Goal: Task Accomplishment & Management: Use online tool/utility

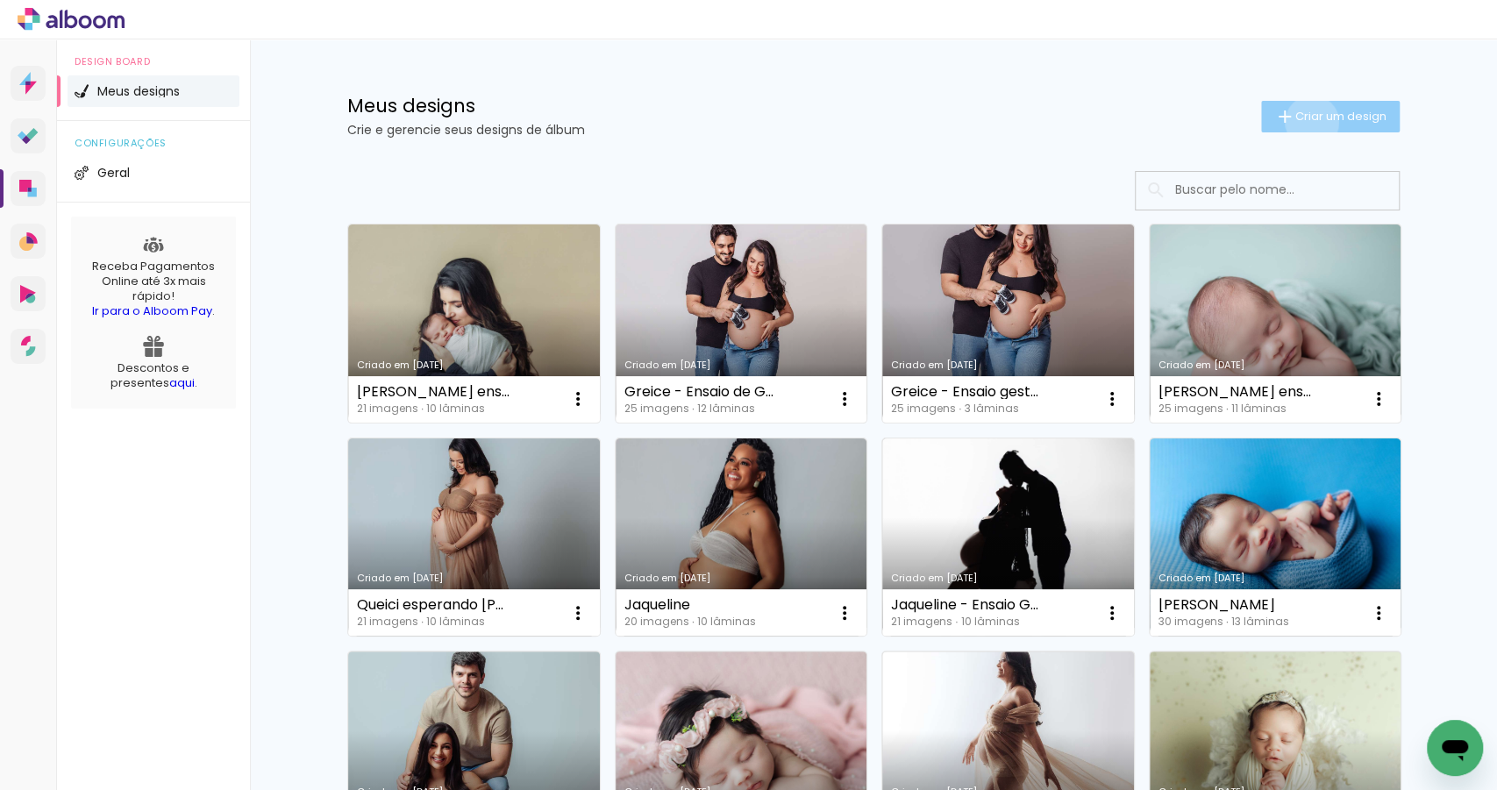
click at [1304, 122] on span "Criar um design" at bounding box center [1340, 115] width 91 height 11
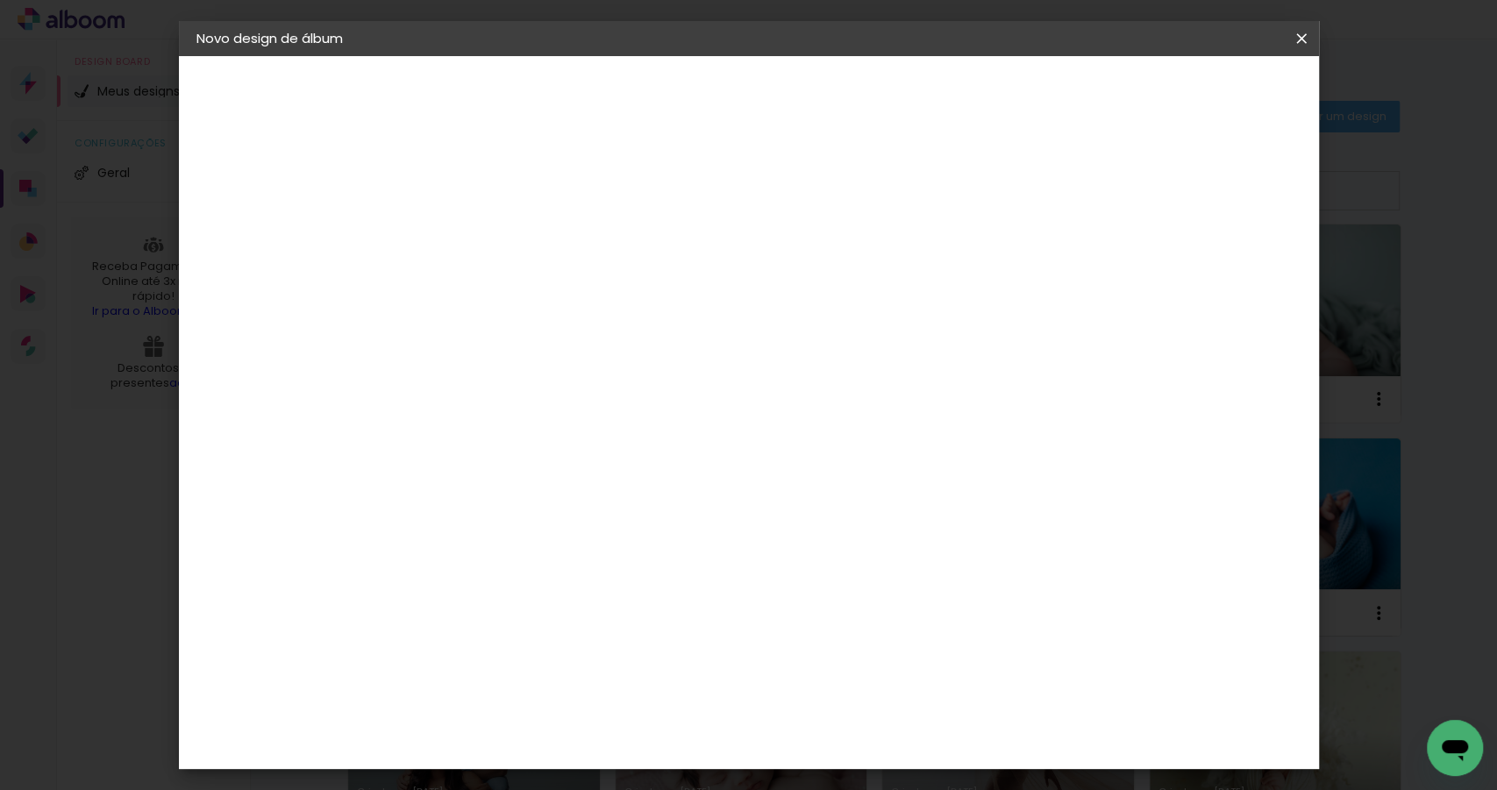
click at [483, 242] on input at bounding box center [483, 235] width 0 height 27
type input "Larissa - Esperando [PERSON_NAME]"
type paper-input "Larissa - Esperando [PERSON_NAME]"
click at [663, 90] on paper-button "Avançar" at bounding box center [620, 93] width 86 height 30
click at [0, 0] on slot "Tamanho Livre" at bounding box center [0, 0] width 0 height 0
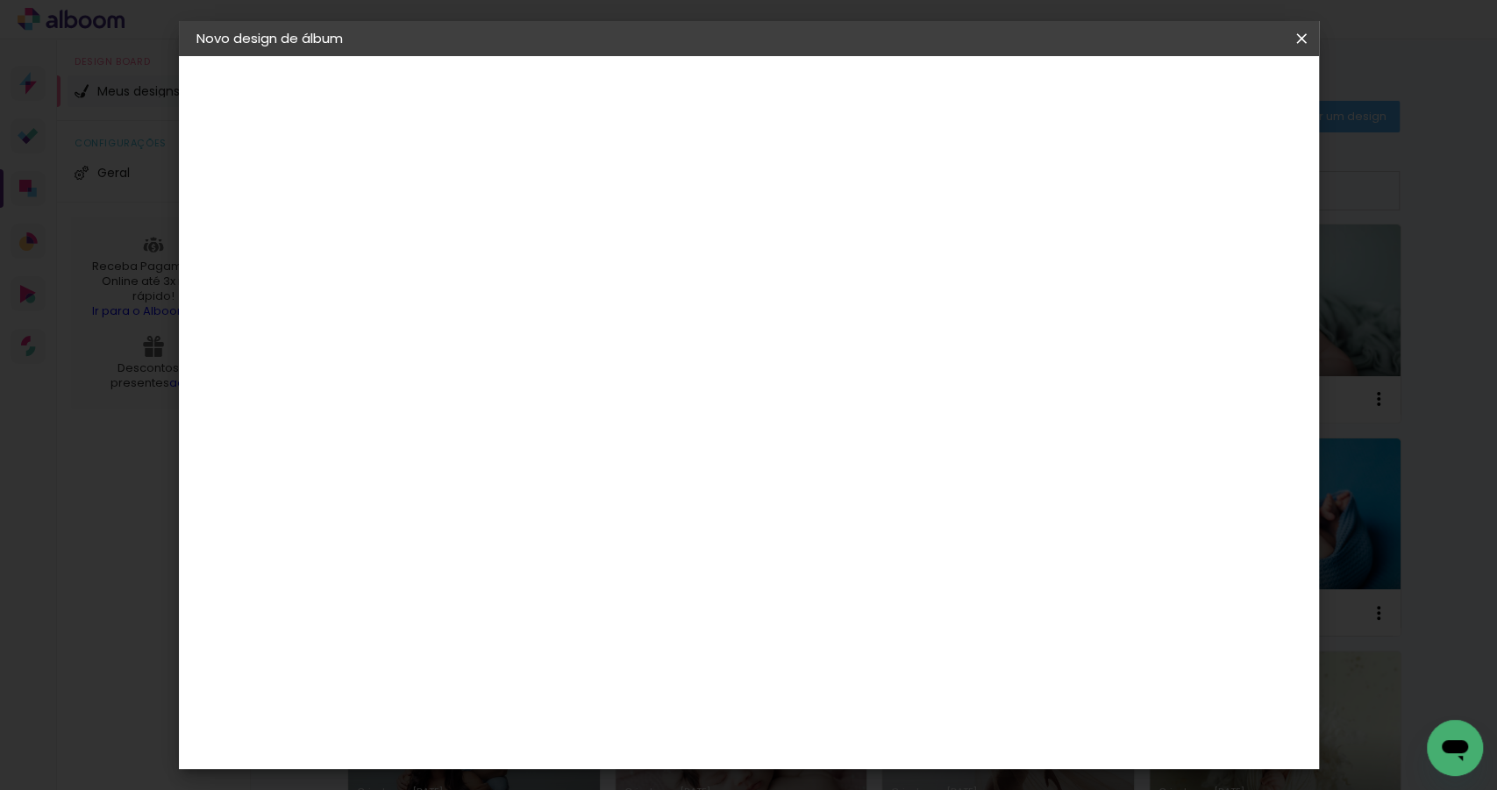
click at [0, 0] on slot "Avançar" at bounding box center [0, 0] width 0 height 0
drag, startPoint x: 448, startPoint y: 495, endPoint x: 408, endPoint y: 495, distance: 40.3
click at [408, 495] on input "30" at bounding box center [428, 500] width 46 height 26
type input "25"
type paper-input "25"
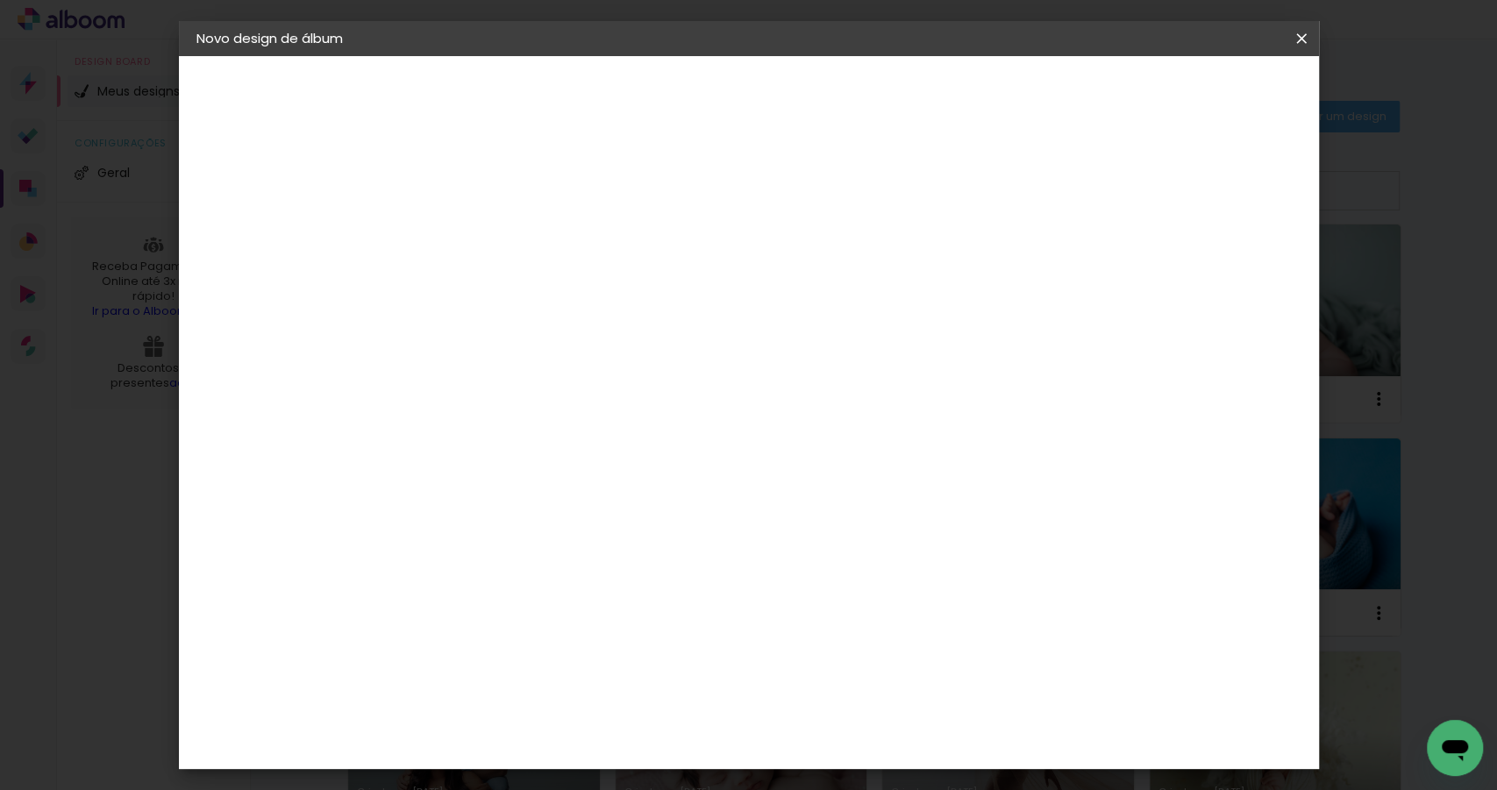
click at [861, 677] on input "60" at bounding box center [848, 676] width 46 height 26
type input "40"
type paper-input "40"
click at [1196, 96] on span "Iniciar design" at bounding box center [1156, 93] width 80 height 12
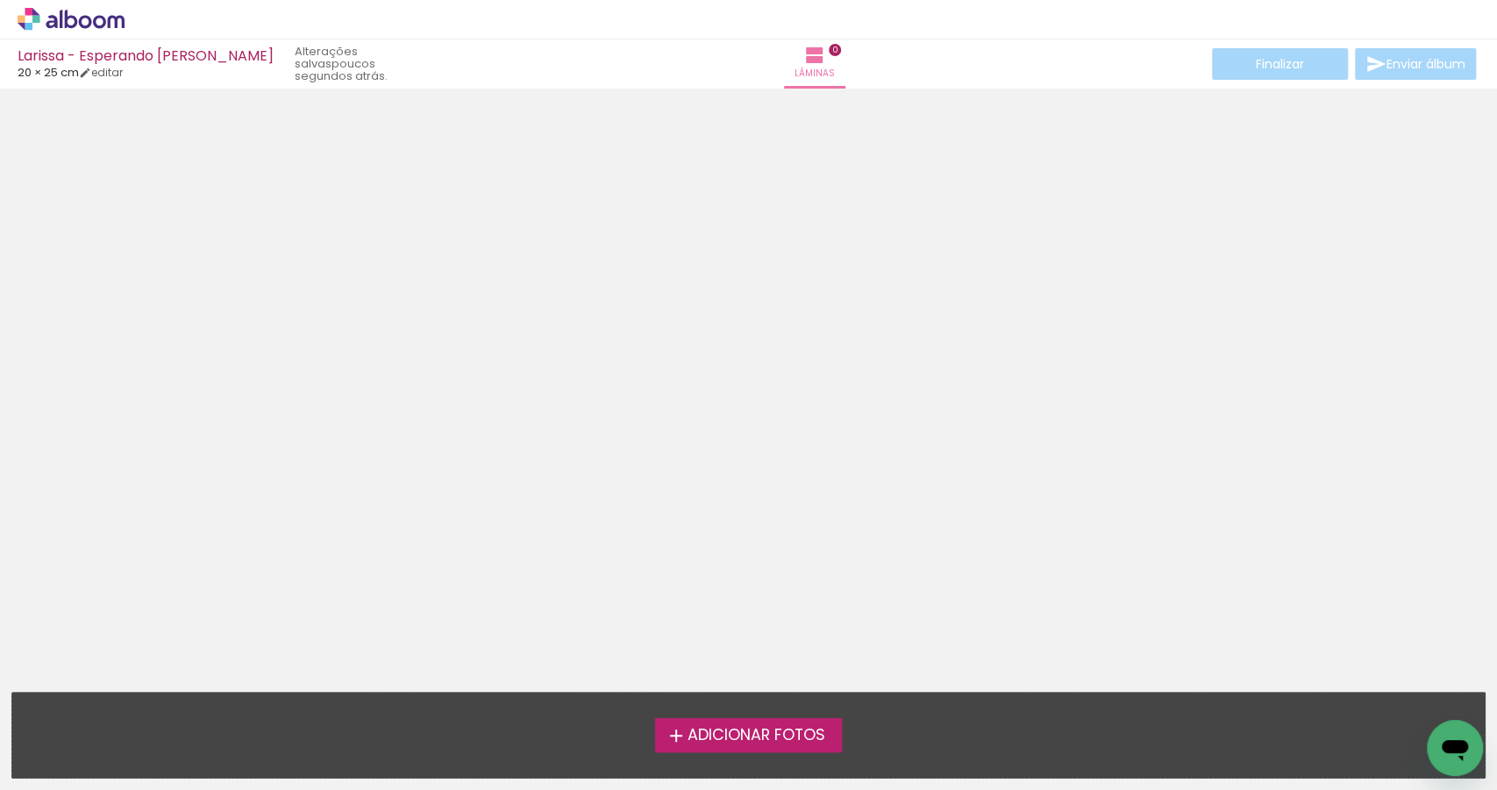
click at [793, 744] on span "Adicionar Fotos" at bounding box center [756, 736] width 138 height 16
click at [0, 0] on input "file" at bounding box center [0, 0] width 0 height 0
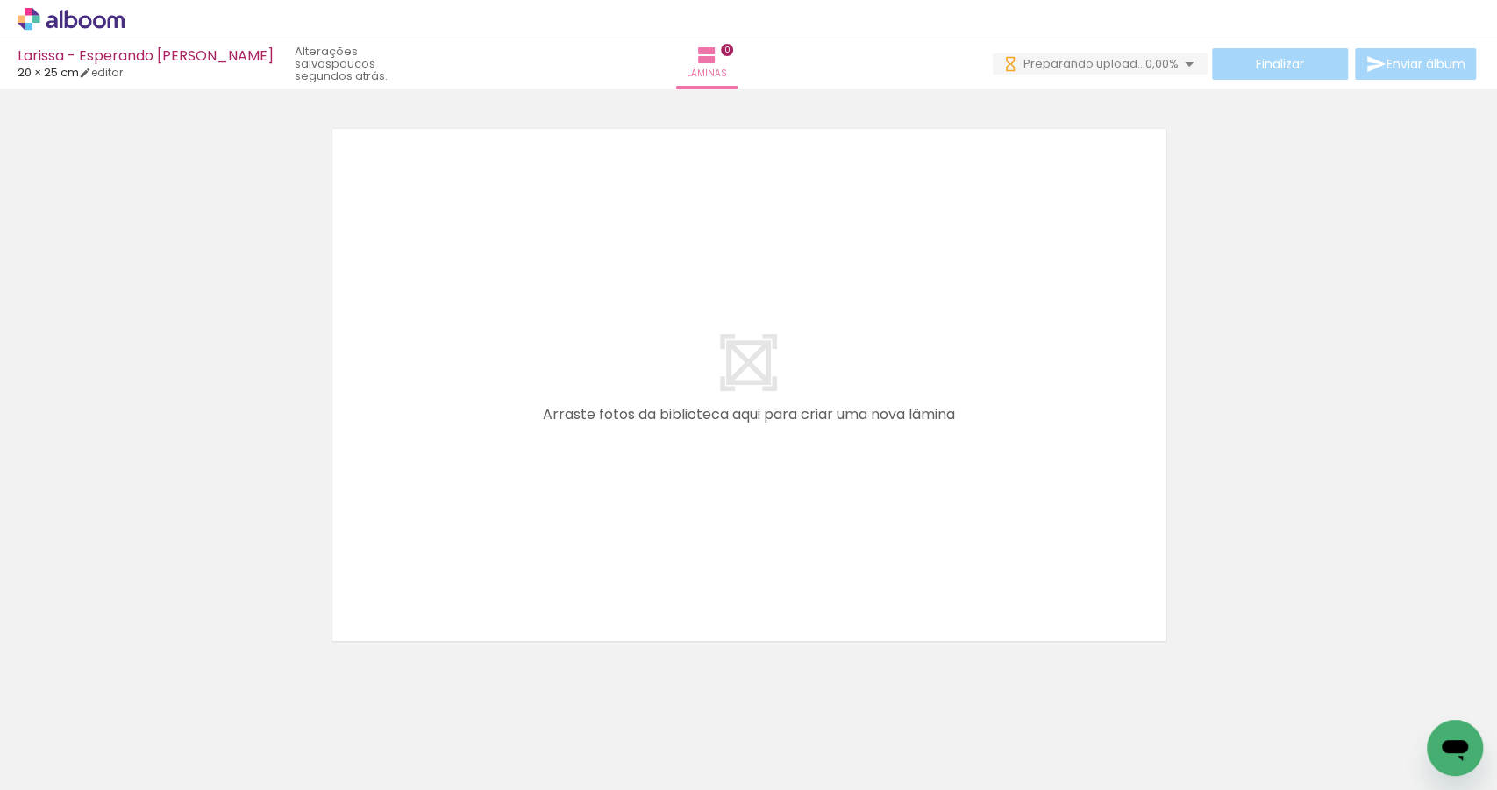
click at [146, 698] on iron-icon at bounding box center [137, 696] width 18 height 18
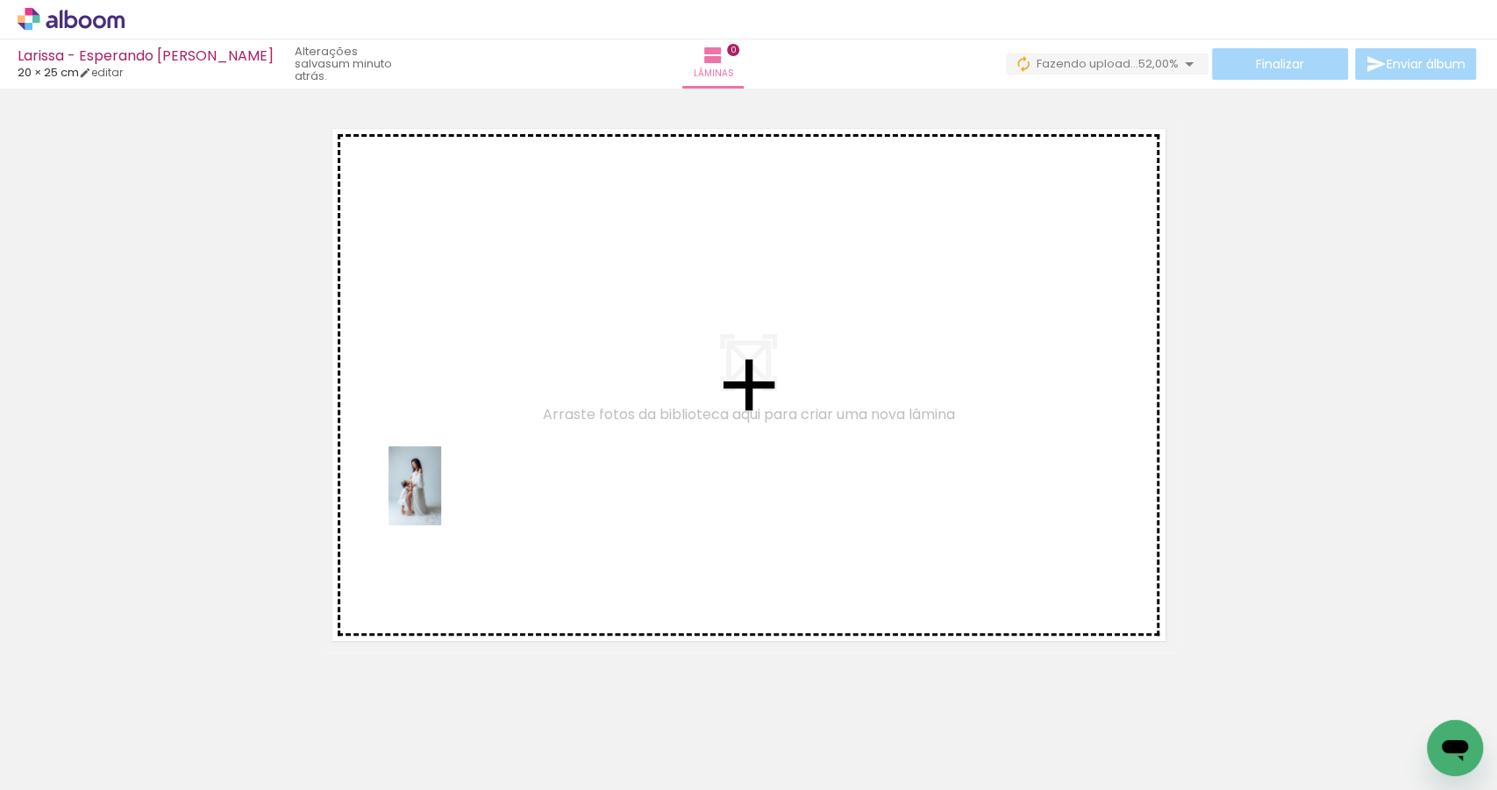
drag, startPoint x: 178, startPoint y: 738, endPoint x: 512, endPoint y: 509, distance: 405.5
click at [481, 425] on quentale-workspace at bounding box center [748, 395] width 1497 height 790
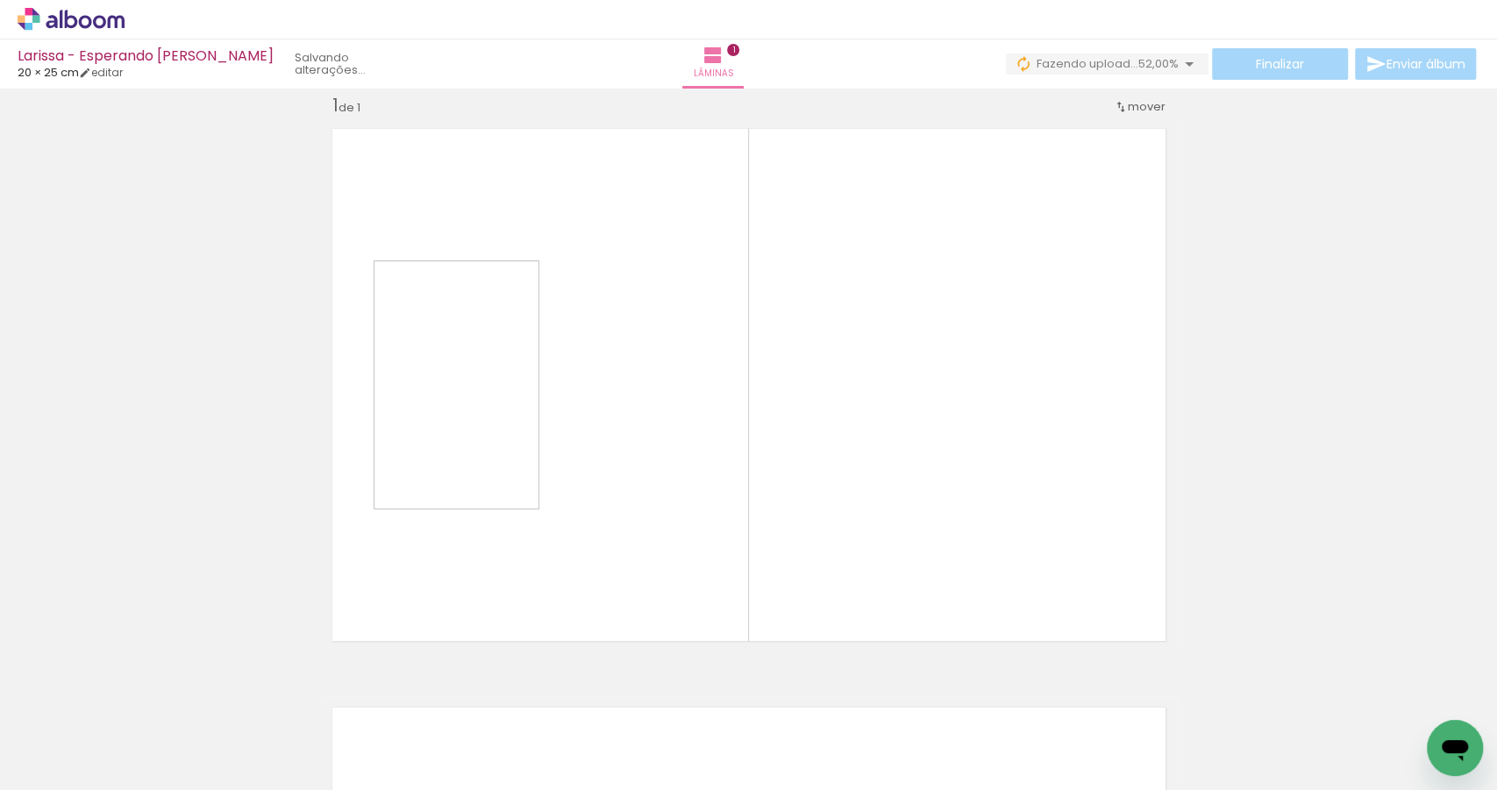
scroll to position [22, 0]
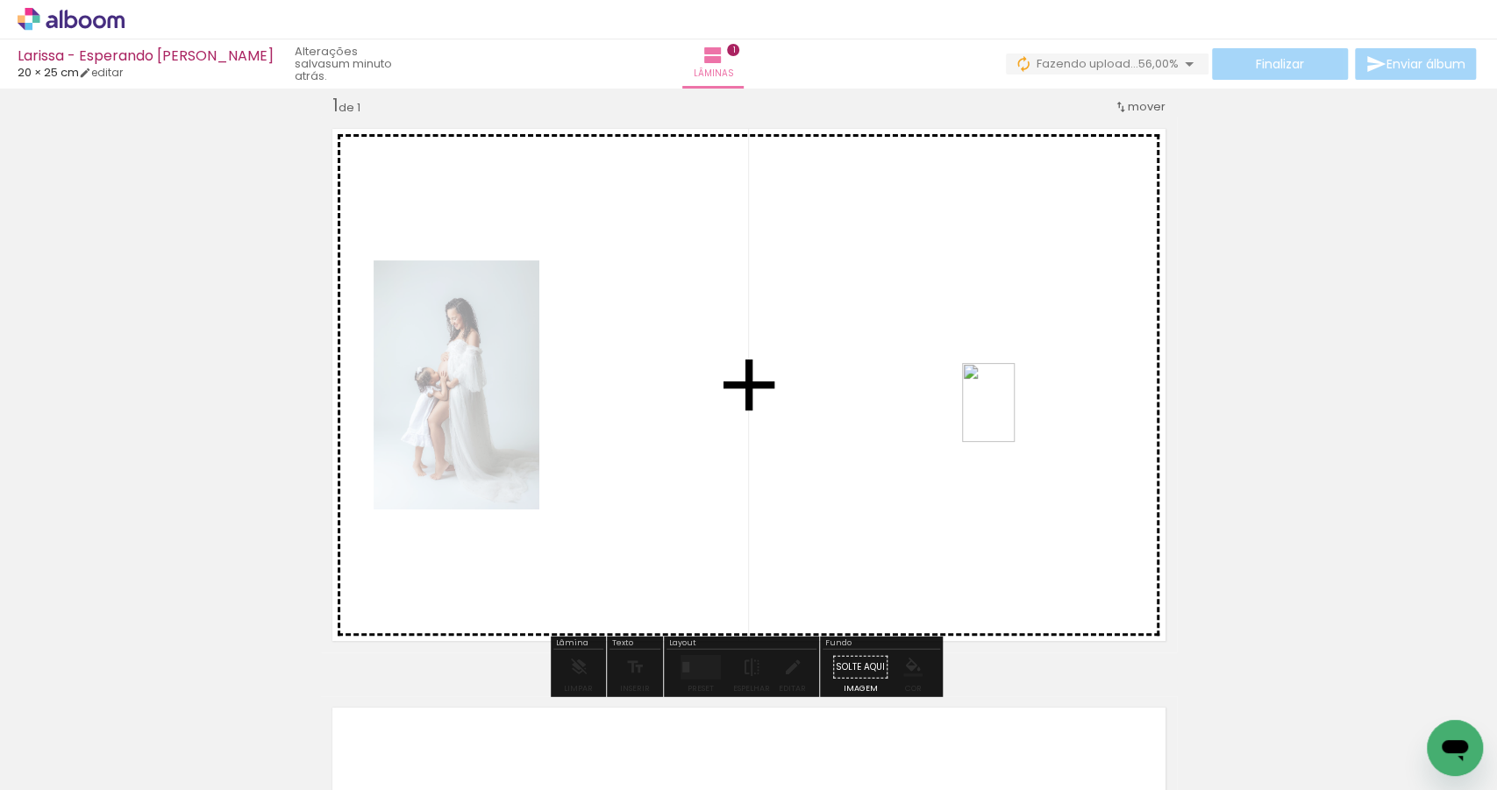
drag, startPoint x: 288, startPoint y: 726, endPoint x: 1015, endPoint y: 416, distance: 790.4
click at [1015, 416] on quentale-workspace at bounding box center [748, 395] width 1497 height 790
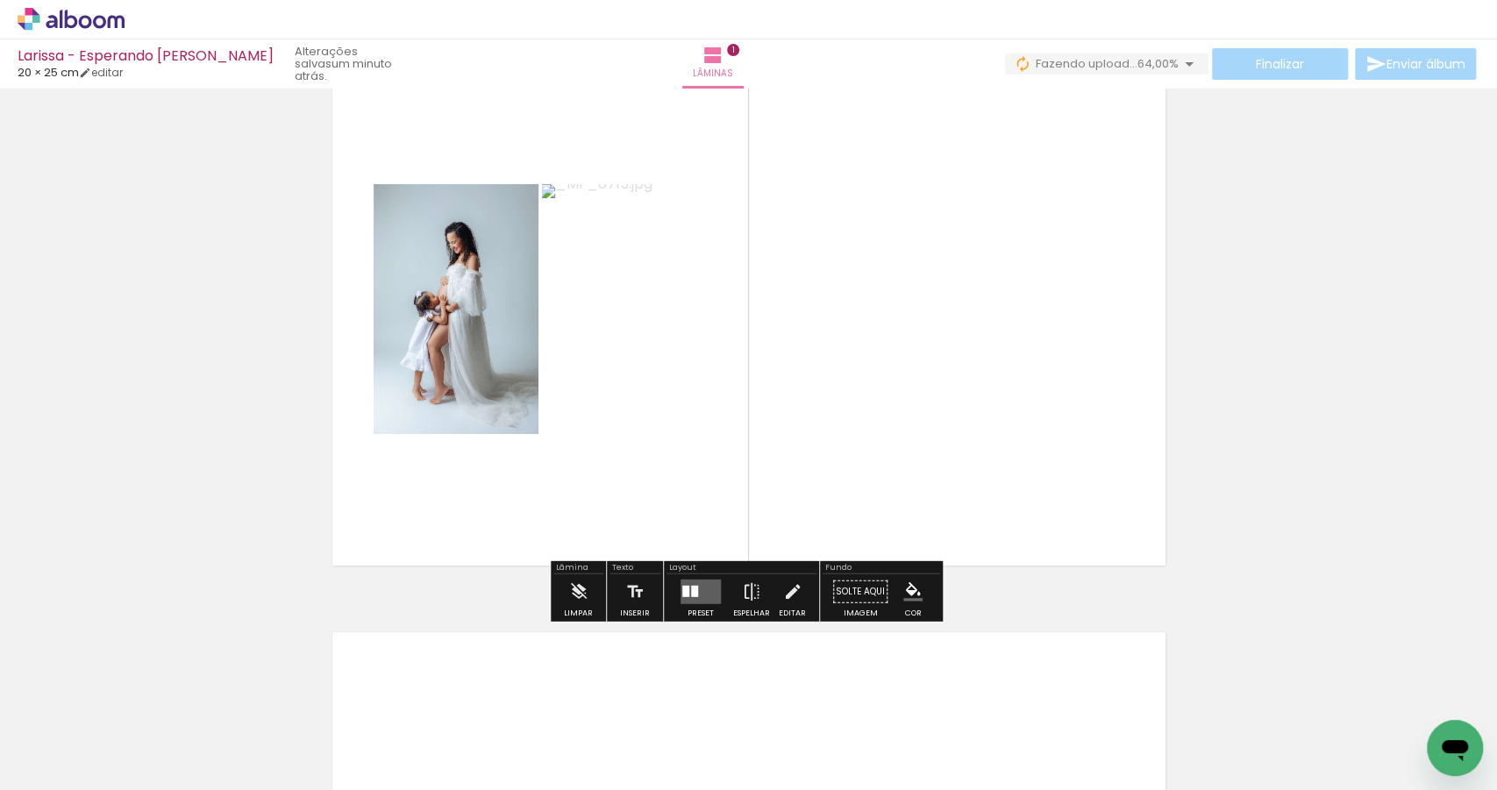
scroll to position [366, 0]
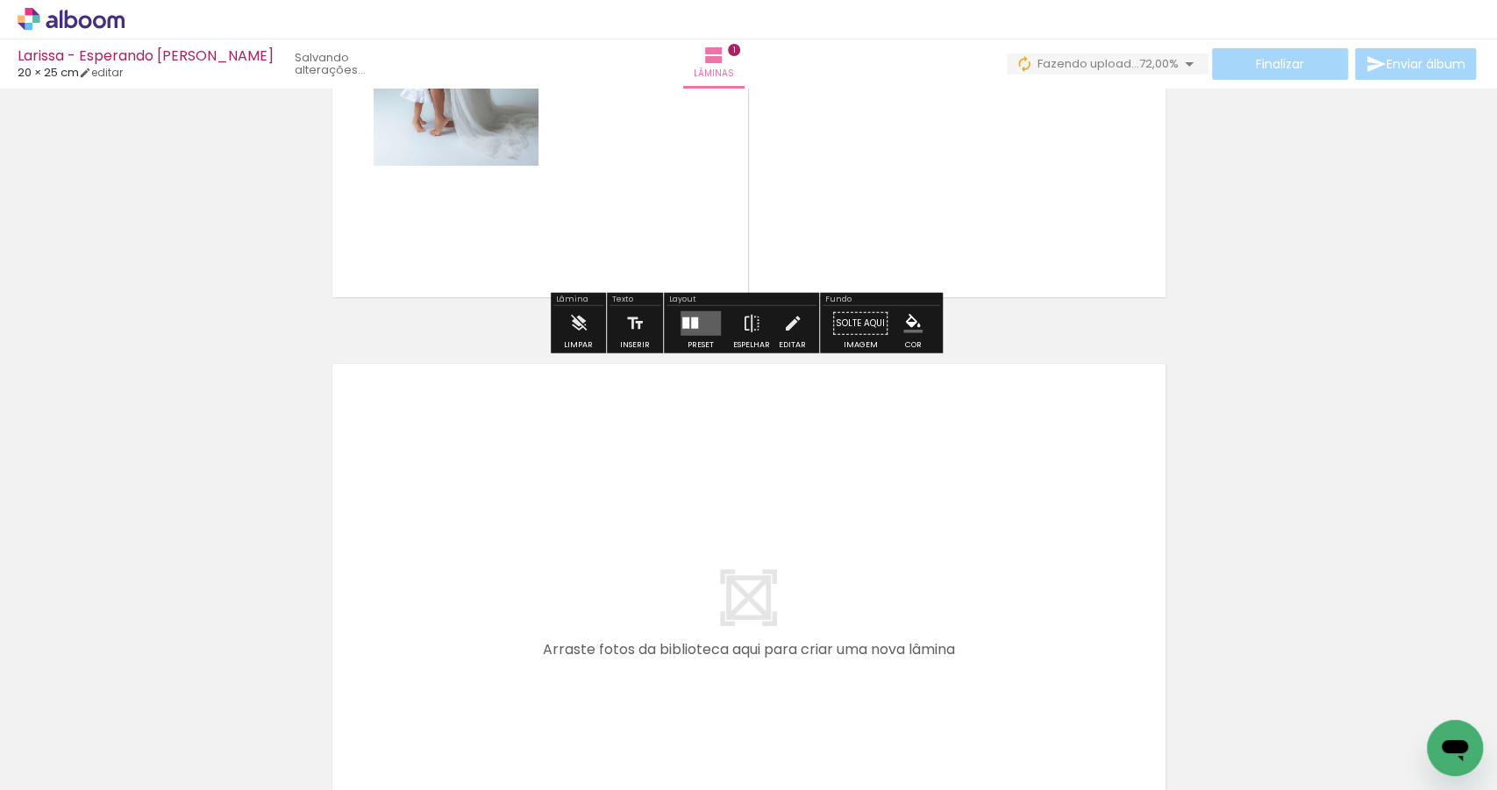
drag, startPoint x: 380, startPoint y: 736, endPoint x: 442, endPoint y: 524, distance: 220.3
click at [442, 524] on quentale-workspace at bounding box center [748, 395] width 1497 height 790
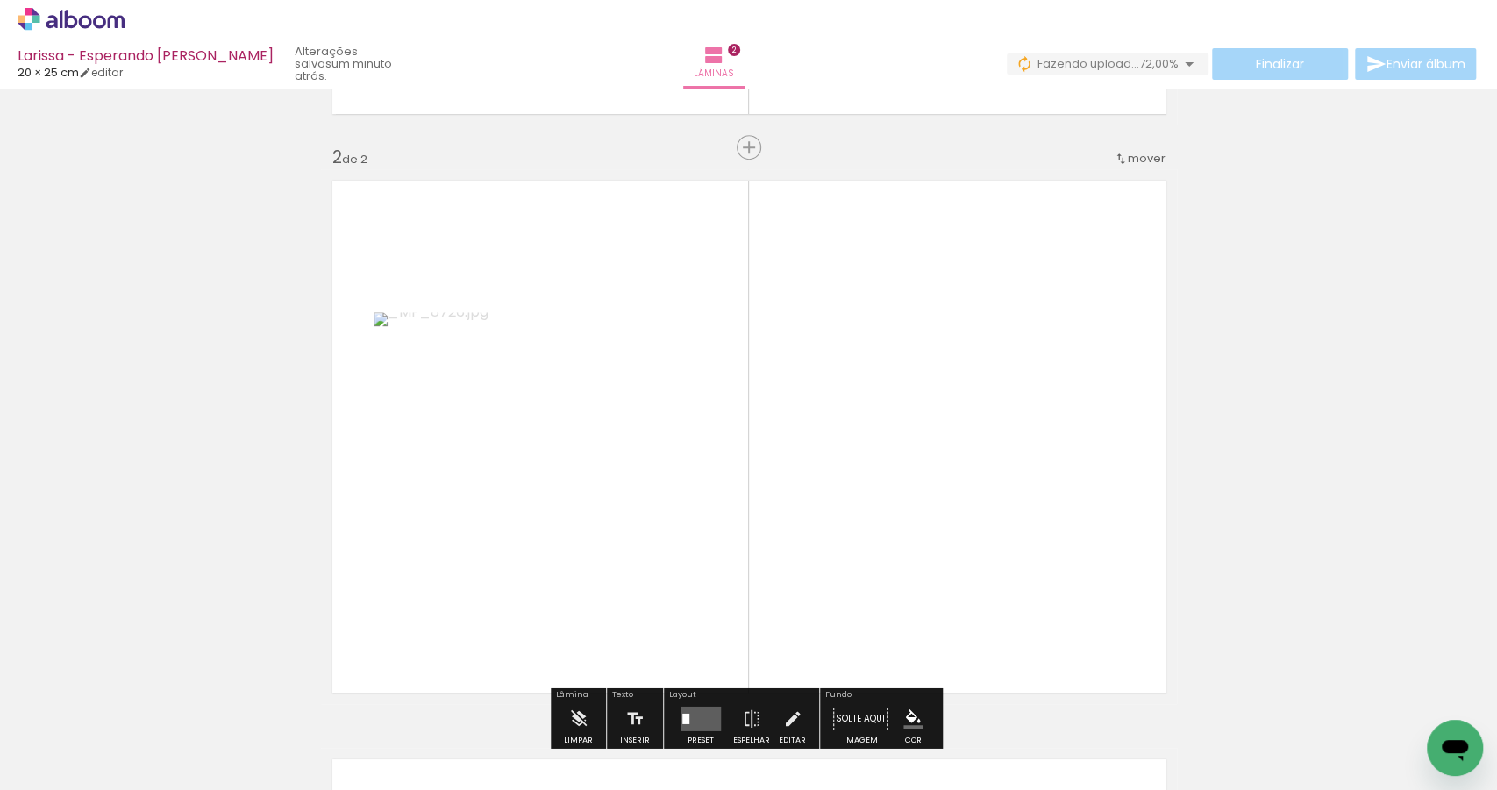
scroll to position [601, 0]
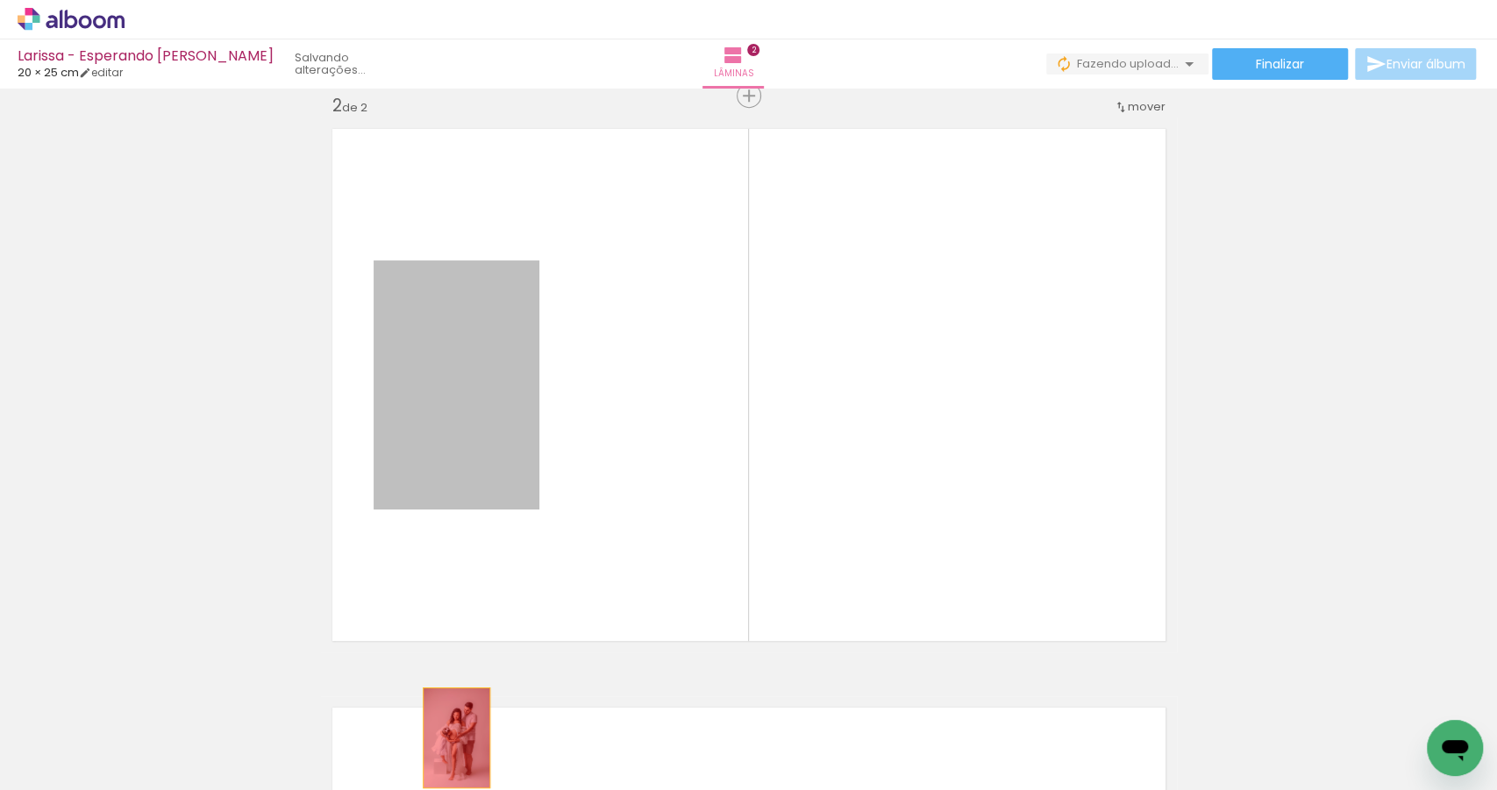
drag, startPoint x: 459, startPoint y: 428, endPoint x: 456, endPoint y: 744, distance: 315.7
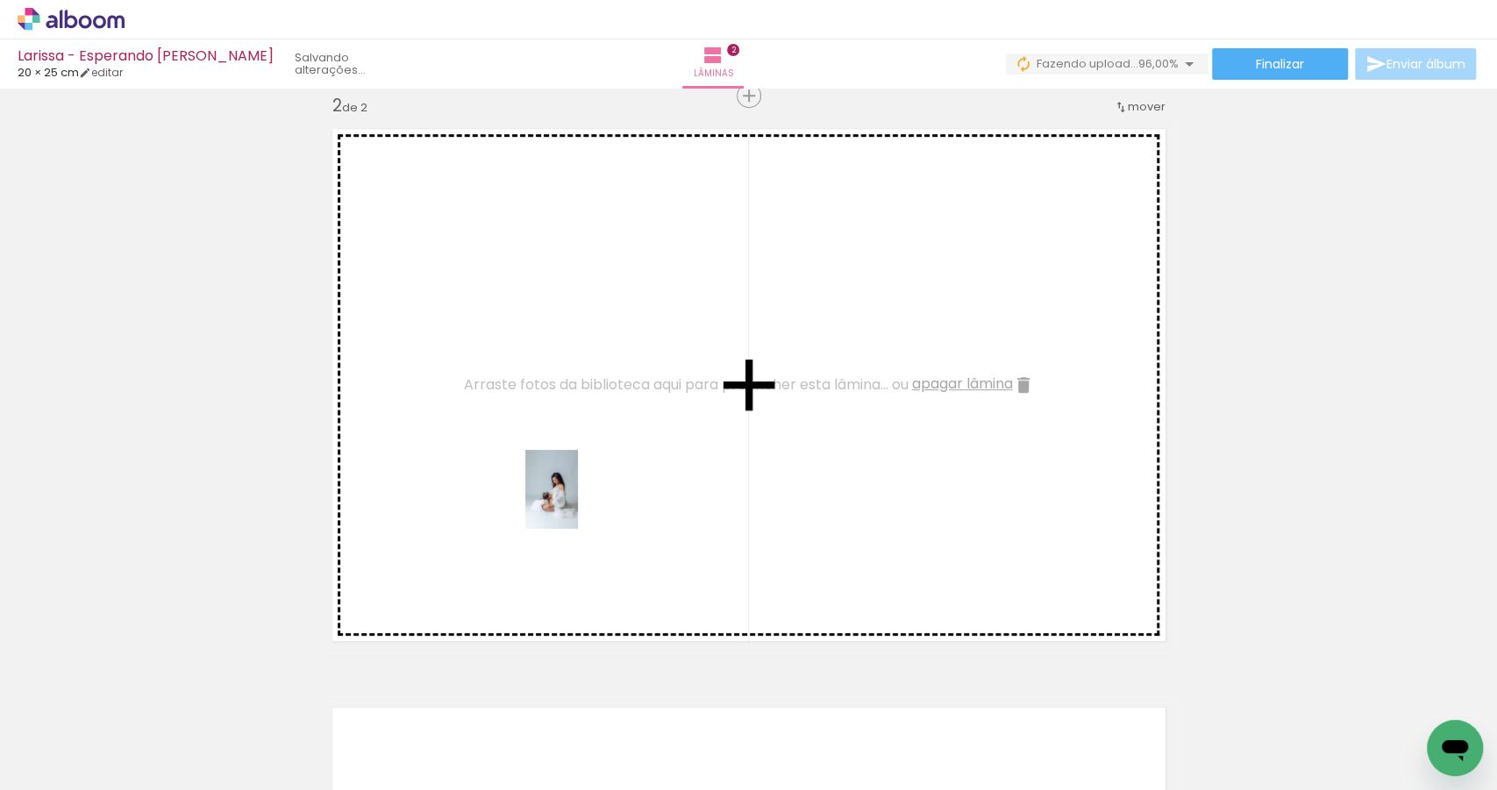
drag, startPoint x: 670, startPoint y: 730, endPoint x: 578, endPoint y: 502, distance: 245.9
click at [578, 502] on quentale-workspace at bounding box center [748, 395] width 1497 height 790
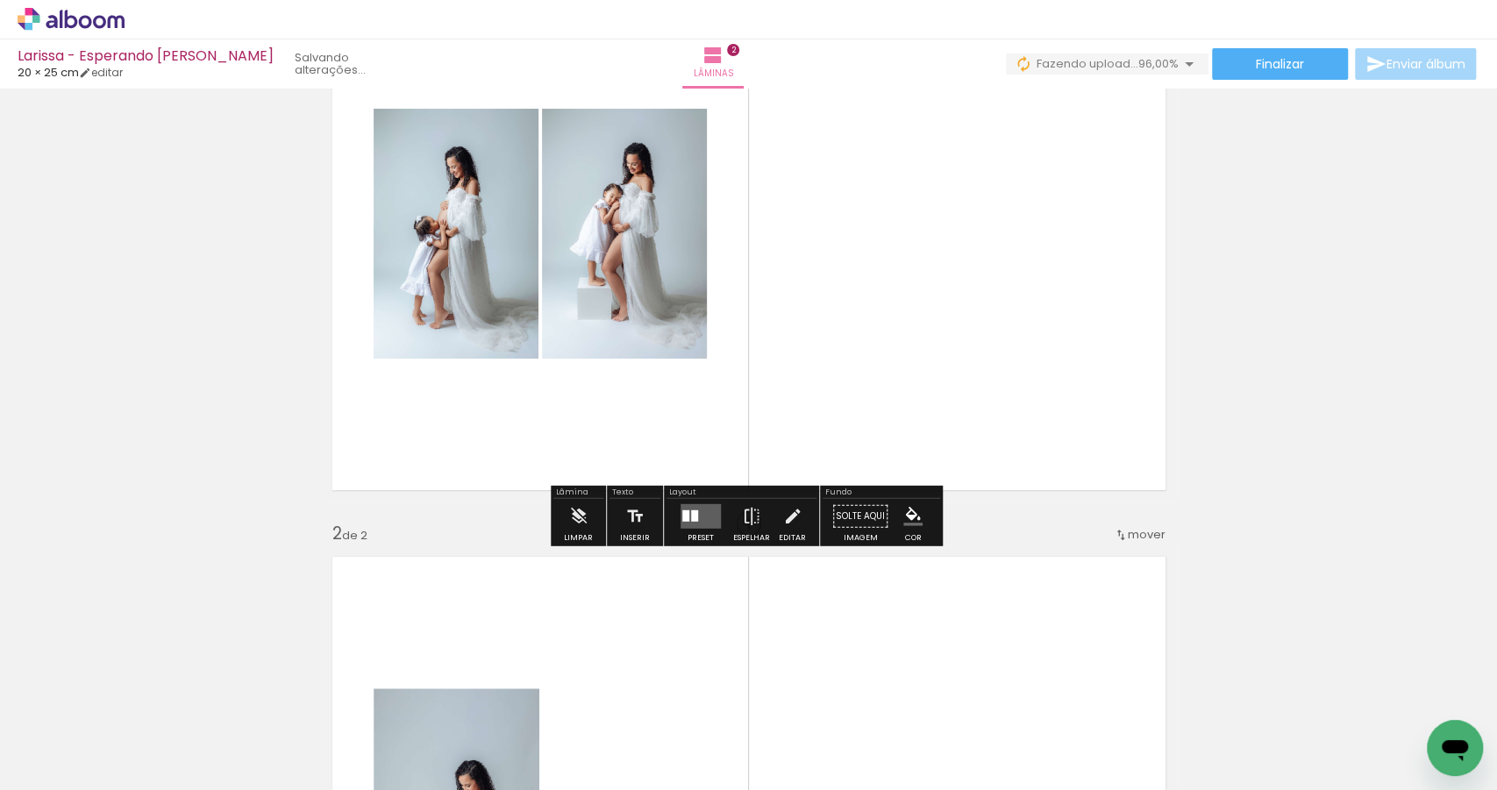
scroll to position [153, 0]
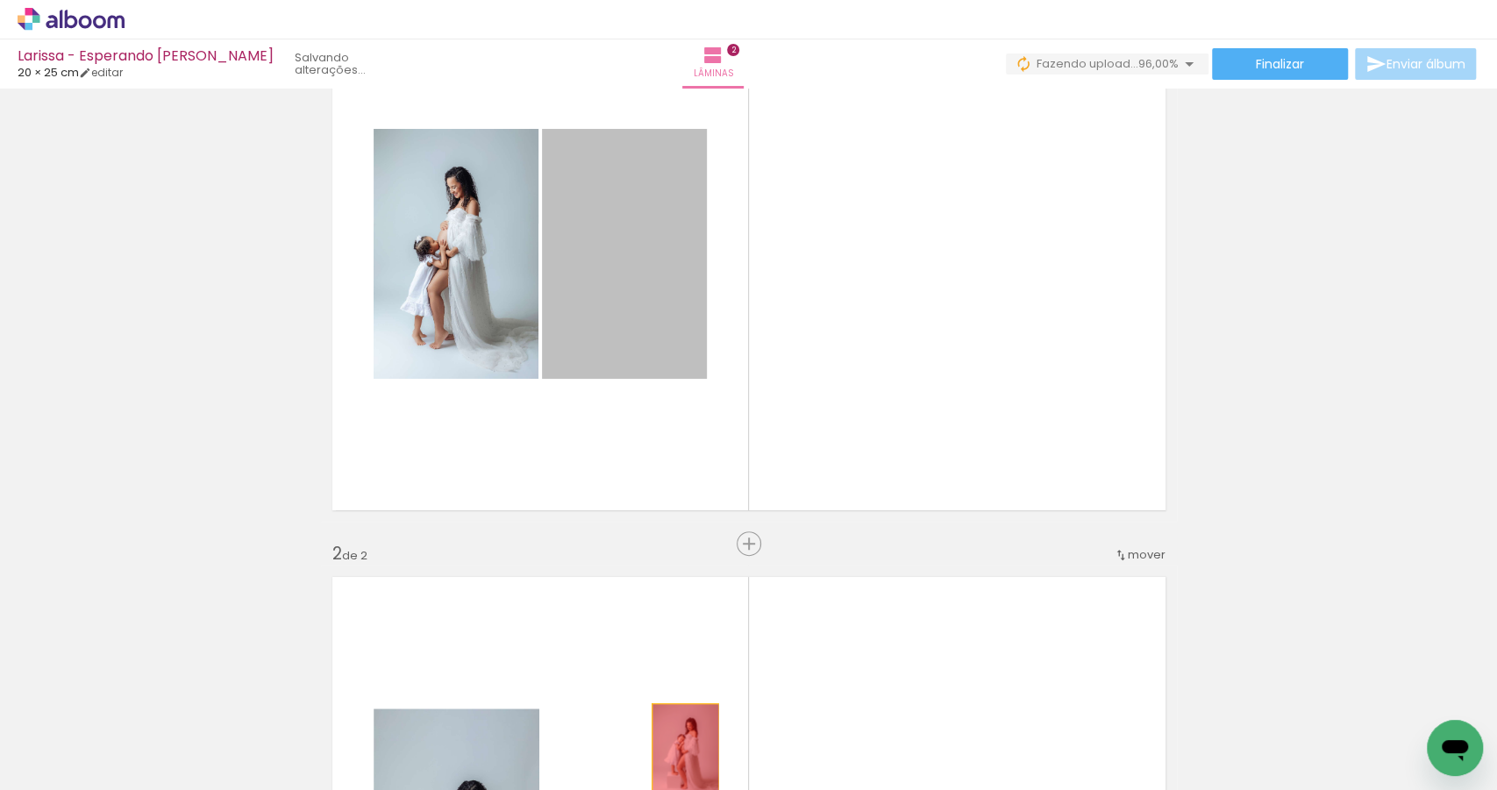
drag, startPoint x: 638, startPoint y: 273, endPoint x: 680, endPoint y: 754, distance: 483.2
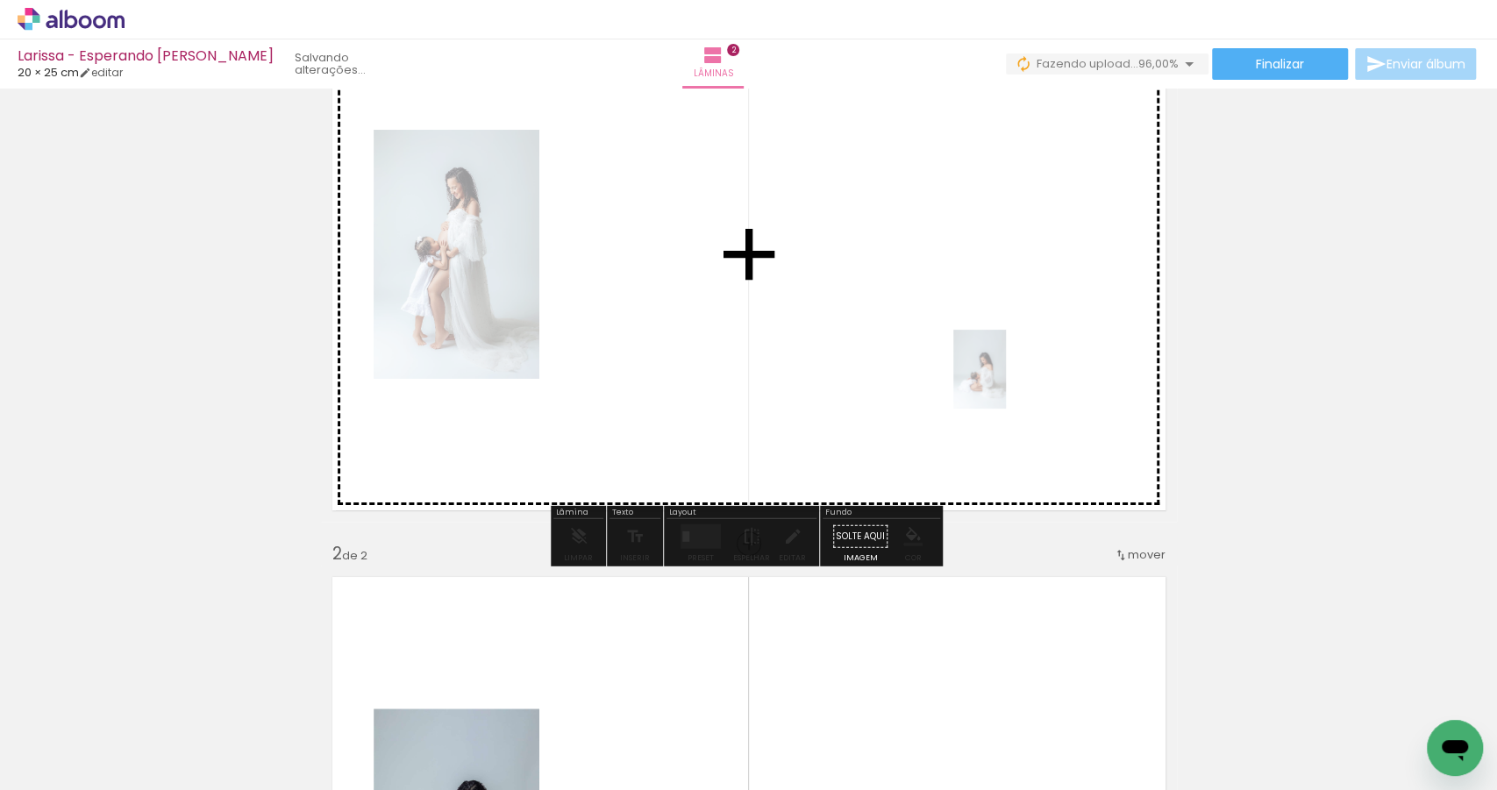
drag, startPoint x: 681, startPoint y: 744, endPoint x: 1002, endPoint y: 377, distance: 487.2
click at [1003, 378] on quentale-workspace at bounding box center [748, 395] width 1497 height 790
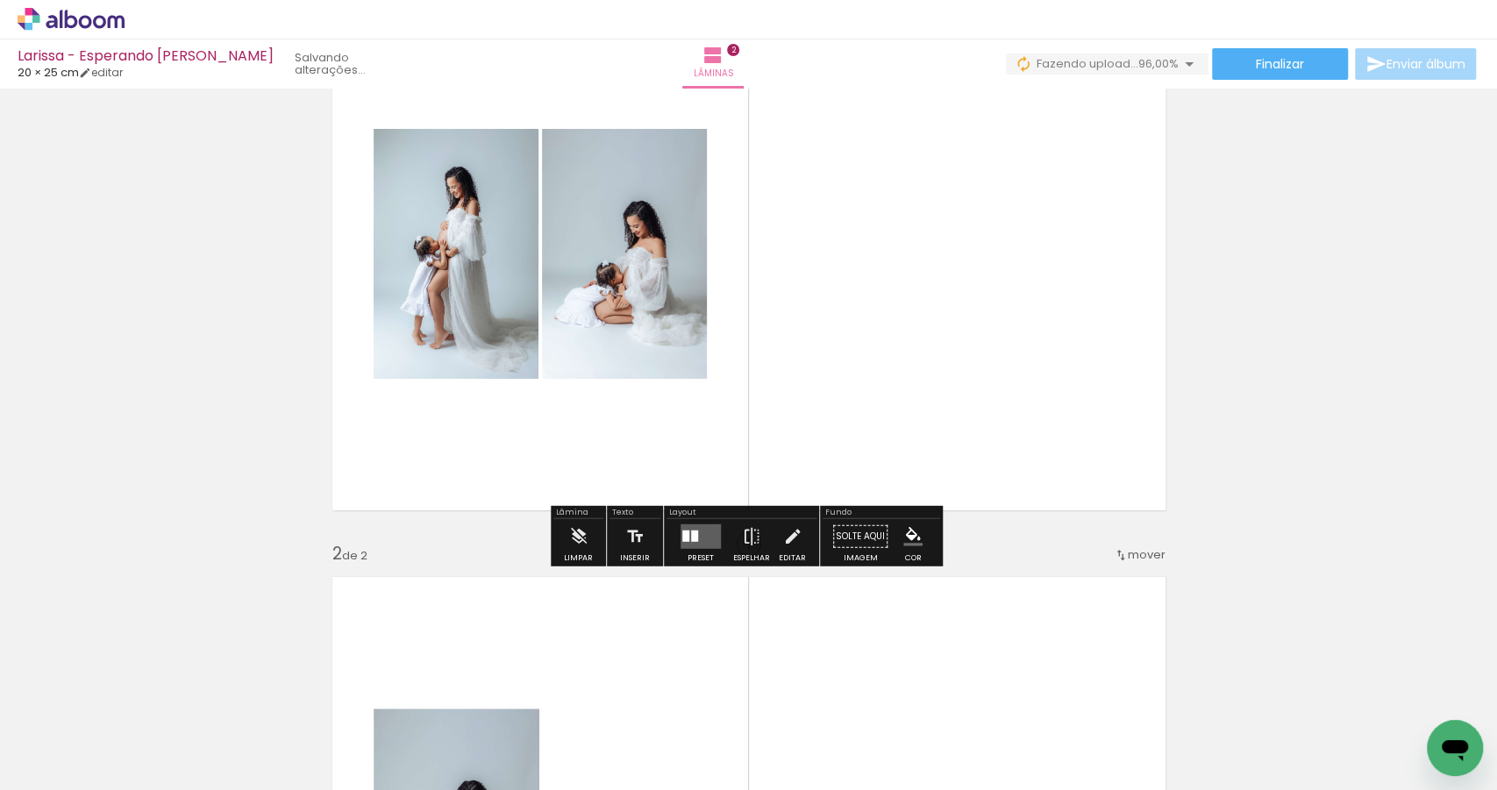
click at [687, 542] on quentale-layouter at bounding box center [700, 536] width 40 height 25
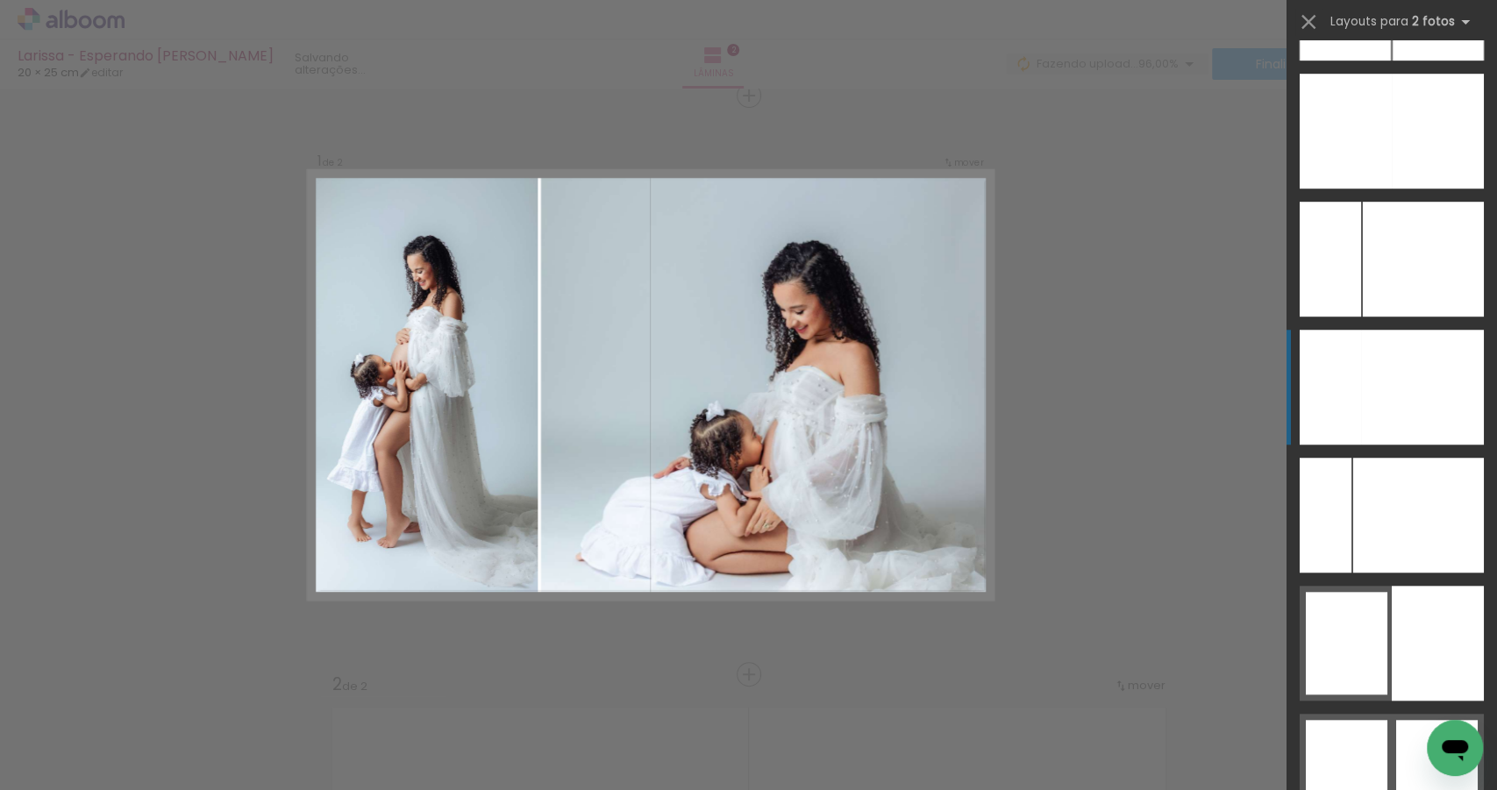
scroll to position [9346, 0]
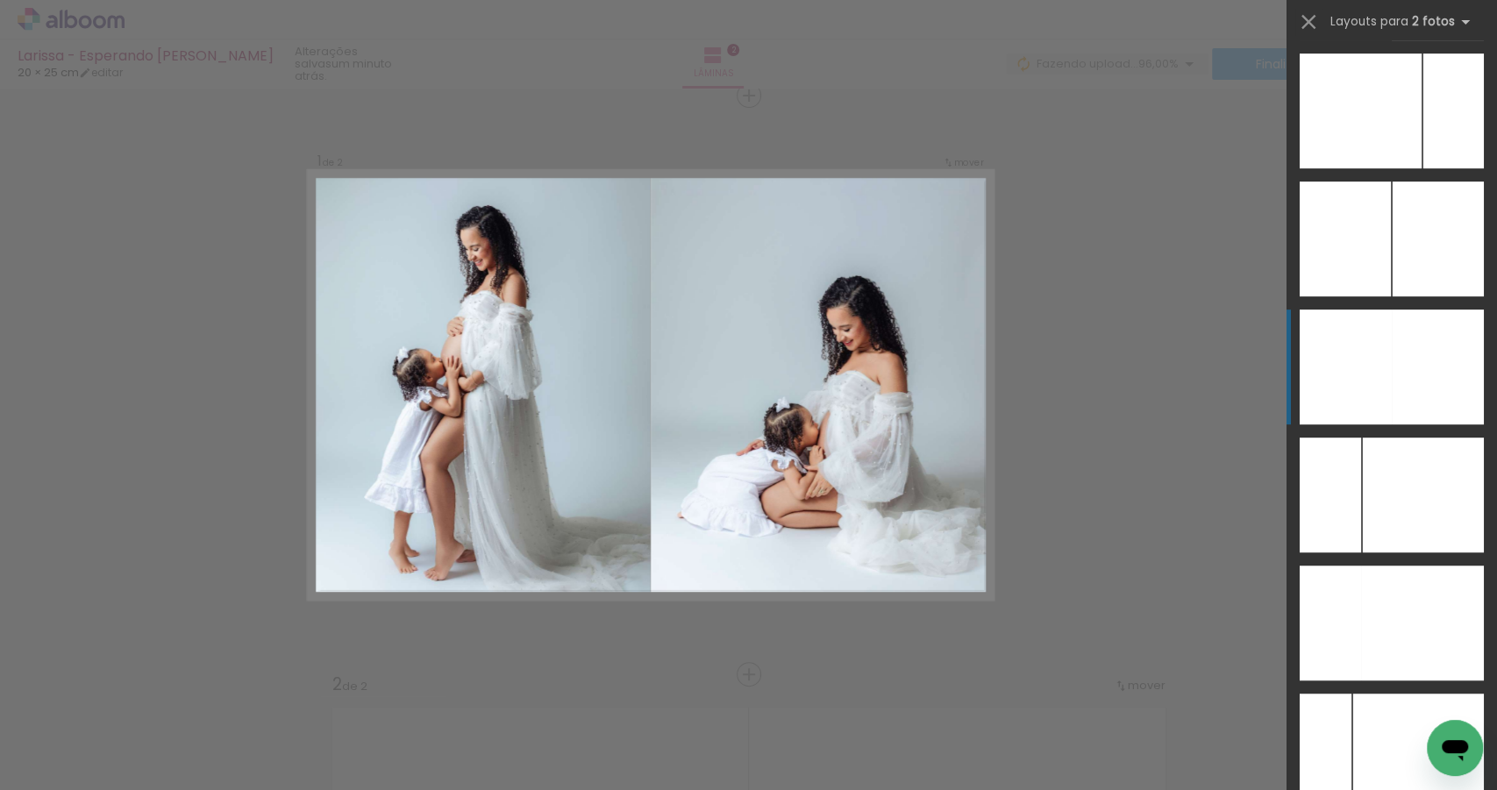
click at [1446, 168] on div at bounding box center [1453, 110] width 61 height 115
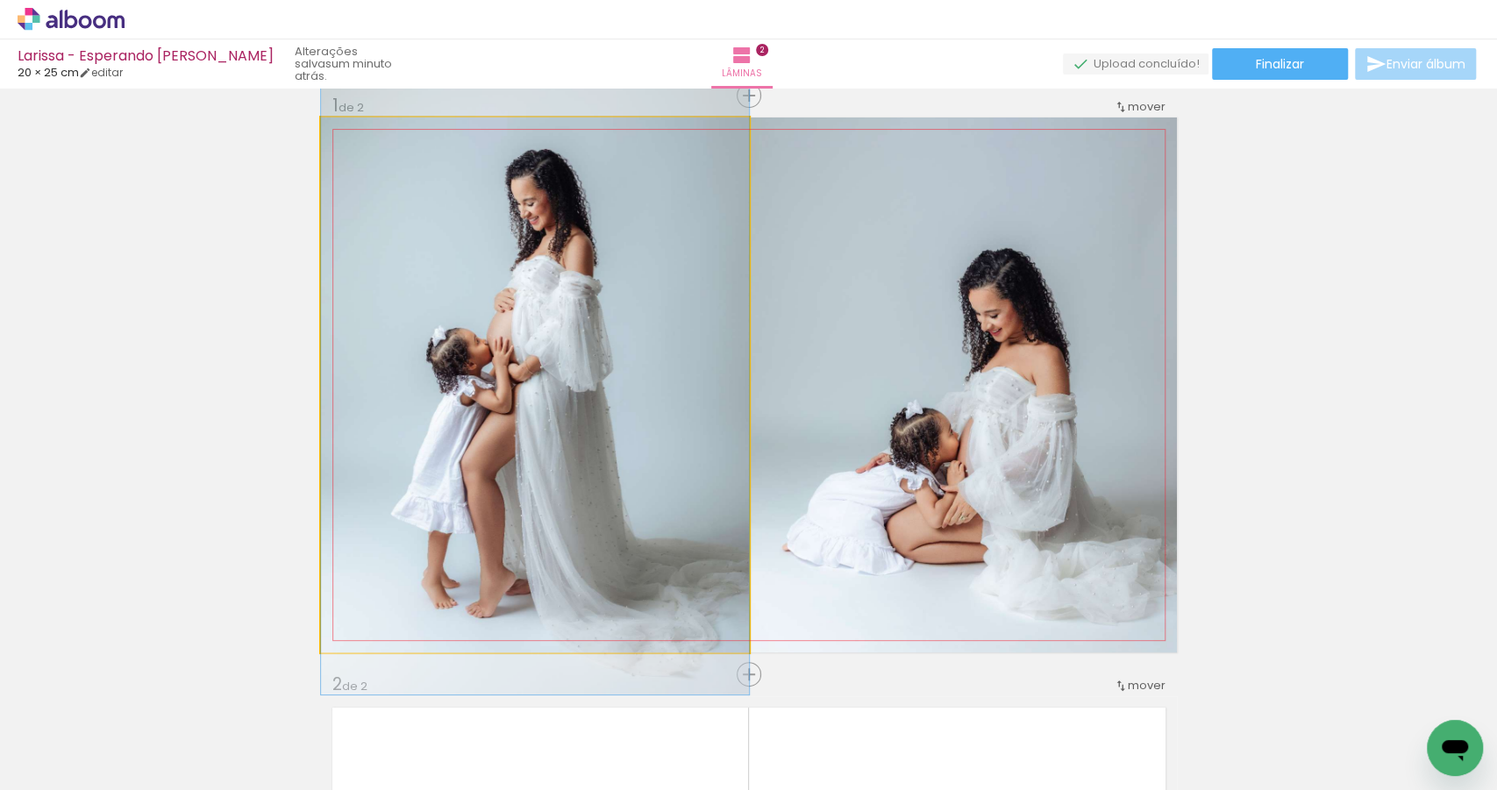
drag, startPoint x: 581, startPoint y: 472, endPoint x: 580, endPoint y: 460, distance: 11.5
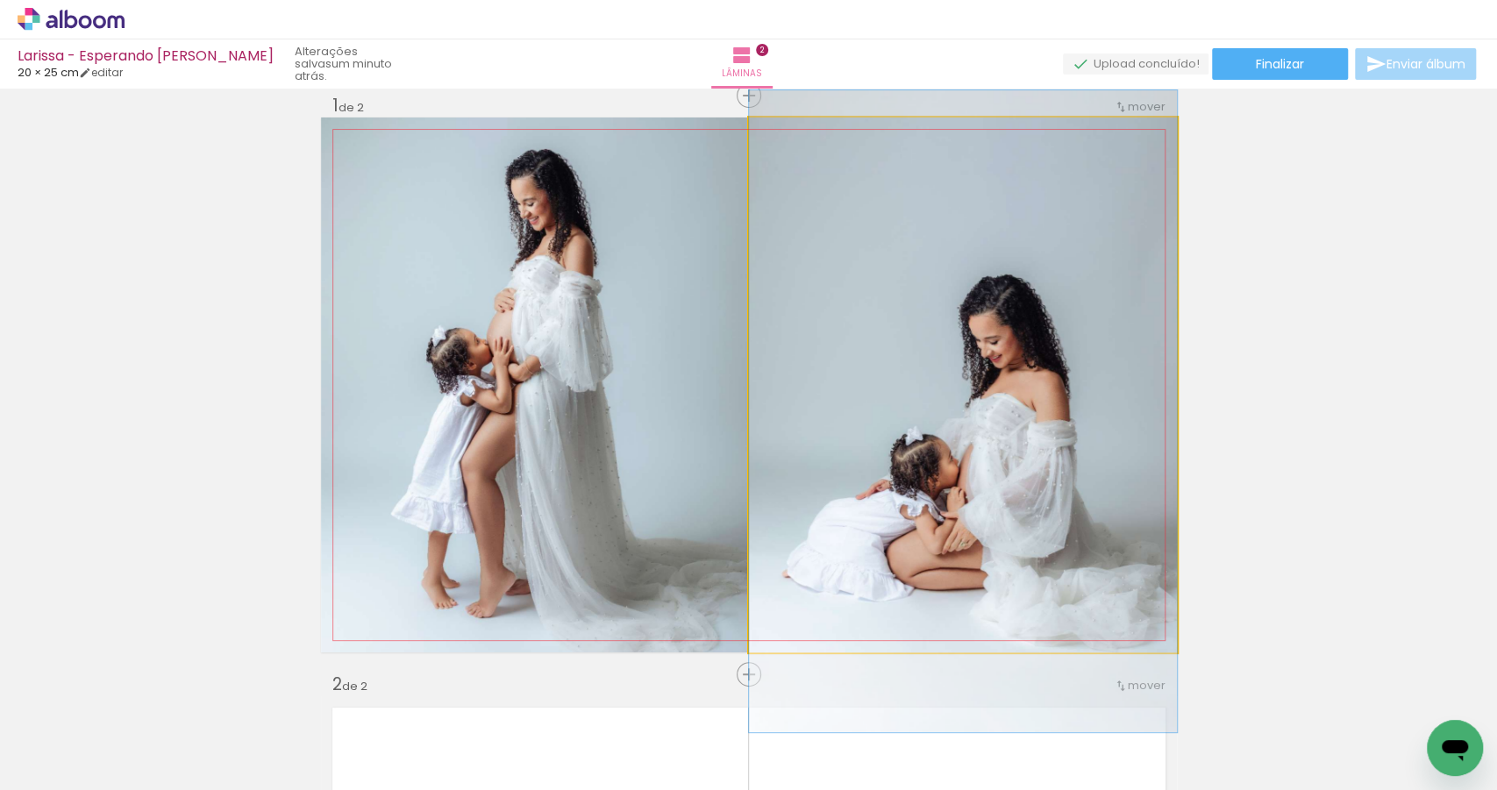
drag, startPoint x: 962, startPoint y: 454, endPoint x: 959, endPoint y: 481, distance: 26.4
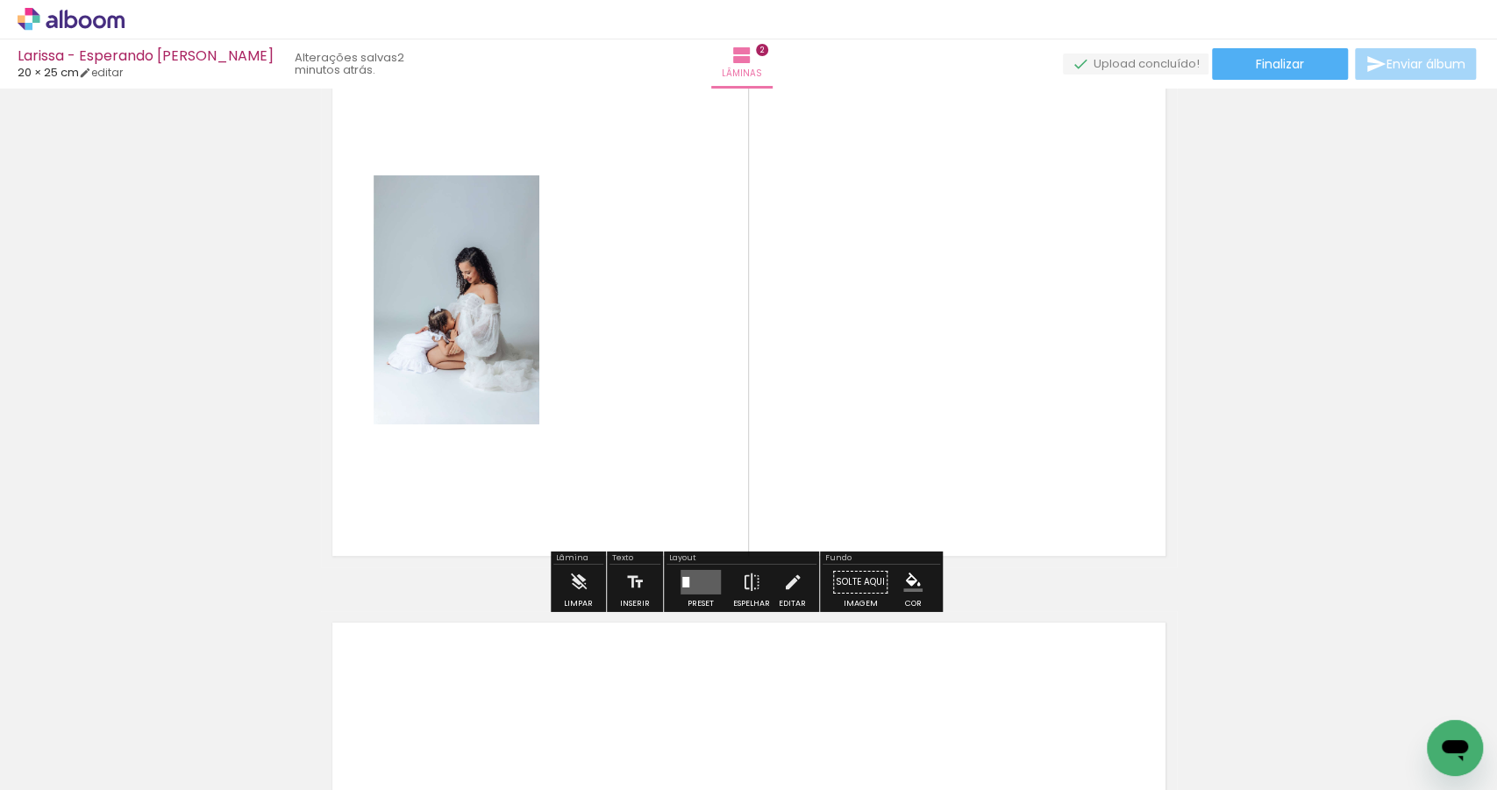
scroll to position [787, 0]
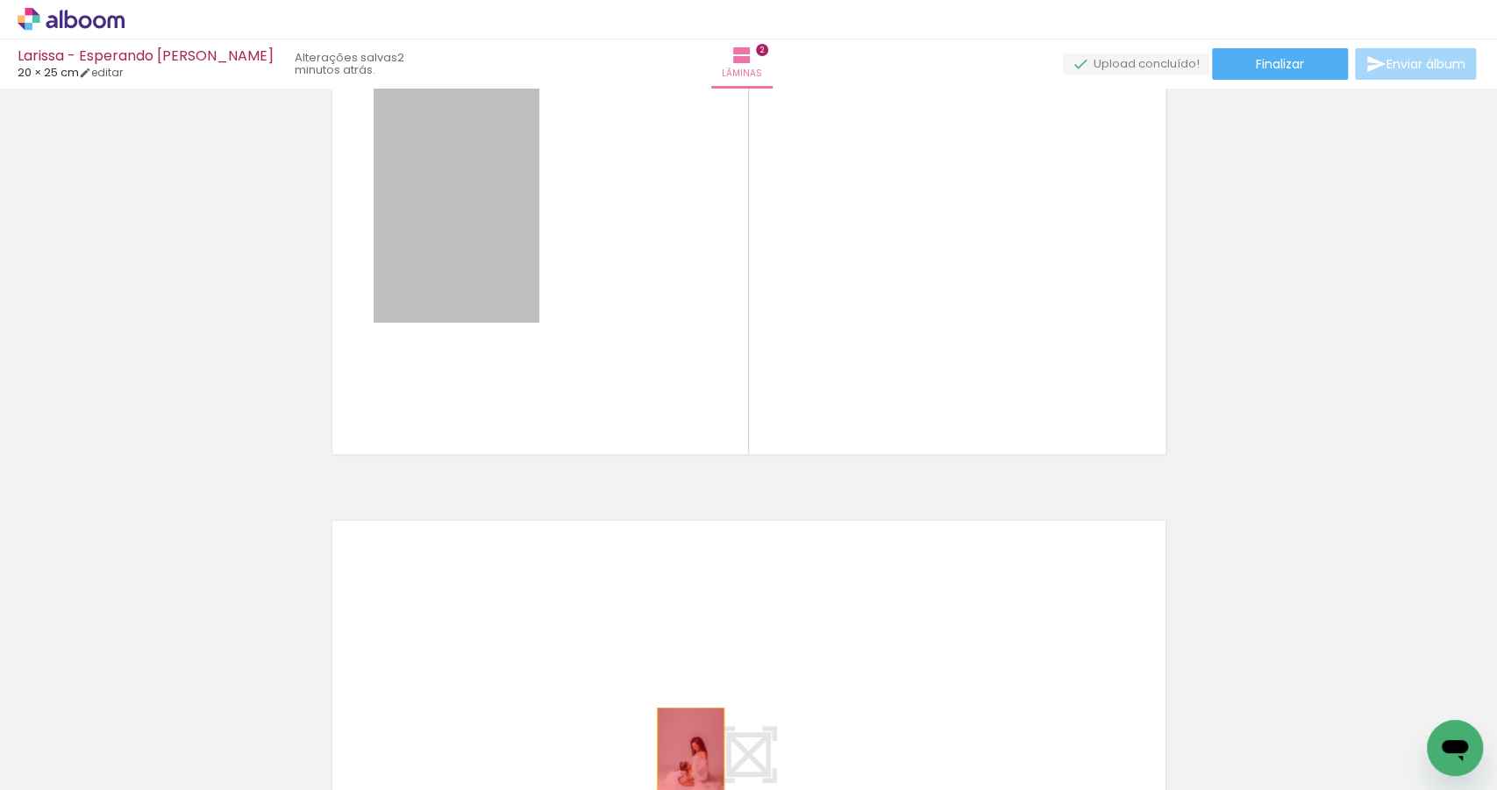
drag, startPoint x: 520, startPoint y: 279, endPoint x: 683, endPoint y: 756, distance: 504.1
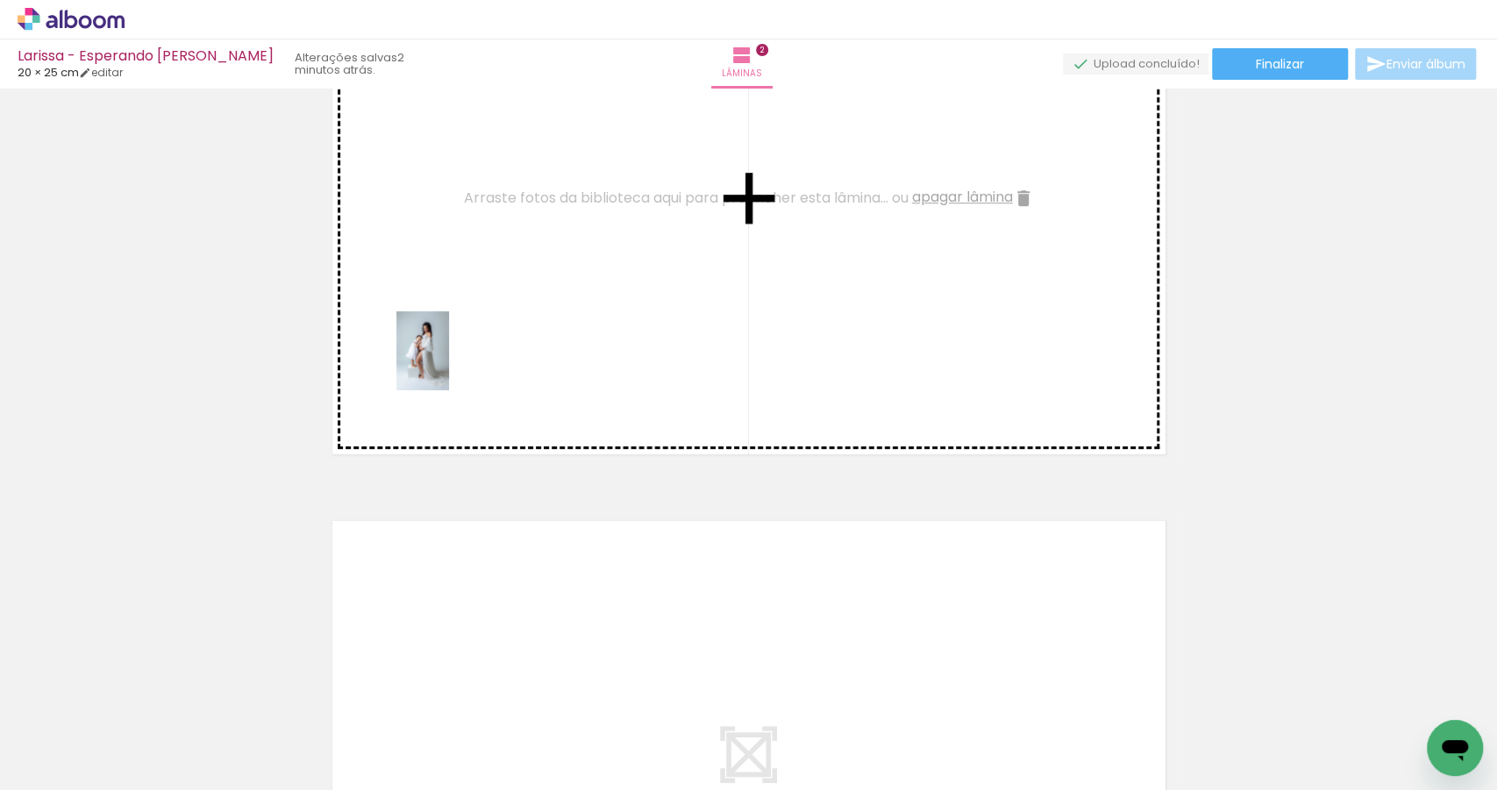
drag, startPoint x: 277, startPoint y: 747, endPoint x: 481, endPoint y: 402, distance: 400.6
click at [461, 335] on quentale-workspace at bounding box center [748, 395] width 1497 height 790
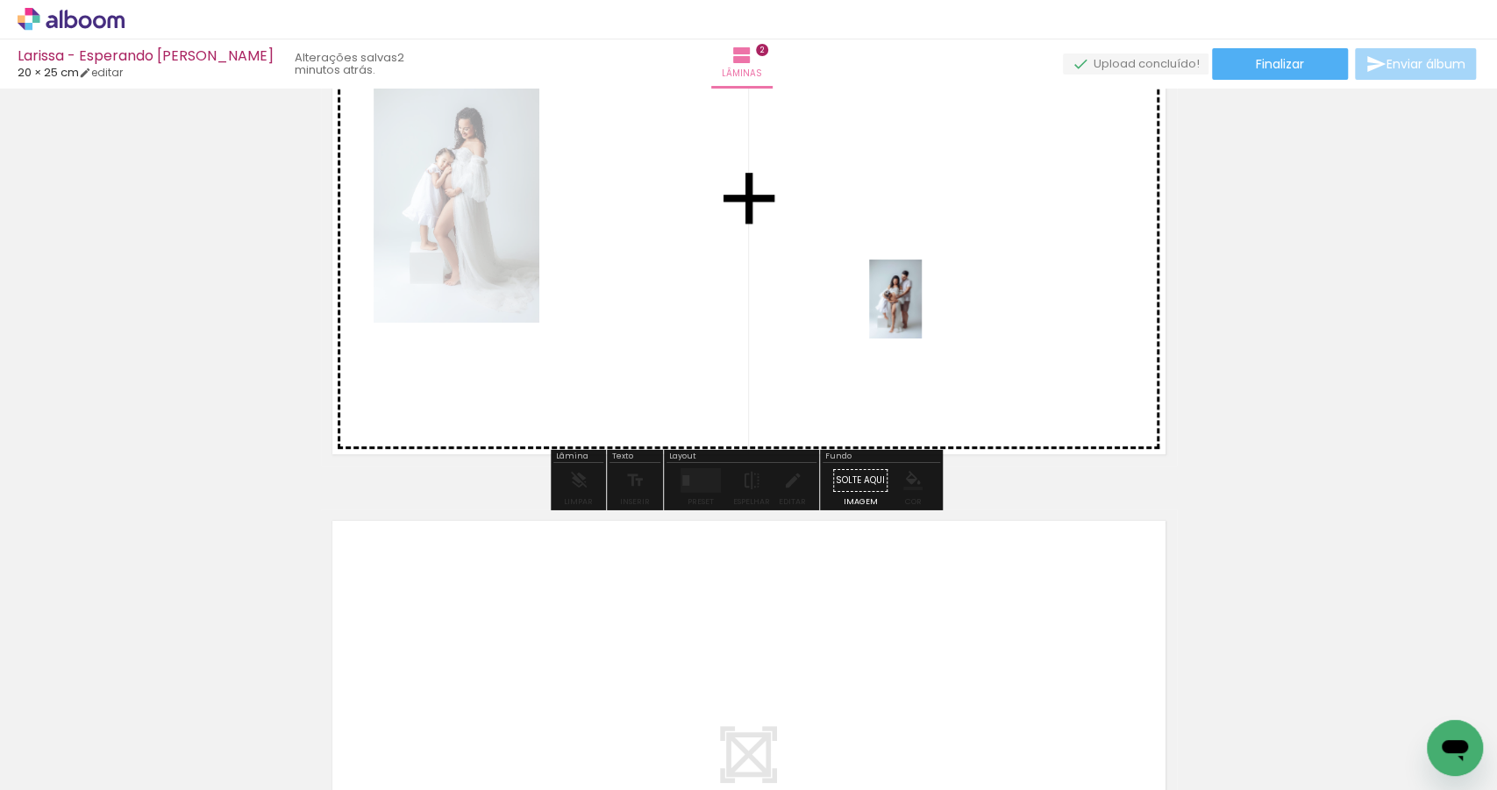
drag, startPoint x: 374, startPoint y: 744, endPoint x: 932, endPoint y: 310, distance: 707.2
click at [932, 310] on quentale-workspace at bounding box center [748, 395] width 1497 height 790
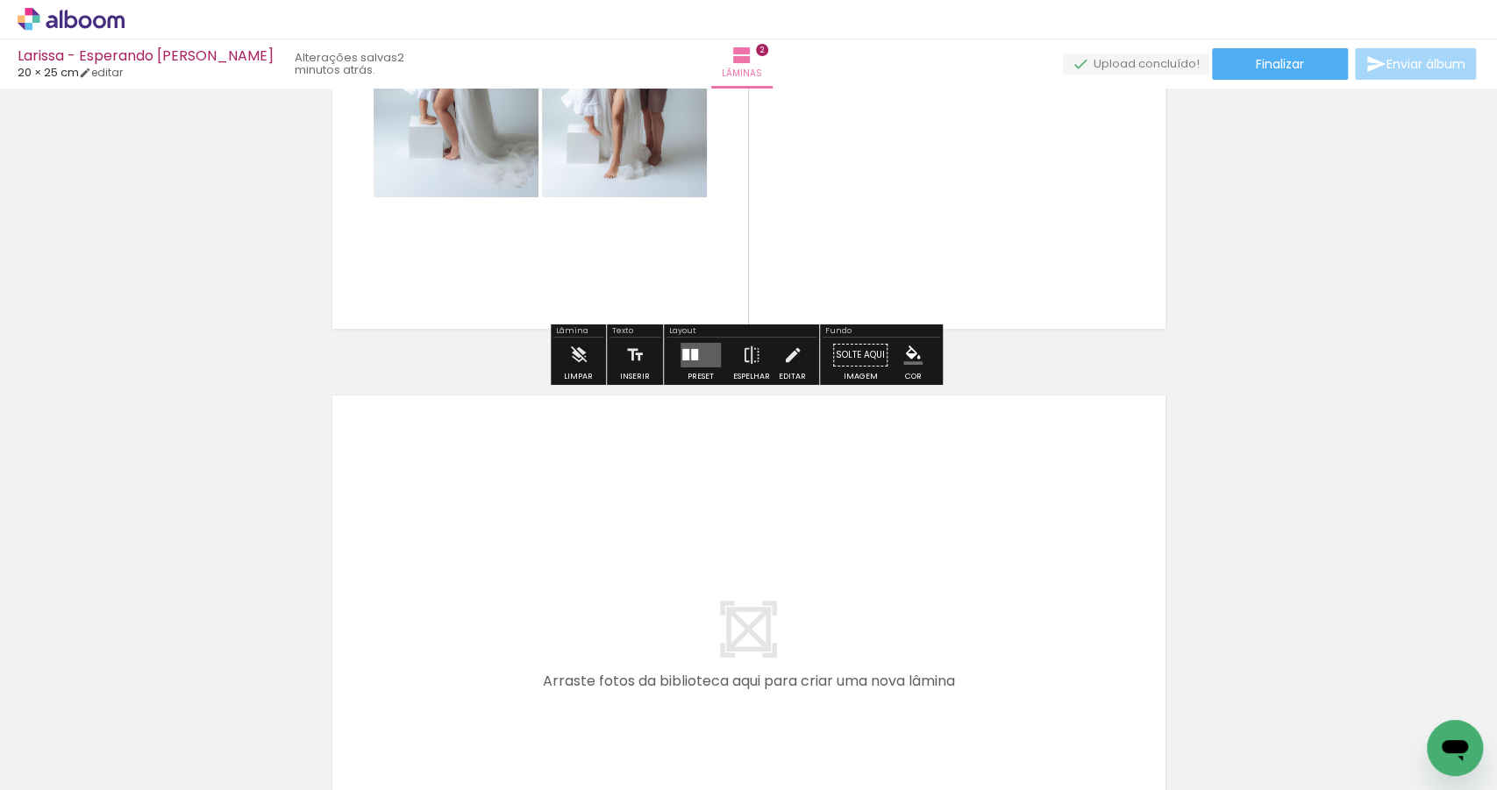
drag, startPoint x: 469, startPoint y: 734, endPoint x: 475, endPoint y: 595, distance: 139.6
click at [475, 595] on quentale-workspace at bounding box center [748, 395] width 1497 height 790
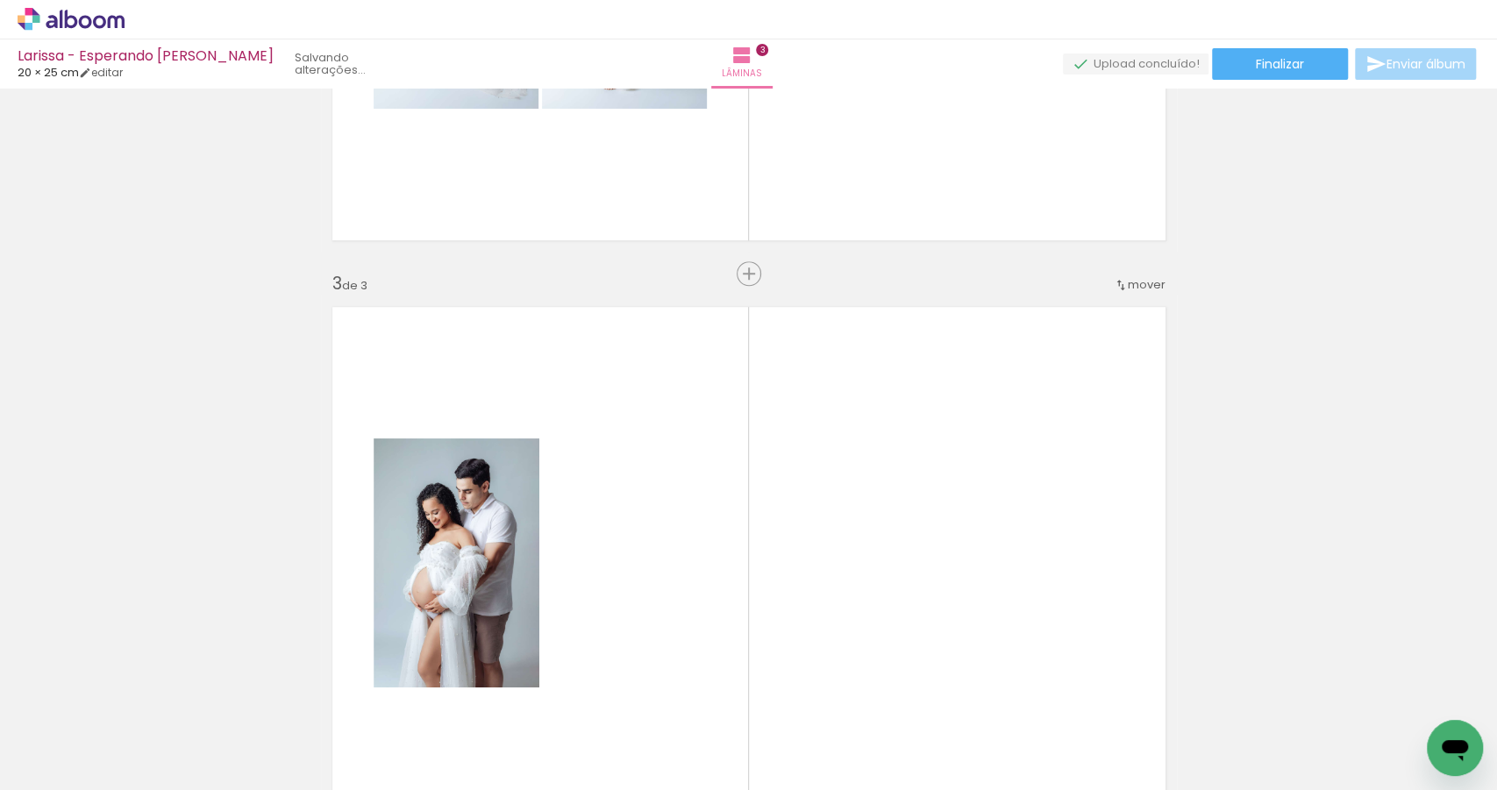
scroll to position [1179, 0]
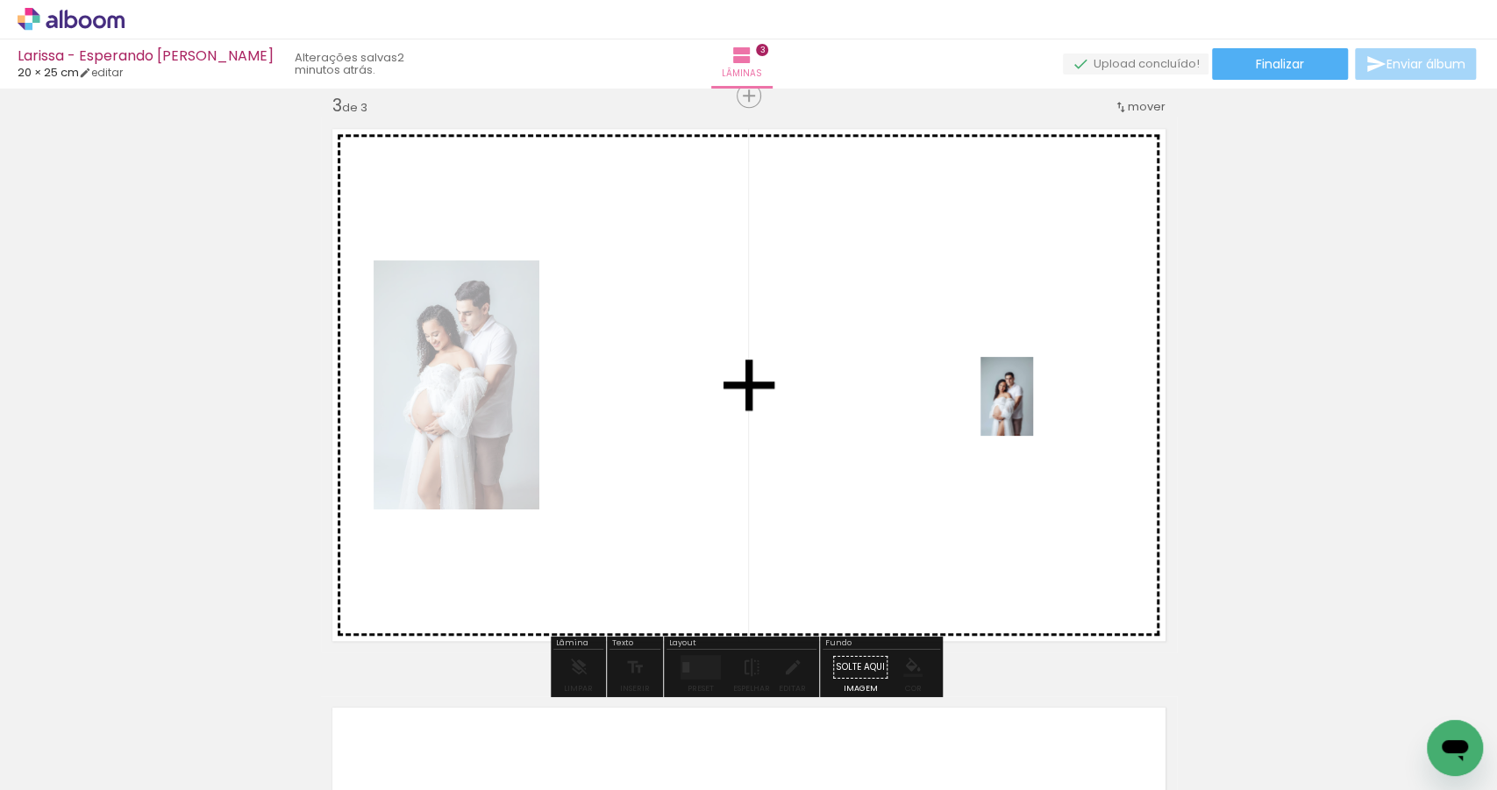
drag, startPoint x: 582, startPoint y: 742, endPoint x: 1033, endPoint y: 410, distance: 560.0
click at [1033, 410] on quentale-workspace at bounding box center [748, 395] width 1497 height 790
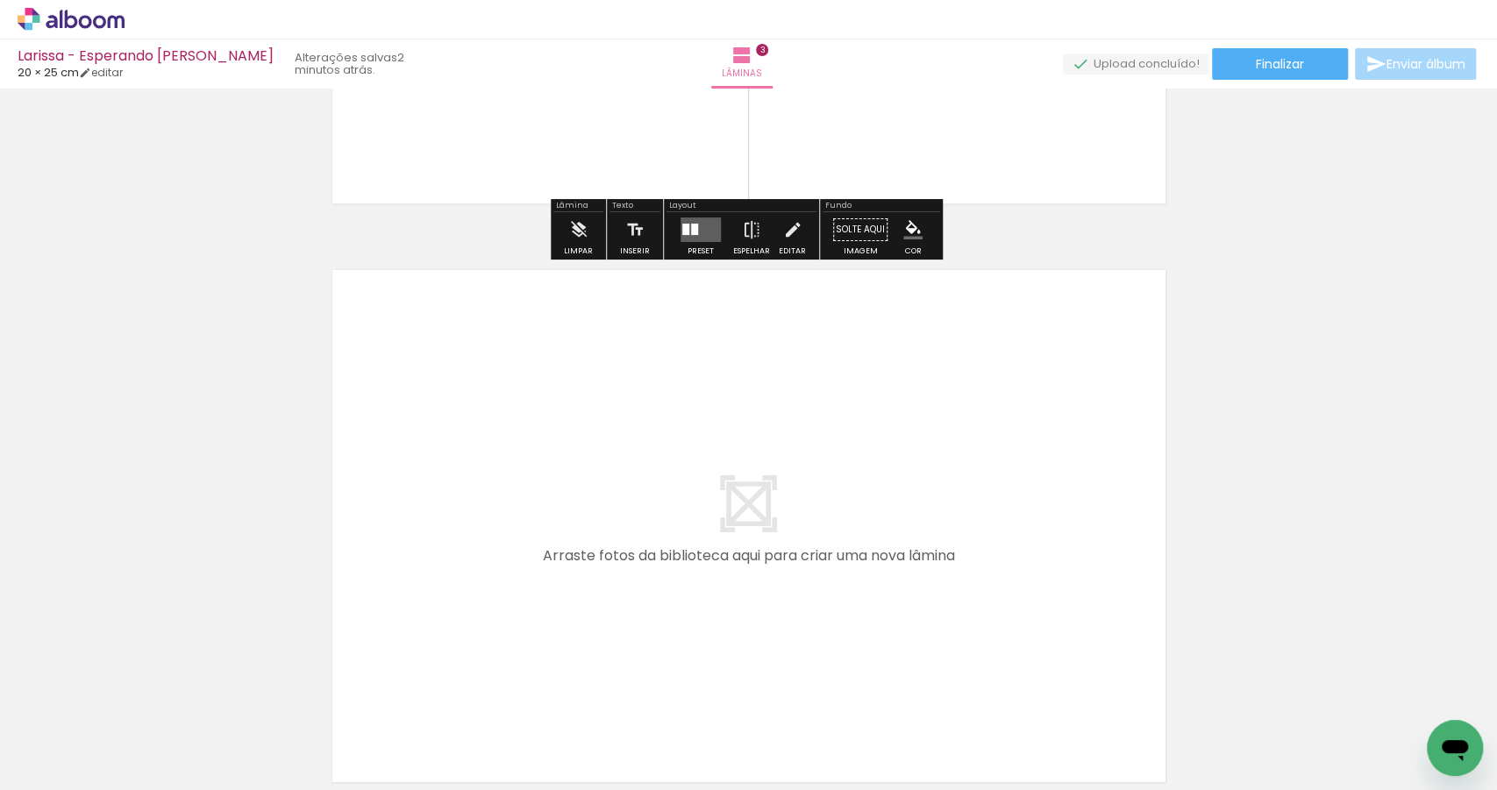
scroll to position [1682, 0]
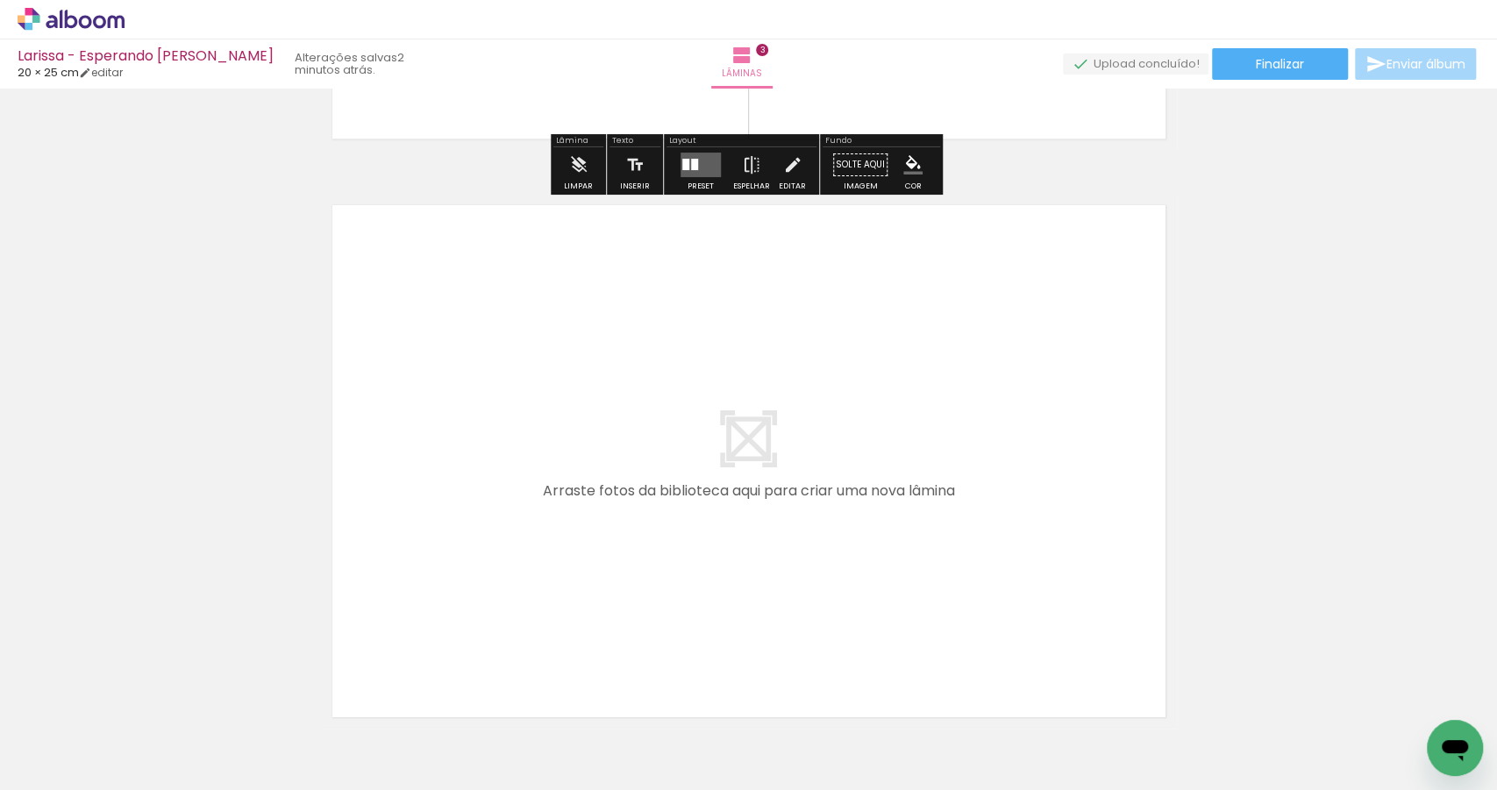
drag, startPoint x: 770, startPoint y: 734, endPoint x: 575, endPoint y: 515, distance: 293.2
click at [575, 515] on quentale-workspace at bounding box center [748, 395] width 1497 height 790
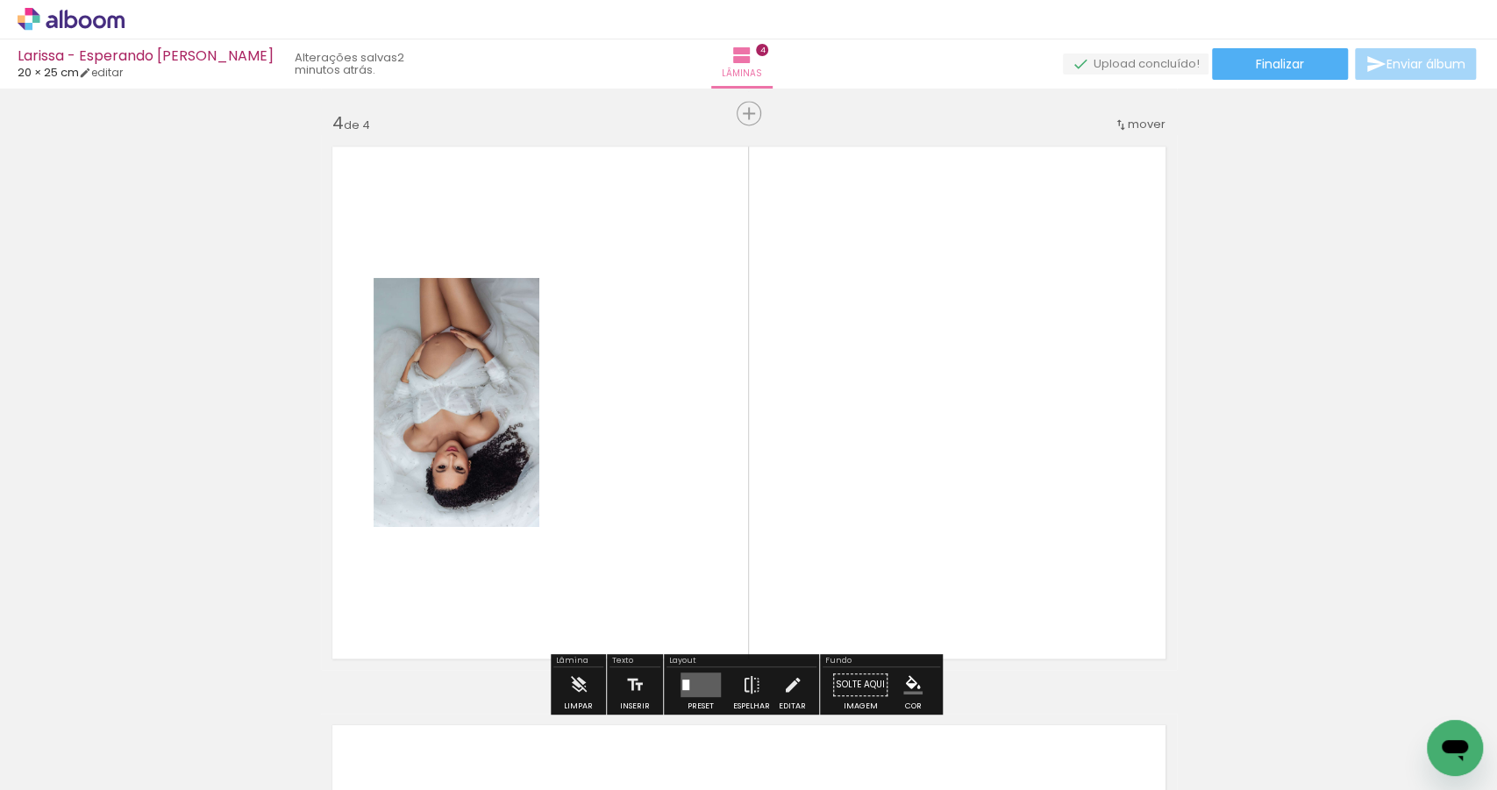
scroll to position [1758, 0]
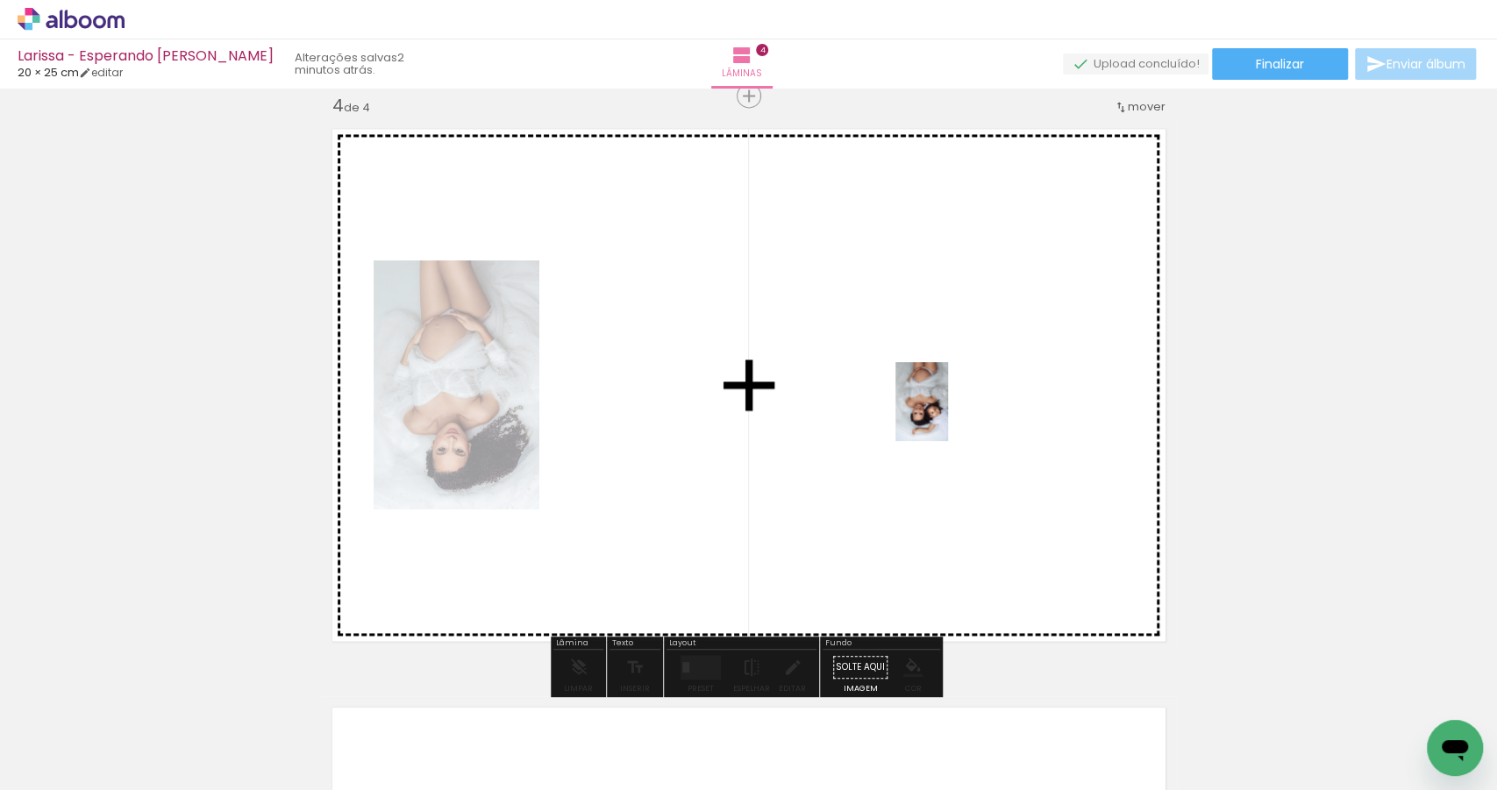
drag, startPoint x: 872, startPoint y: 709, endPoint x: 948, endPoint y: 415, distance: 303.5
click at [948, 415] on quentale-workspace at bounding box center [748, 395] width 1497 height 790
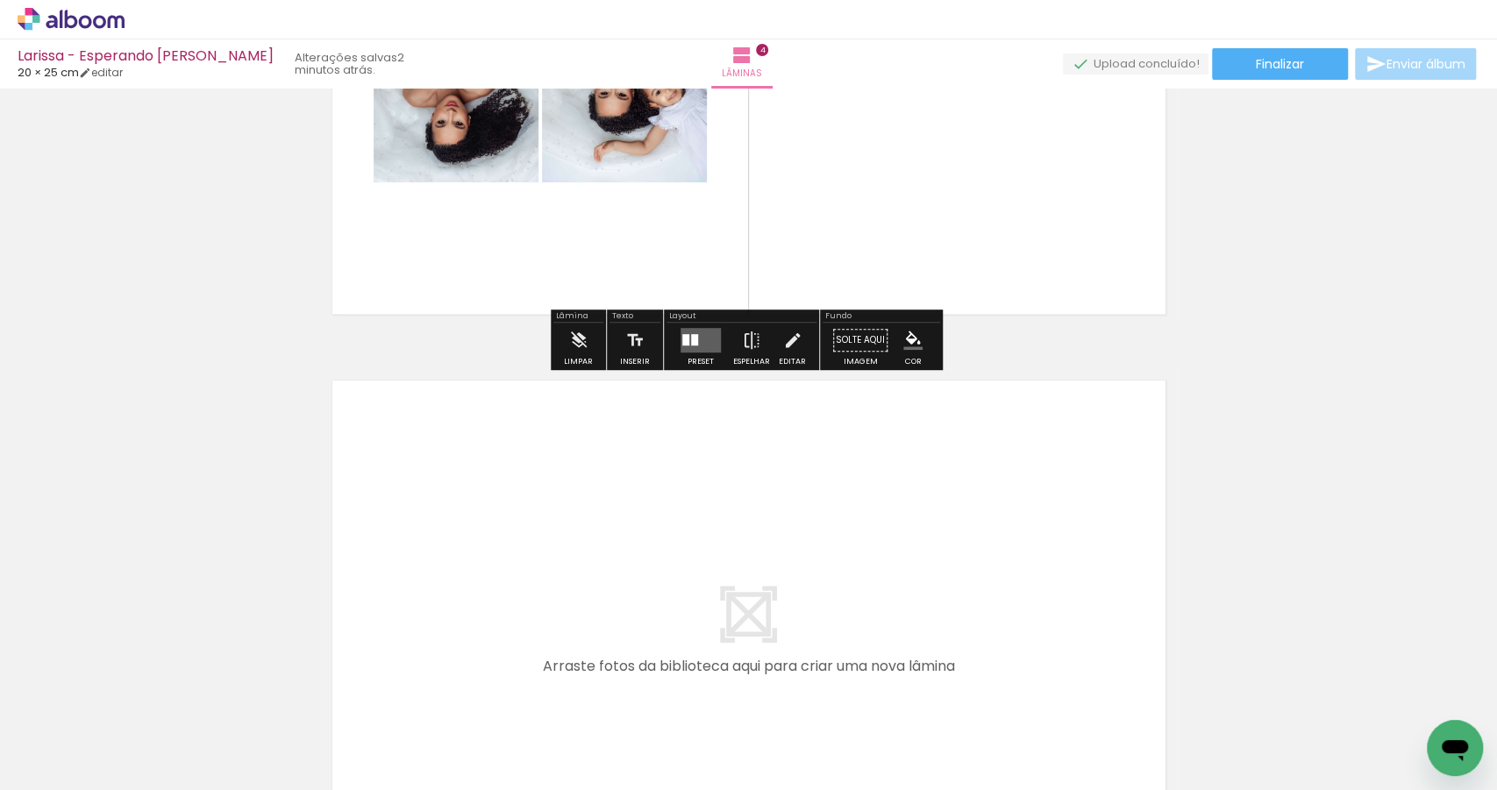
scroll to position [2117, 0]
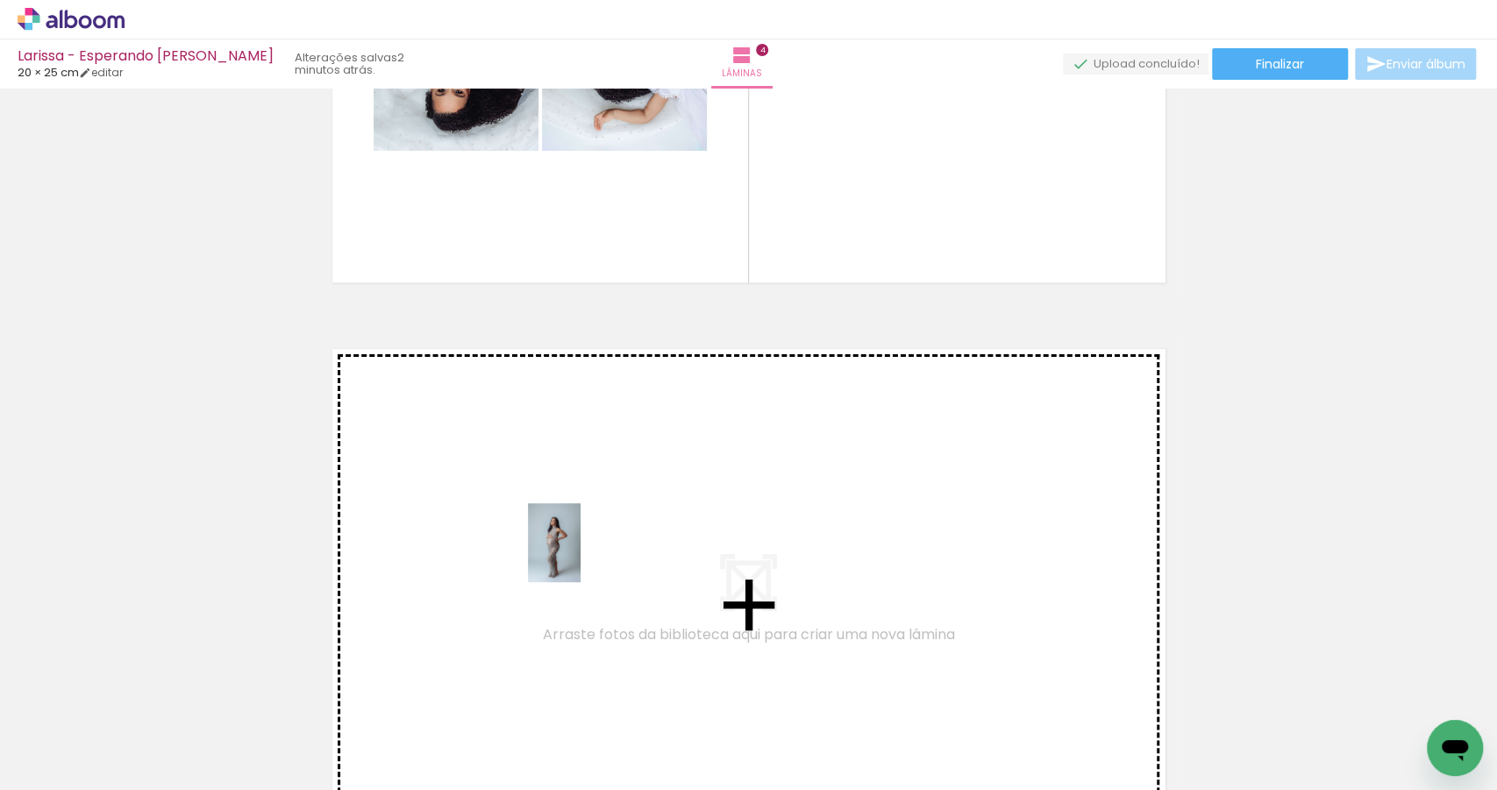
drag, startPoint x: 950, startPoint y: 730, endPoint x: 580, endPoint y: 556, distance: 408.0
click at [580, 556] on quentale-workspace at bounding box center [748, 395] width 1497 height 790
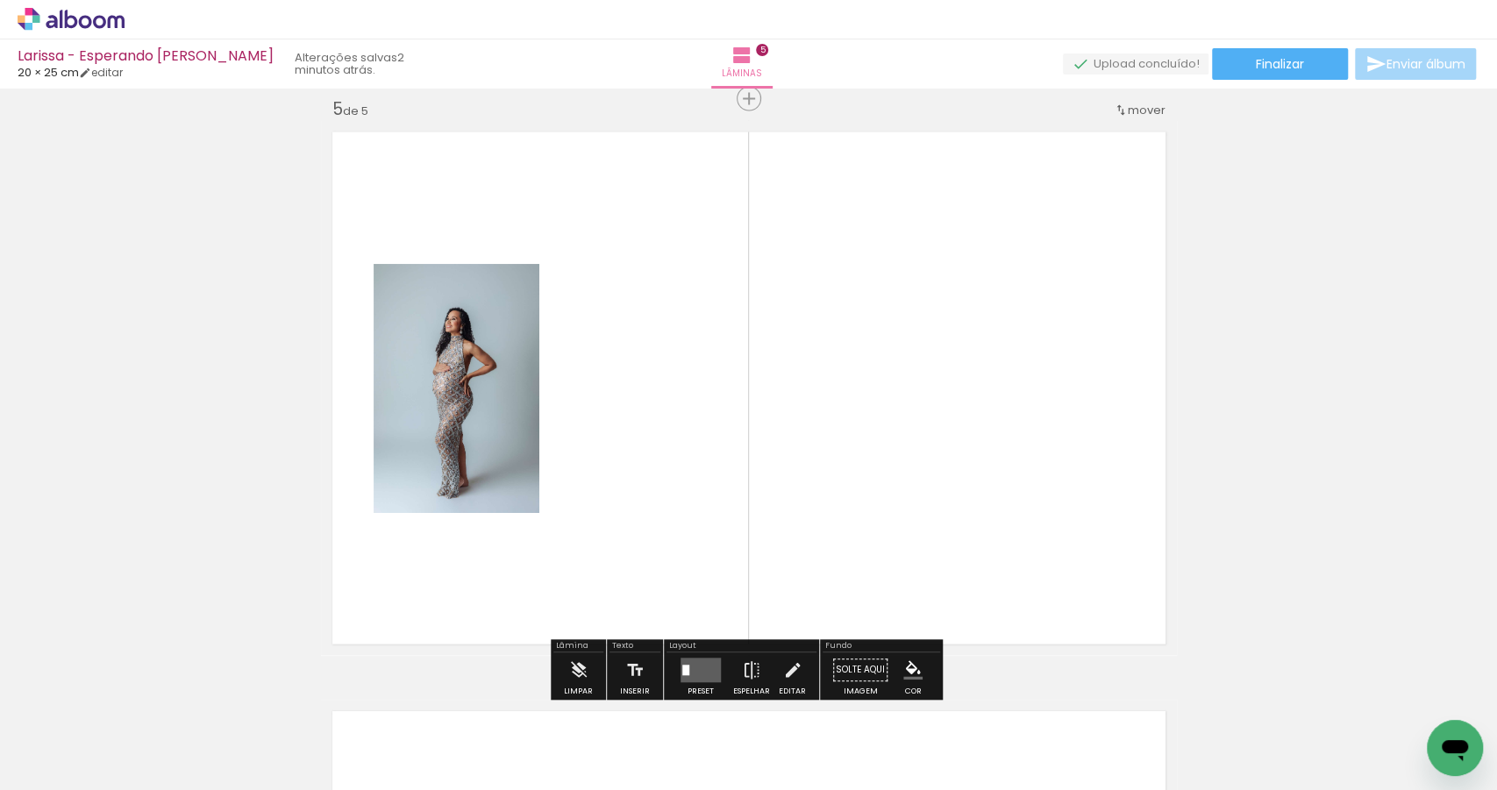
scroll to position [2337, 0]
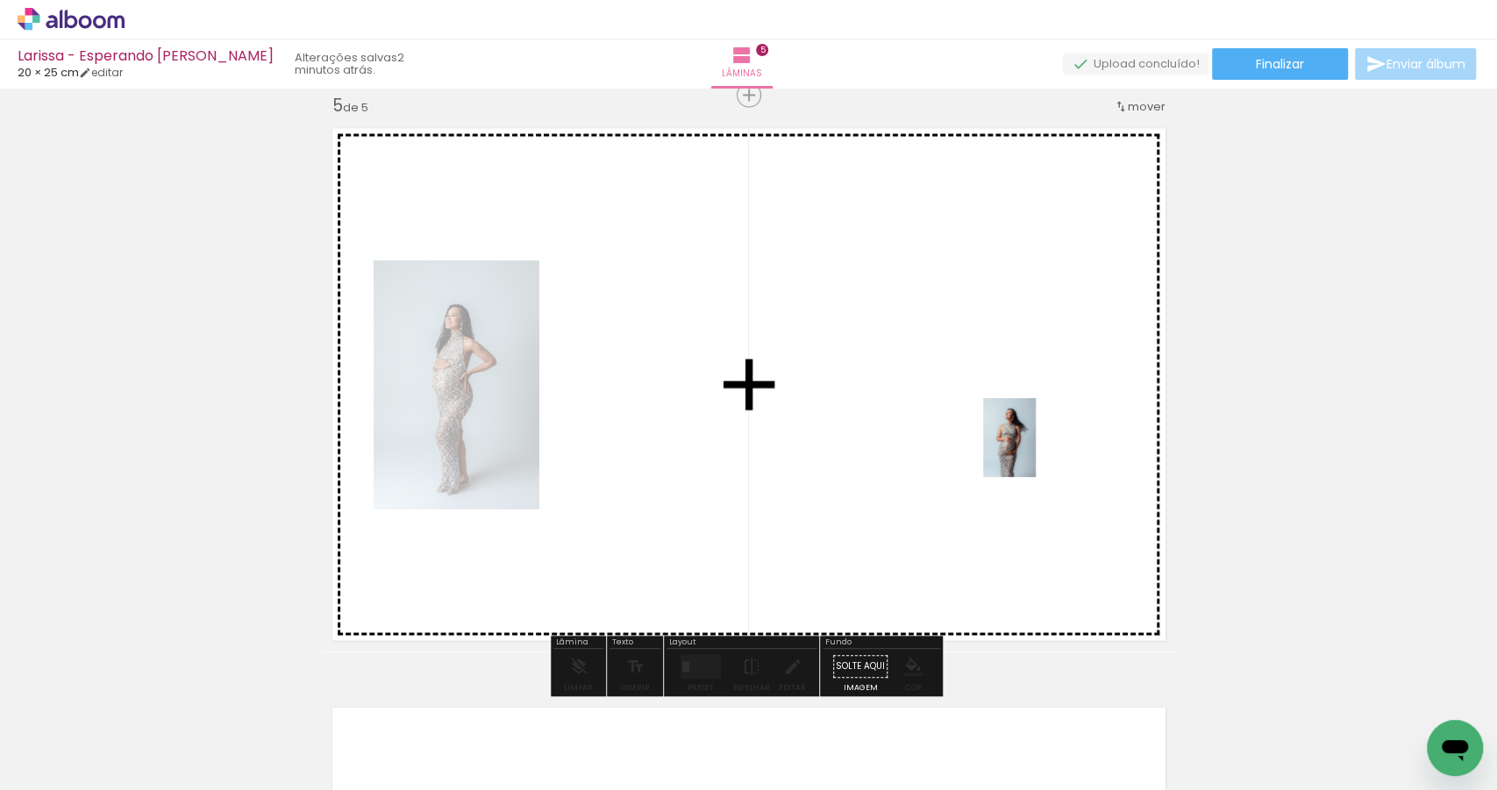
drag, startPoint x: 1161, startPoint y: 738, endPoint x: 1027, endPoint y: 431, distance: 334.9
click at [1027, 432] on quentale-workspace at bounding box center [748, 395] width 1497 height 790
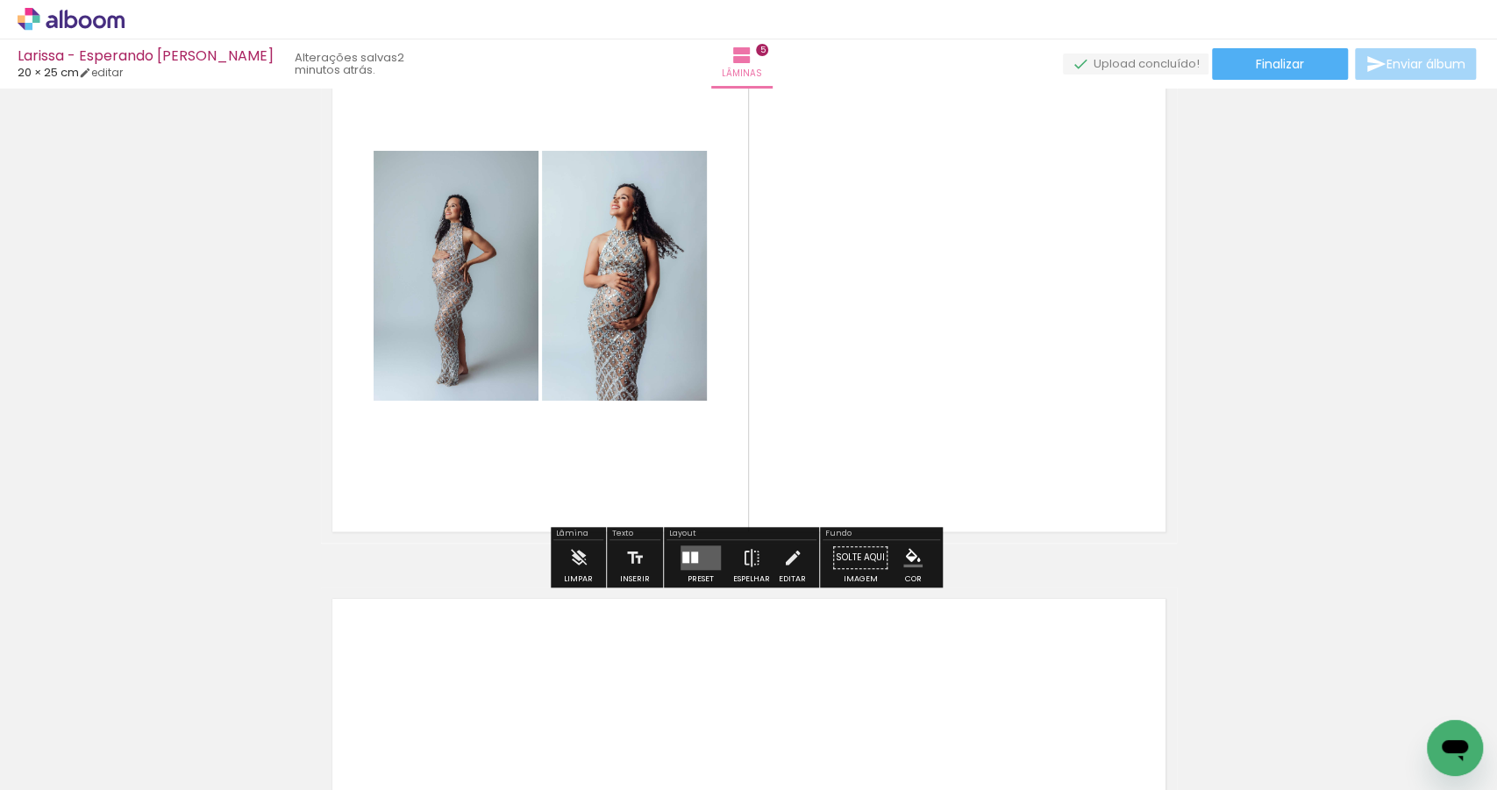
scroll to position [2746, 0]
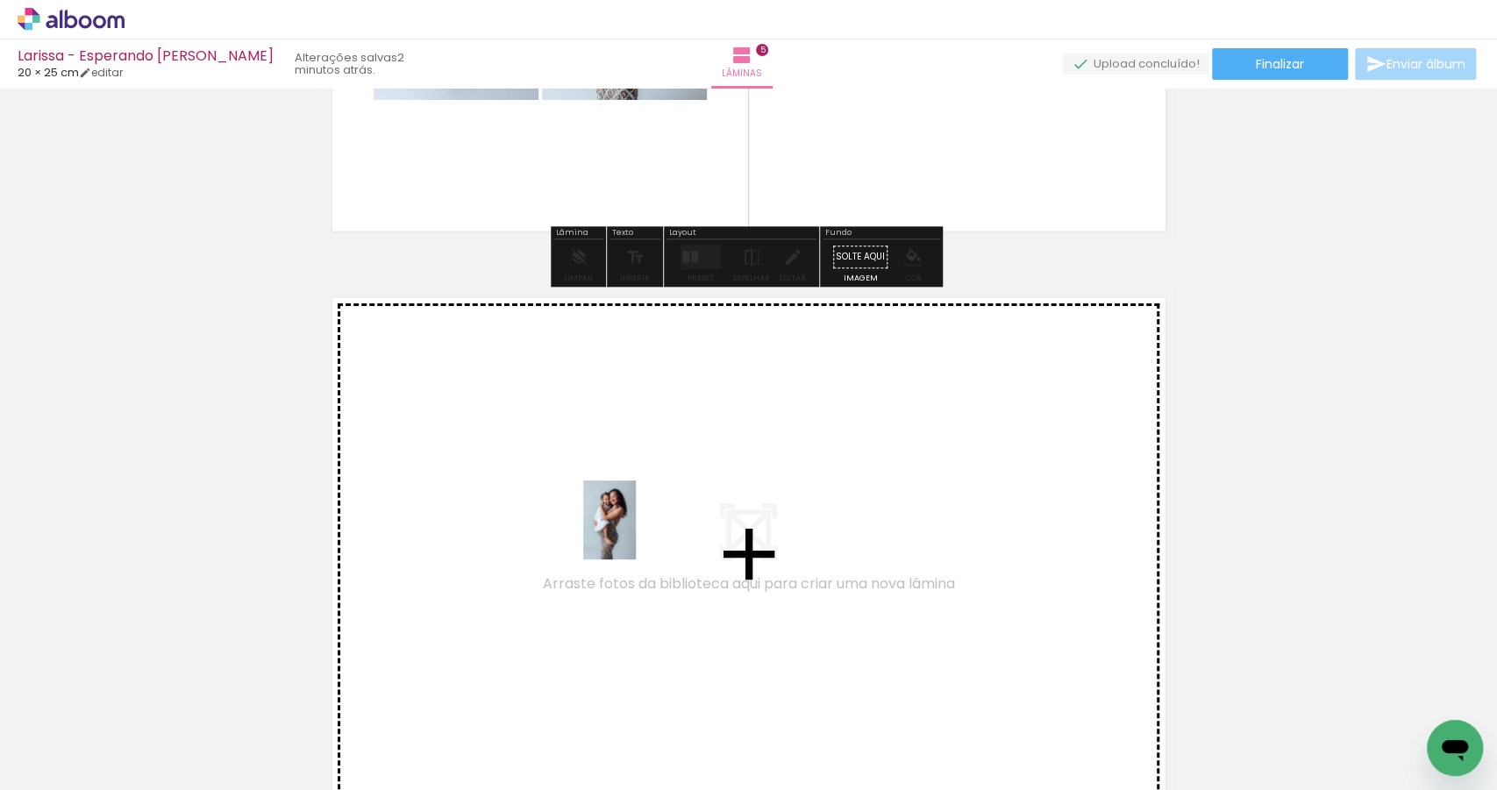
drag, startPoint x: 1019, startPoint y: 718, endPoint x: 636, endPoint y: 533, distance: 425.5
click at [636, 533] on quentale-workspace at bounding box center [748, 395] width 1497 height 790
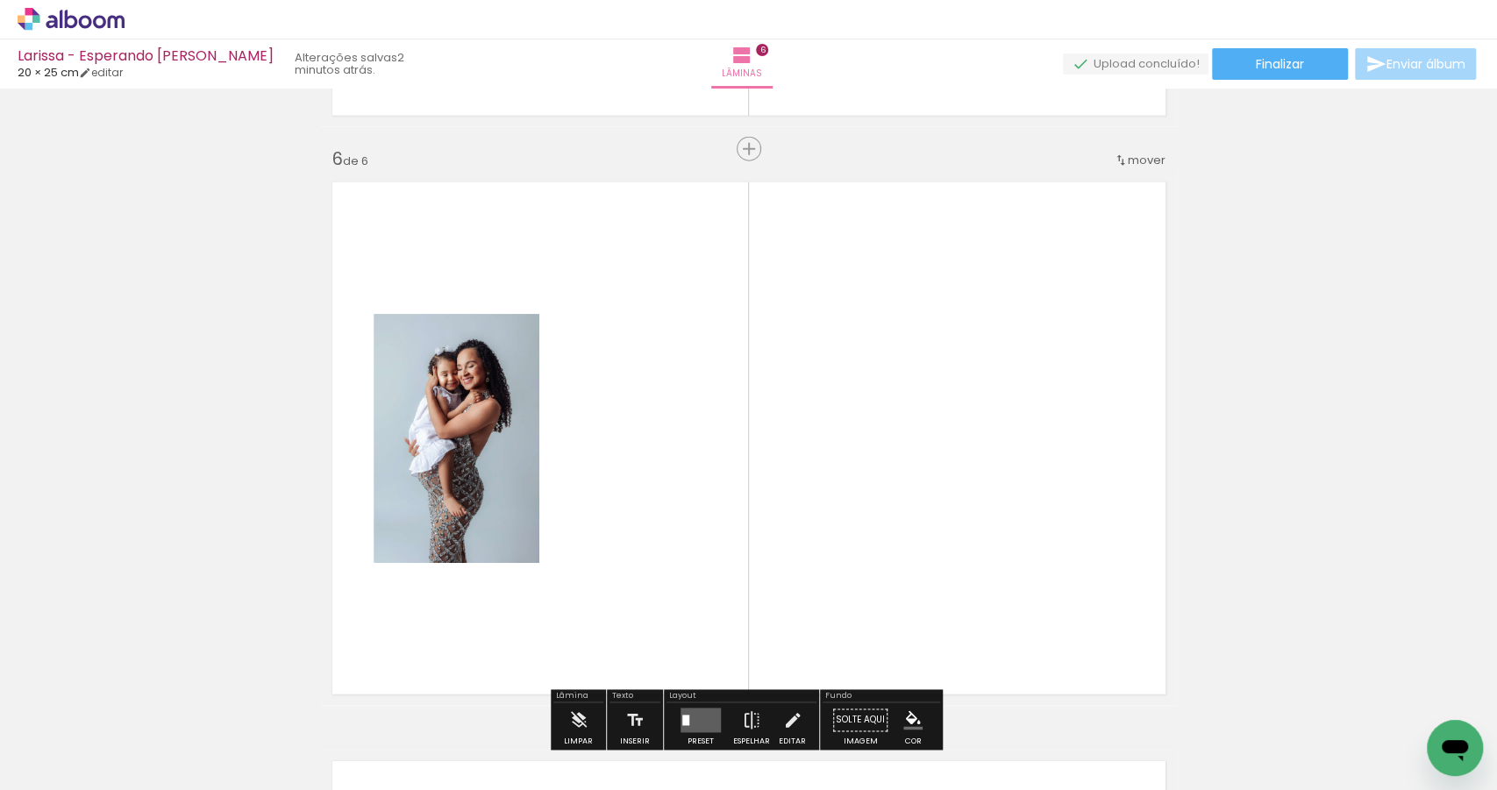
scroll to position [2916, 0]
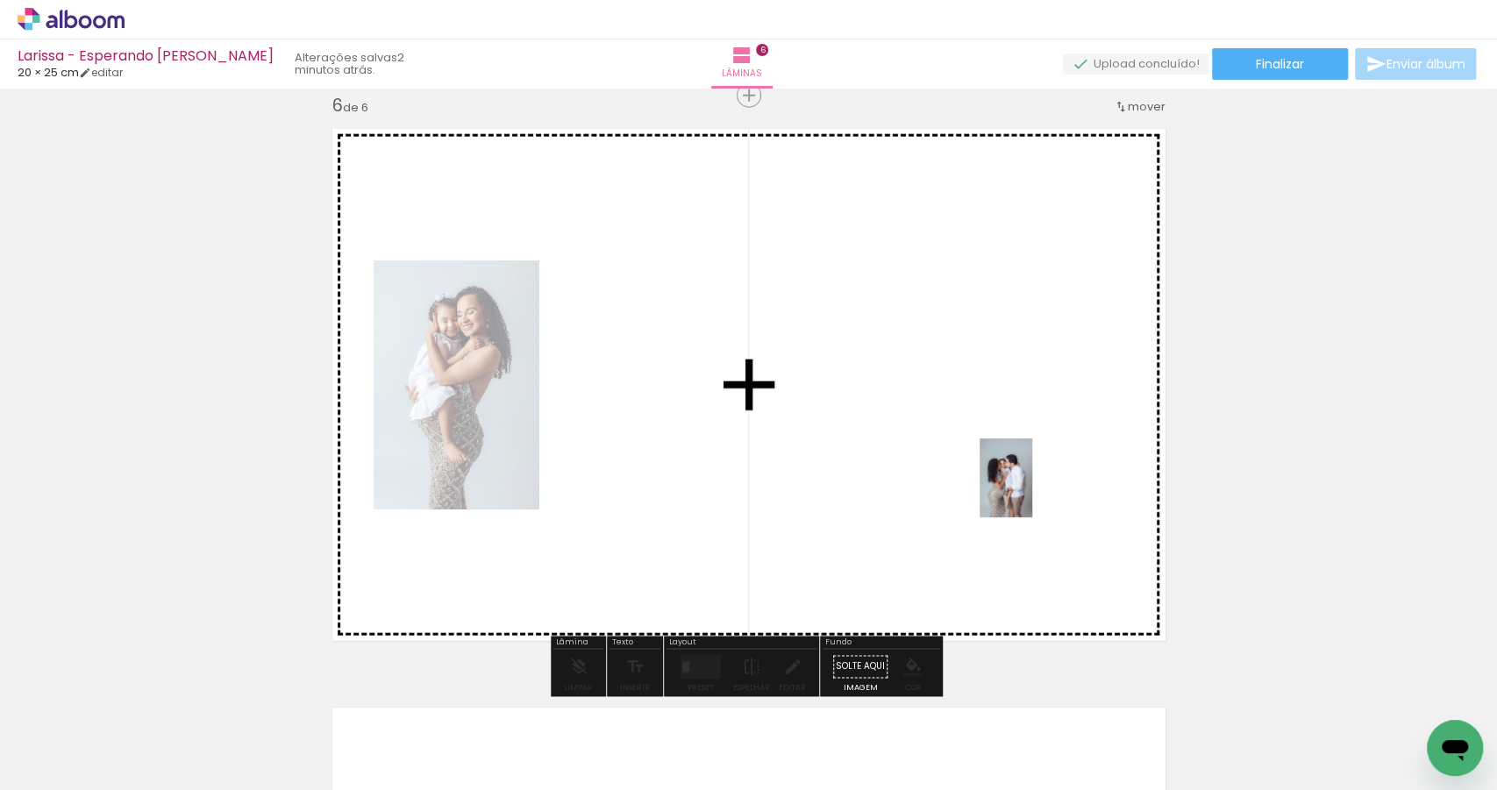
drag, startPoint x: 1258, startPoint y: 732, endPoint x: 1029, endPoint y: 488, distance: 335.0
click at [1029, 488] on quentale-workspace at bounding box center [748, 395] width 1497 height 790
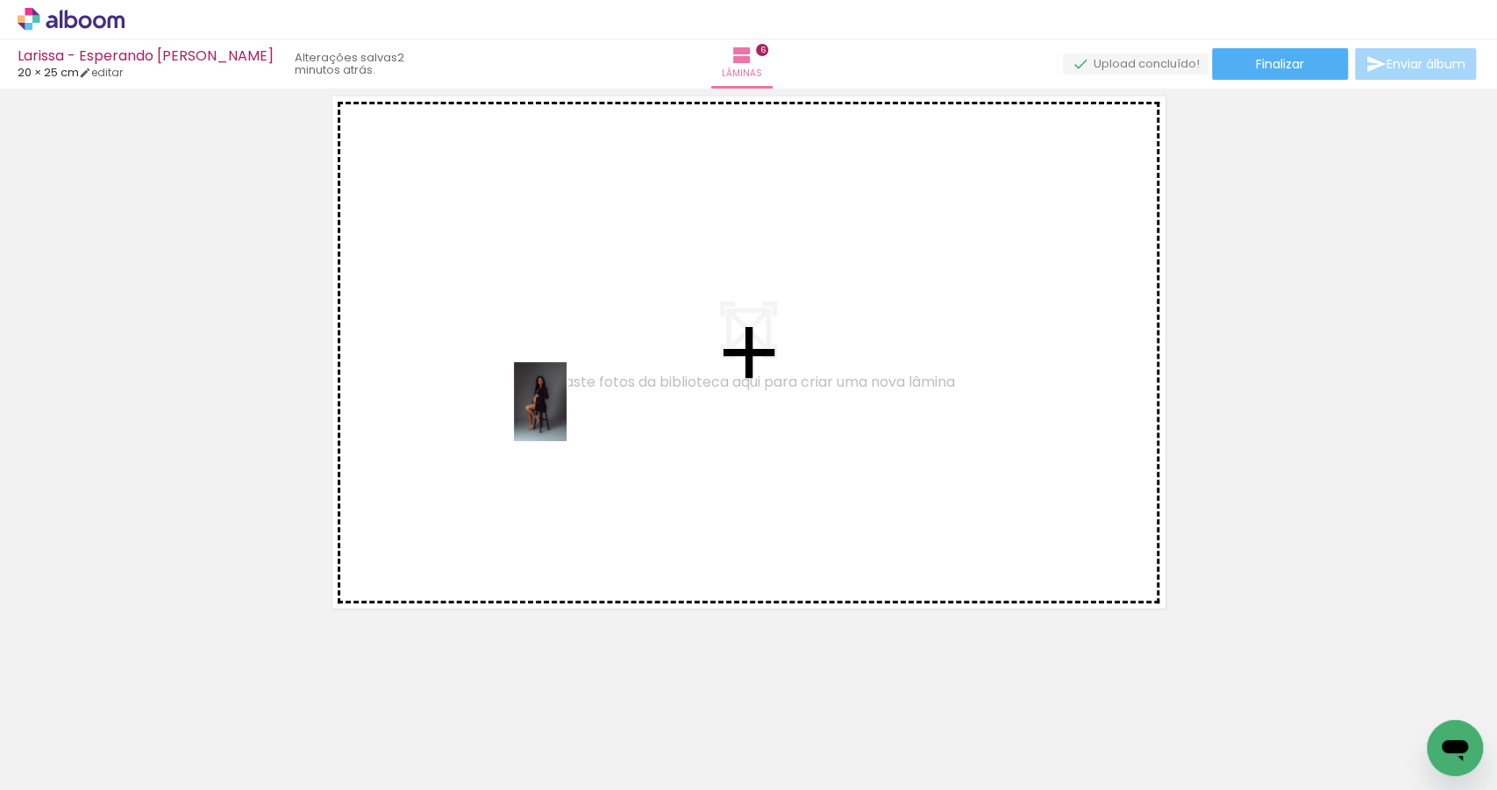
drag, startPoint x: 1331, startPoint y: 733, endPoint x: 1337, endPoint y: 623, distance: 109.8
click at [567, 415] on quentale-workspace at bounding box center [748, 395] width 1497 height 790
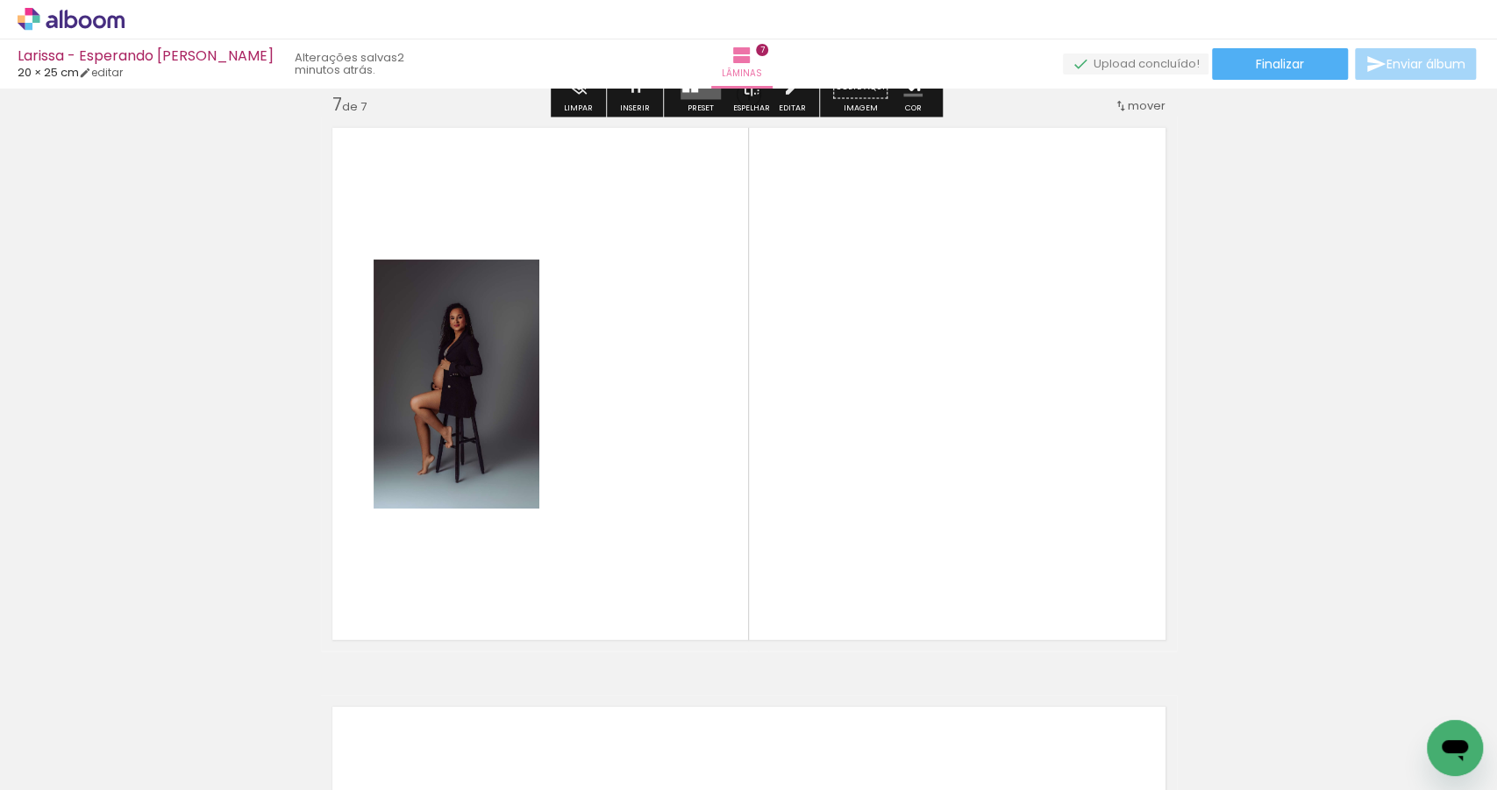
scroll to position [3494, 0]
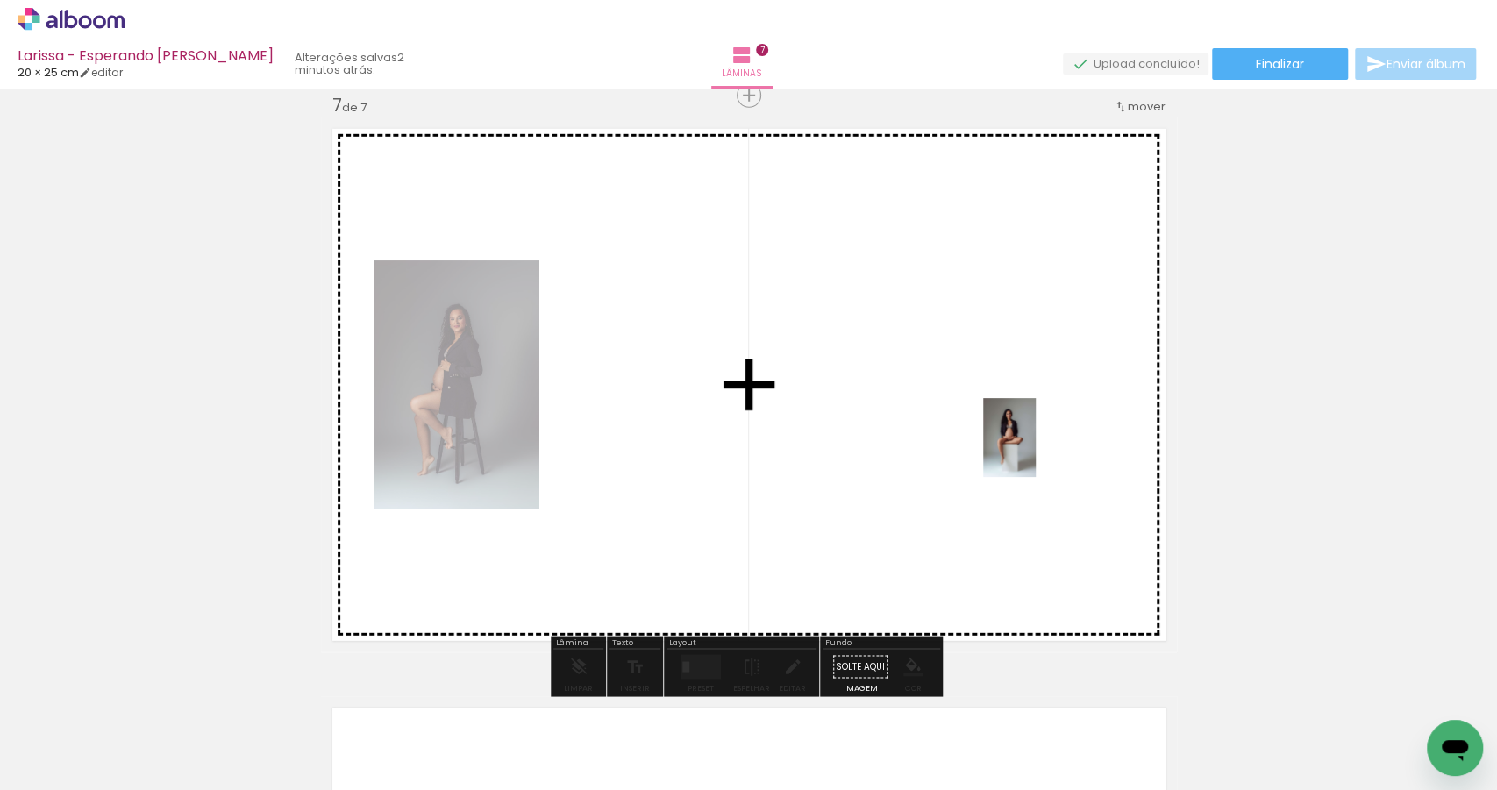
drag, startPoint x: 1445, startPoint y: 707, endPoint x: 996, endPoint y: 423, distance: 531.3
click at [996, 422] on quentale-workspace at bounding box center [748, 395] width 1497 height 790
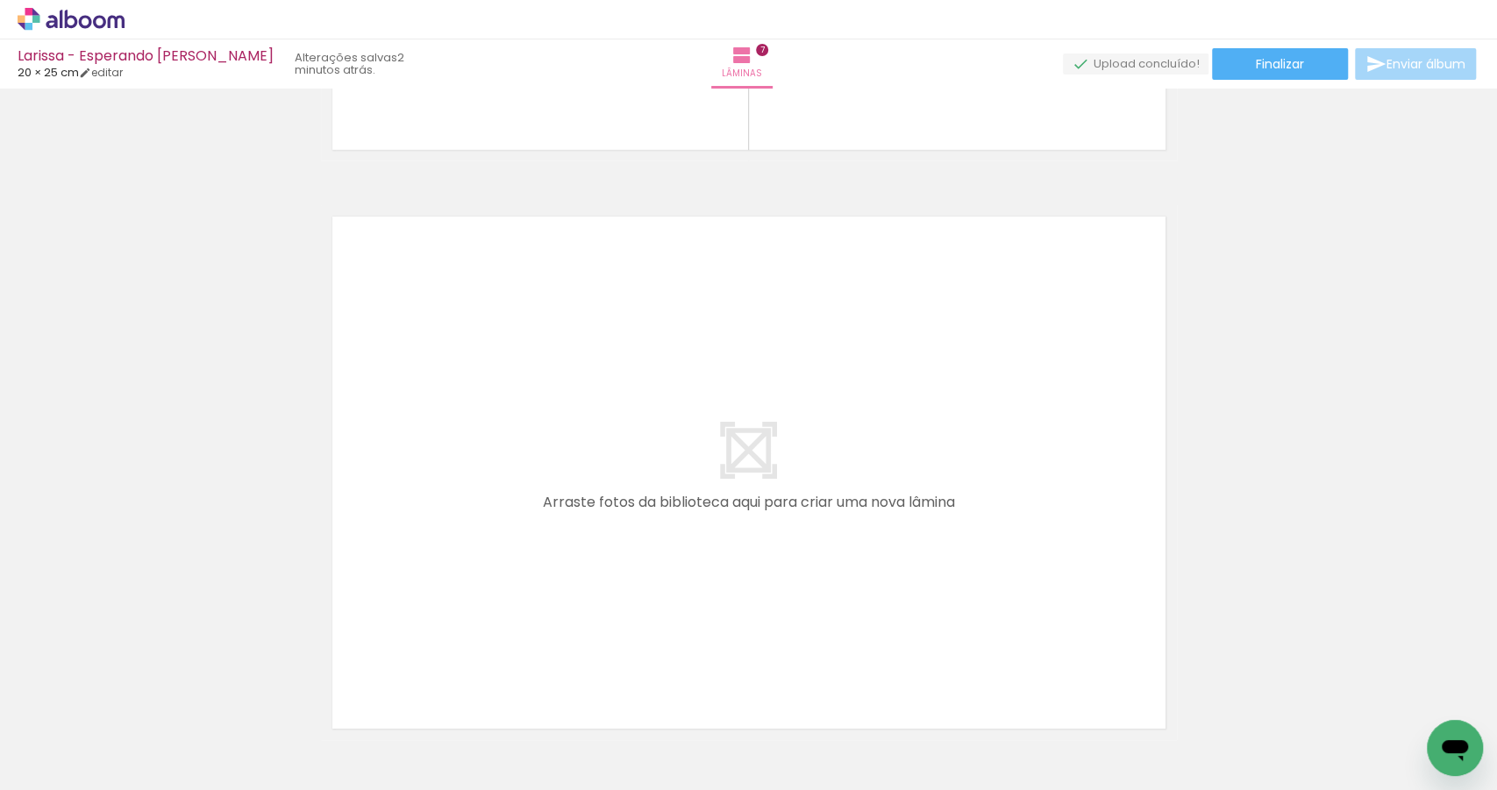
scroll to position [0, 784]
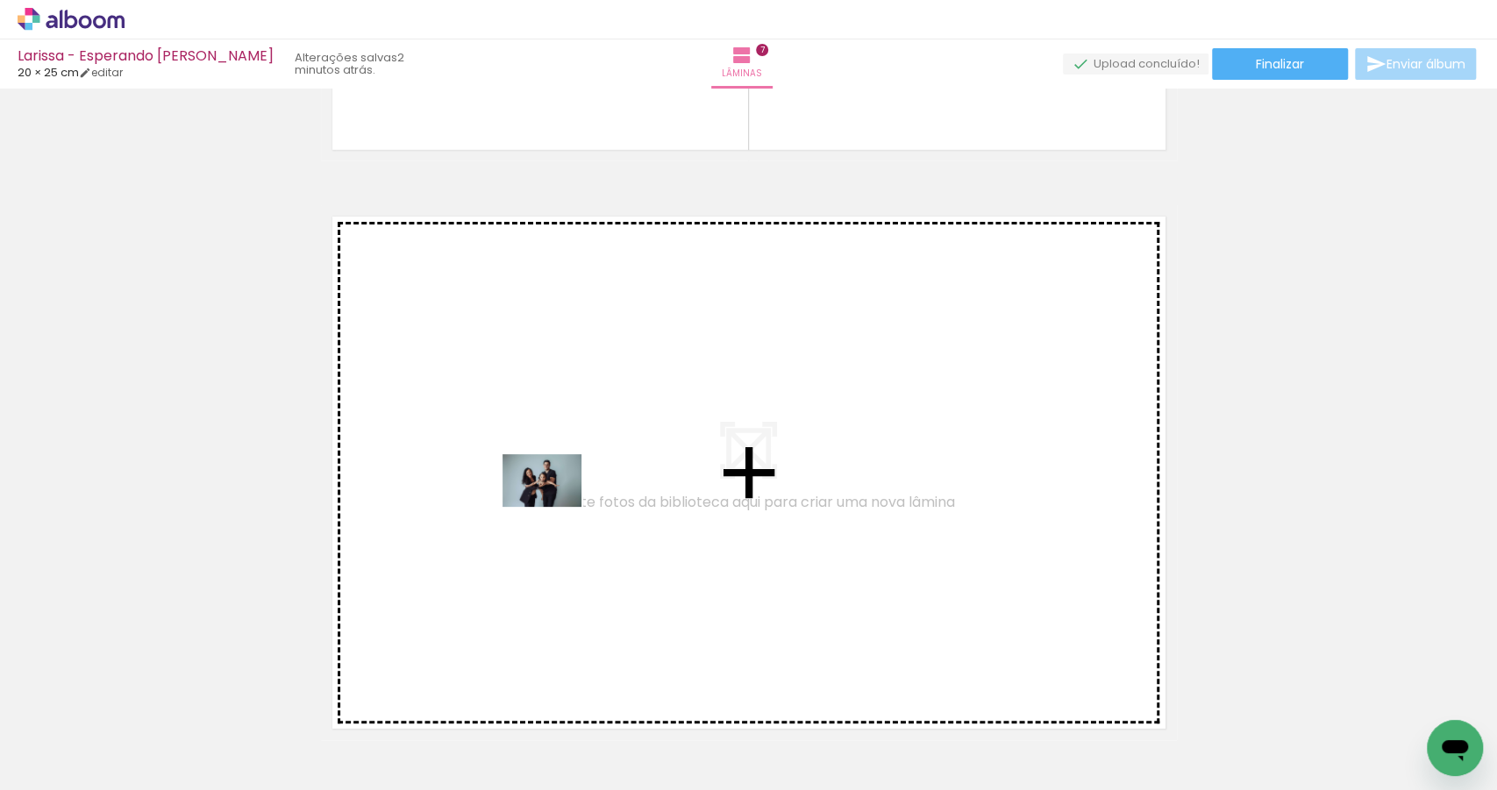
drag, startPoint x: 1154, startPoint y: 744, endPoint x: 555, endPoint y: 507, distance: 644.3
click at [555, 507] on quentale-workspace at bounding box center [748, 395] width 1497 height 790
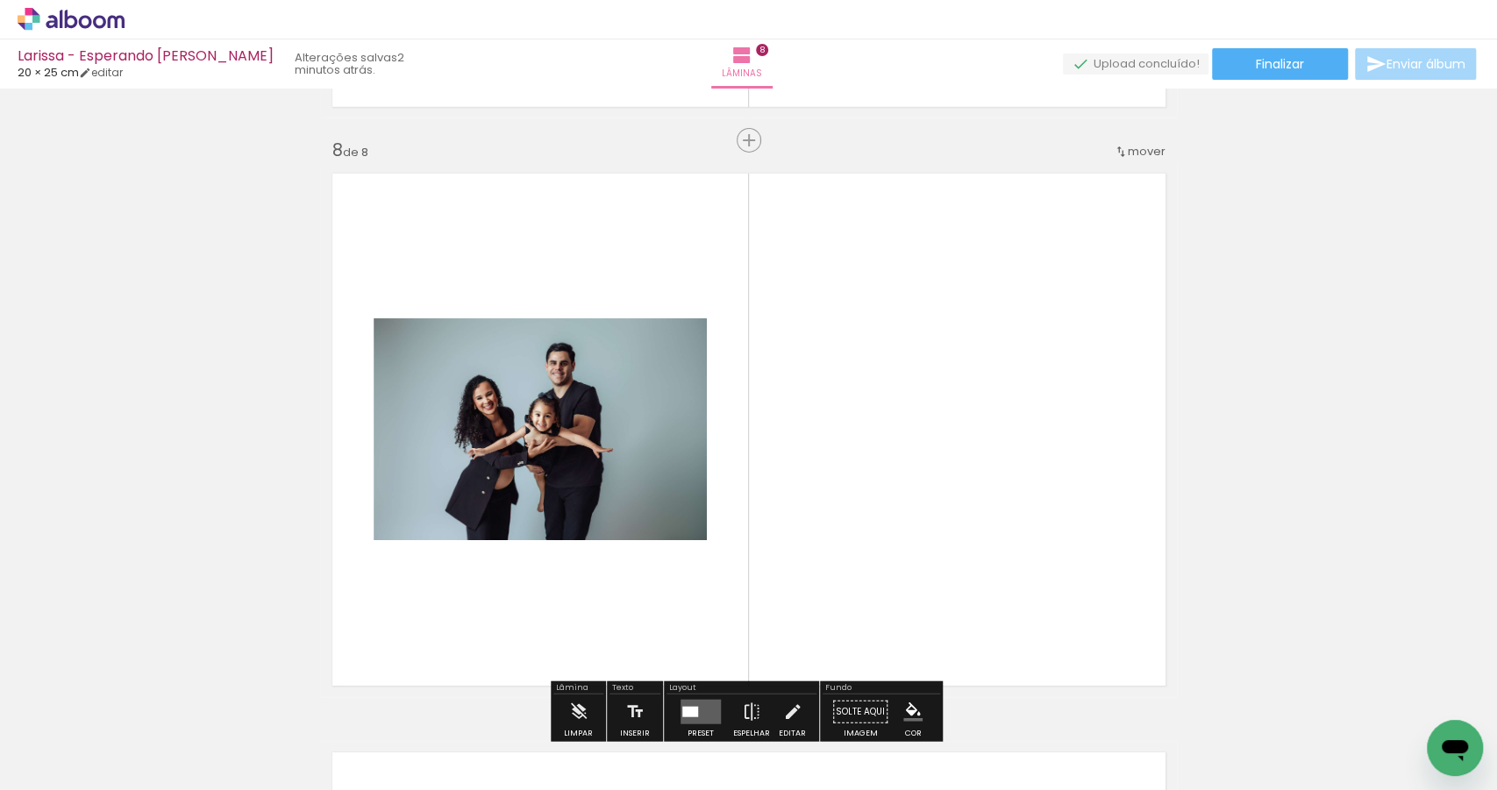
scroll to position [4073, 0]
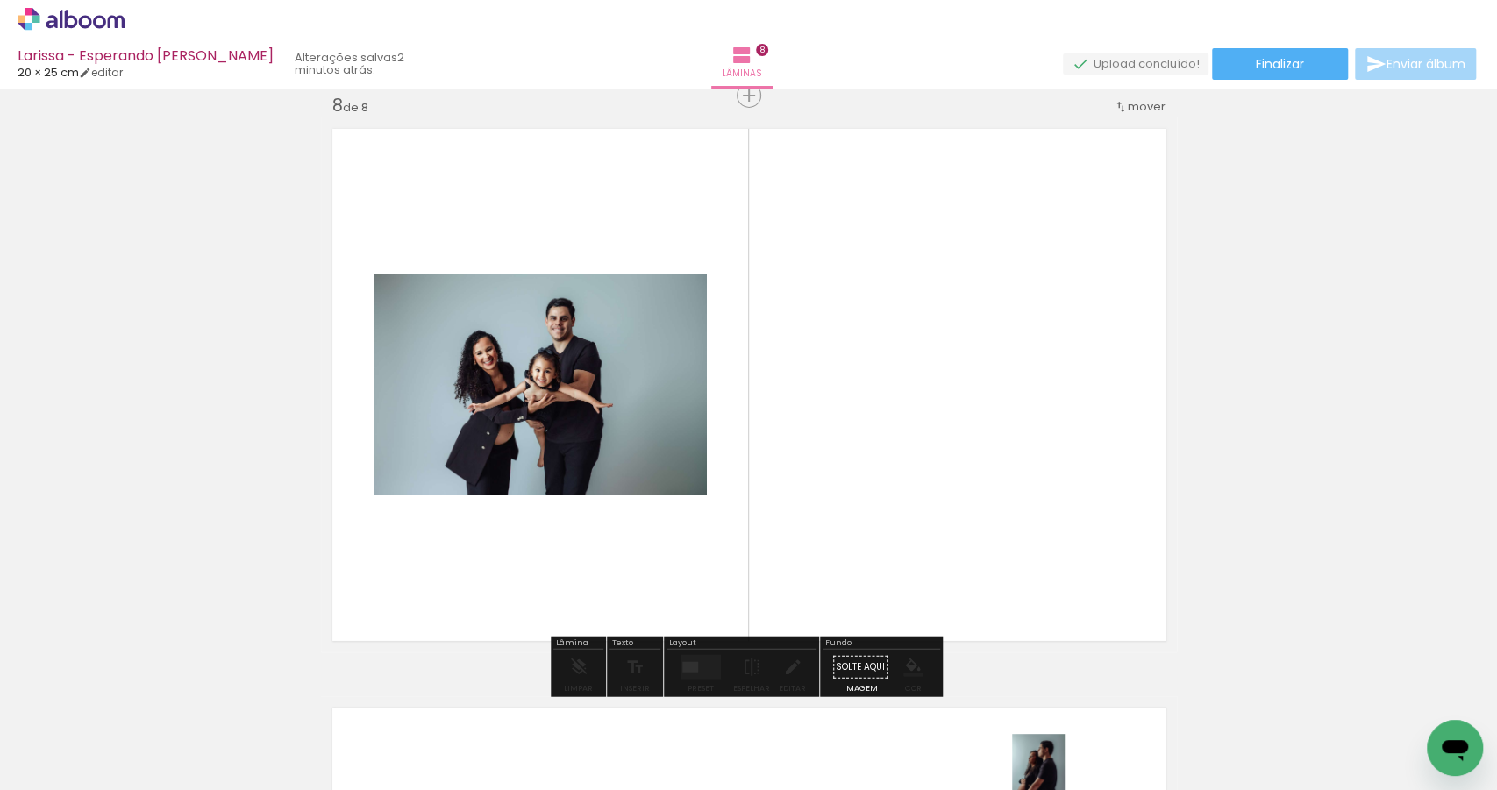
drag, startPoint x: 794, startPoint y: 673, endPoint x: 1065, endPoint y: 787, distance: 293.1
click at [144, 787] on iron-horizontal-list at bounding box center [126, 735] width 35 height 110
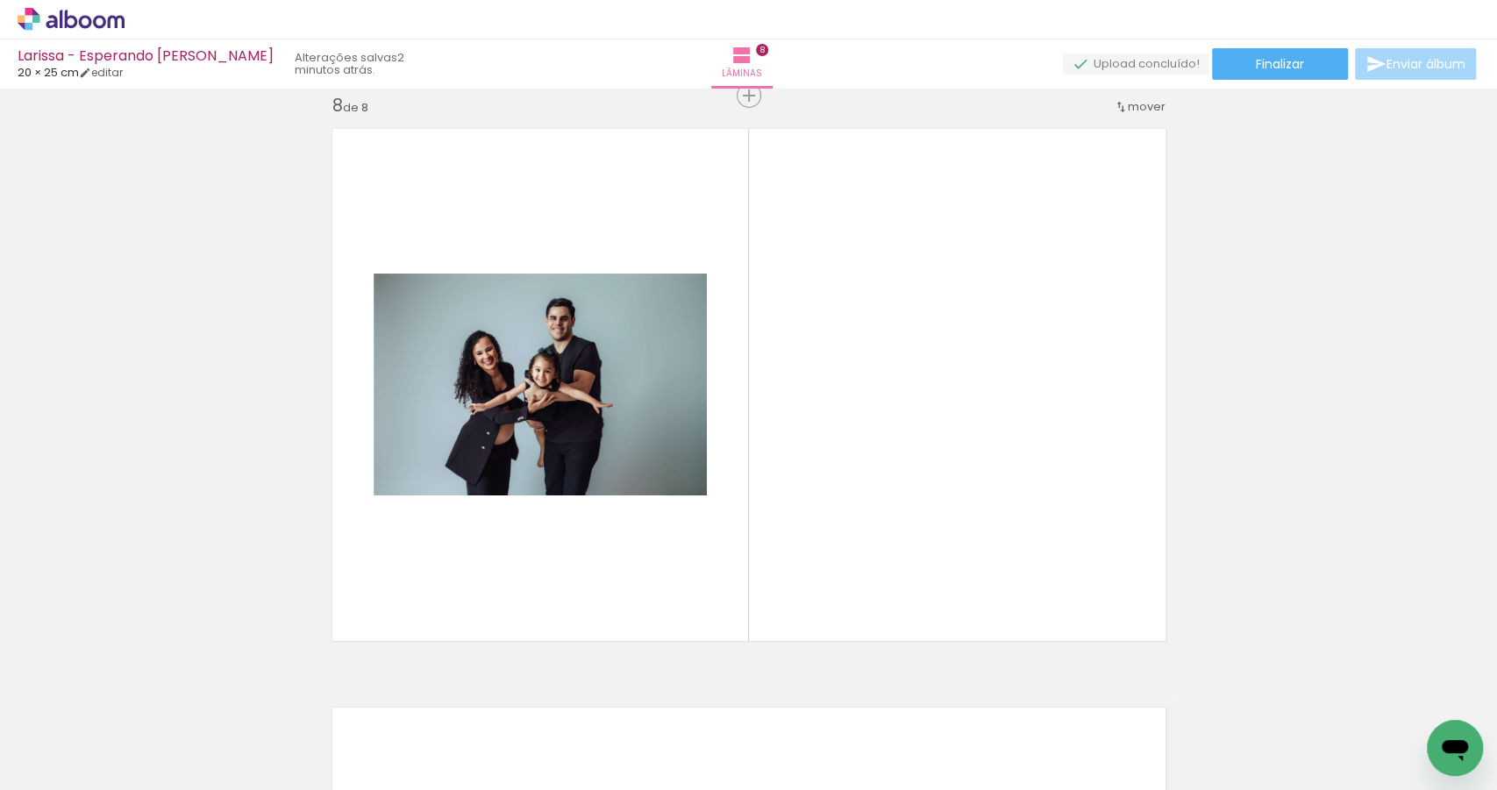
scroll to position [0, 1065]
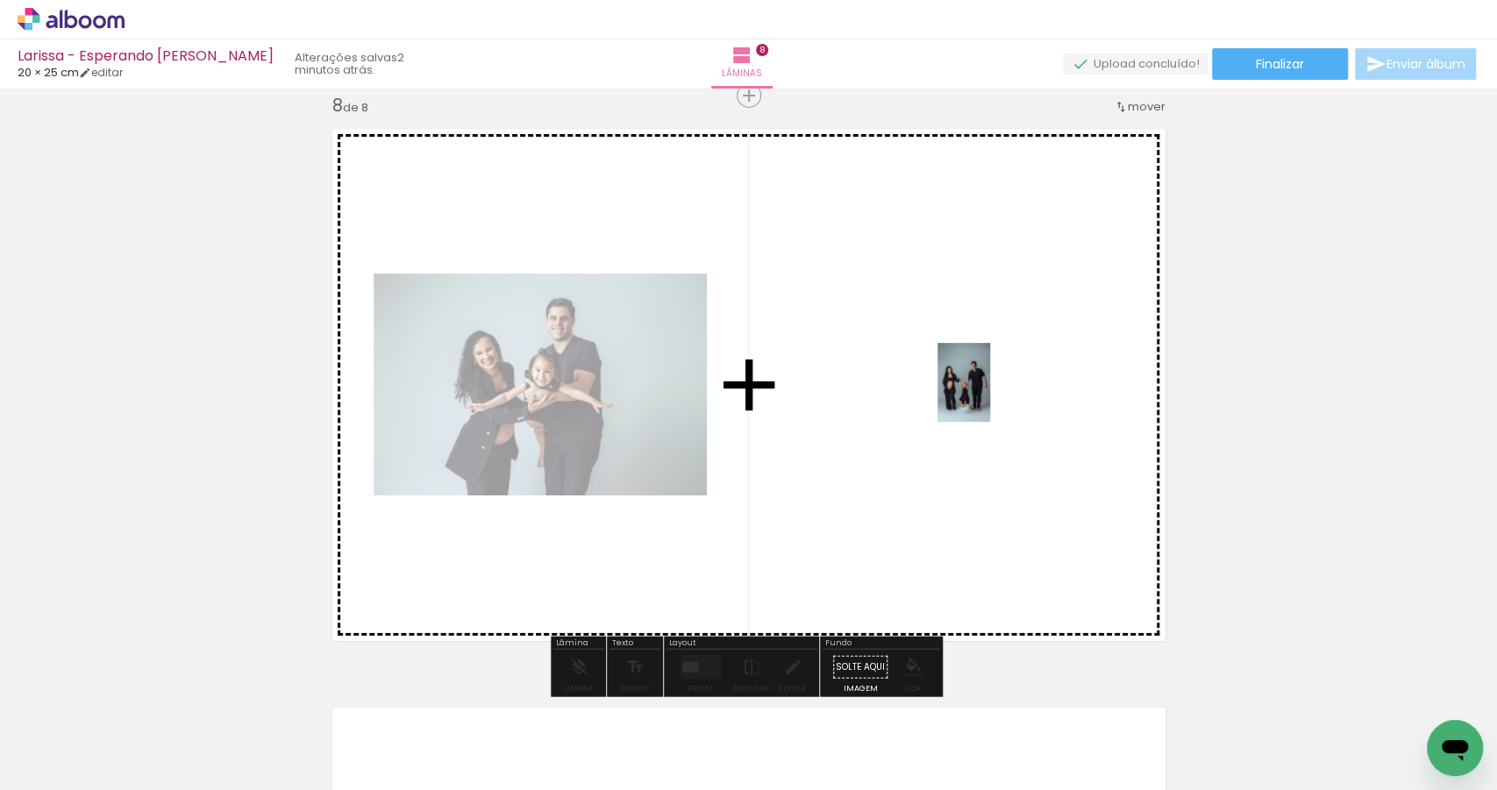
drag, startPoint x: 984, startPoint y: 747, endPoint x: 990, endPoint y: 395, distance: 351.7
click at [990, 395] on quentale-workspace at bounding box center [748, 395] width 1497 height 790
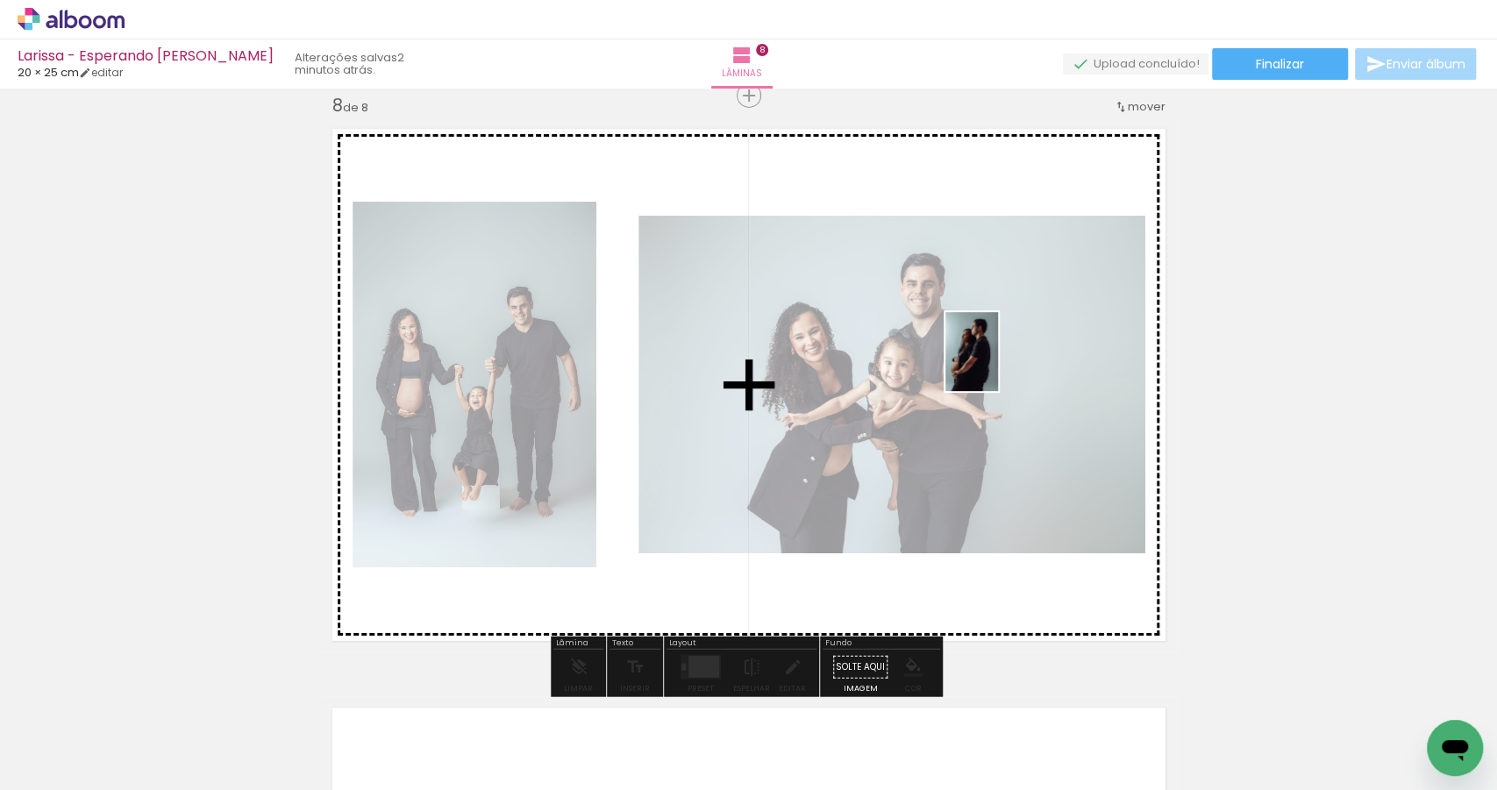
drag, startPoint x: 535, startPoint y: 737, endPoint x: 998, endPoint y: 365, distance: 593.8
click at [998, 365] on quentale-workspace at bounding box center [748, 395] width 1497 height 790
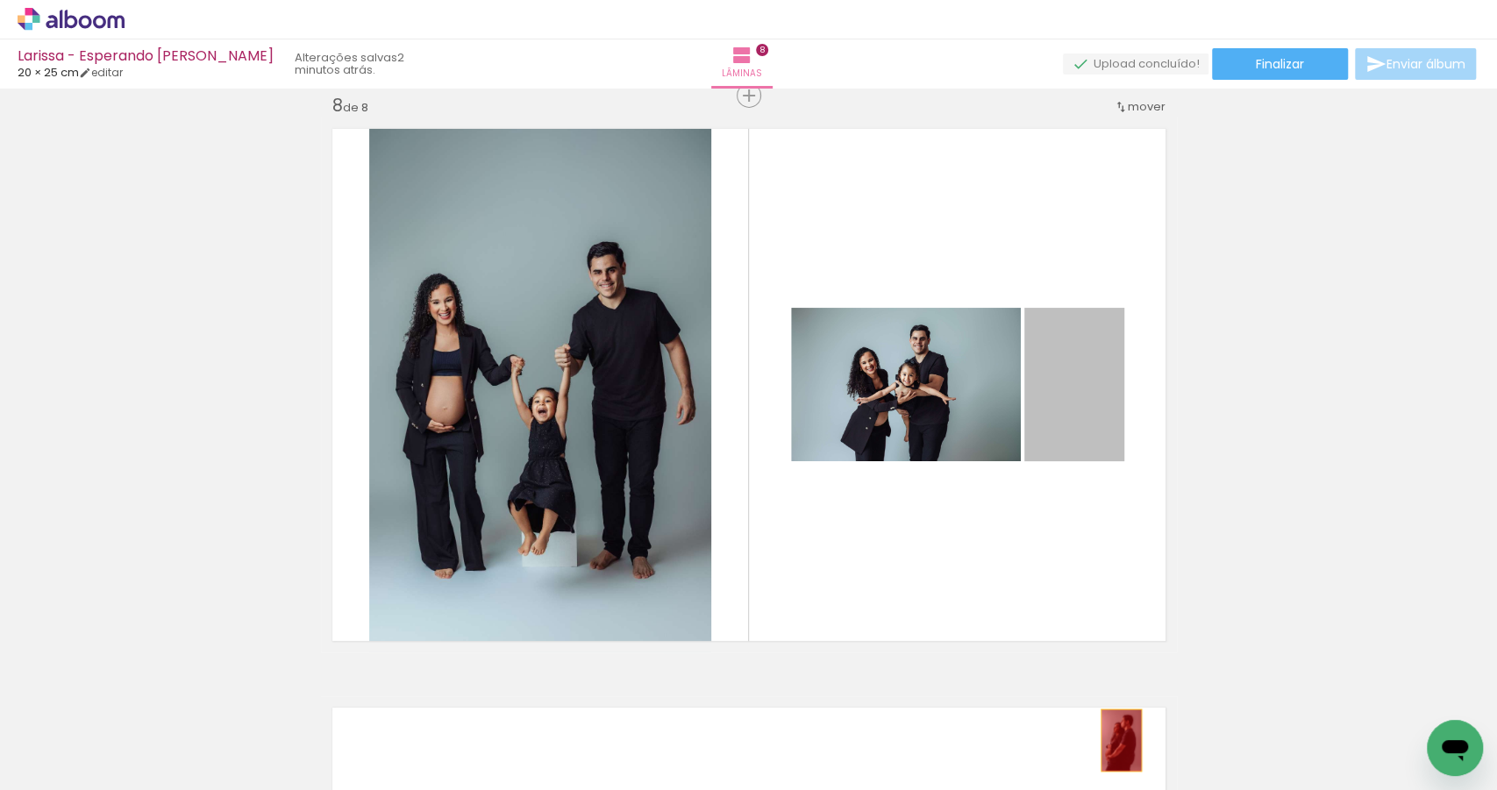
drag, startPoint x: 1079, startPoint y: 388, endPoint x: 1116, endPoint y: 743, distance: 356.3
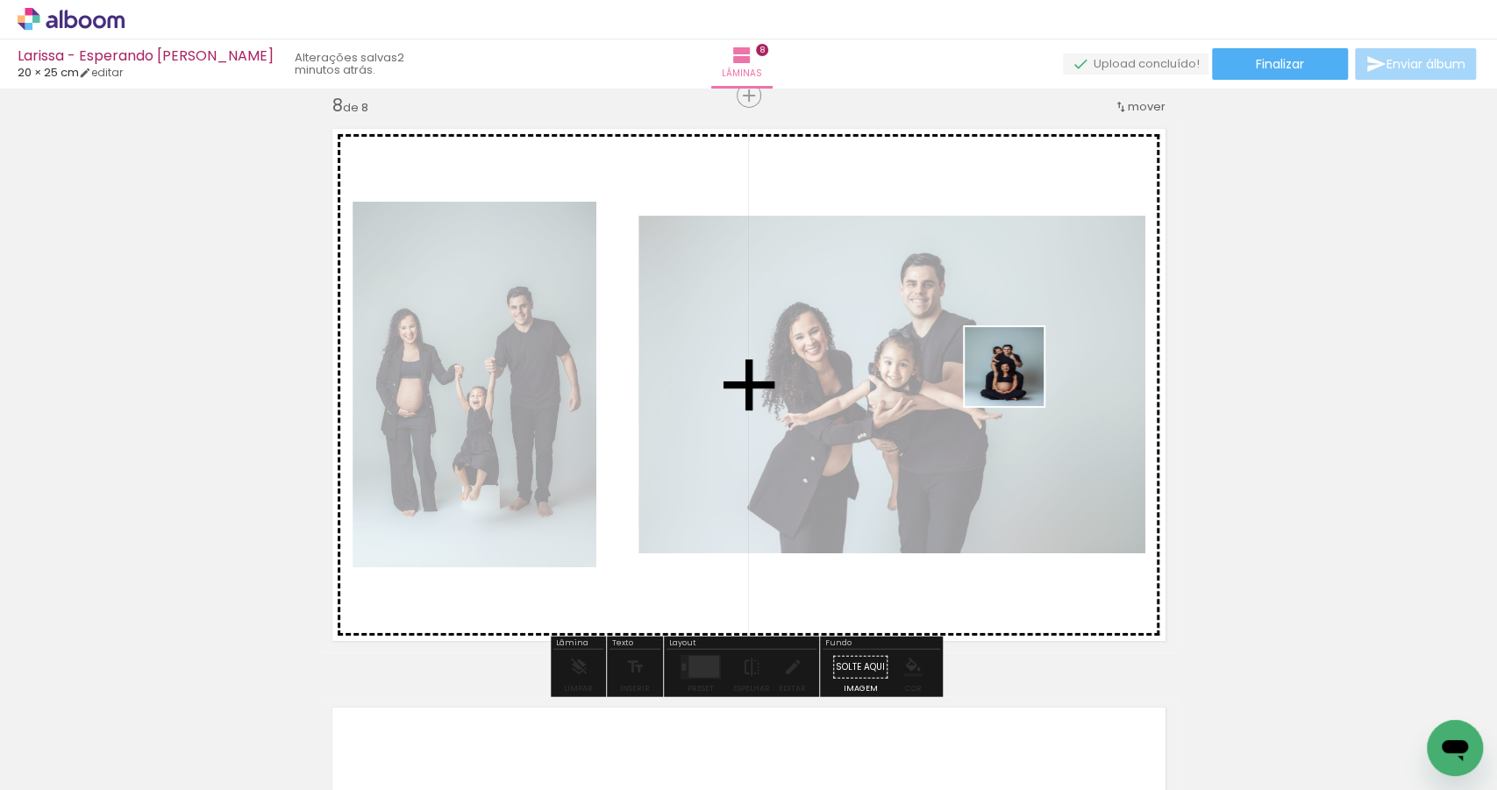
drag, startPoint x: 1078, startPoint y: 748, endPoint x: 1017, endPoint y: 380, distance: 373.2
click at [1017, 380] on quentale-workspace at bounding box center [748, 395] width 1497 height 790
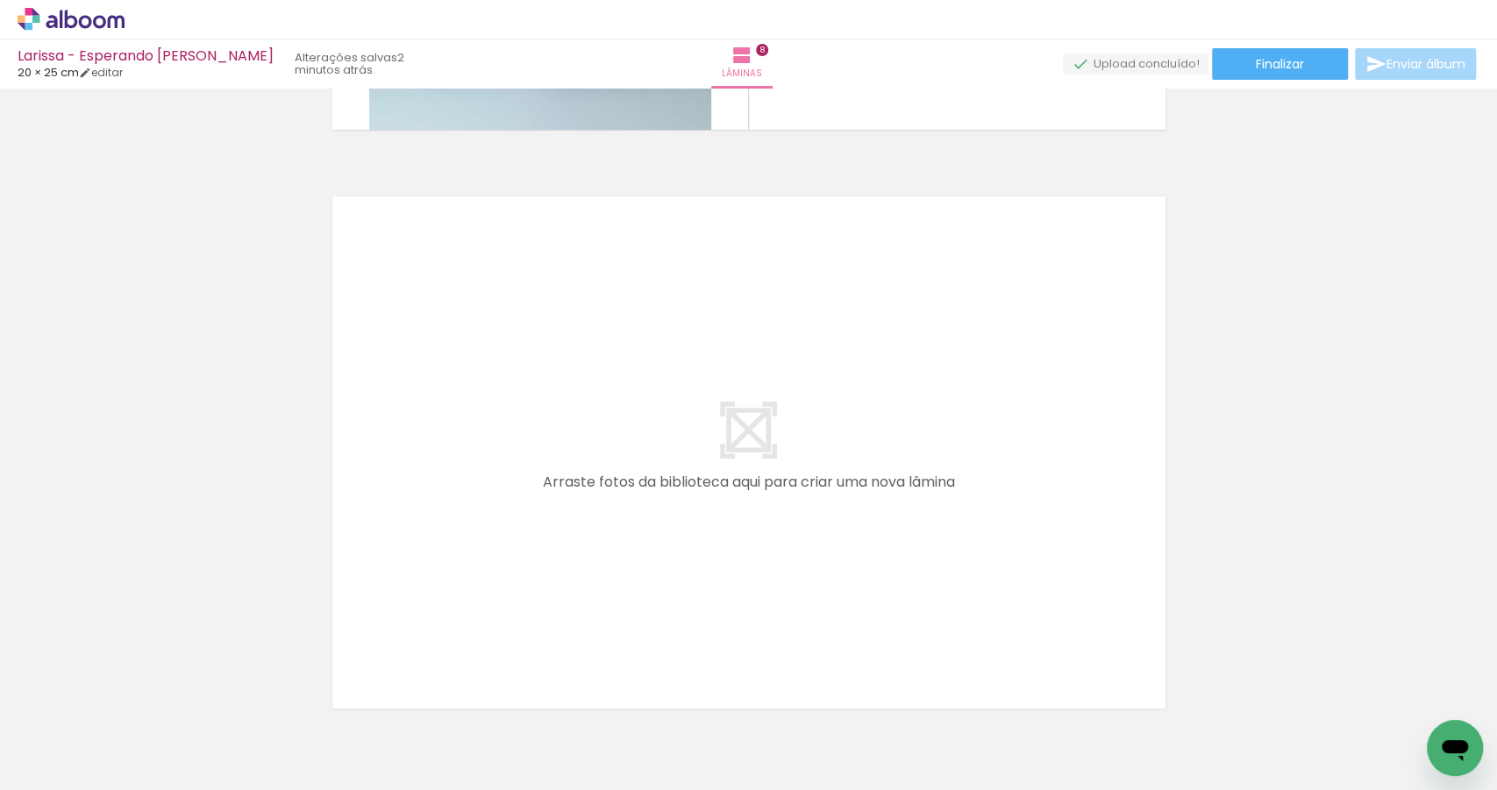
scroll to position [4051, 0]
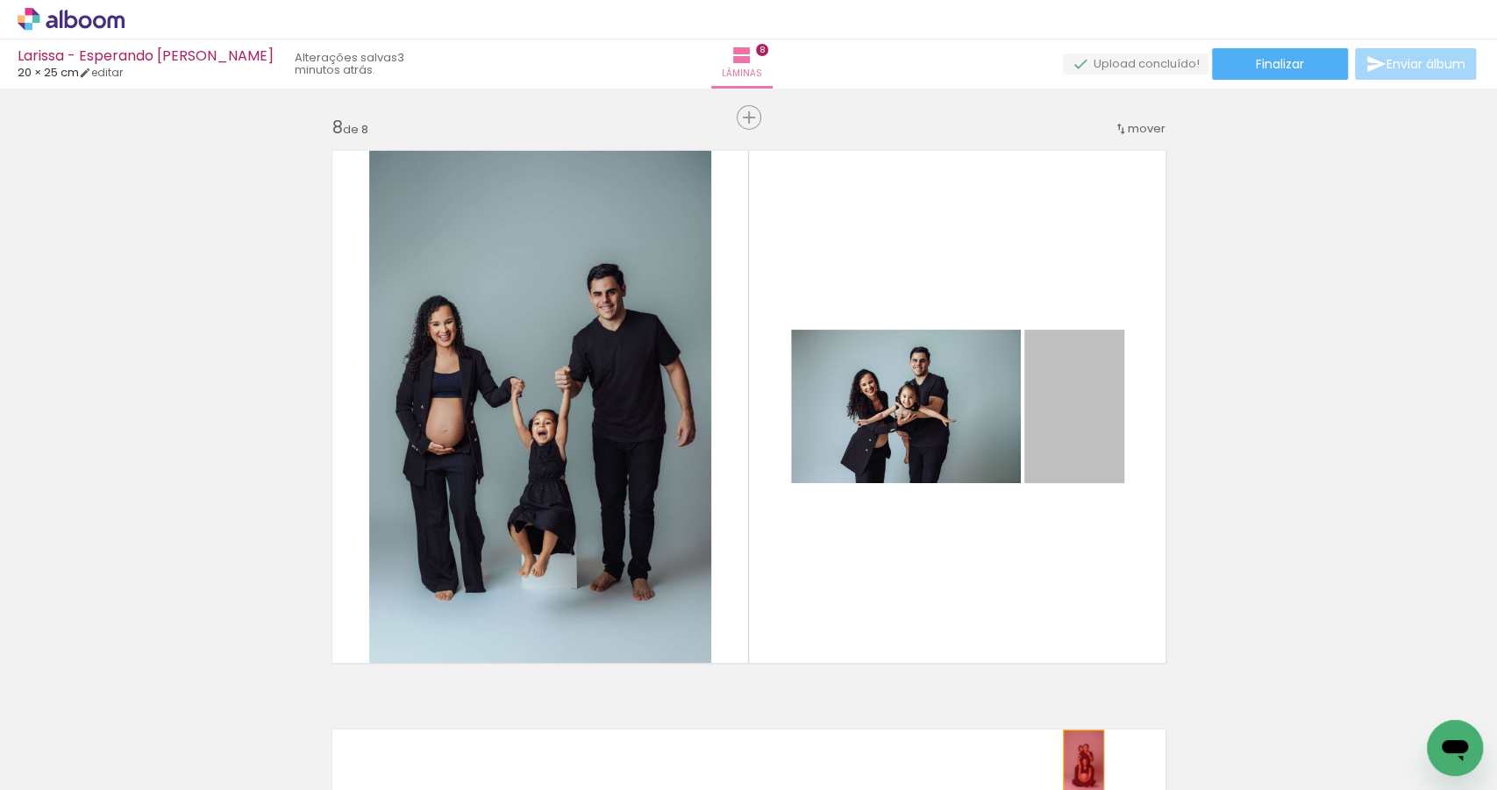
drag, startPoint x: 1058, startPoint y: 406, endPoint x: 1079, endPoint y: 759, distance: 354.0
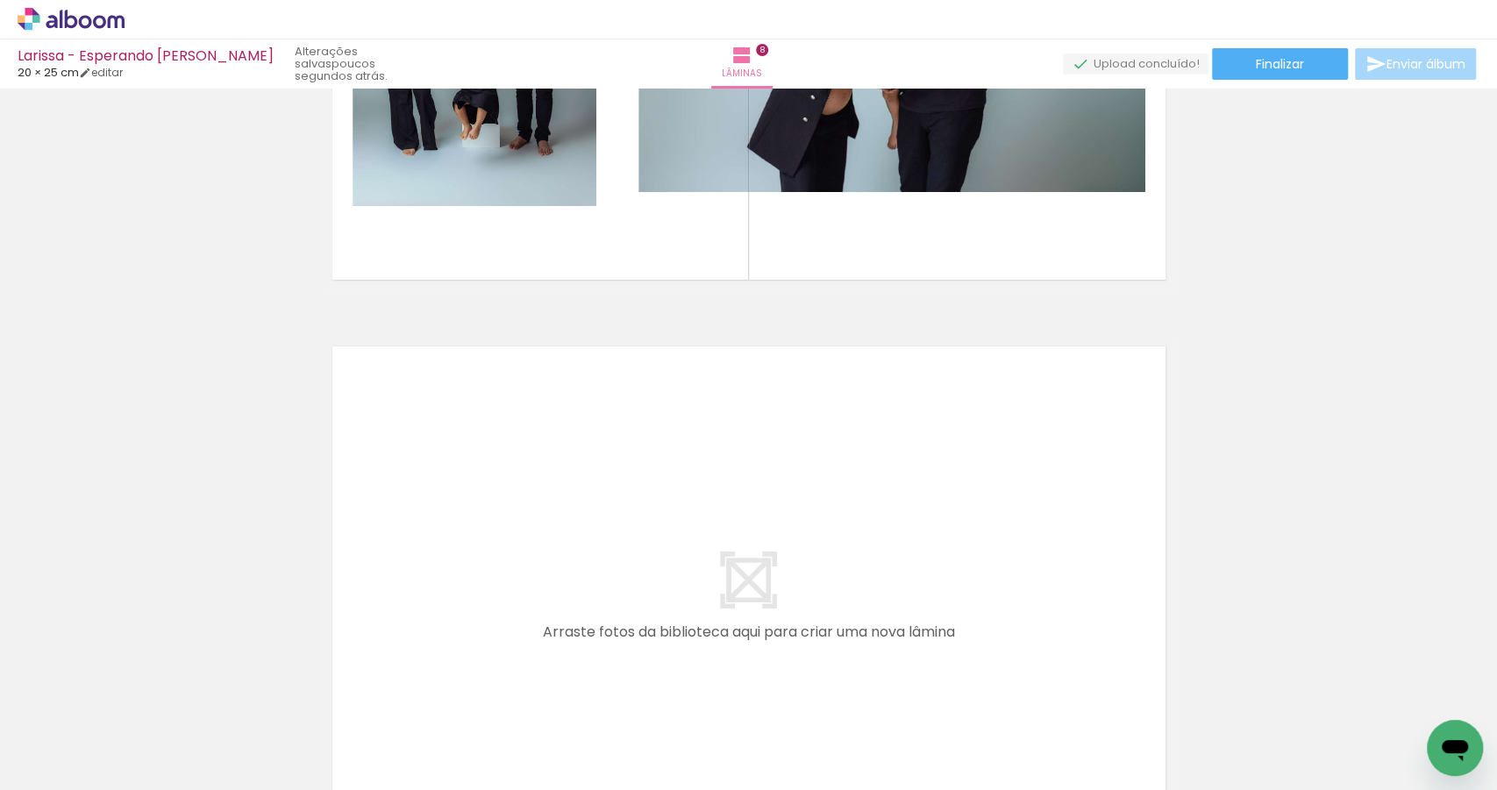
scroll to position [0, 607]
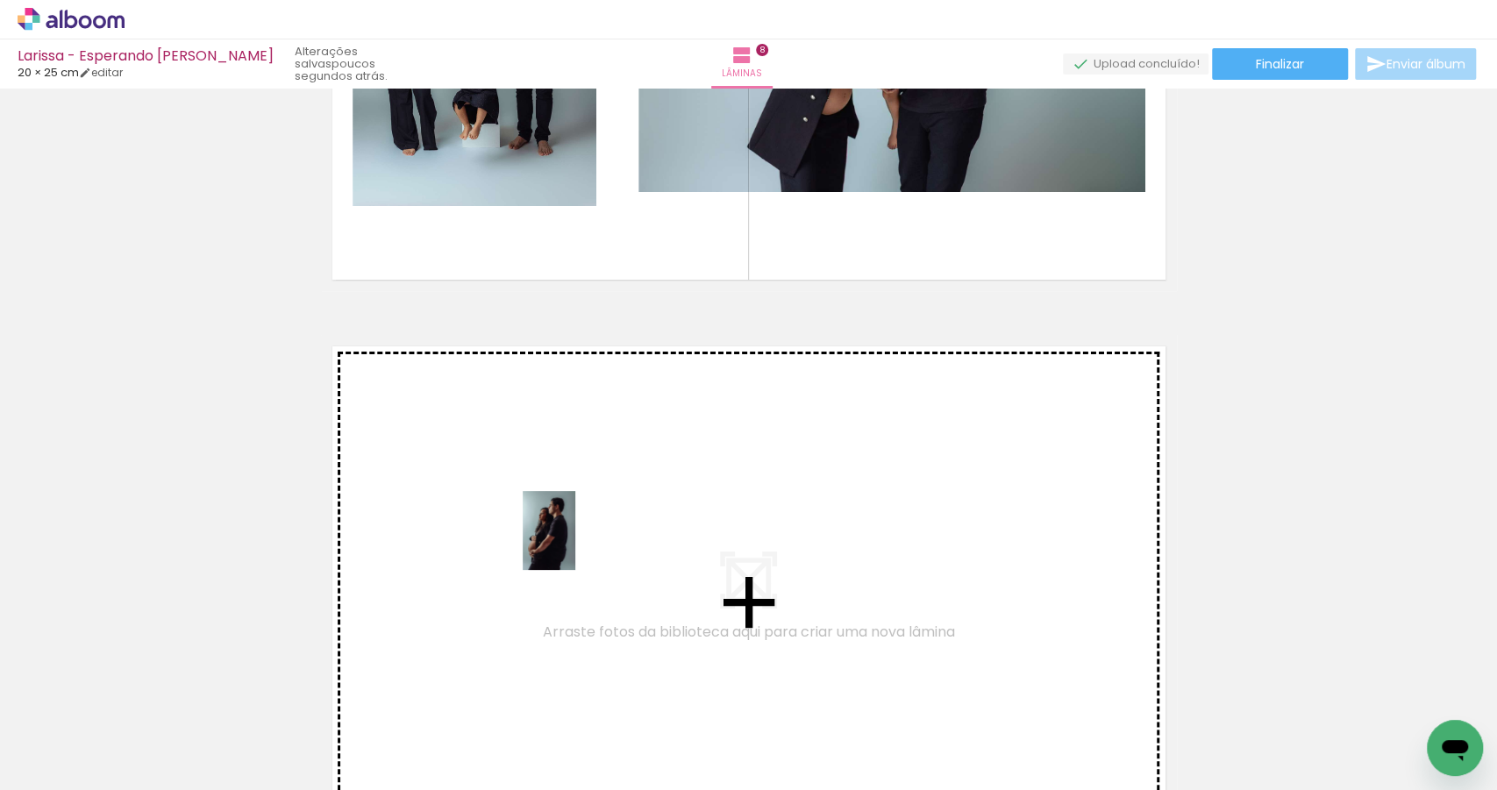
drag, startPoint x: 919, startPoint y: 711, endPoint x: 574, endPoint y: 544, distance: 383.2
click at [574, 544] on quentale-workspace at bounding box center [748, 395] width 1497 height 790
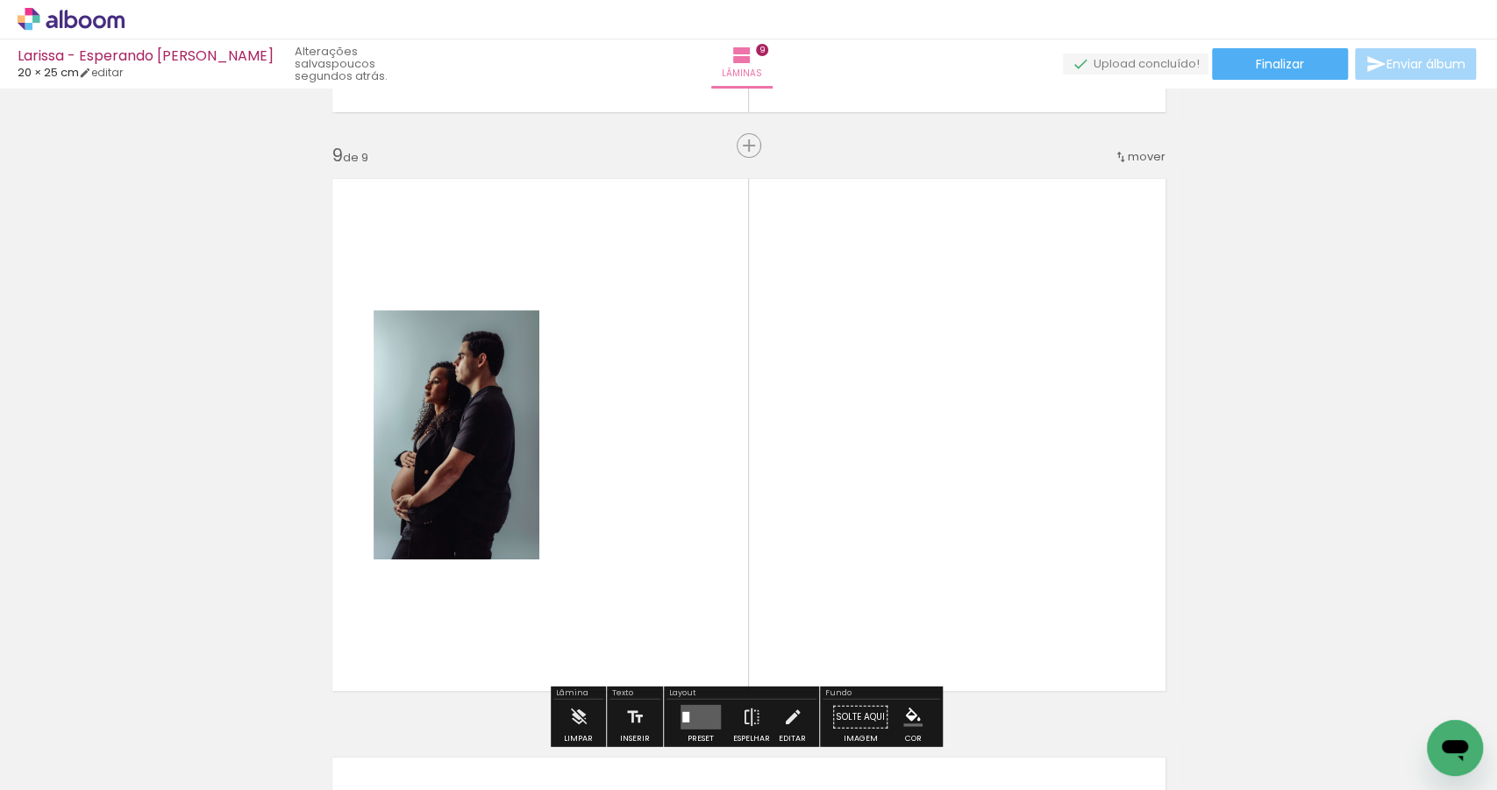
scroll to position [4652, 0]
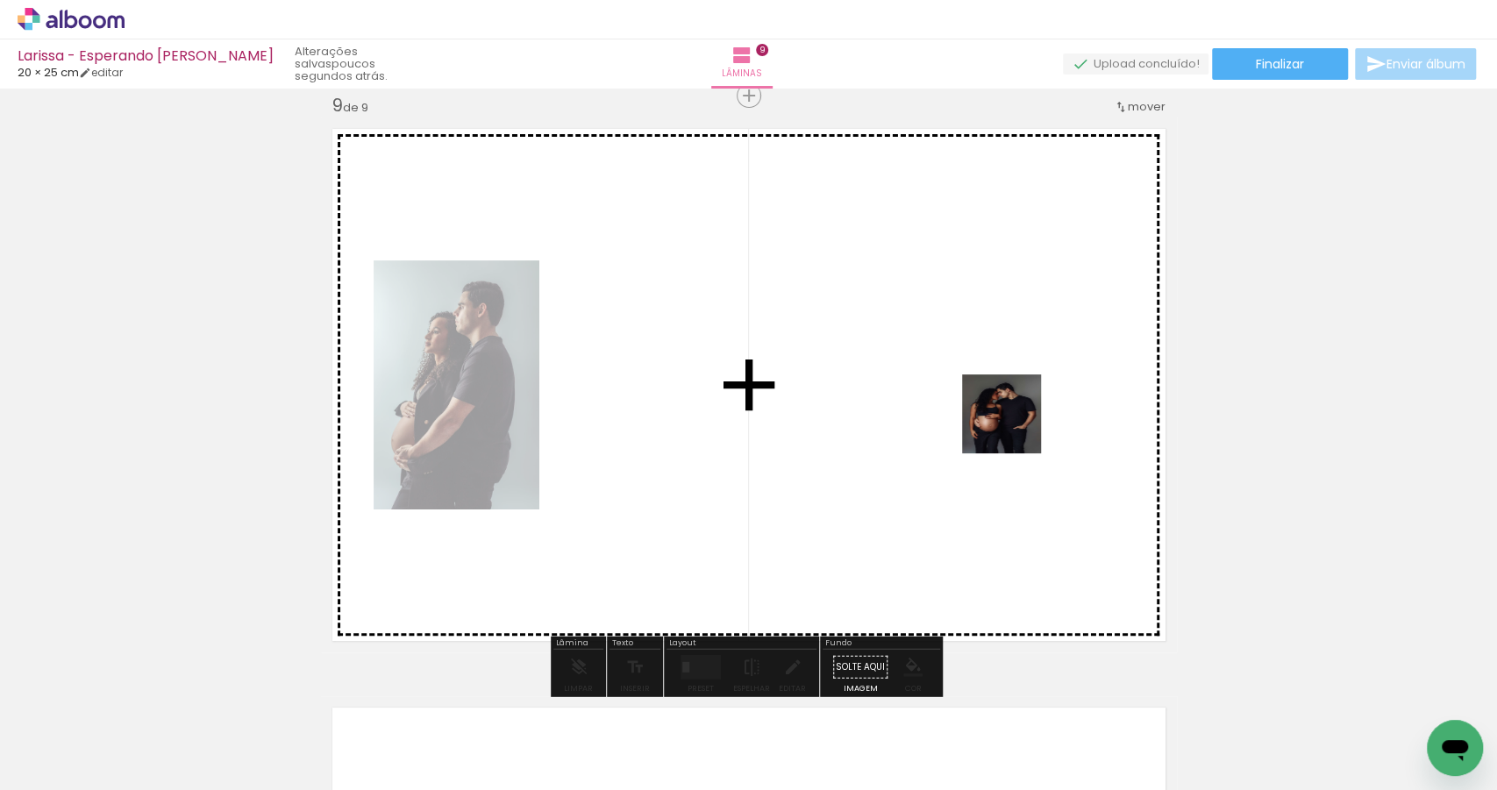
drag, startPoint x: 1035, startPoint y: 727, endPoint x: 1015, endPoint y: 427, distance: 300.6
click at [1015, 427] on quentale-workspace at bounding box center [748, 395] width 1497 height 790
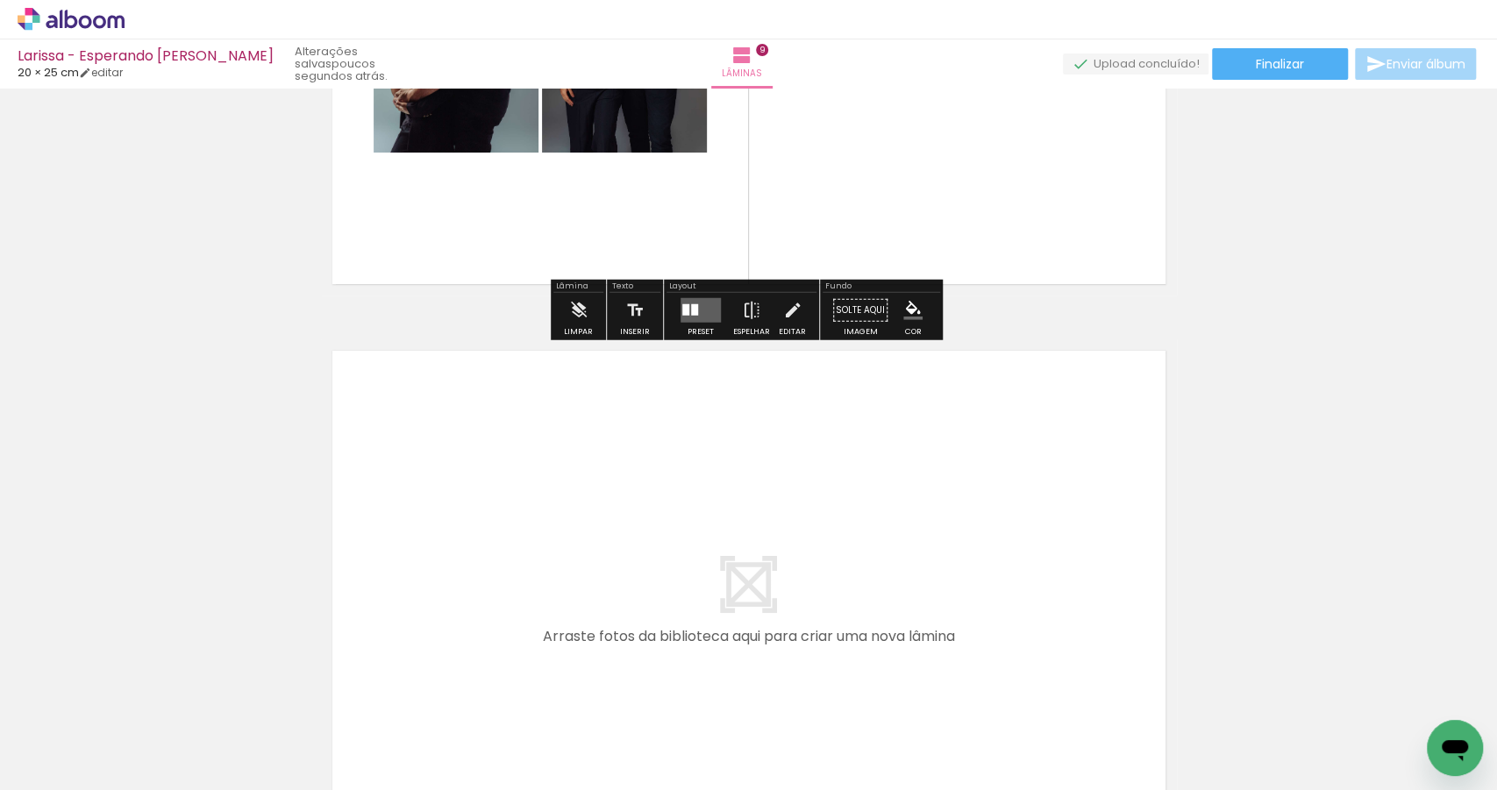
scroll to position [5263, 0]
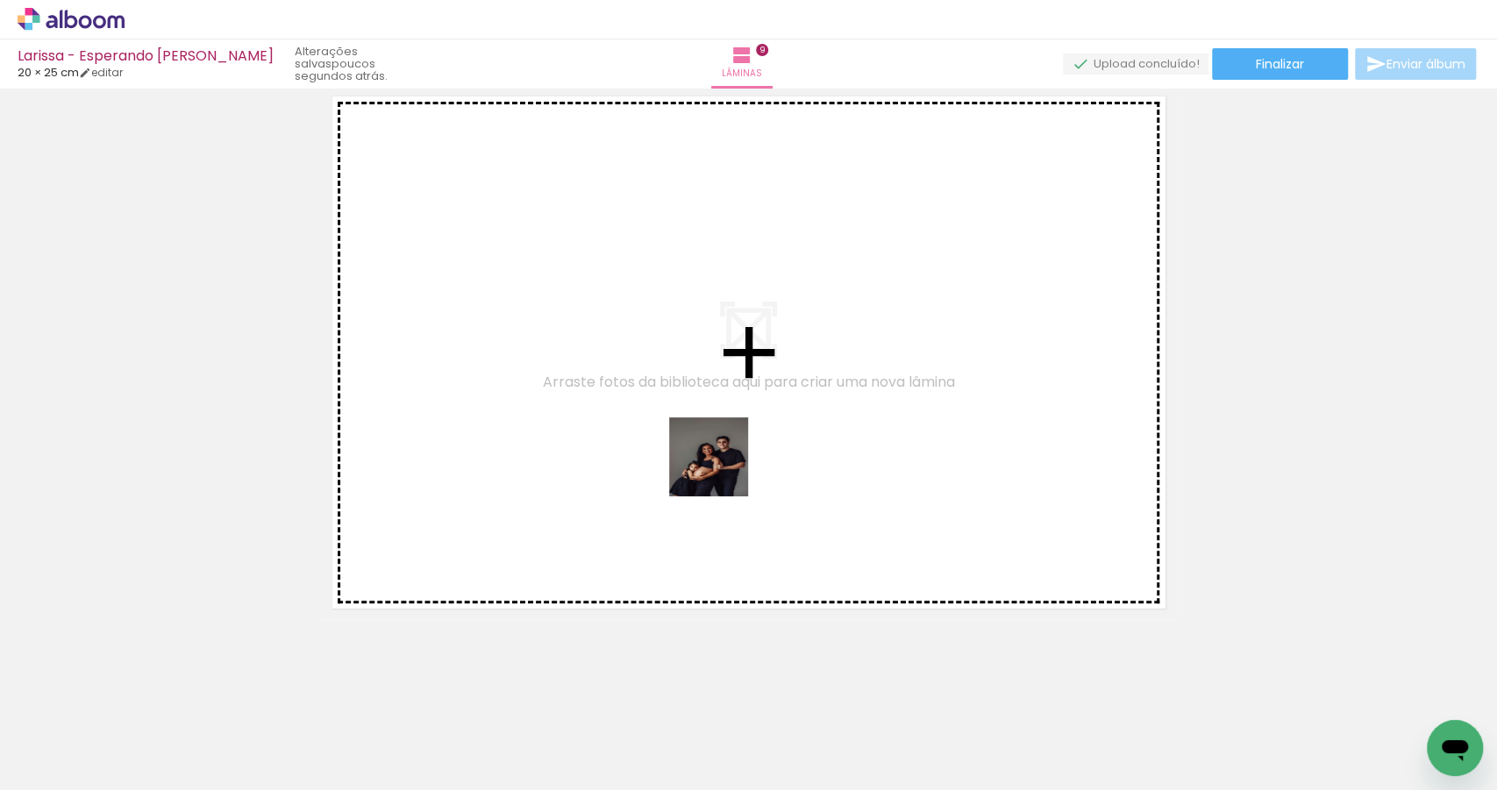
drag, startPoint x: 1128, startPoint y: 732, endPoint x: 1104, endPoint y: 680, distance: 56.9
click at [584, 432] on quentale-workspace at bounding box center [748, 395] width 1497 height 790
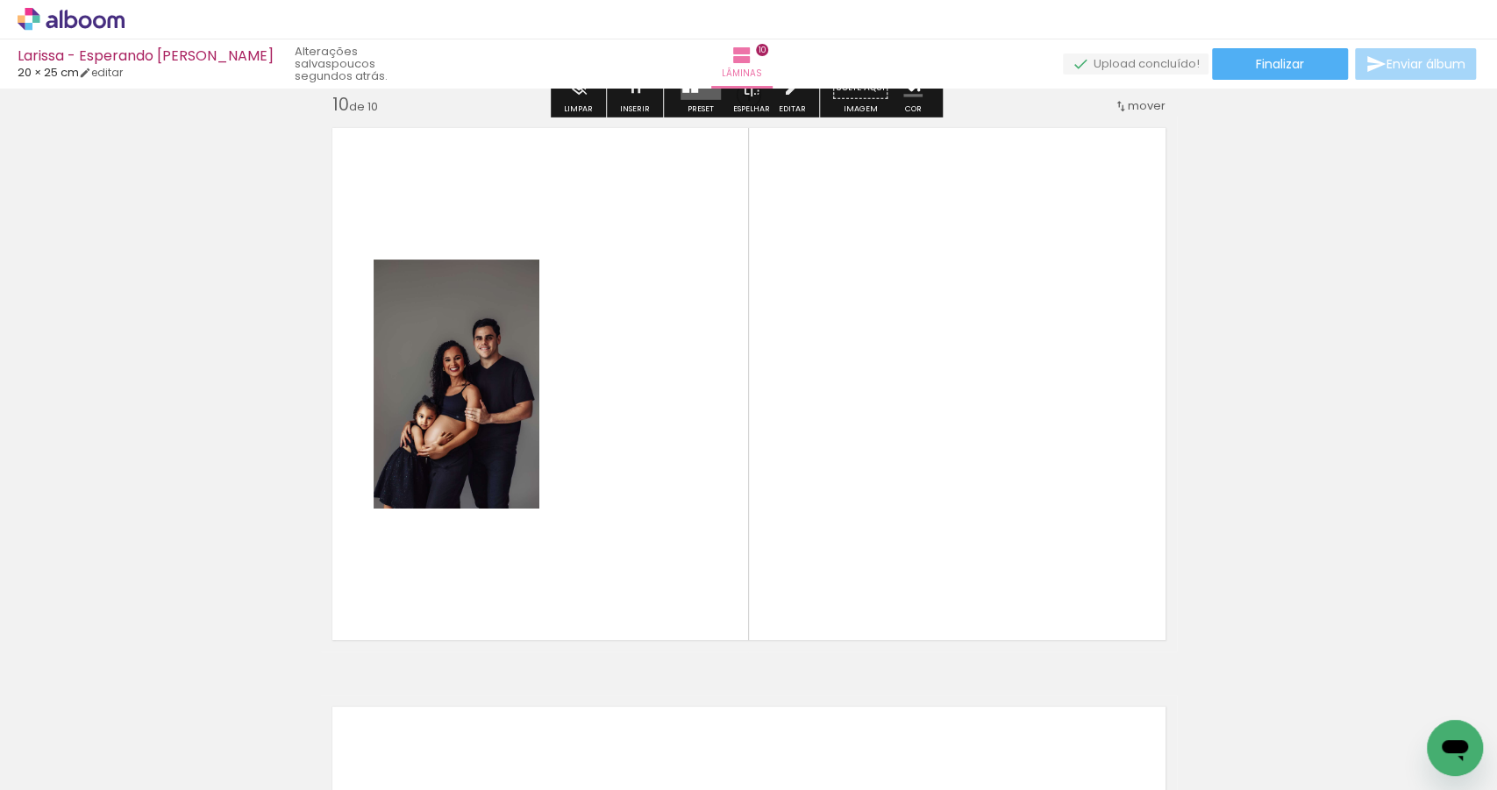
scroll to position [5231, 0]
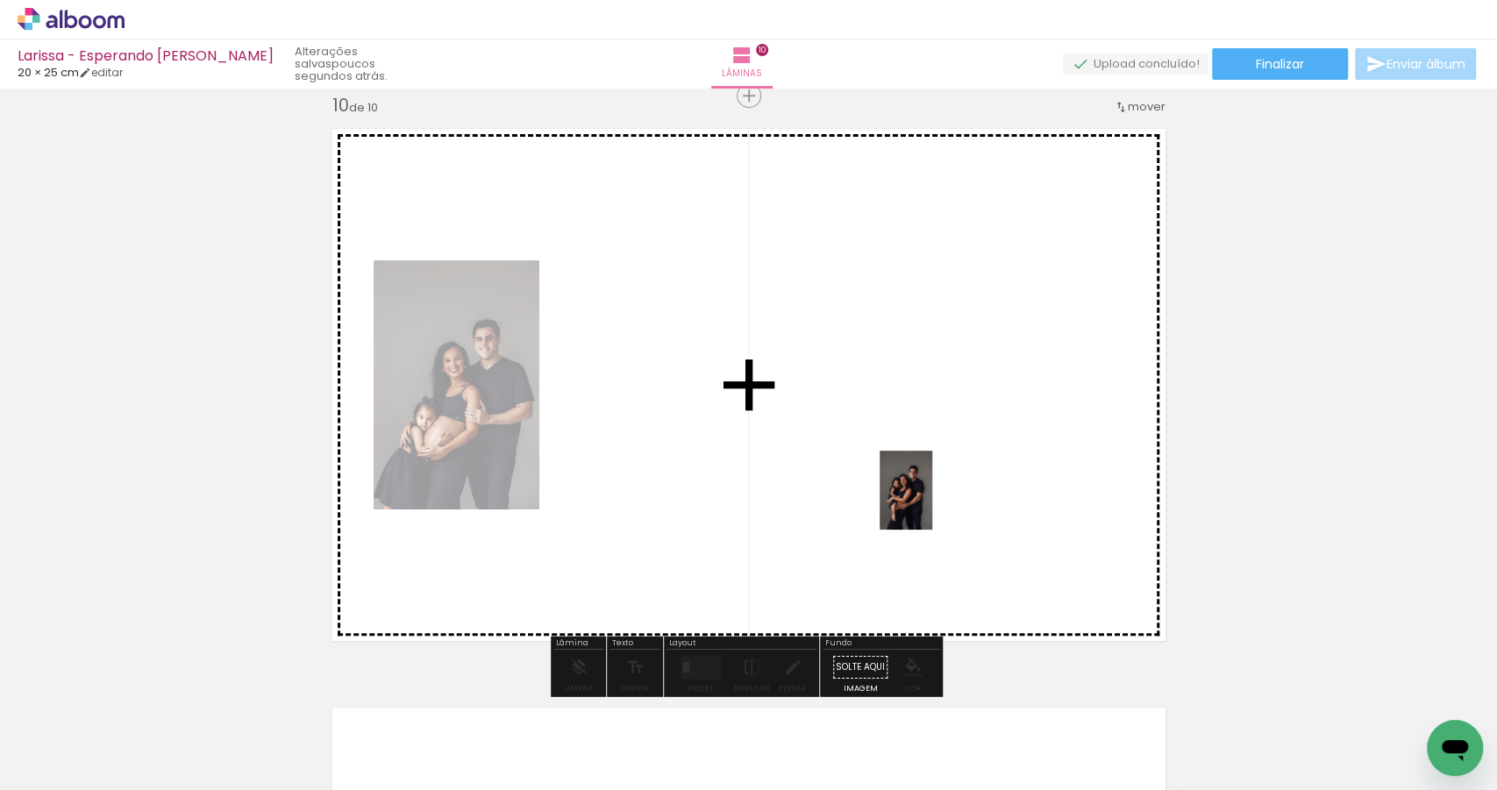
drag, startPoint x: 1234, startPoint y: 747, endPoint x: 931, endPoint y: 499, distance: 391.3
click at [931, 499] on quentale-workspace at bounding box center [748, 395] width 1497 height 790
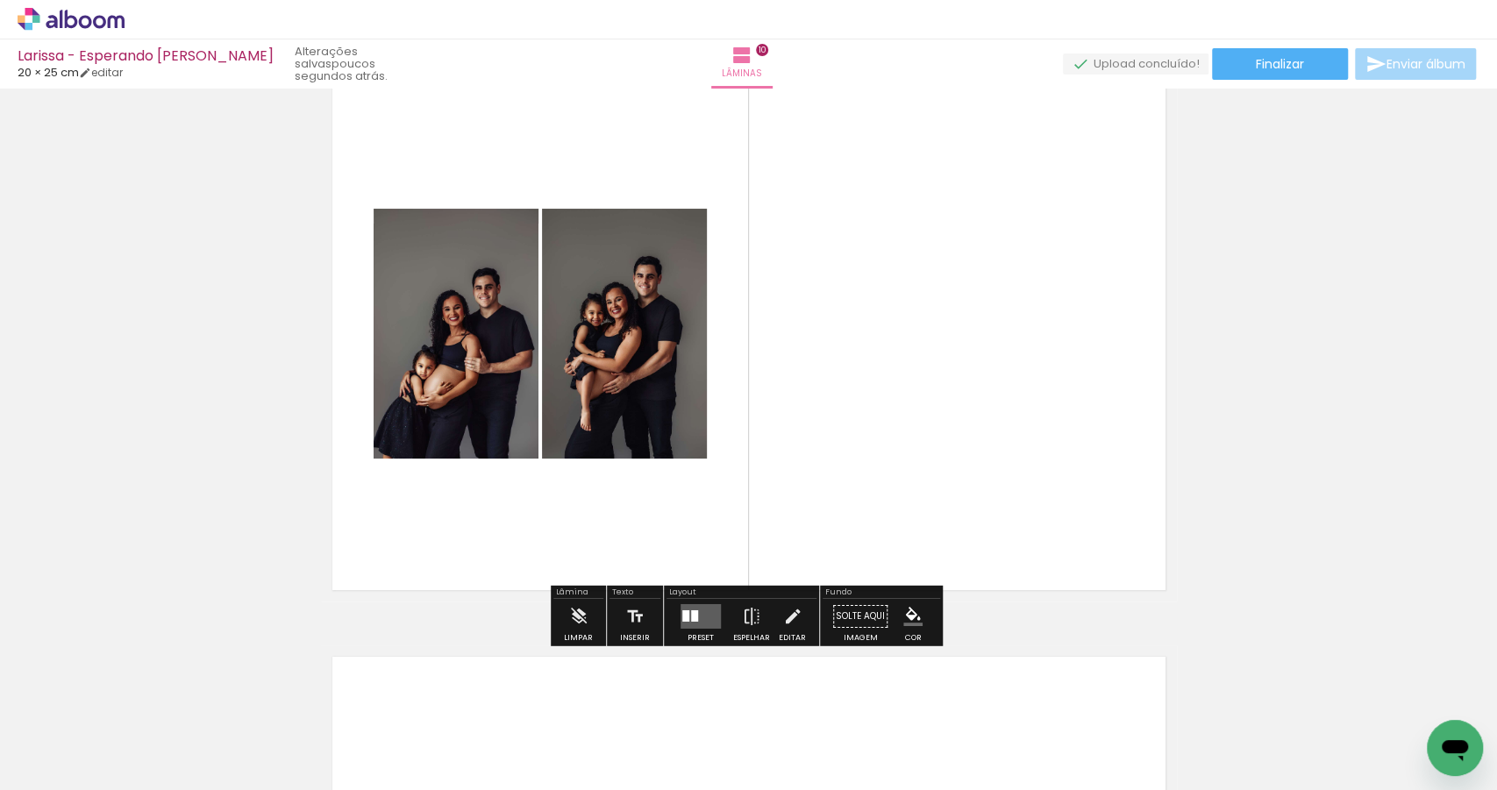
scroll to position [5749, 0]
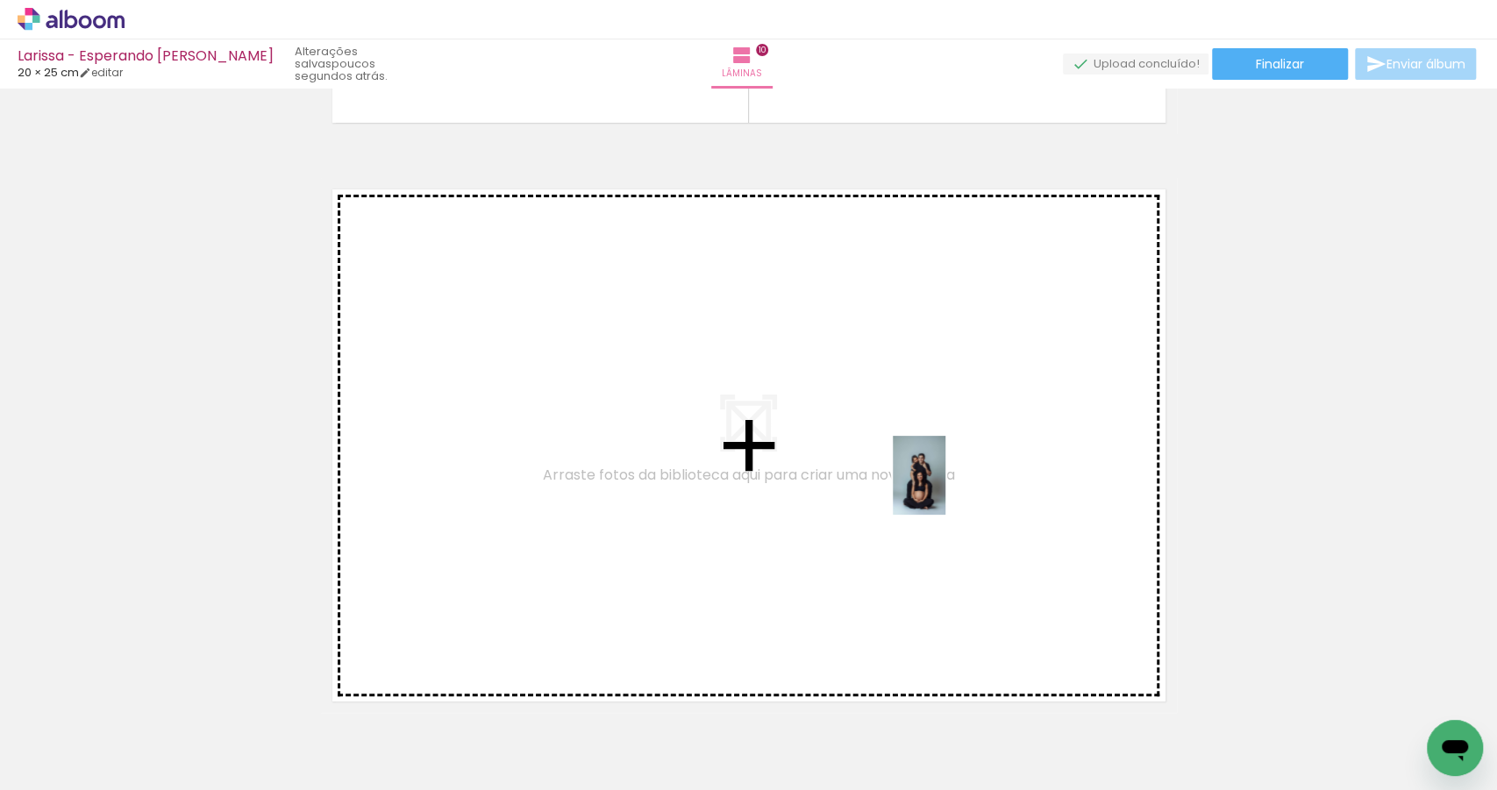
drag, startPoint x: 1088, startPoint y: 757, endPoint x: 945, endPoint y: 488, distance: 304.0
click at [945, 488] on quentale-workspace at bounding box center [748, 395] width 1497 height 790
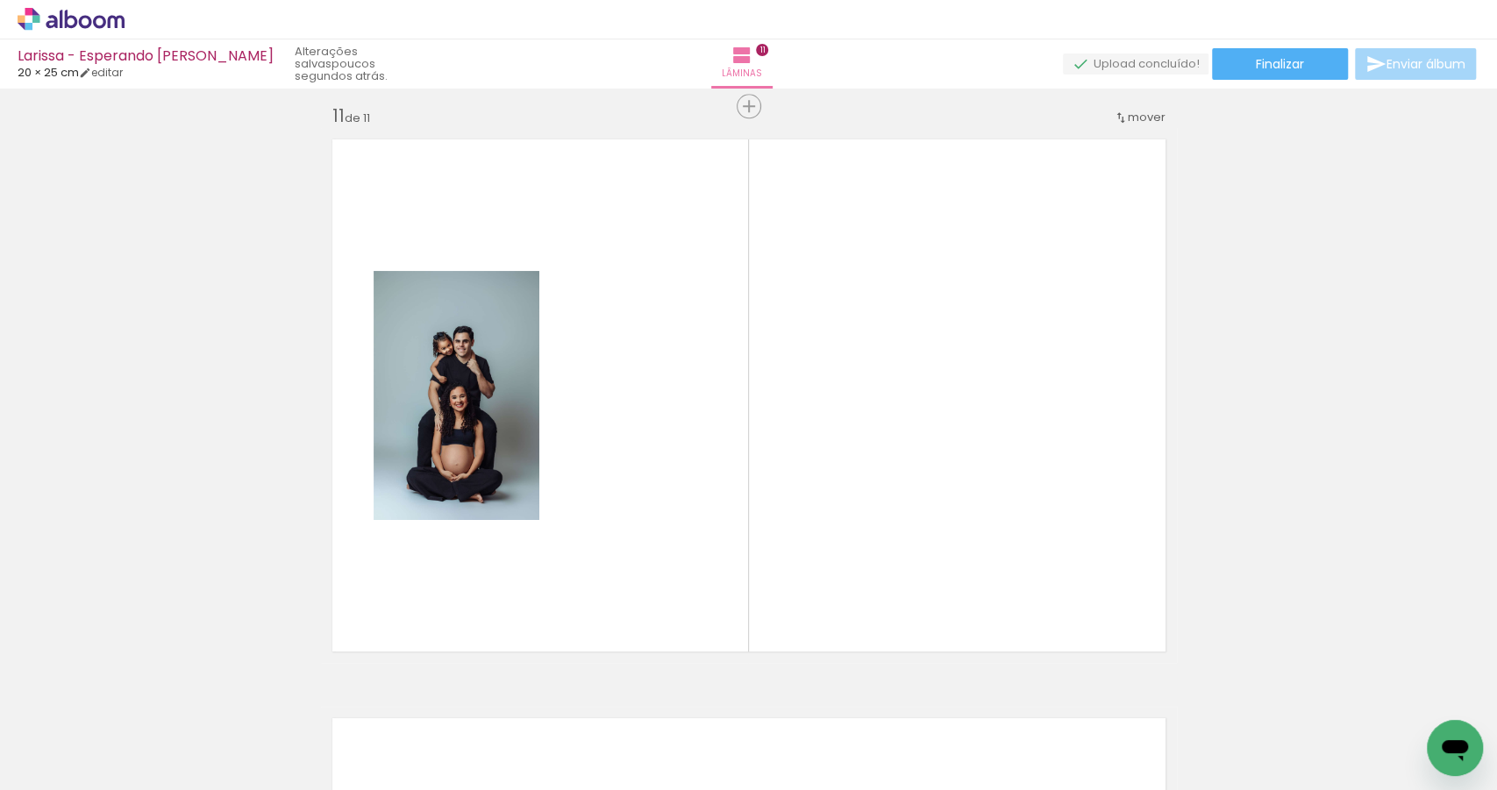
scroll to position [5809, 0]
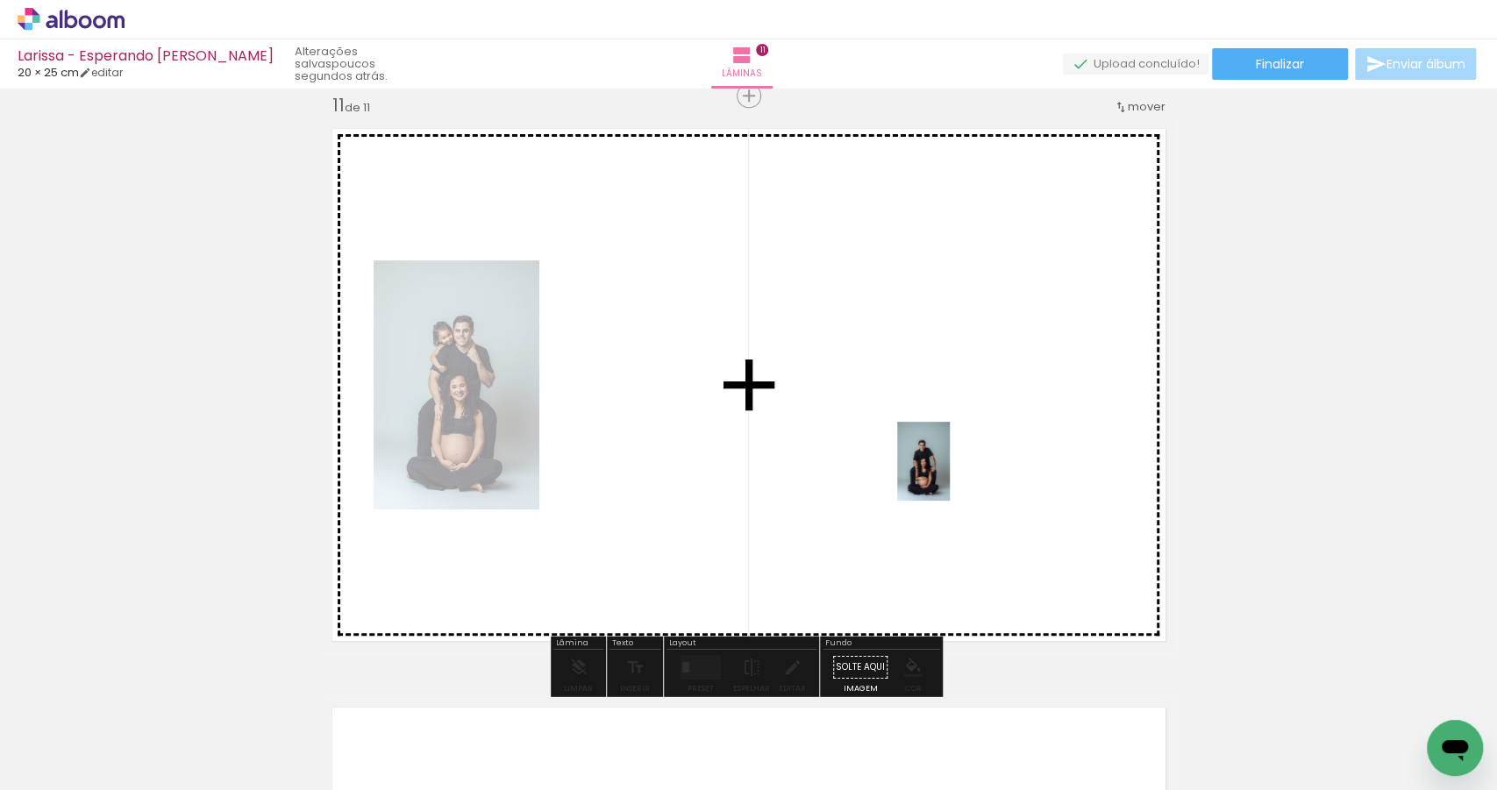
drag, startPoint x: 1181, startPoint y: 739, endPoint x: 949, endPoint y: 473, distance: 353.6
click at [950, 473] on quentale-workspace at bounding box center [748, 395] width 1497 height 790
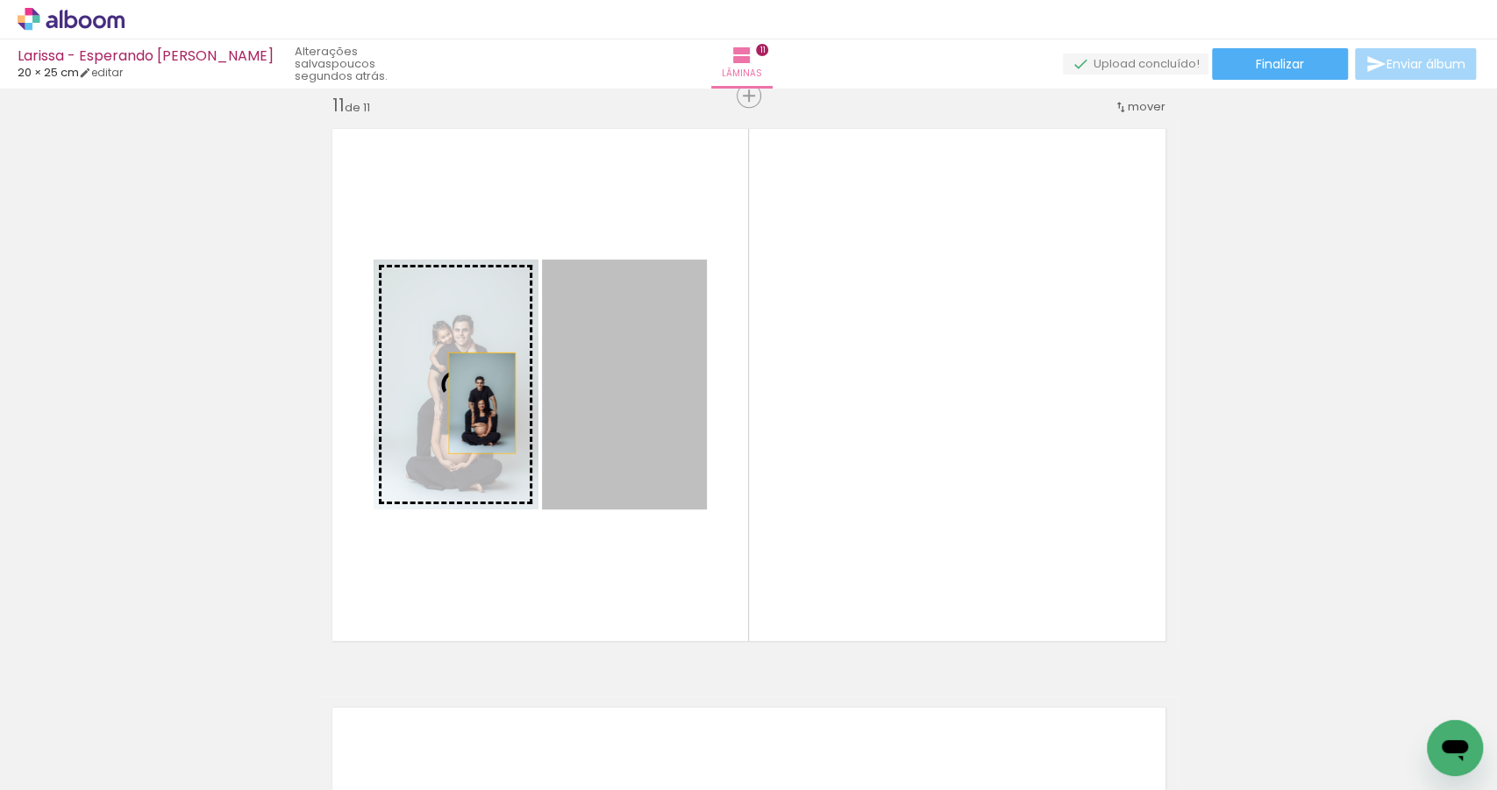
drag, startPoint x: 641, startPoint y: 443, endPoint x: 472, endPoint y: 402, distance: 174.2
click at [0, 0] on slot at bounding box center [0, 0] width 0 height 0
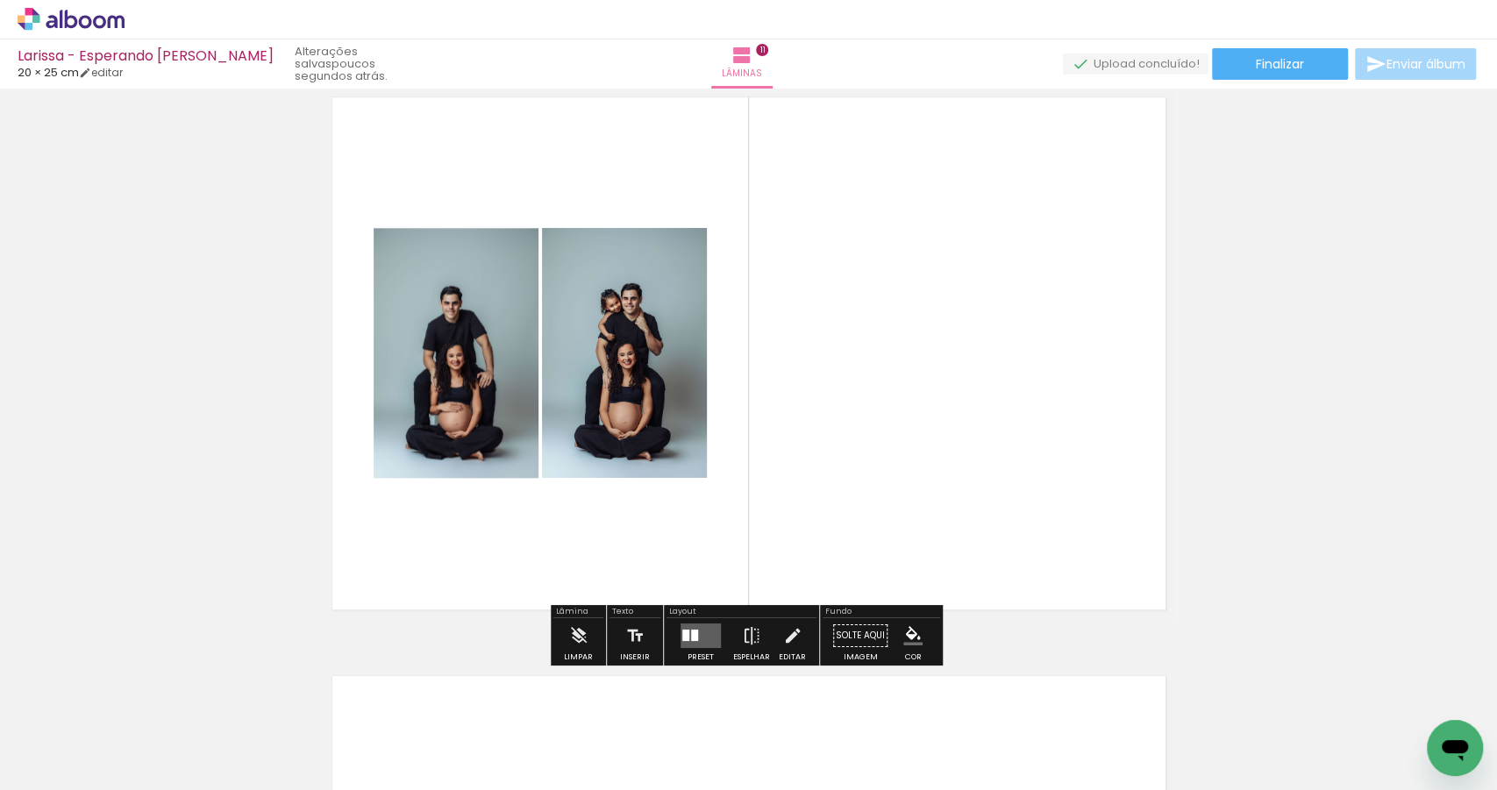
scroll to position [6206, 0]
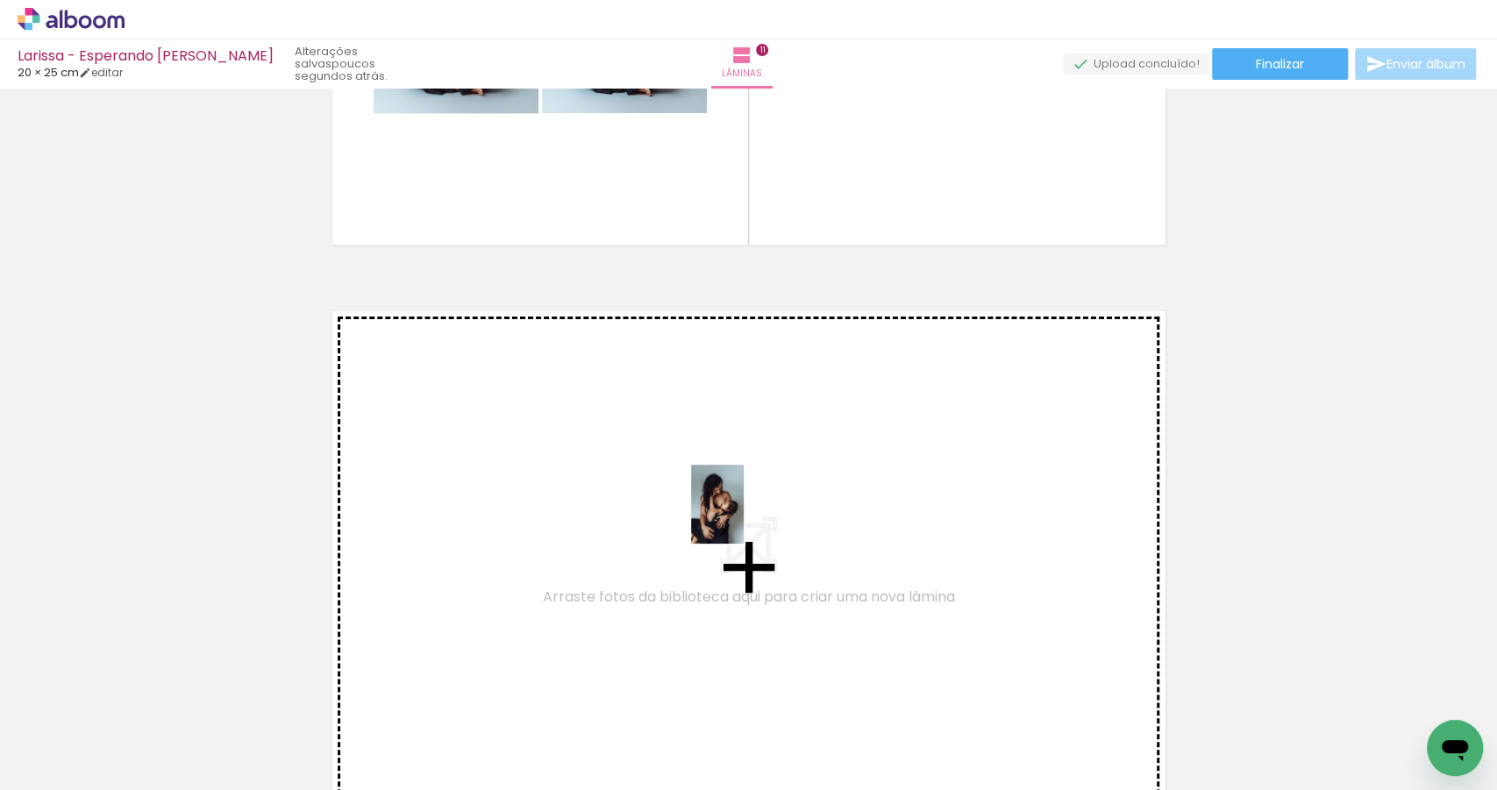
drag, startPoint x: 1059, startPoint y: 599, endPoint x: 676, endPoint y: 531, distance: 389.3
click at [676, 531] on quentale-workspace at bounding box center [748, 395] width 1497 height 790
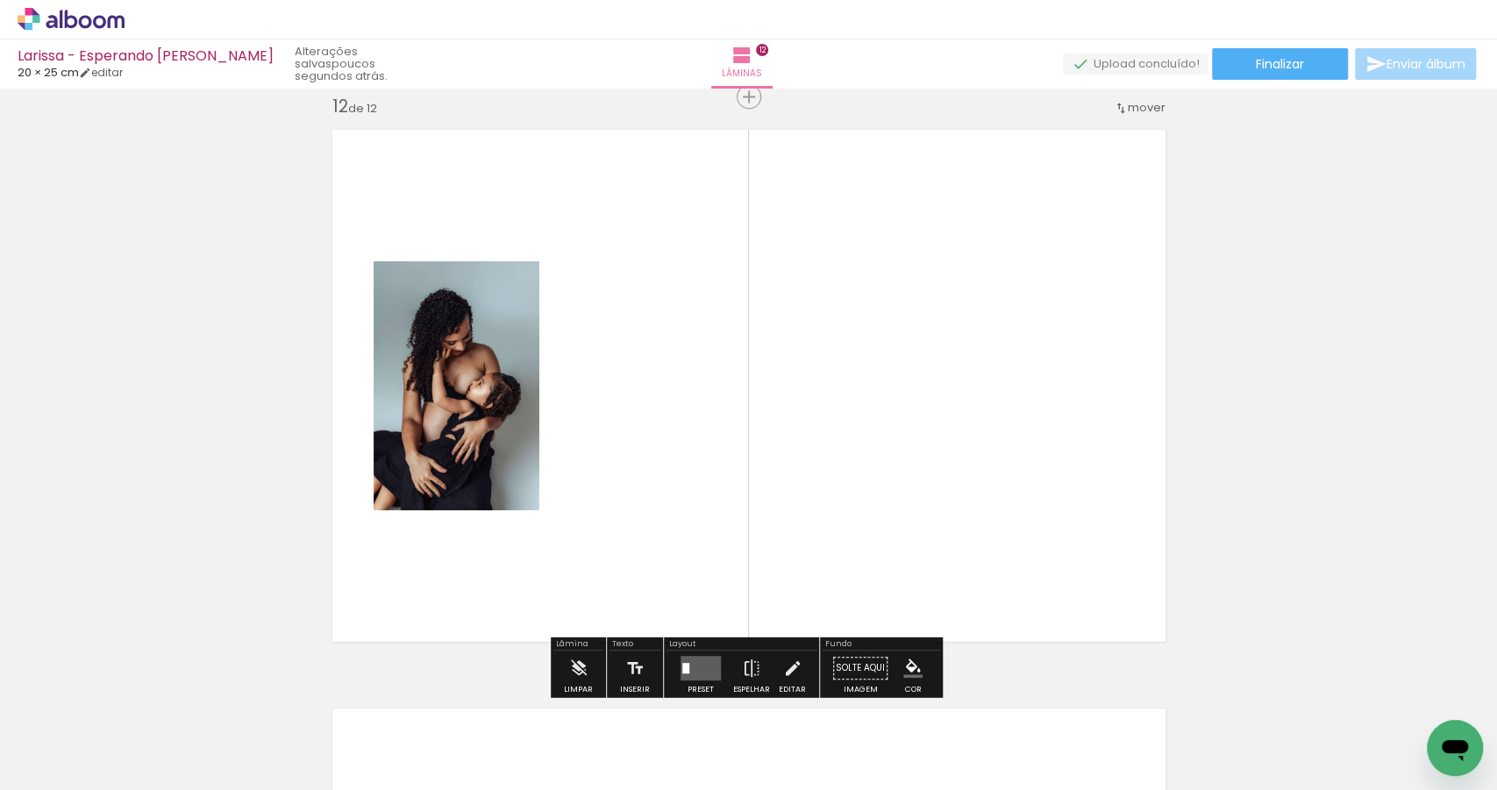
scroll to position [6388, 0]
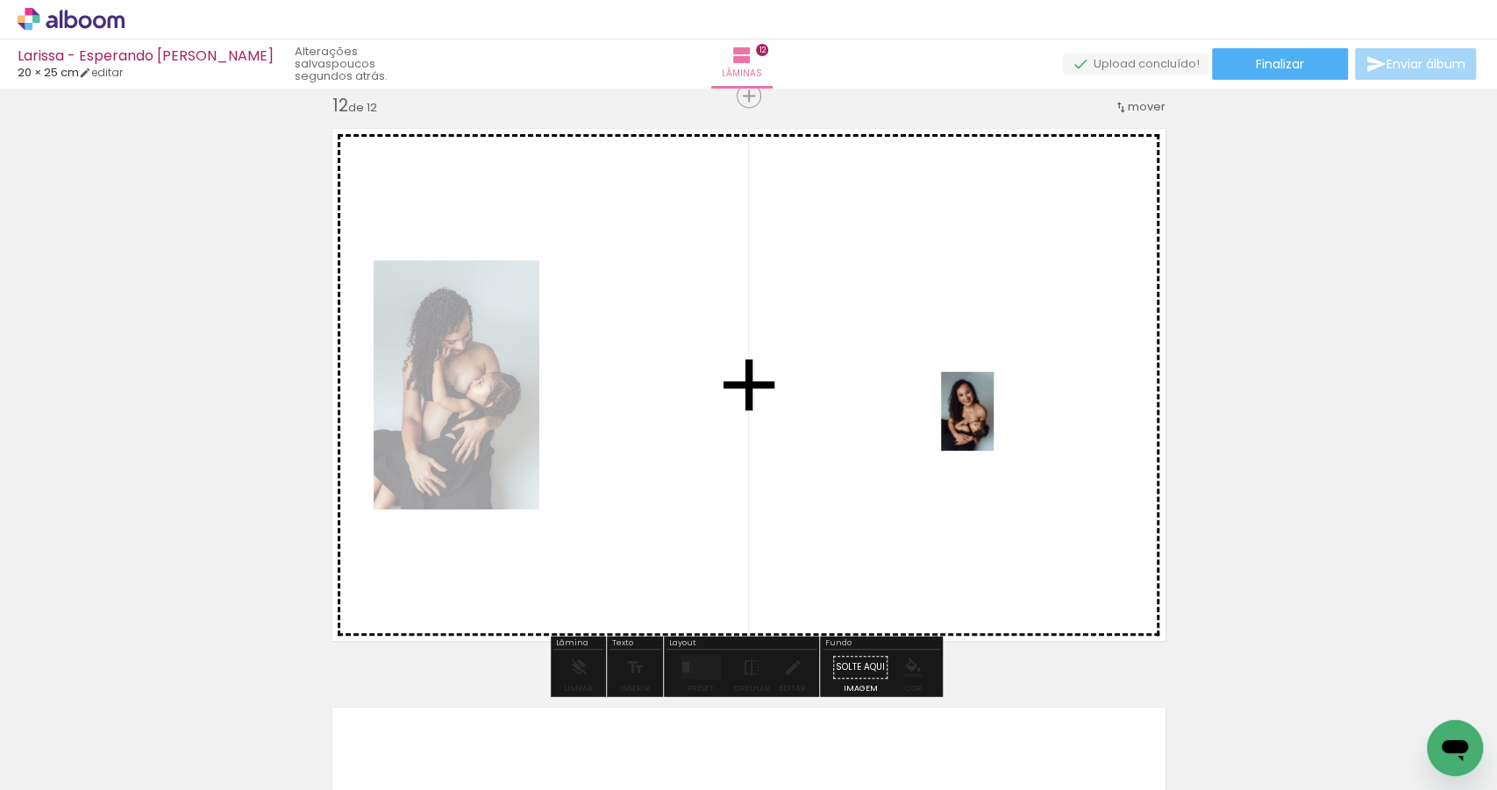
drag, startPoint x: 1377, startPoint y: 729, endPoint x: 992, endPoint y: 423, distance: 491.8
click at [992, 423] on quentale-workspace at bounding box center [748, 395] width 1497 height 790
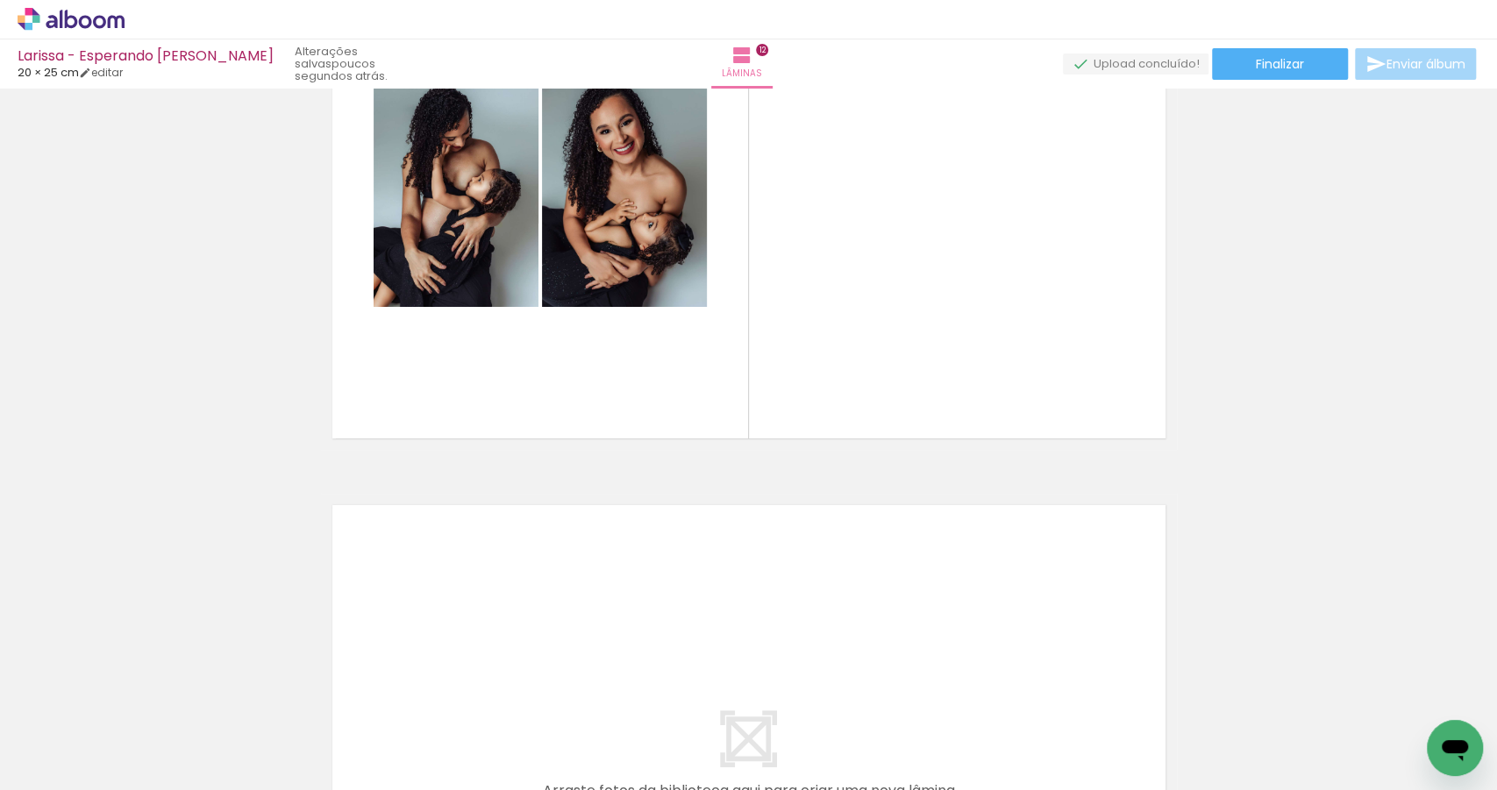
scroll to position [6591, 0]
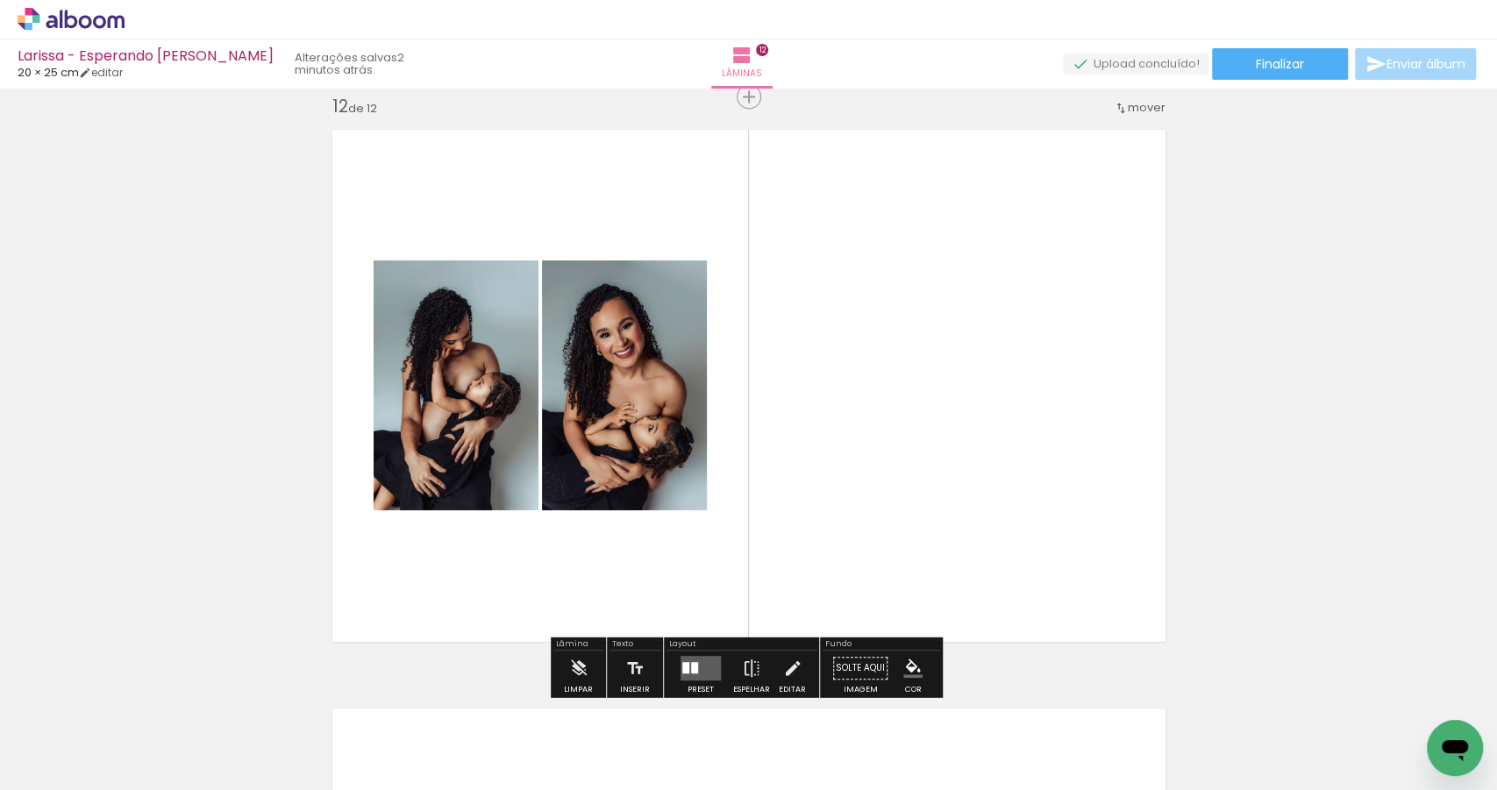
scroll to position [6482, 0]
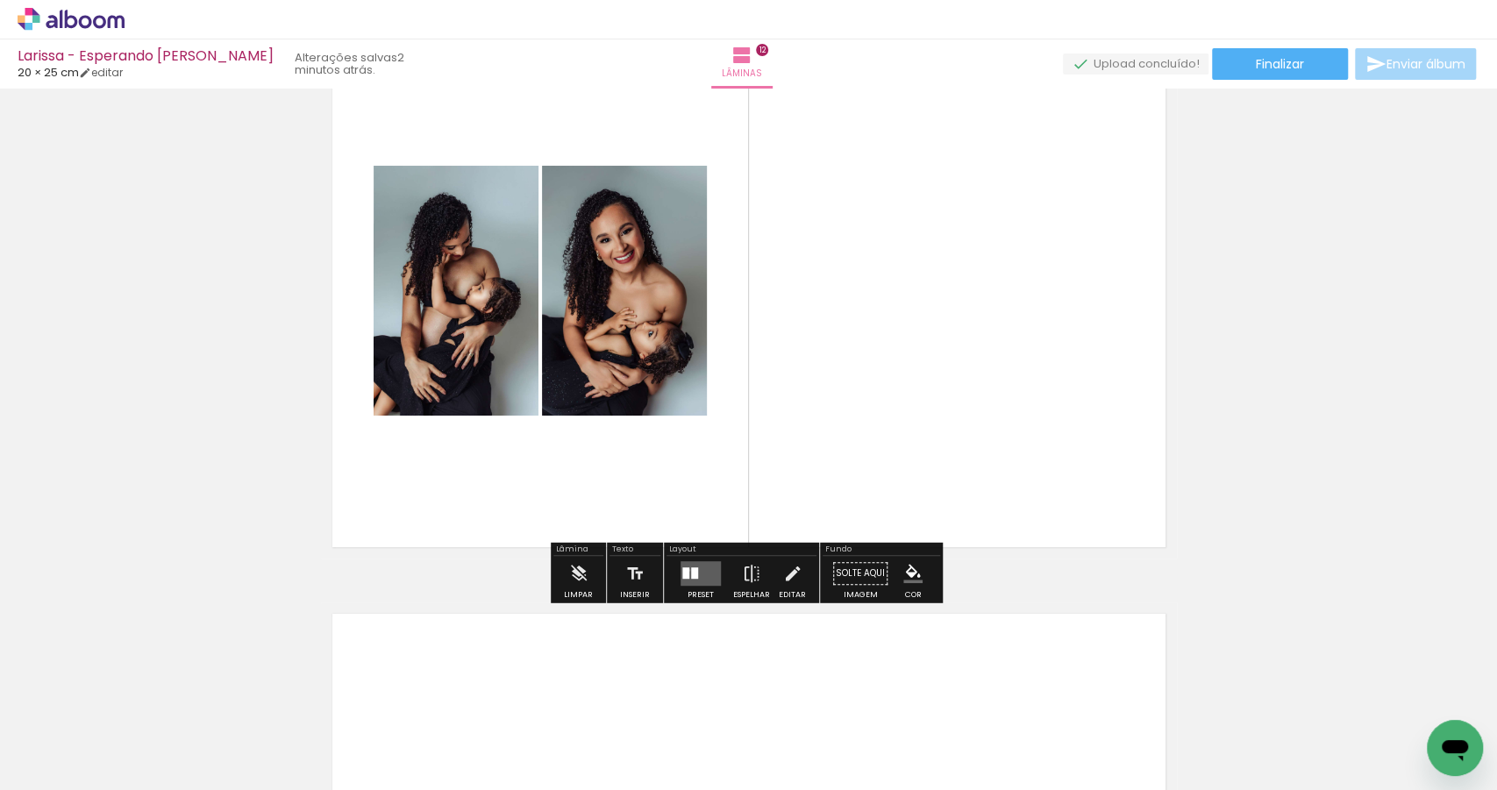
click at [685, 569] on quentale-layouter at bounding box center [700, 573] width 40 height 25
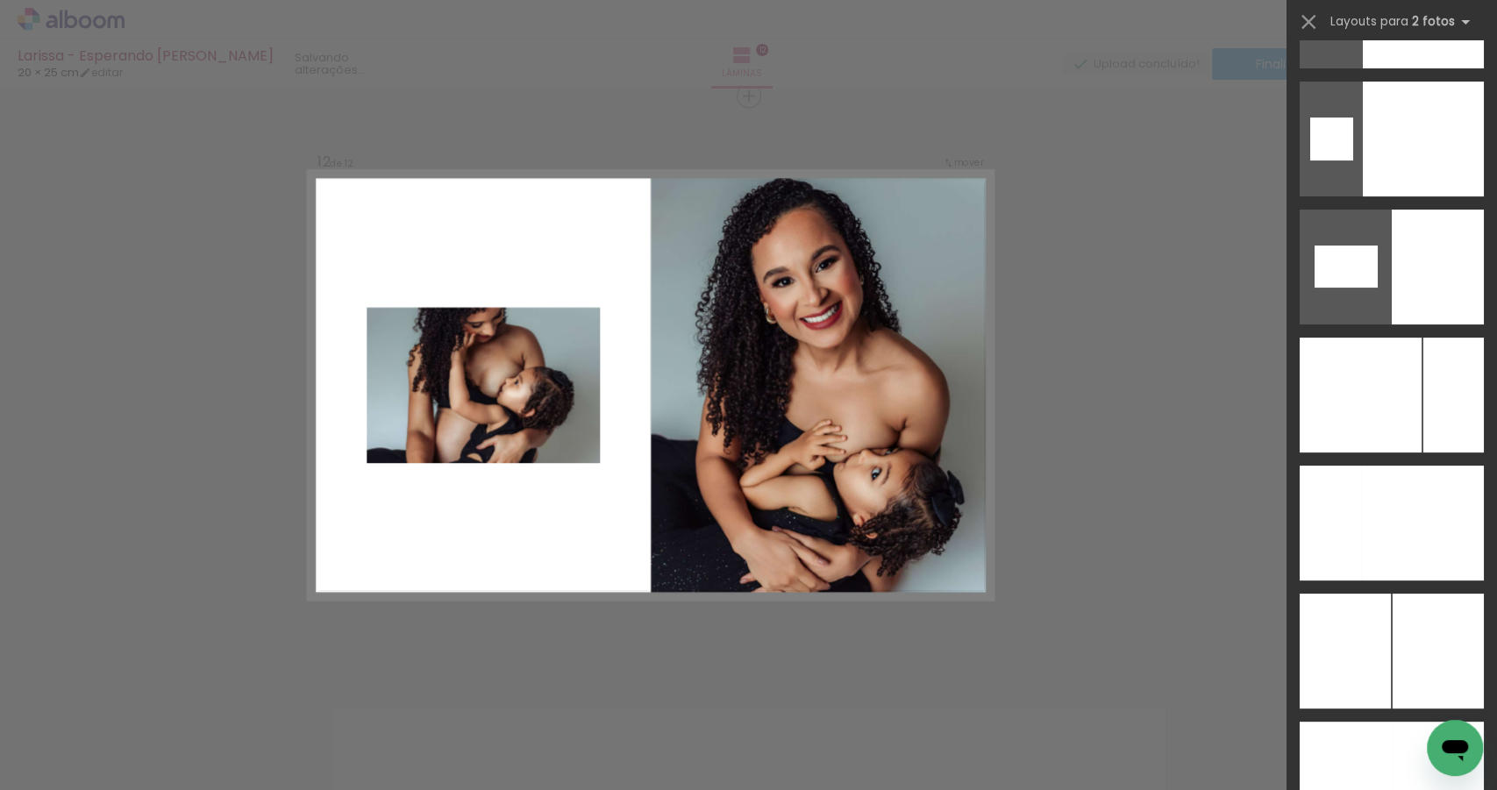
scroll to position [9381, 0]
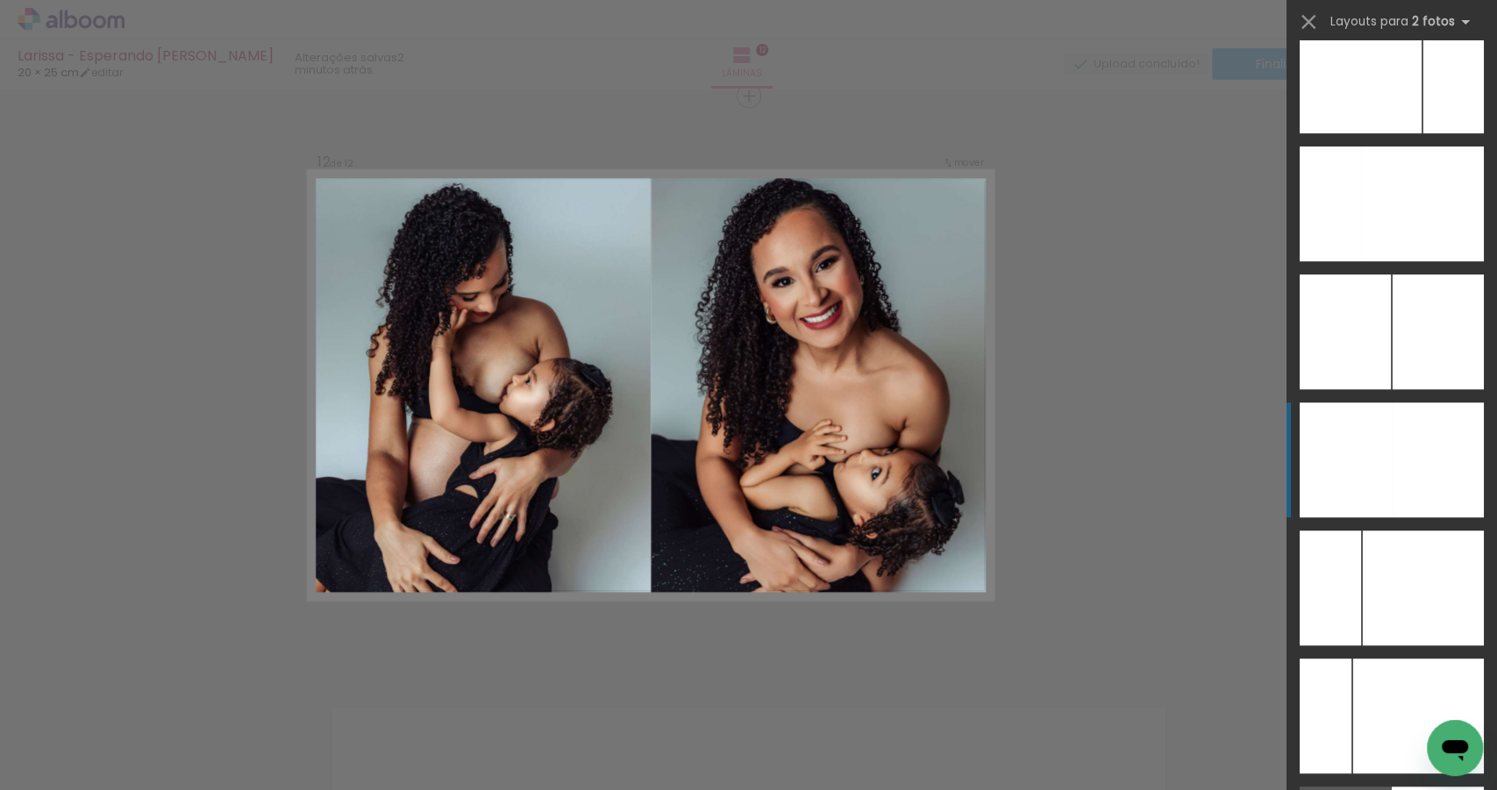
click at [1423, 133] on div at bounding box center [1453, 75] width 61 height 115
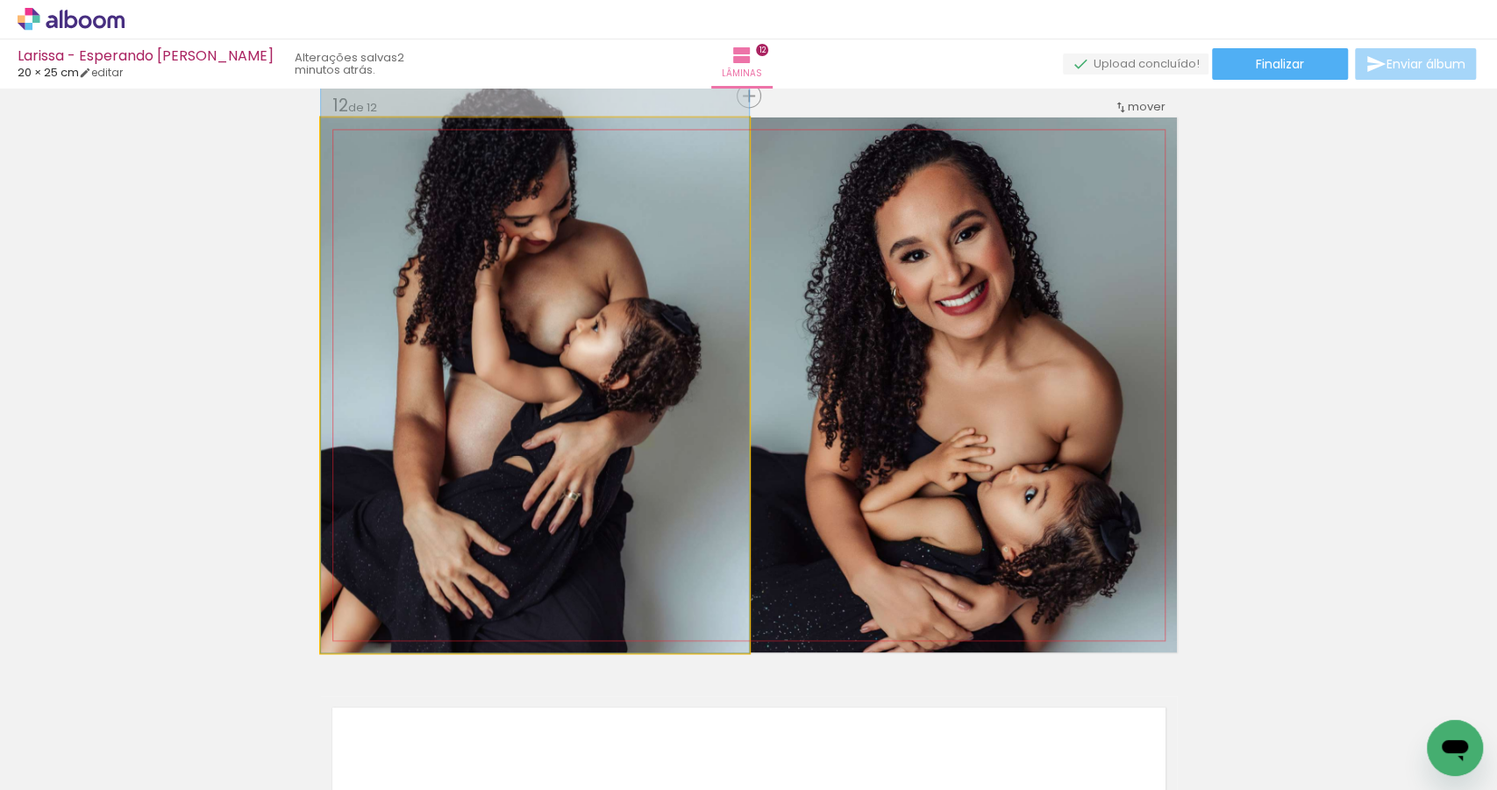
drag, startPoint x: 494, startPoint y: 511, endPoint x: 568, endPoint y: 454, distance: 93.8
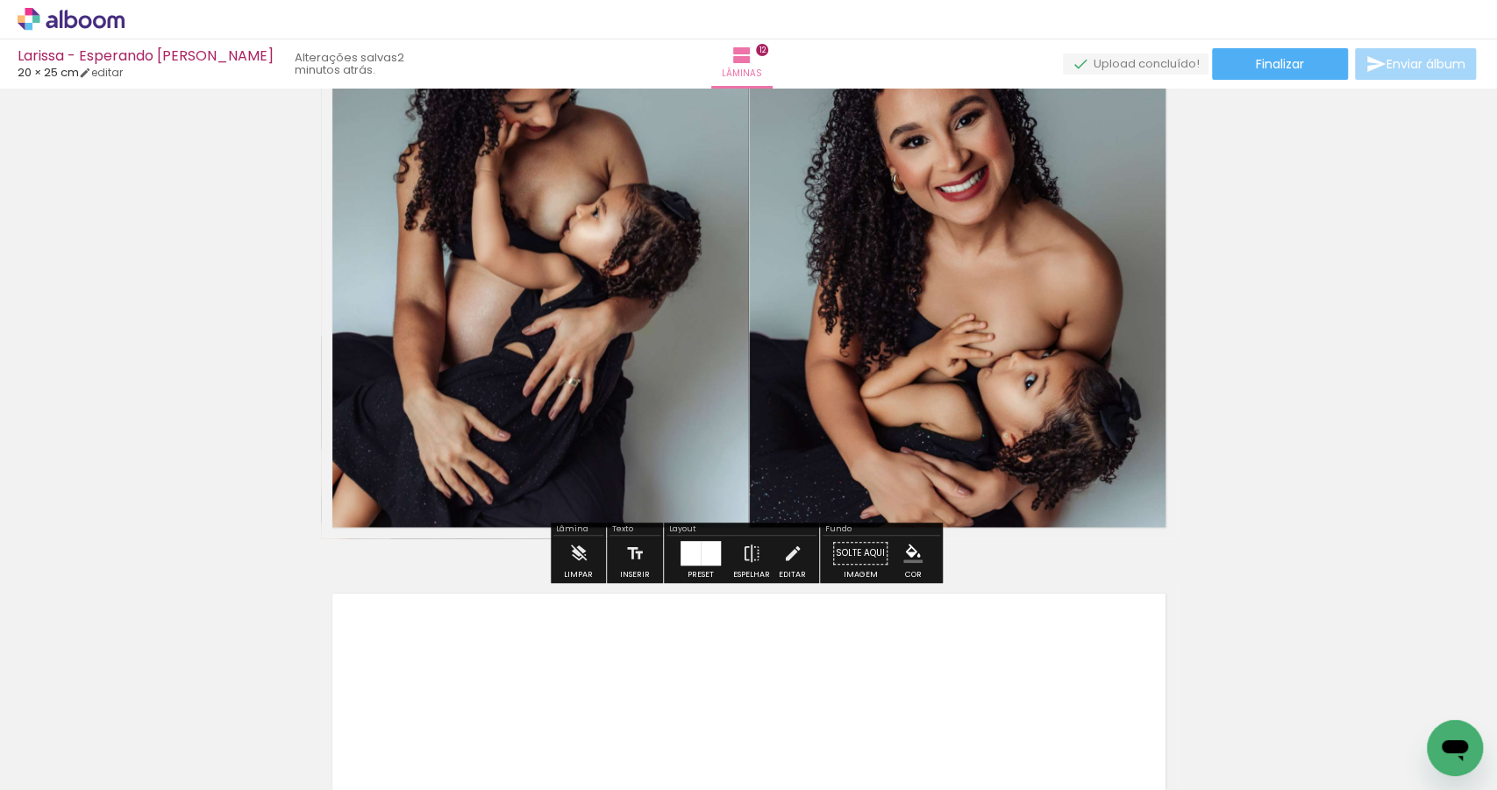
scroll to position [6503, 0]
click at [691, 552] on div at bounding box center [690, 552] width 20 height 25
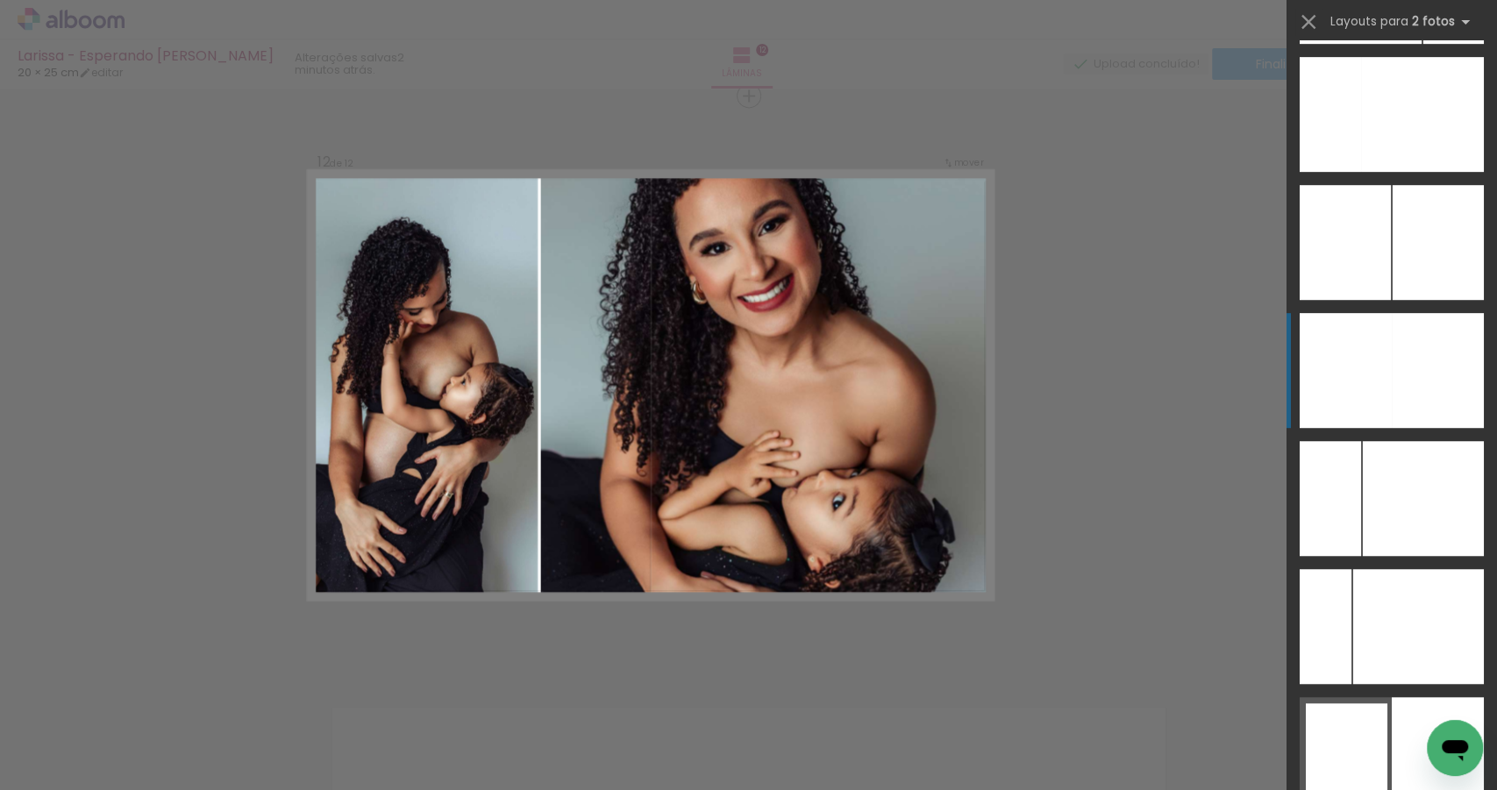
scroll to position [9457, 0]
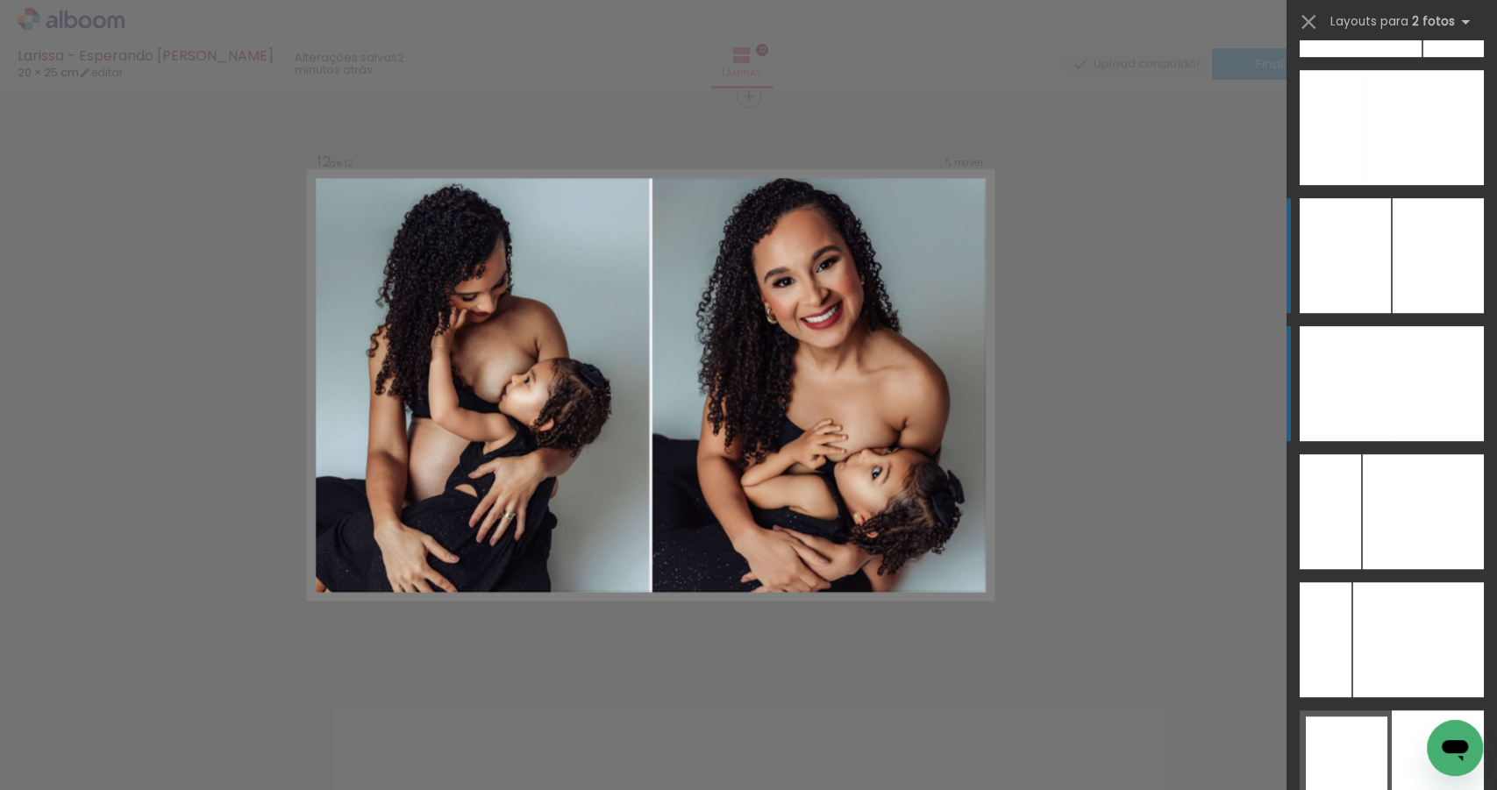
click at [1424, 57] on div at bounding box center [1453, -1] width 61 height 115
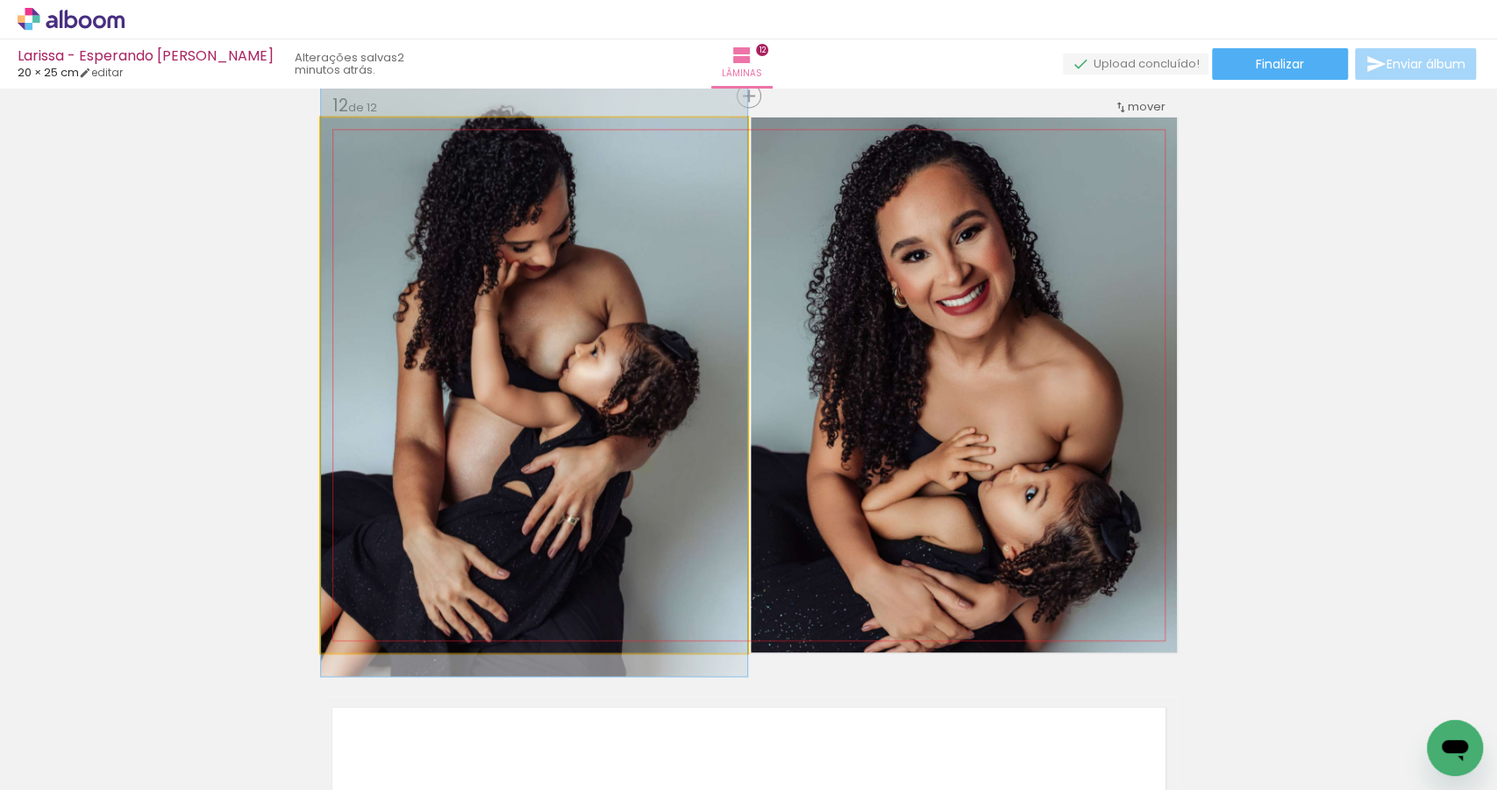
drag, startPoint x: 593, startPoint y: 440, endPoint x: 602, endPoint y: 412, distance: 29.7
click at [552, 443] on quentale-photo at bounding box center [534, 385] width 426 height 535
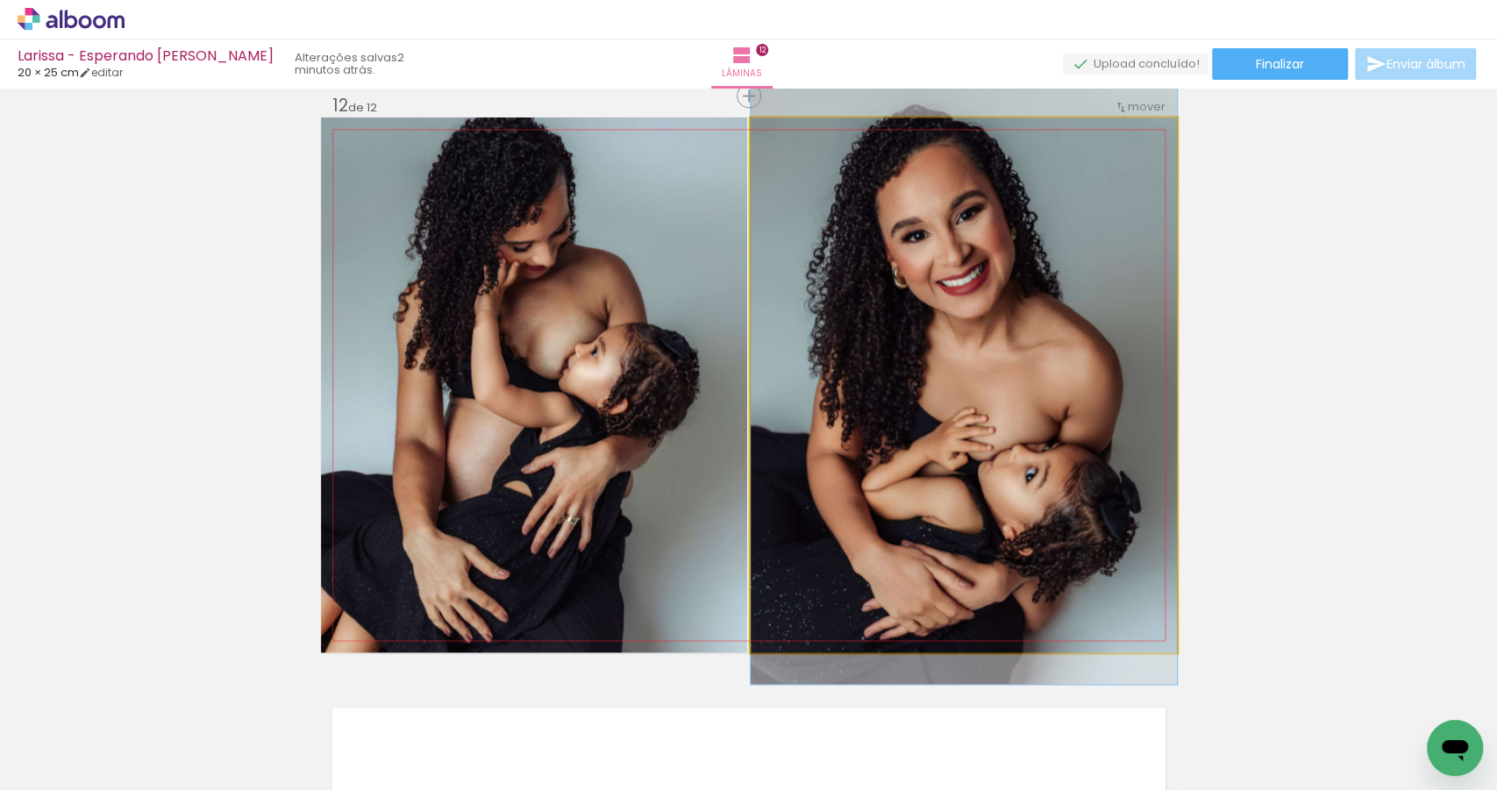
drag, startPoint x: 1026, startPoint y: 434, endPoint x: 1035, endPoint y: 414, distance: 22.0
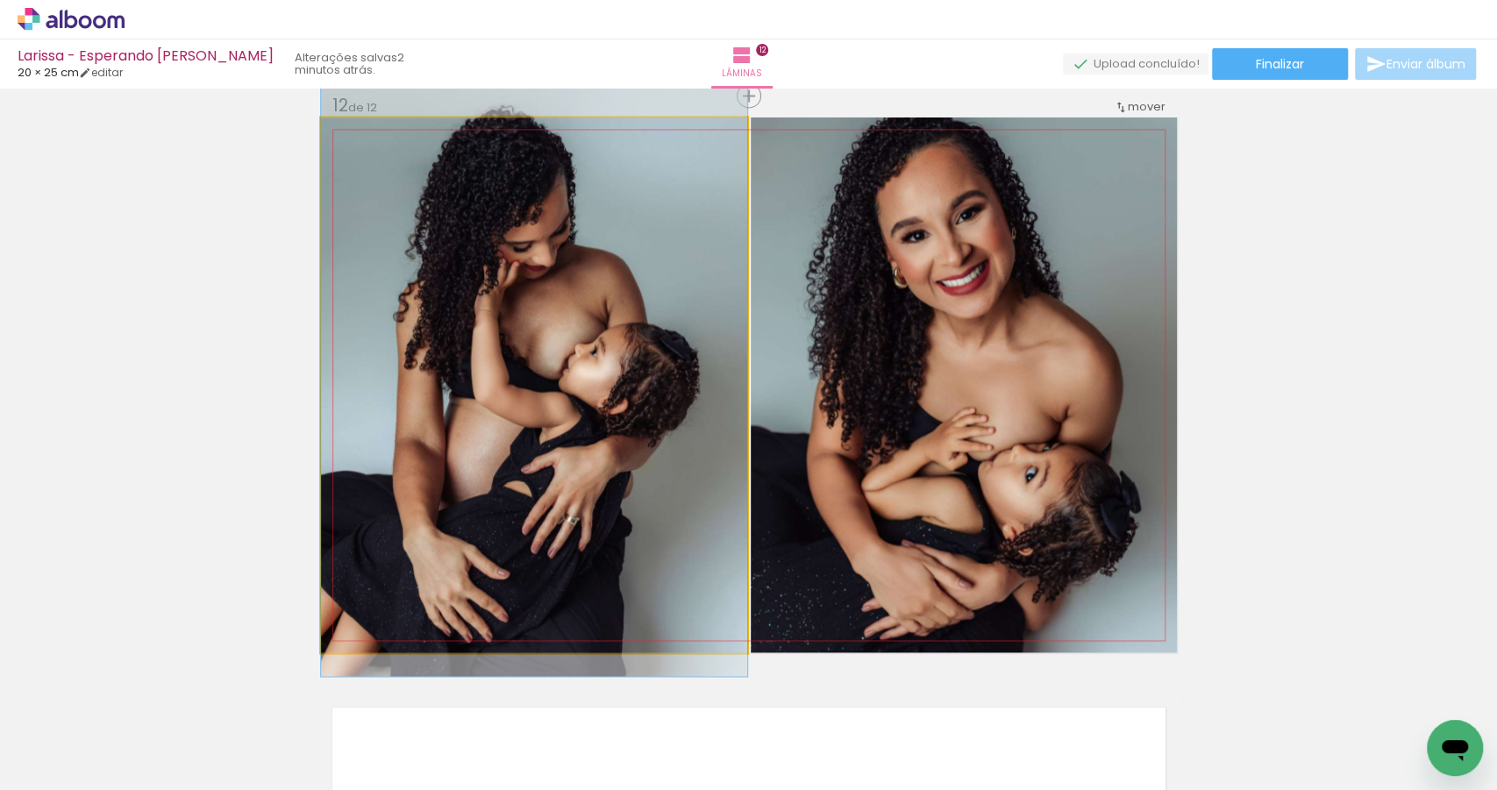
click at [640, 358] on quentale-photo at bounding box center [534, 385] width 426 height 535
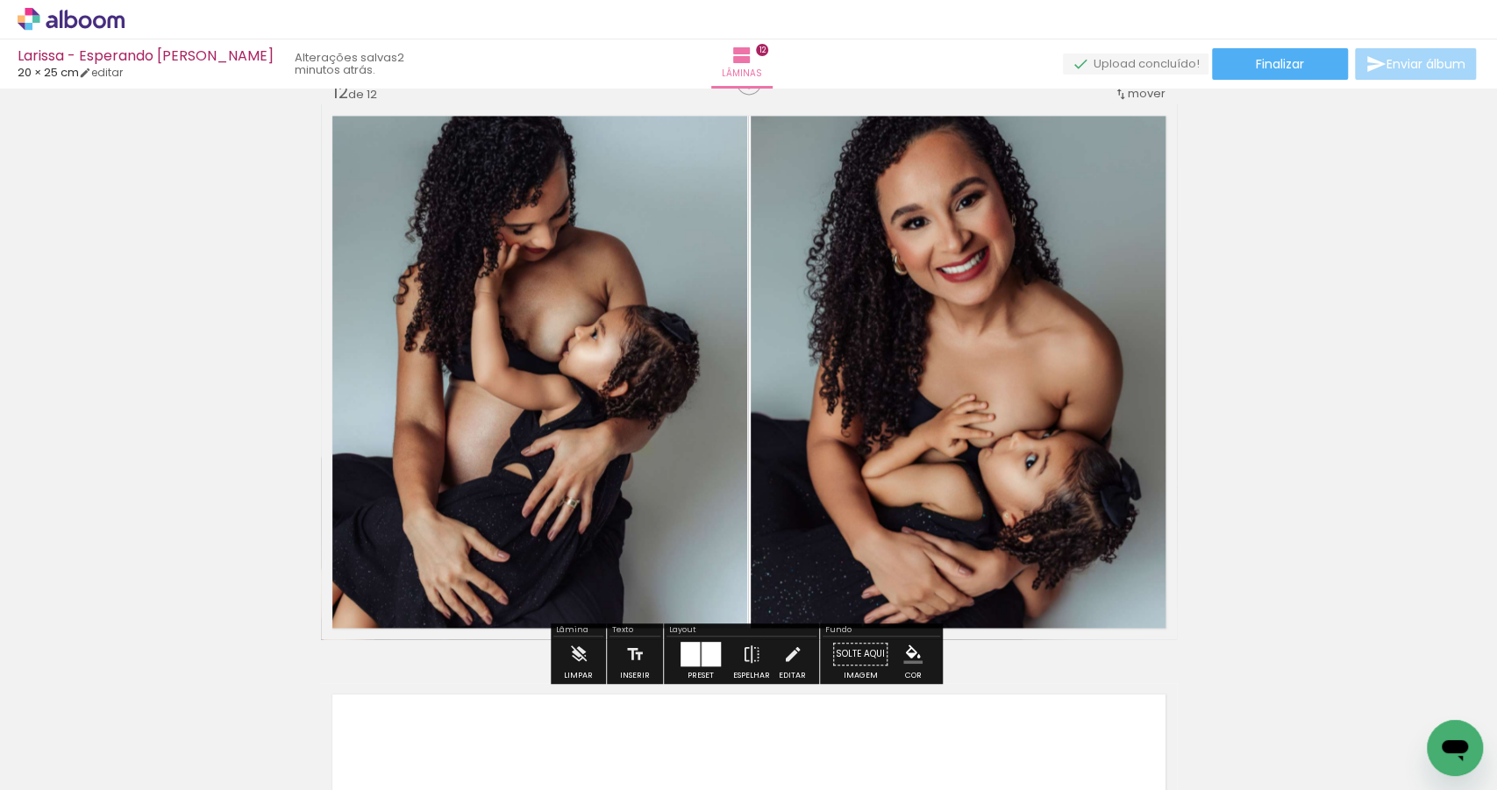
scroll to position [6417, 0]
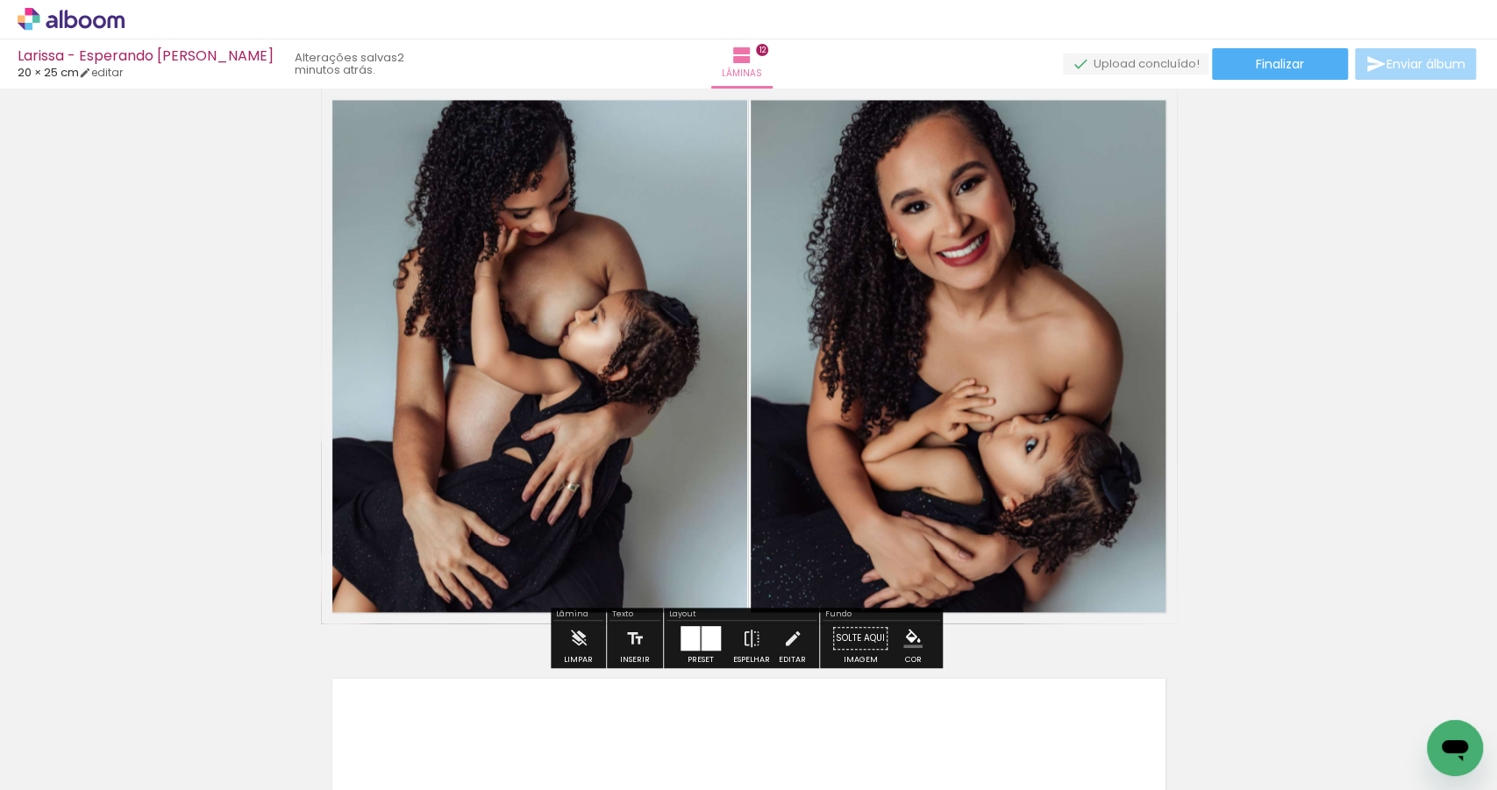
click at [706, 637] on div at bounding box center [711, 638] width 19 height 25
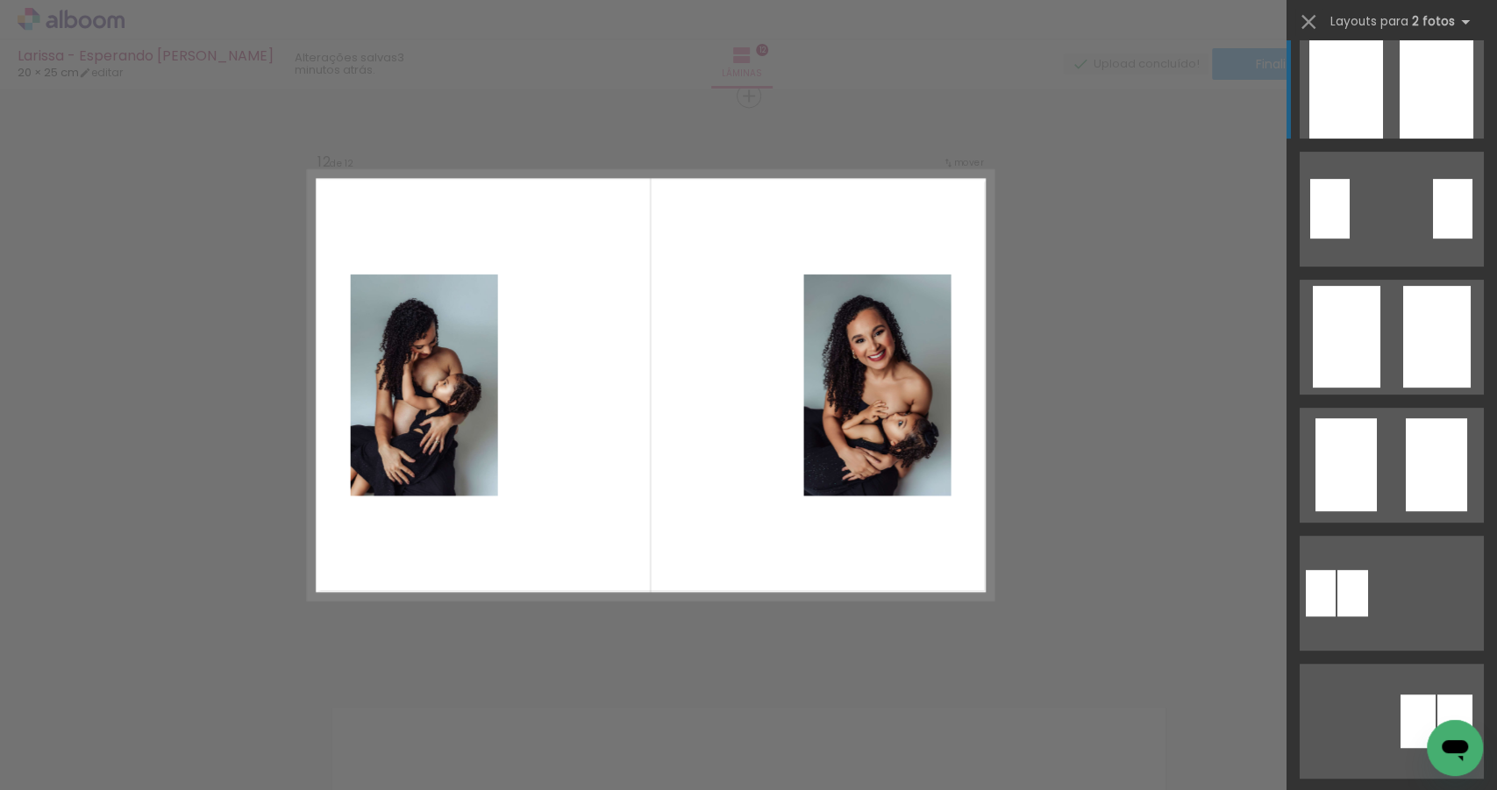
scroll to position [286, 0]
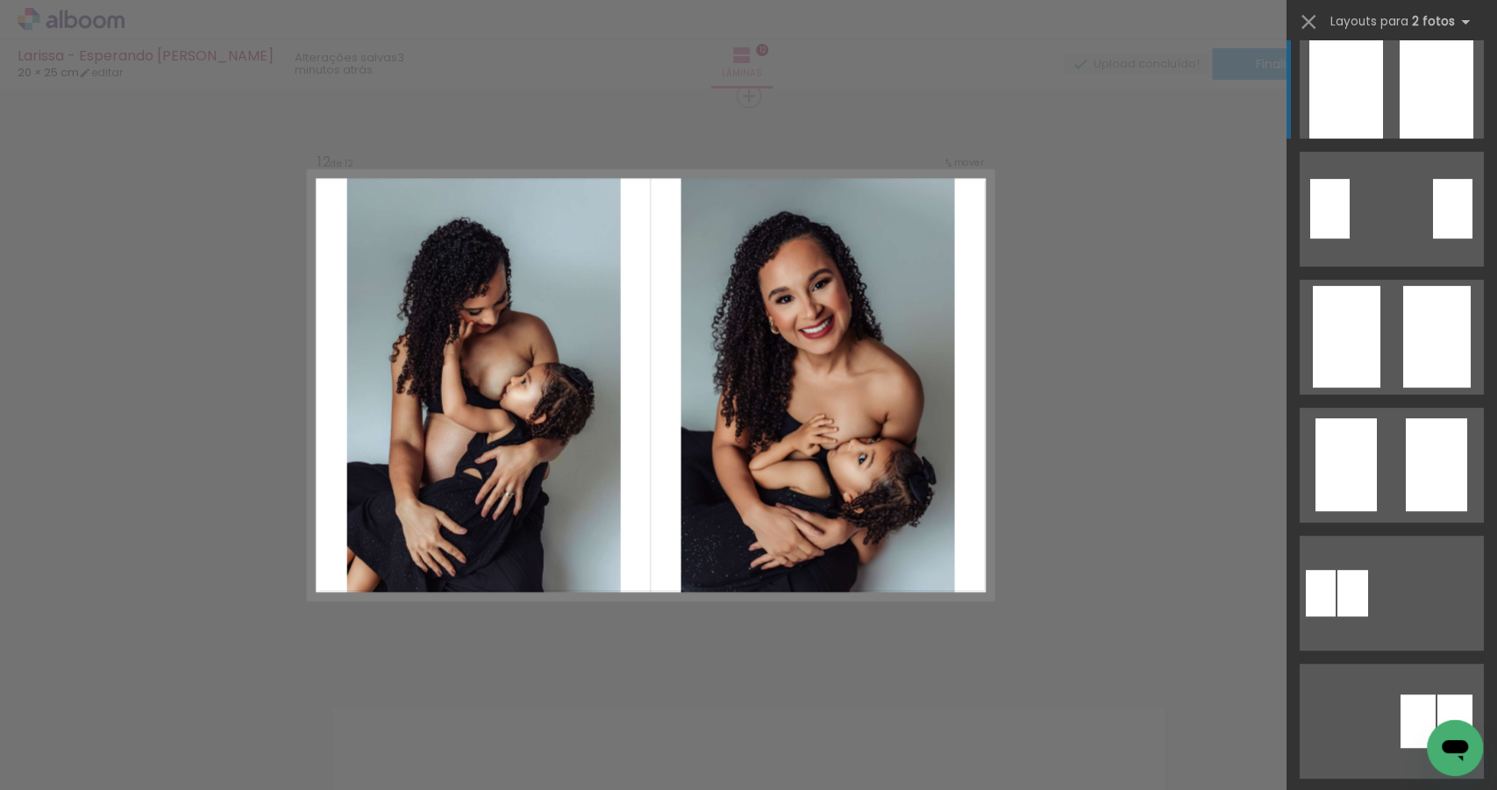
click at [1425, 83] on div at bounding box center [1436, 81] width 74 height 115
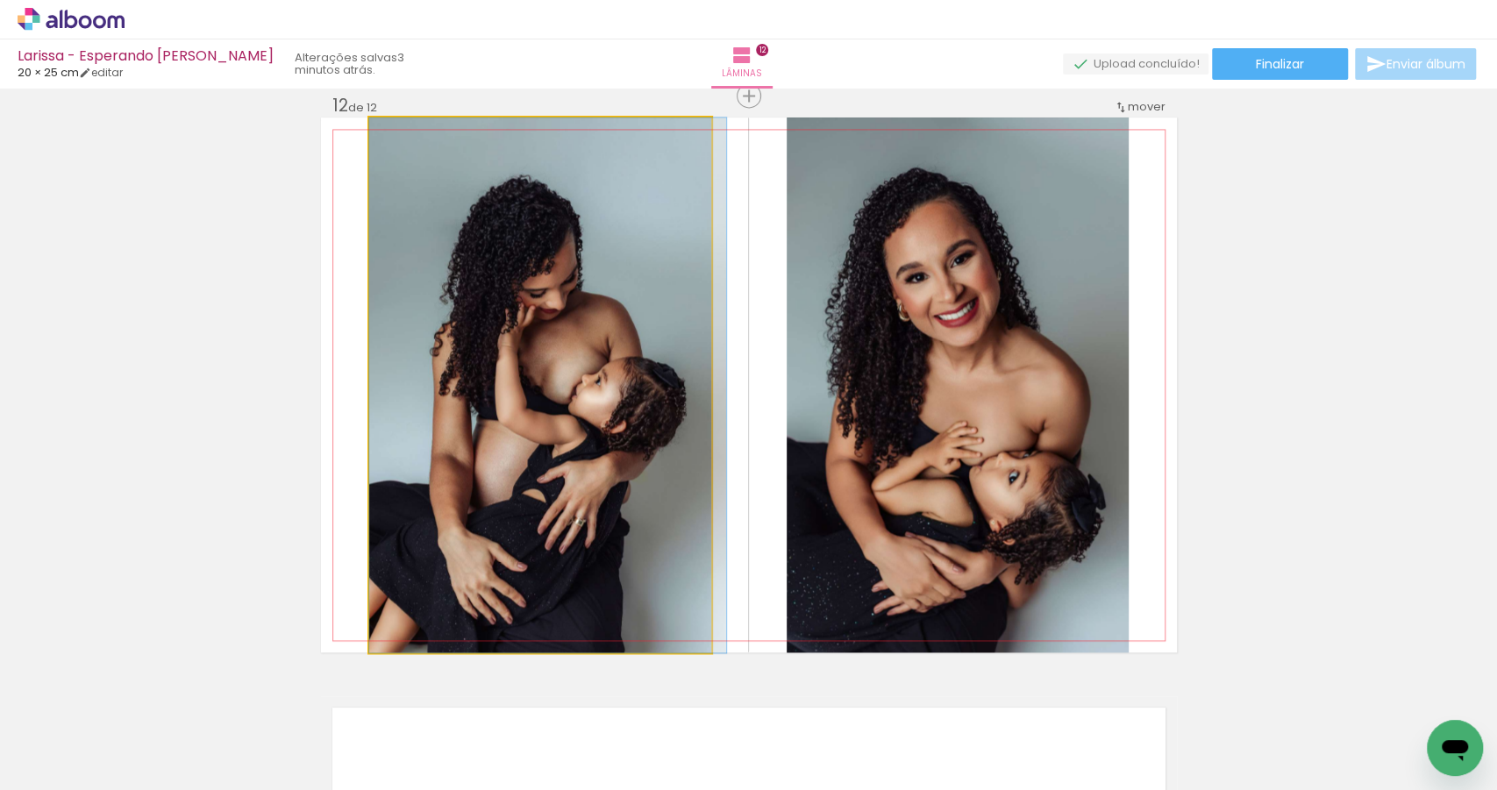
drag, startPoint x: 628, startPoint y: 389, endPoint x: 666, endPoint y: 388, distance: 37.7
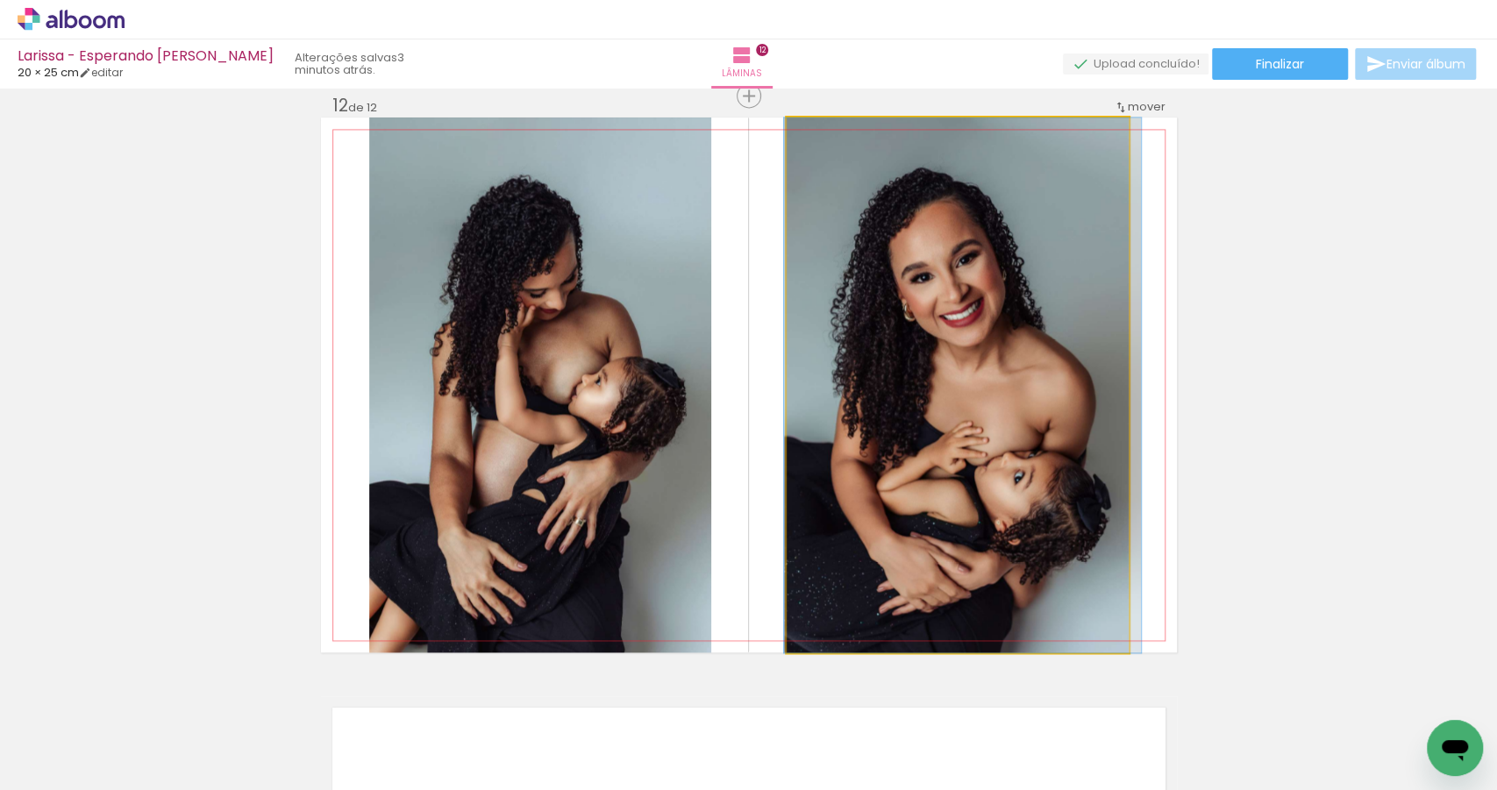
drag, startPoint x: 965, startPoint y: 480, endPoint x: 969, endPoint y: 464, distance: 16.4
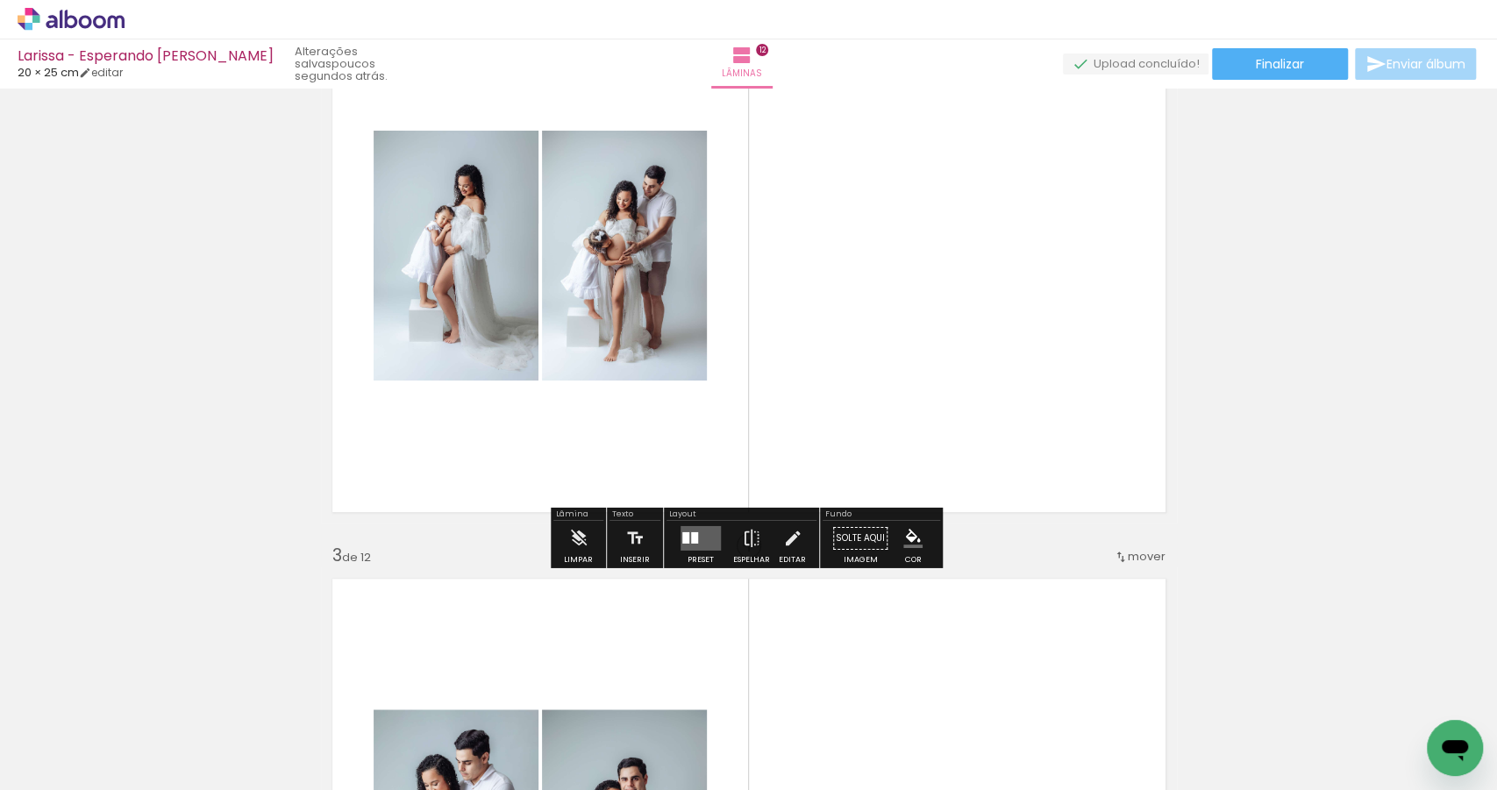
scroll to position [869, 0]
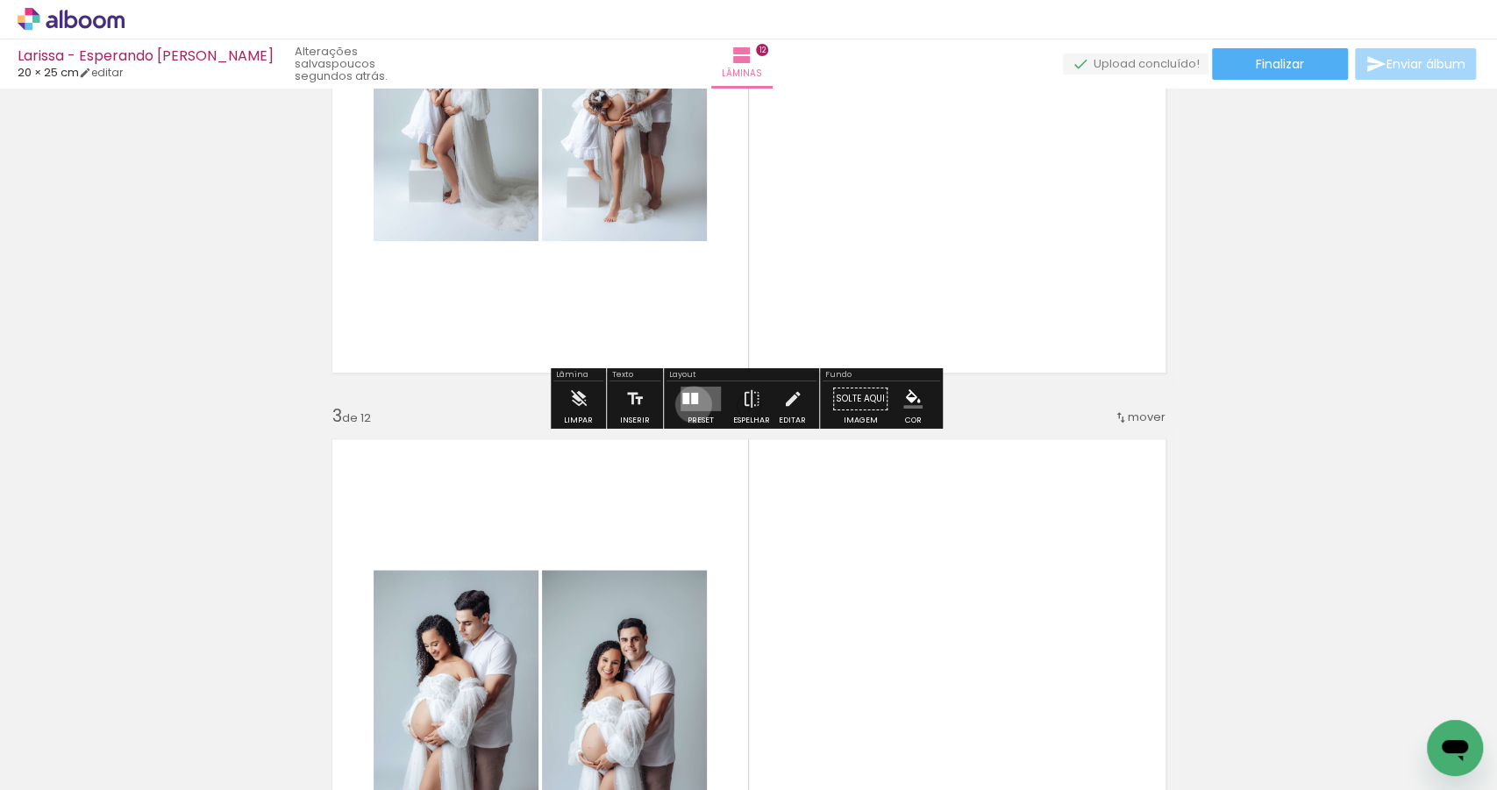
click at [689, 403] on quentale-layouter at bounding box center [700, 399] width 40 height 25
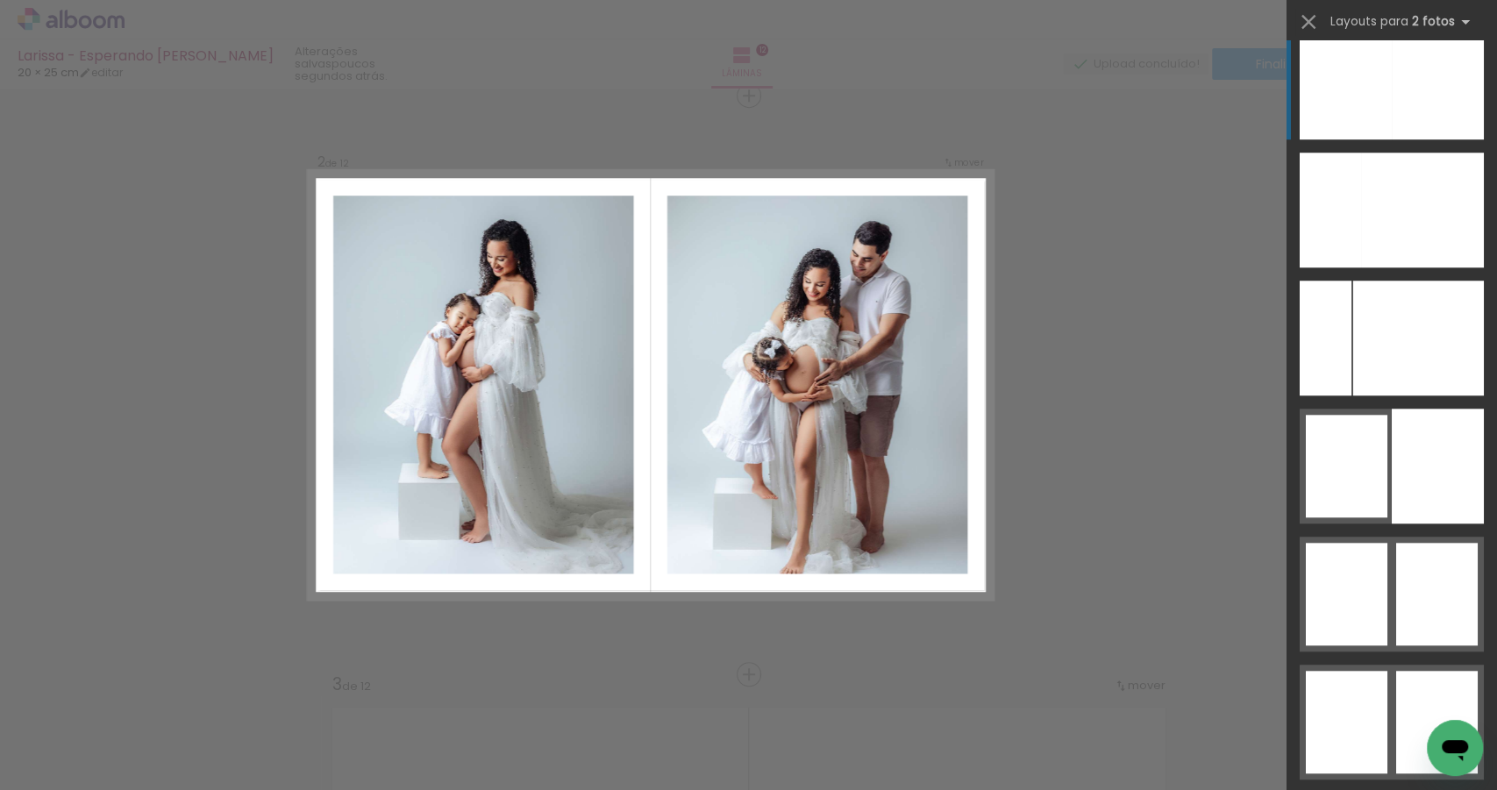
scroll to position [9551, 0]
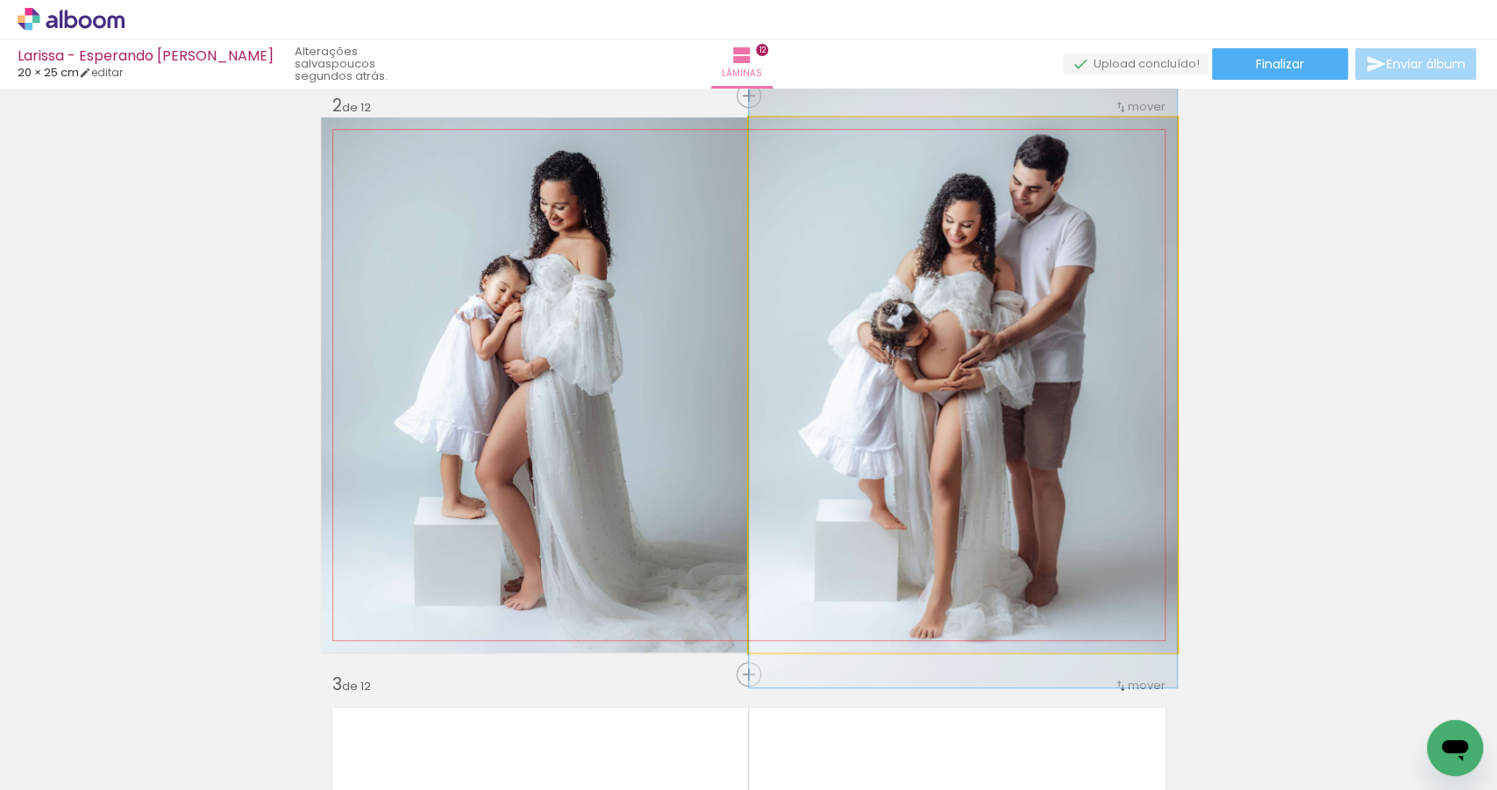
drag, startPoint x: 887, startPoint y: 445, endPoint x: 896, endPoint y: 426, distance: 20.4
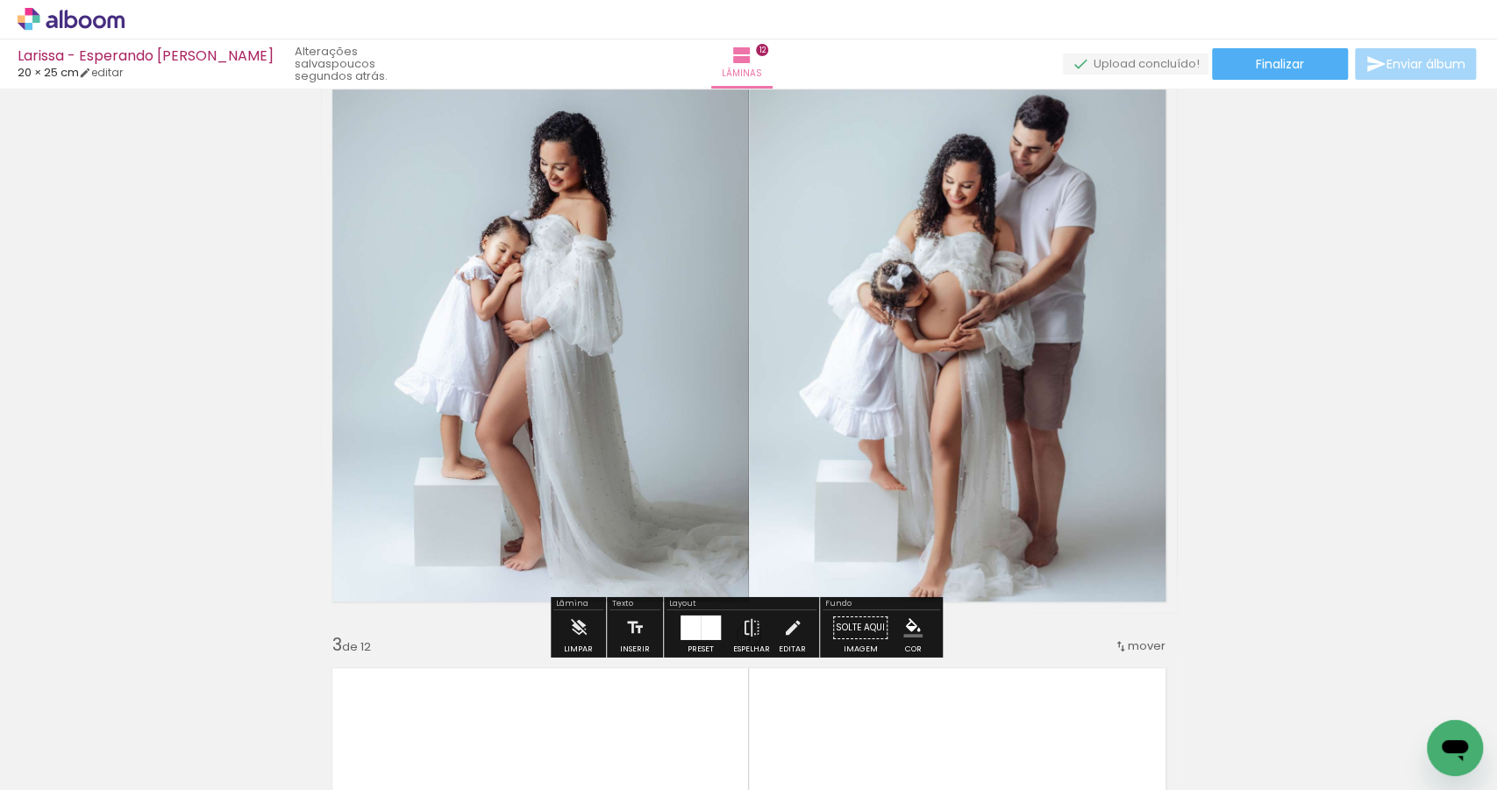
scroll to position [756, 0]
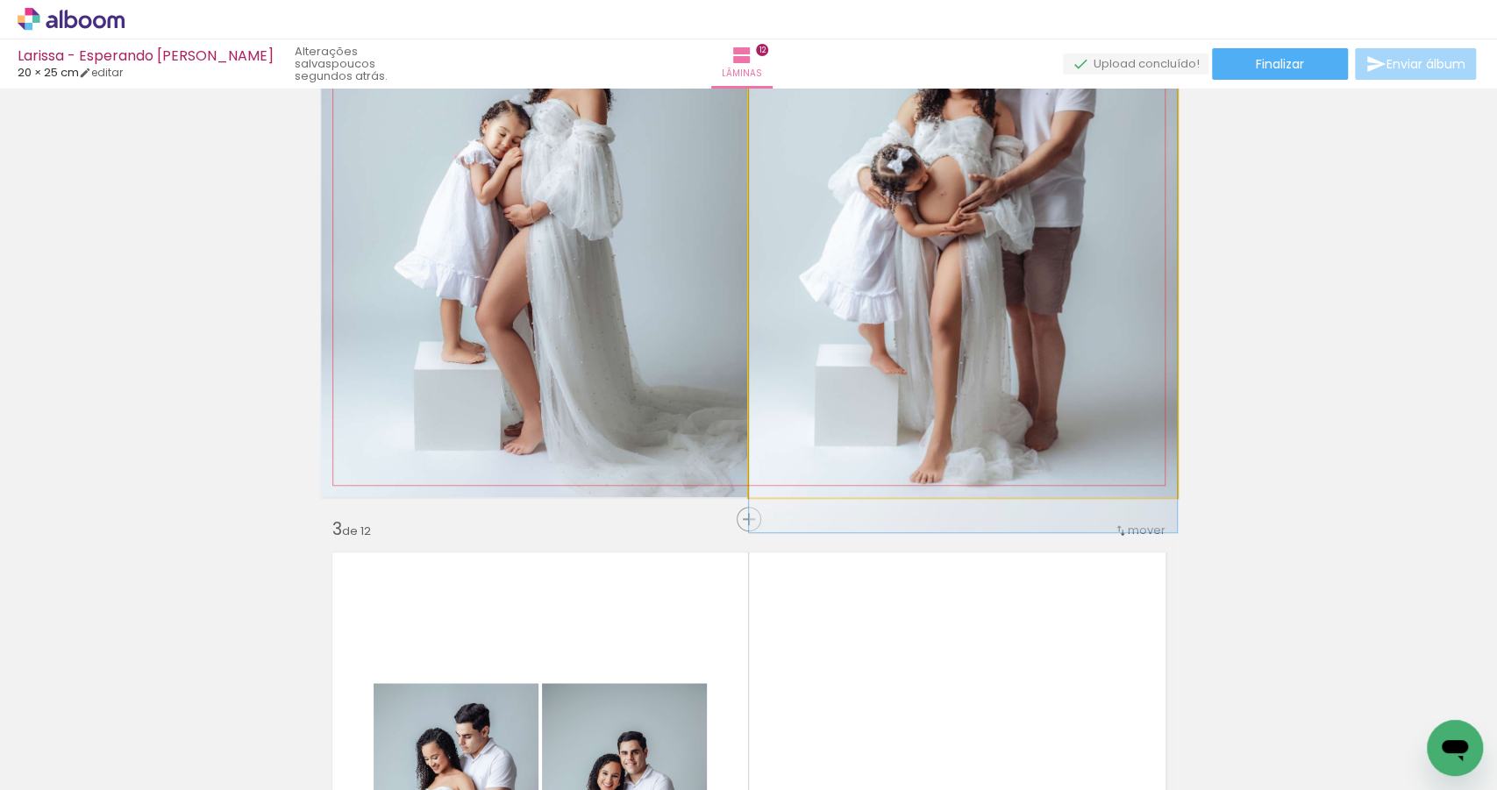
click at [1068, 406] on quentale-photo at bounding box center [963, 229] width 428 height 535
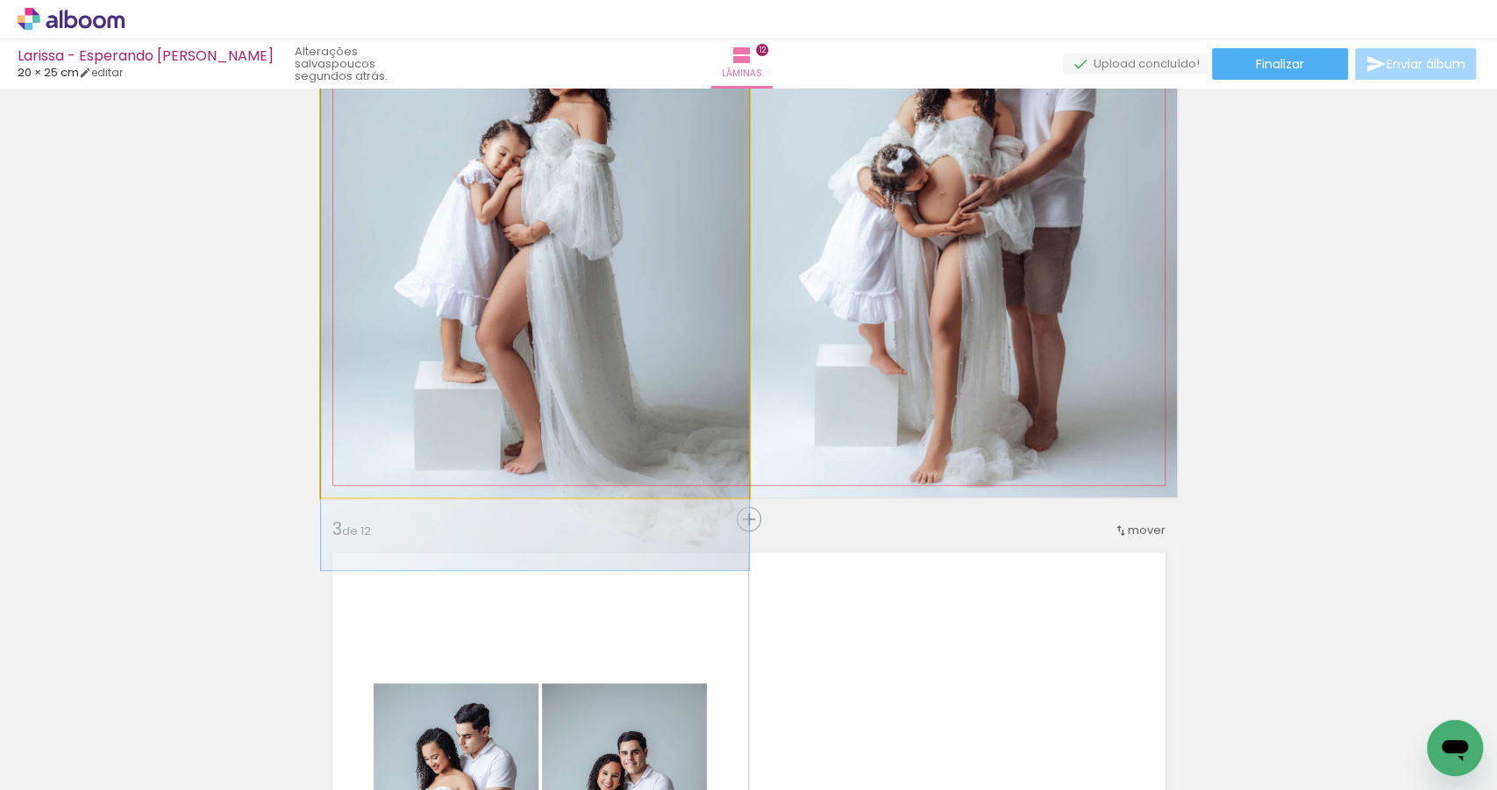
drag, startPoint x: 588, startPoint y: 406, endPoint x: 591, endPoint y: 425, distance: 19.6
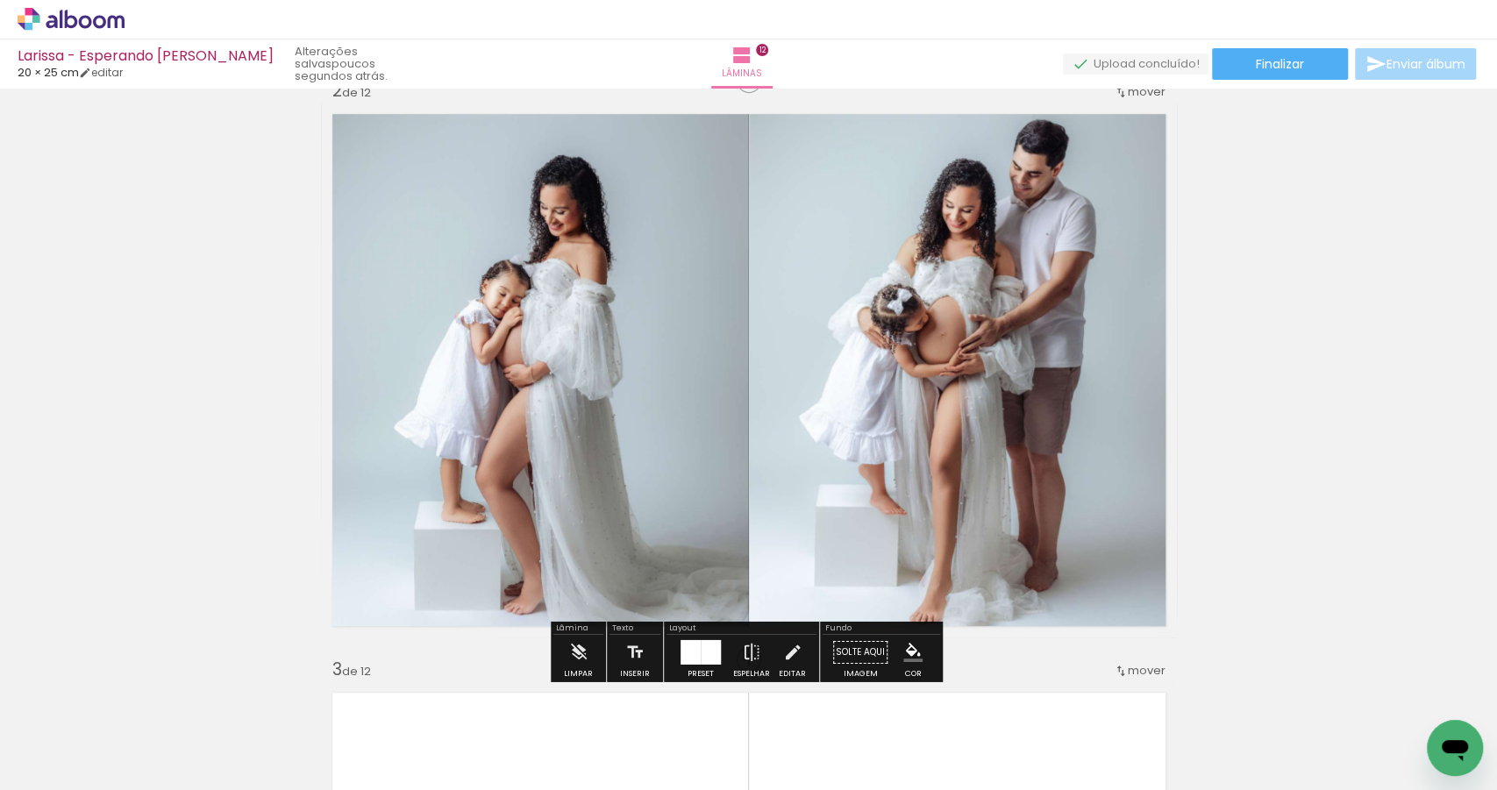
scroll to position [618, 0]
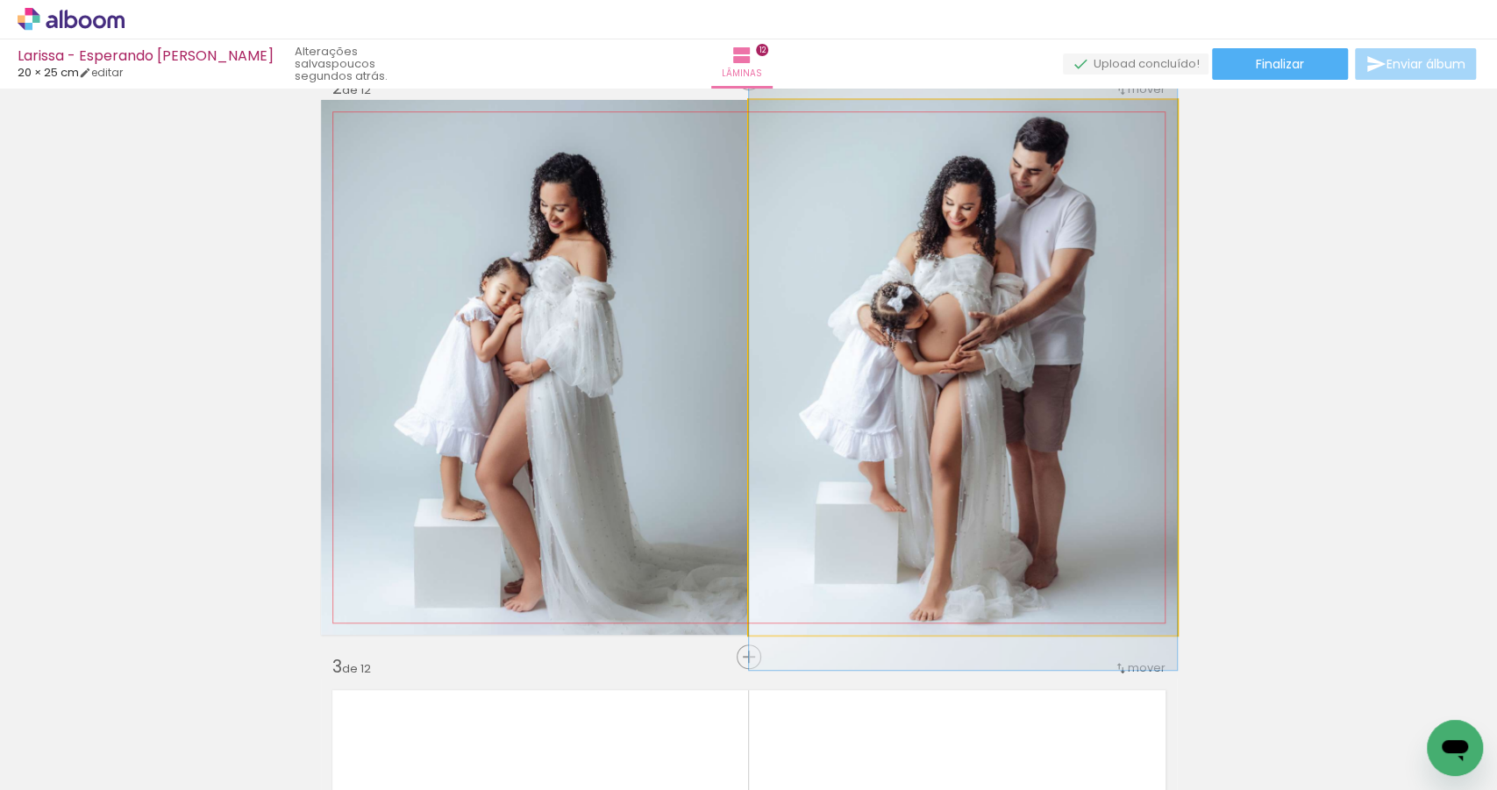
click at [940, 395] on quentale-photo at bounding box center [963, 367] width 428 height 535
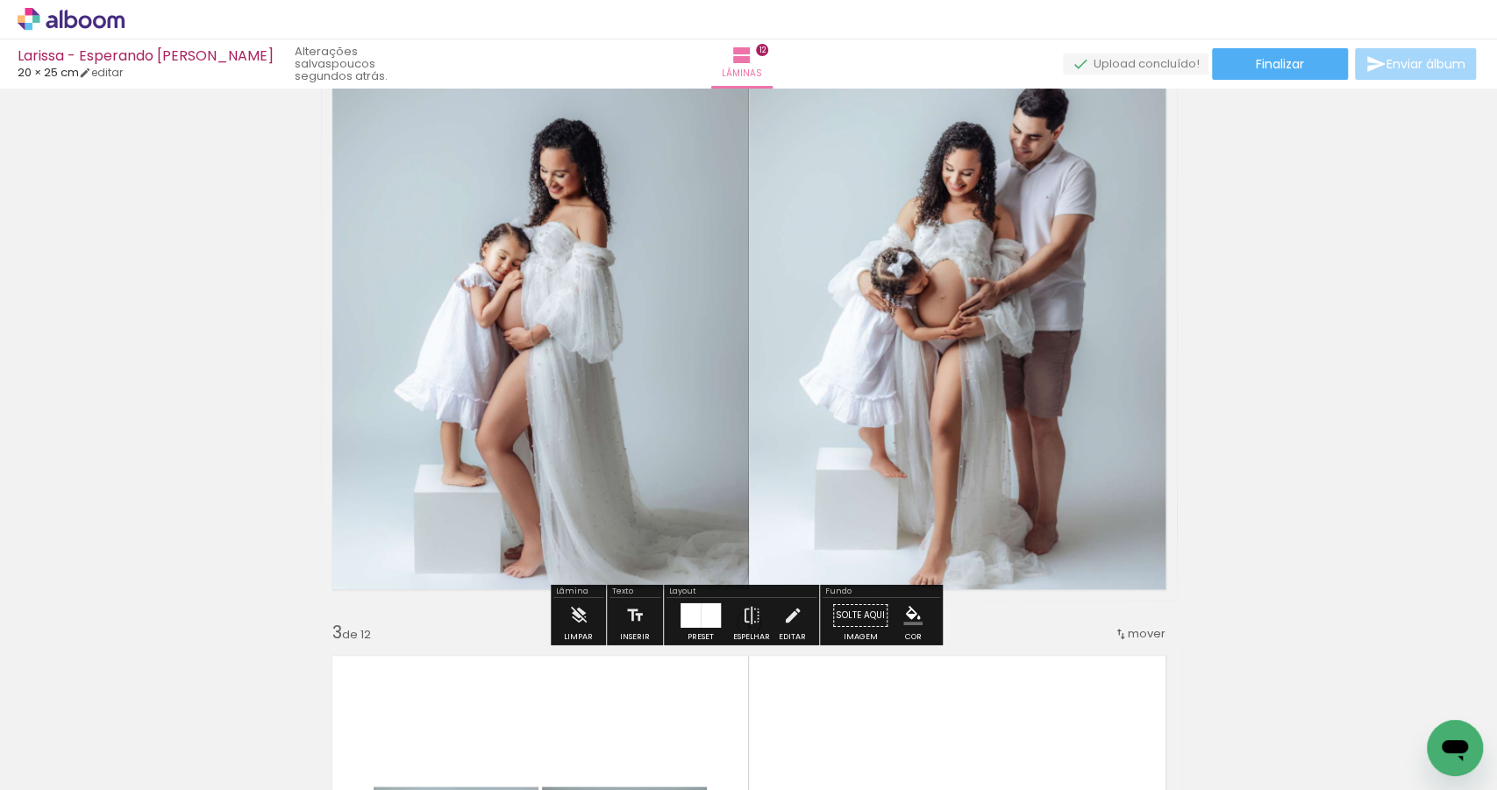
scroll to position [588, 0]
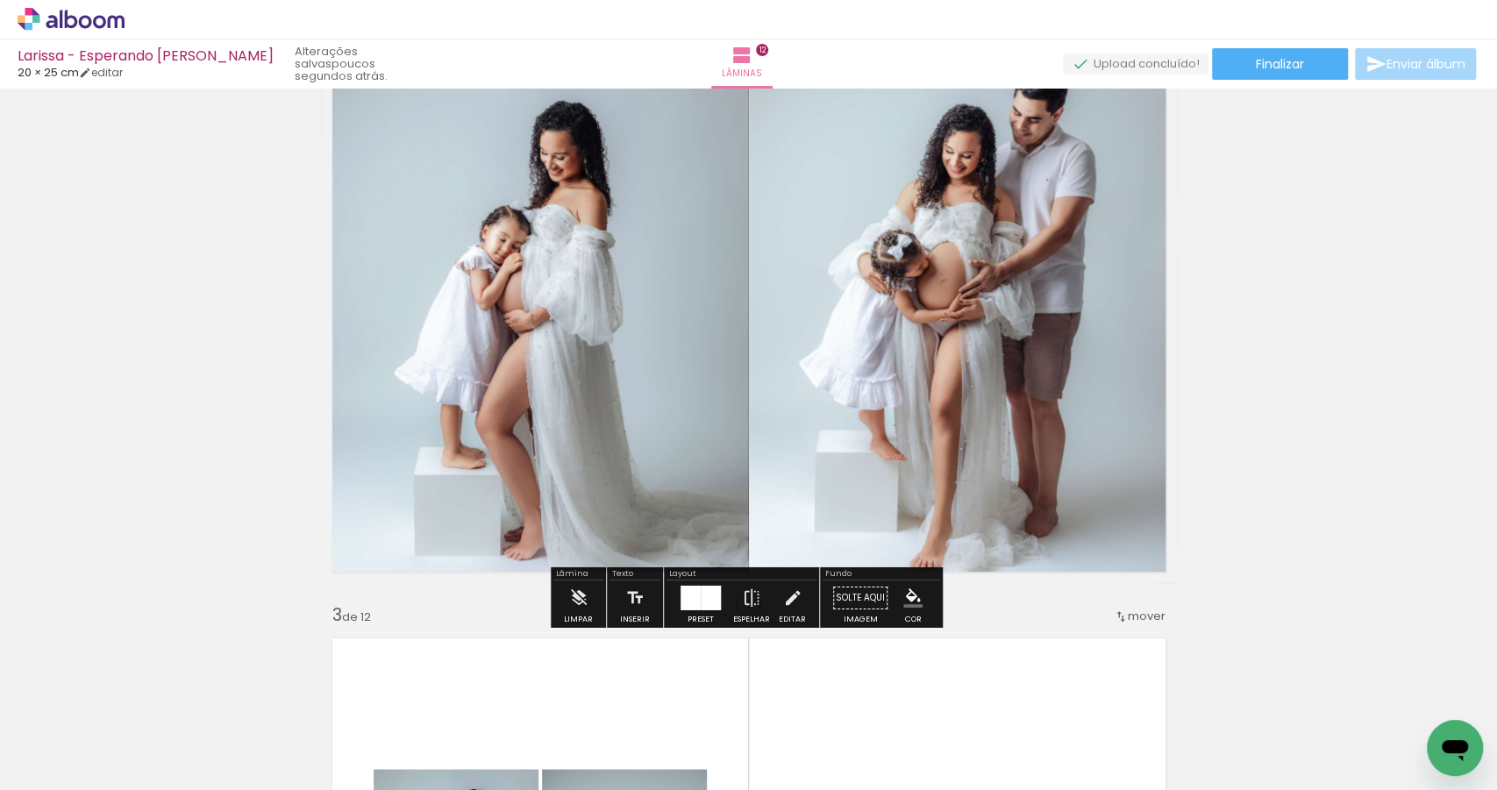
scroll to position [672, 0]
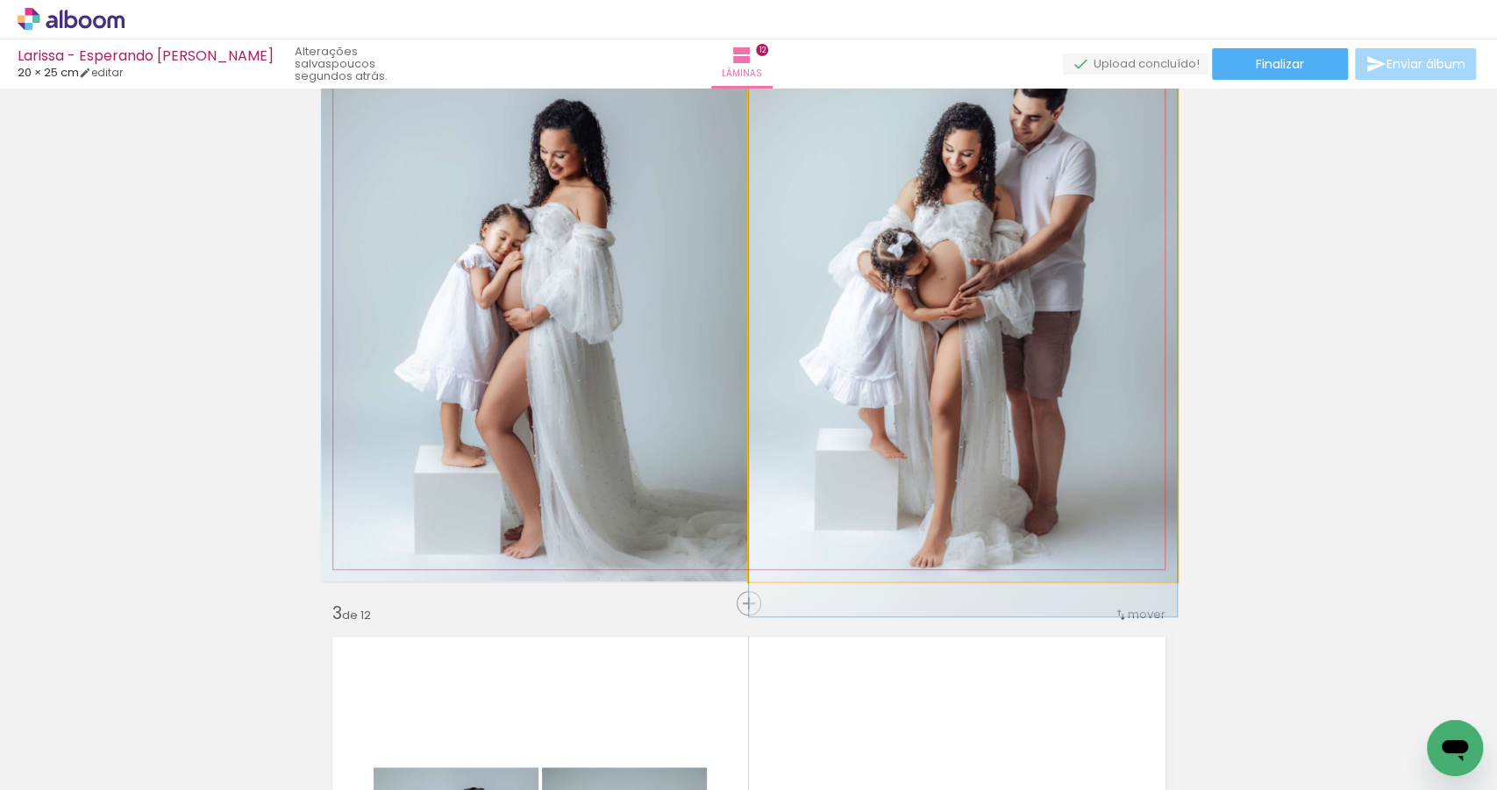
click at [1043, 406] on quentale-photo at bounding box center [963, 313] width 428 height 535
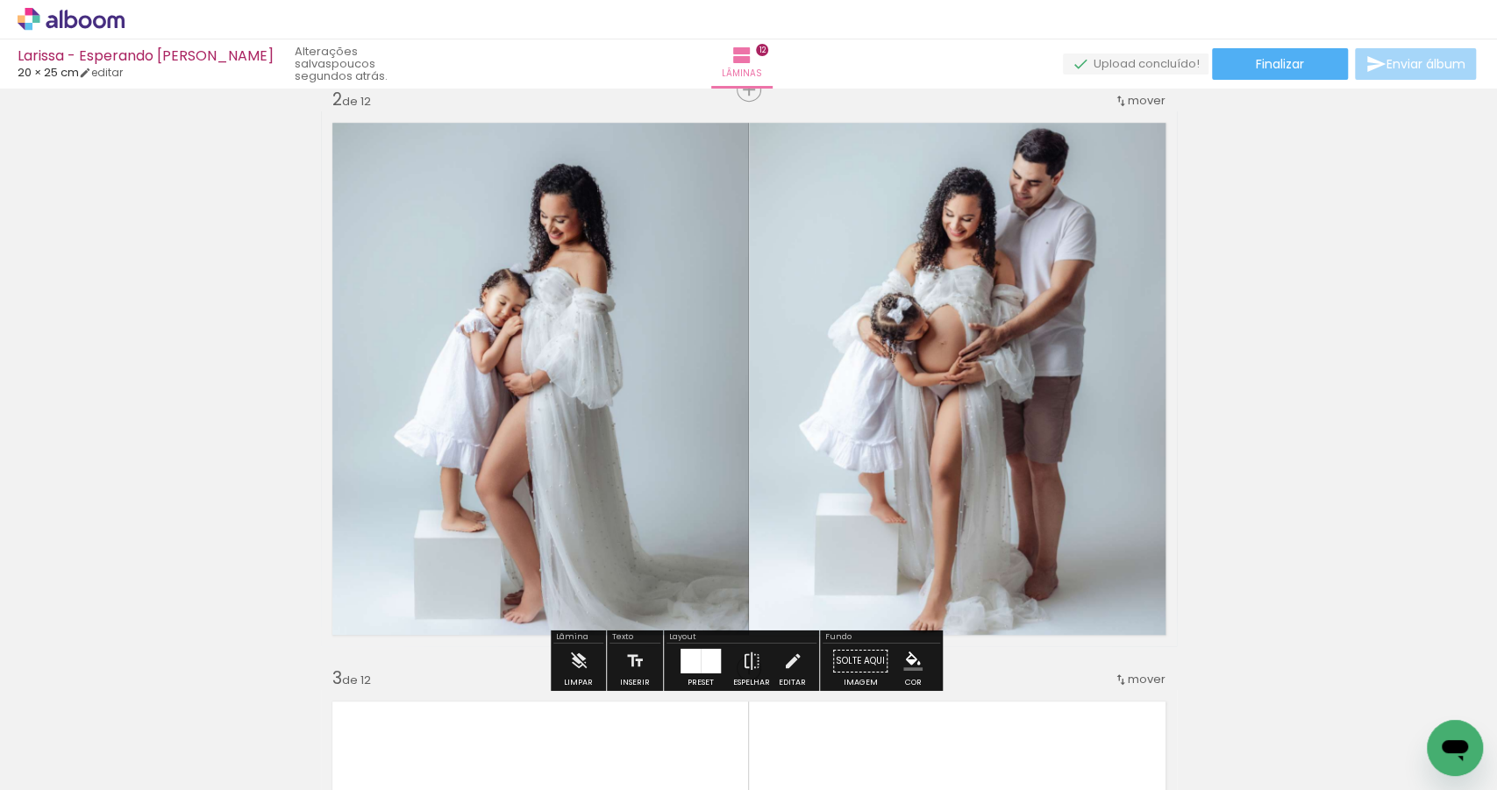
scroll to position [578, 0]
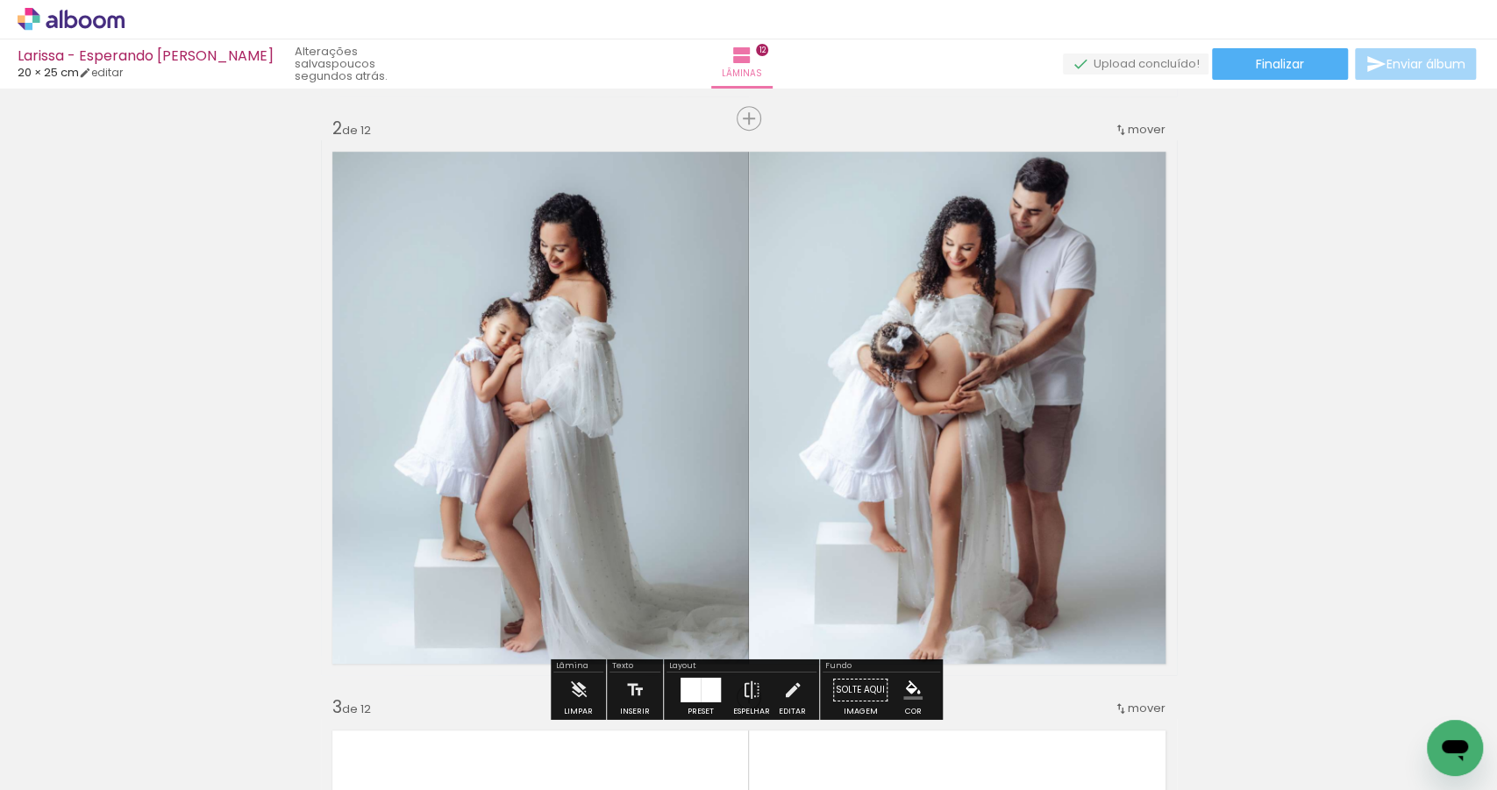
click at [1041, 415] on quentale-photo at bounding box center [963, 407] width 428 height 535
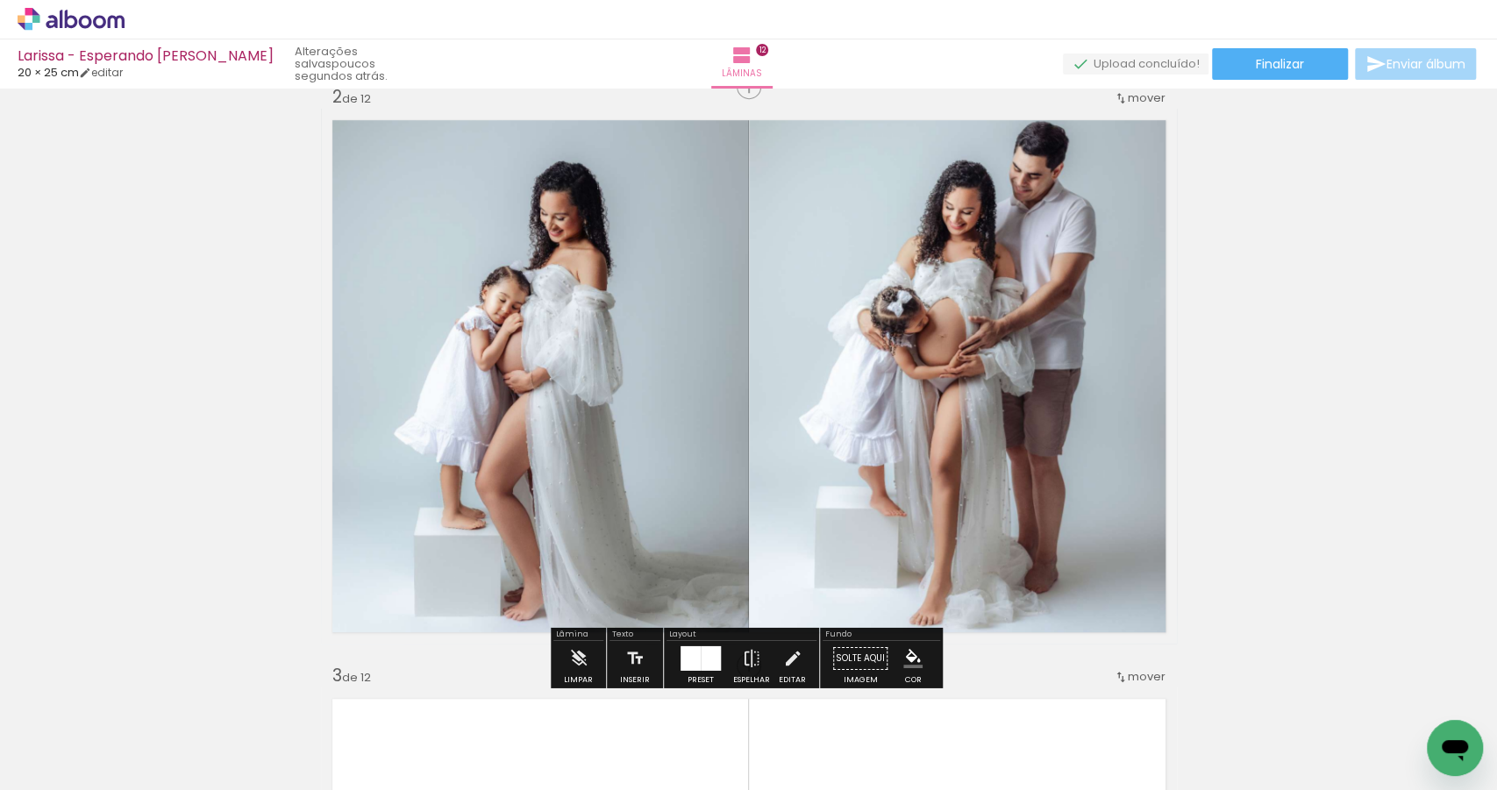
scroll to position [612, 0]
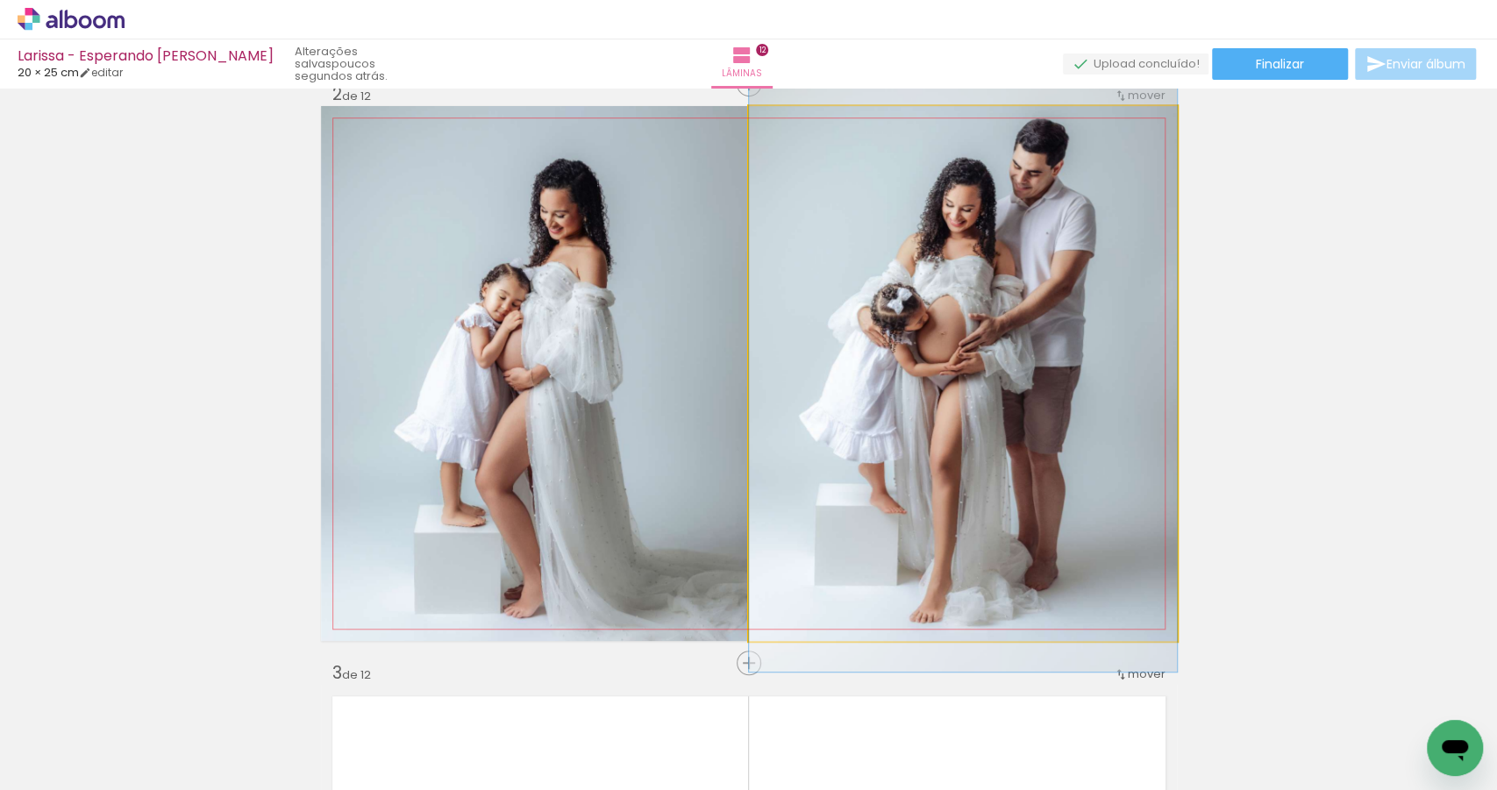
click at [1043, 399] on quentale-photo at bounding box center [963, 373] width 428 height 535
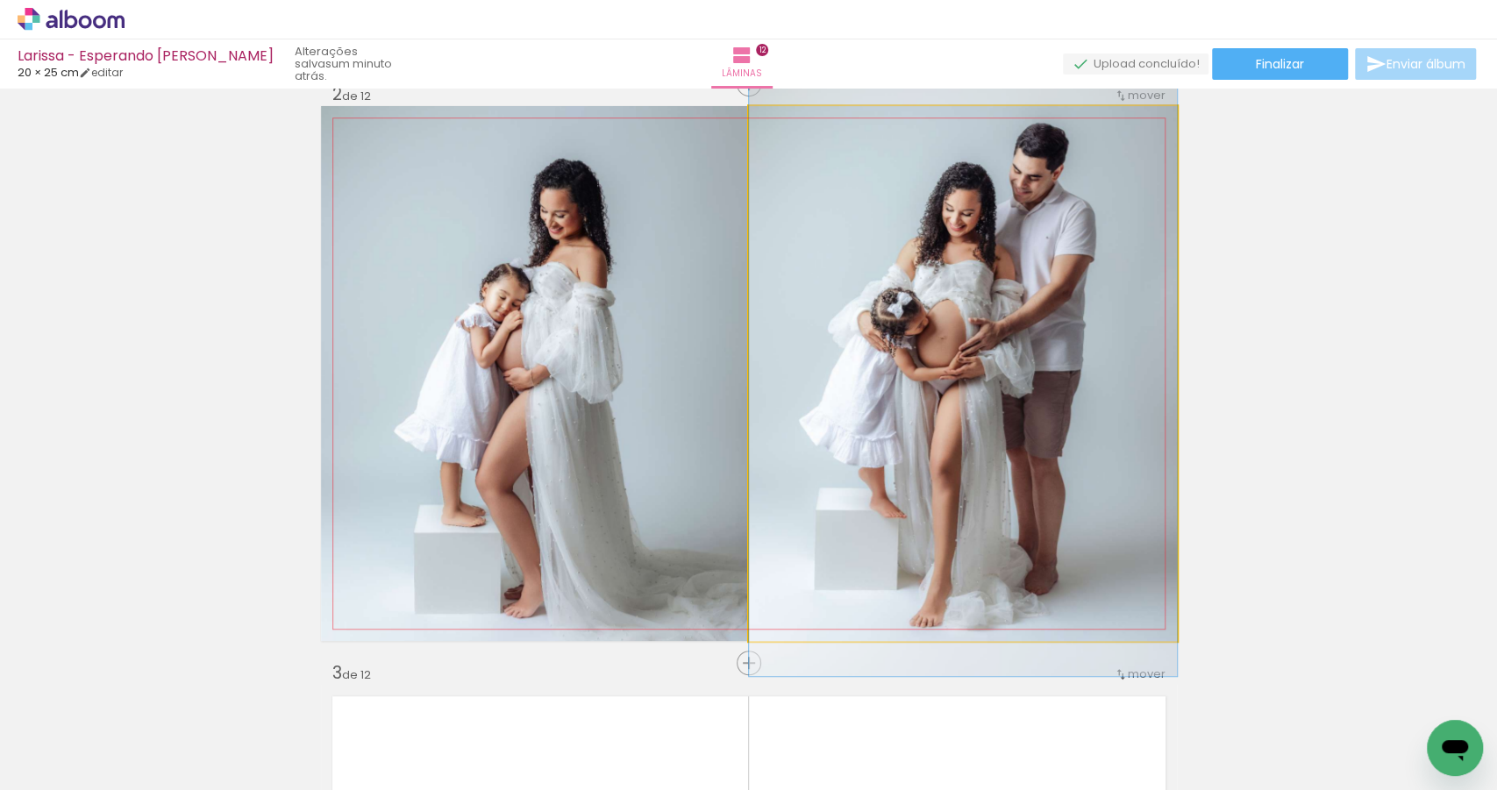
click at [1017, 355] on quentale-photo at bounding box center [963, 373] width 428 height 535
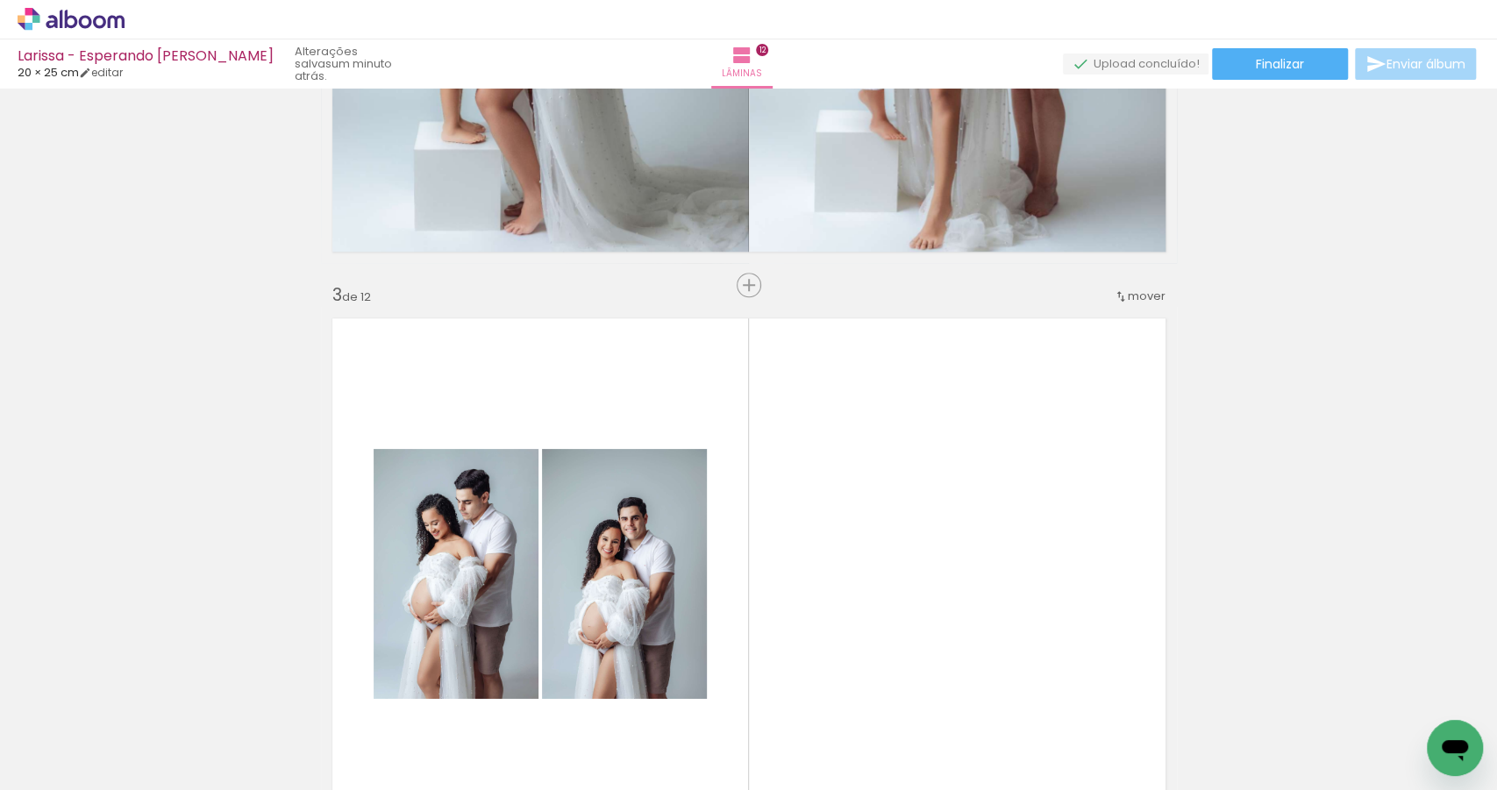
scroll to position [1202, 0]
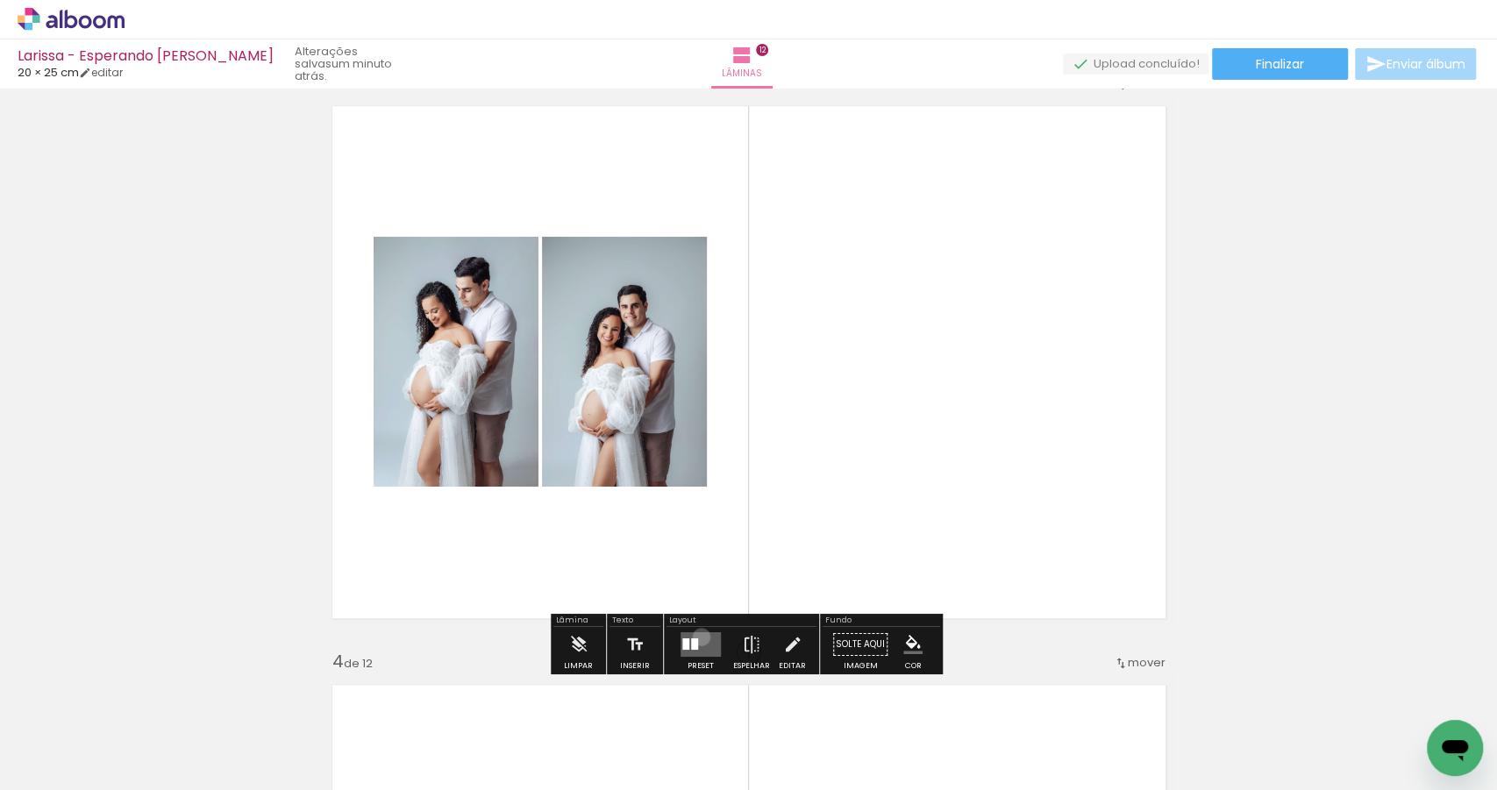
click at [697, 636] on quentale-layouter at bounding box center [700, 644] width 40 height 25
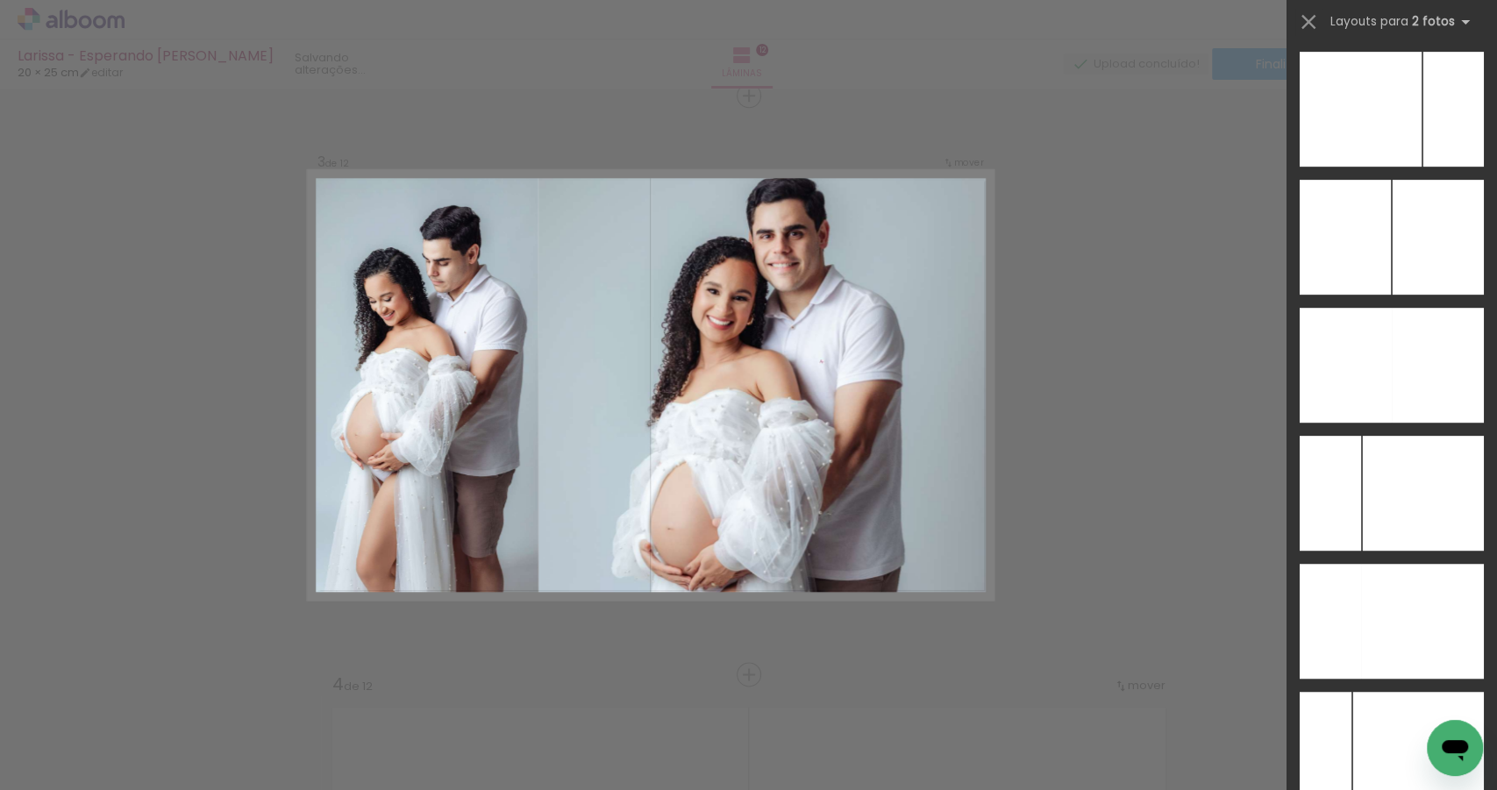
scroll to position [9384, 0]
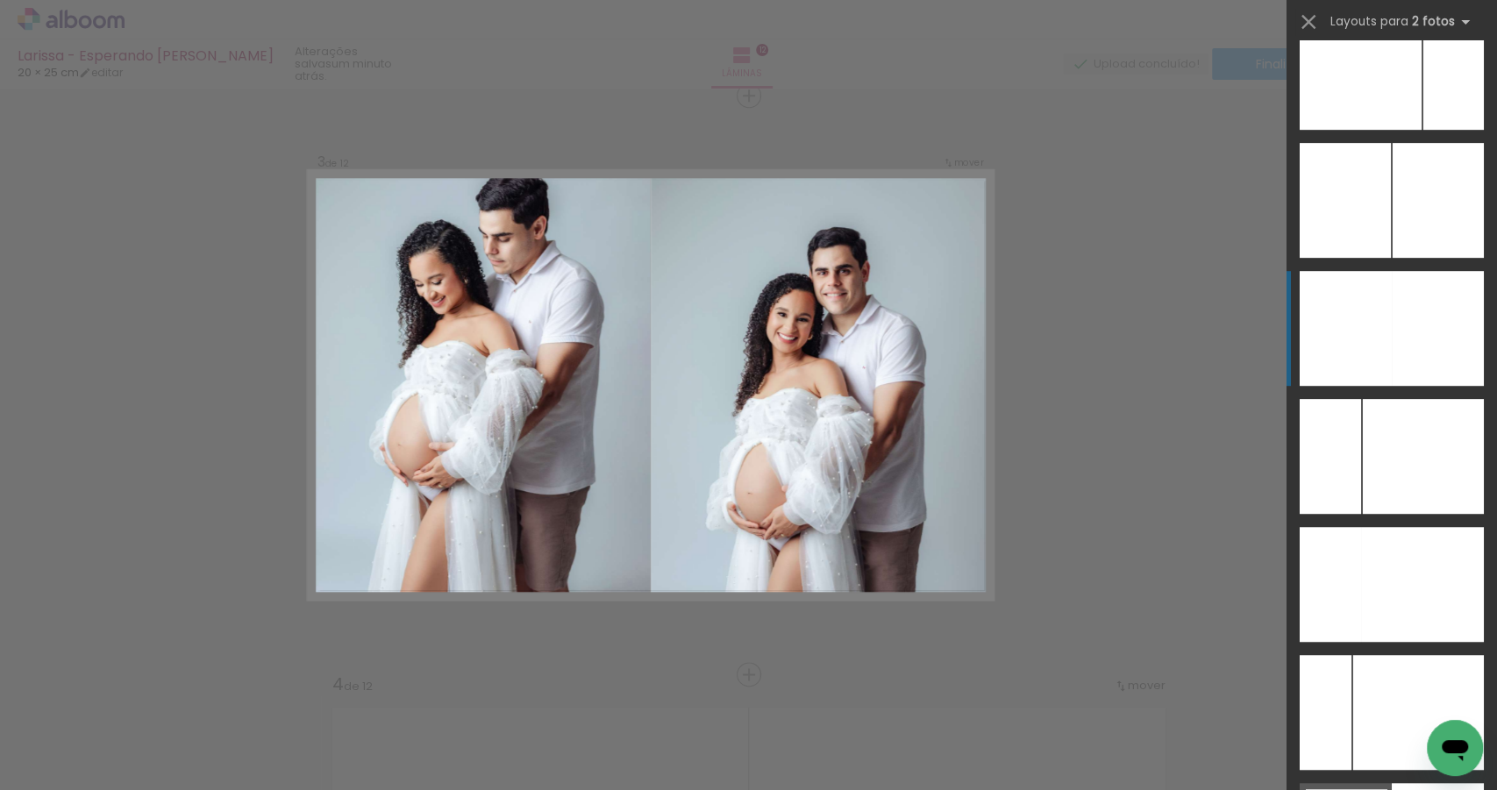
click at [1423, 130] on div at bounding box center [1453, 72] width 61 height 115
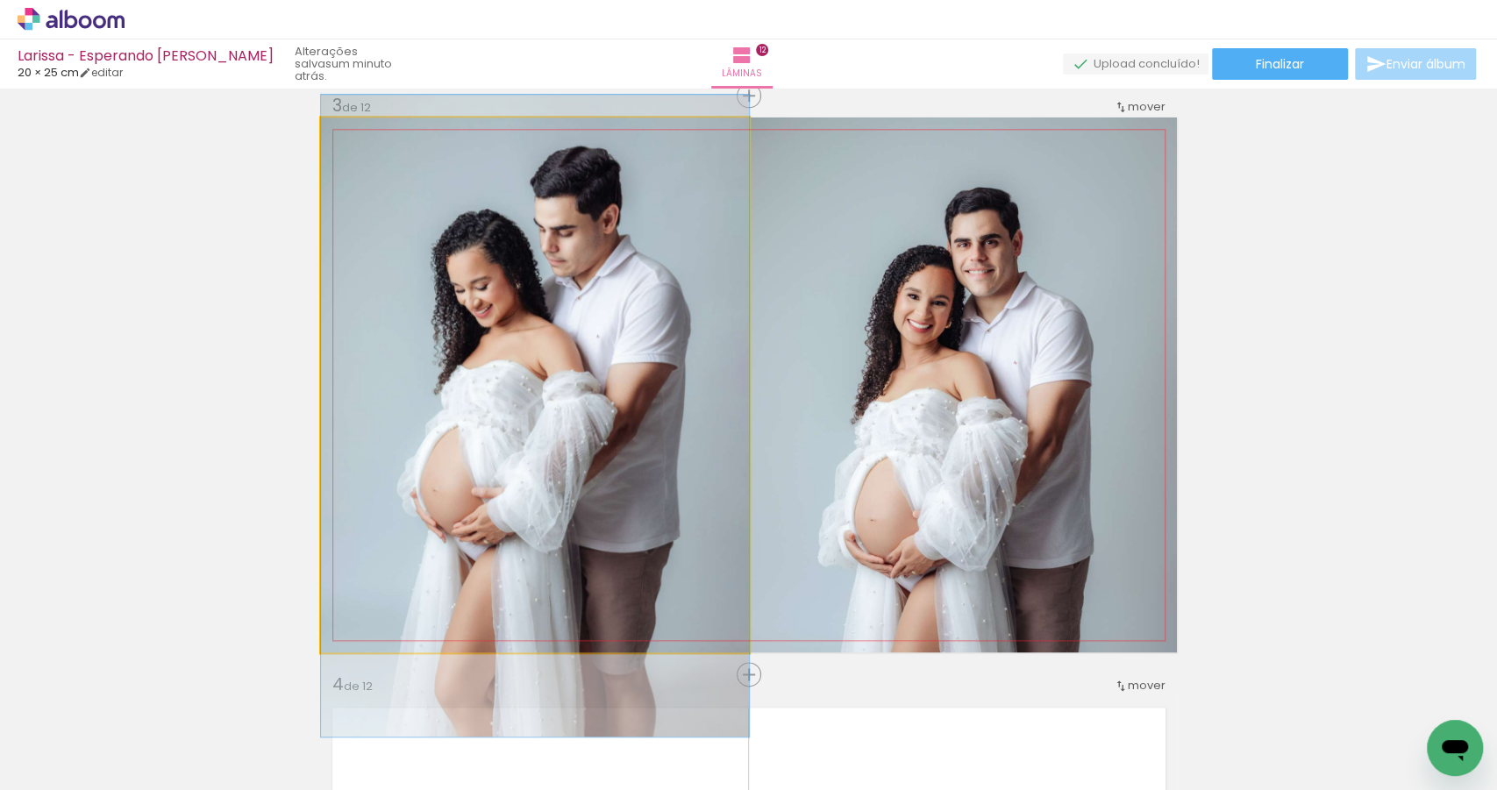
drag, startPoint x: 591, startPoint y: 307, endPoint x: 602, endPoint y: 338, distance: 32.7
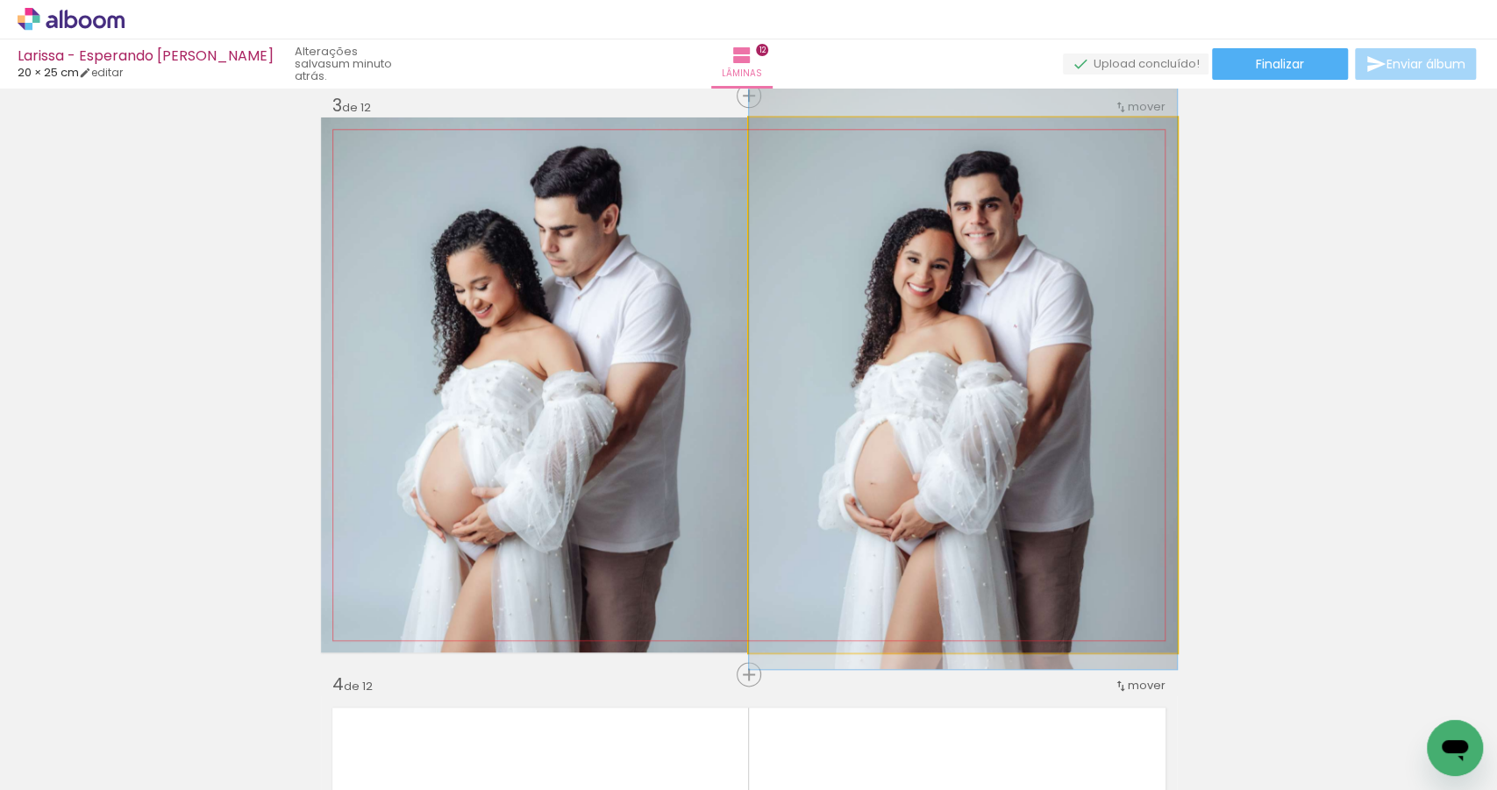
drag, startPoint x: 1017, startPoint y: 474, endPoint x: 995, endPoint y: 470, distance: 22.2
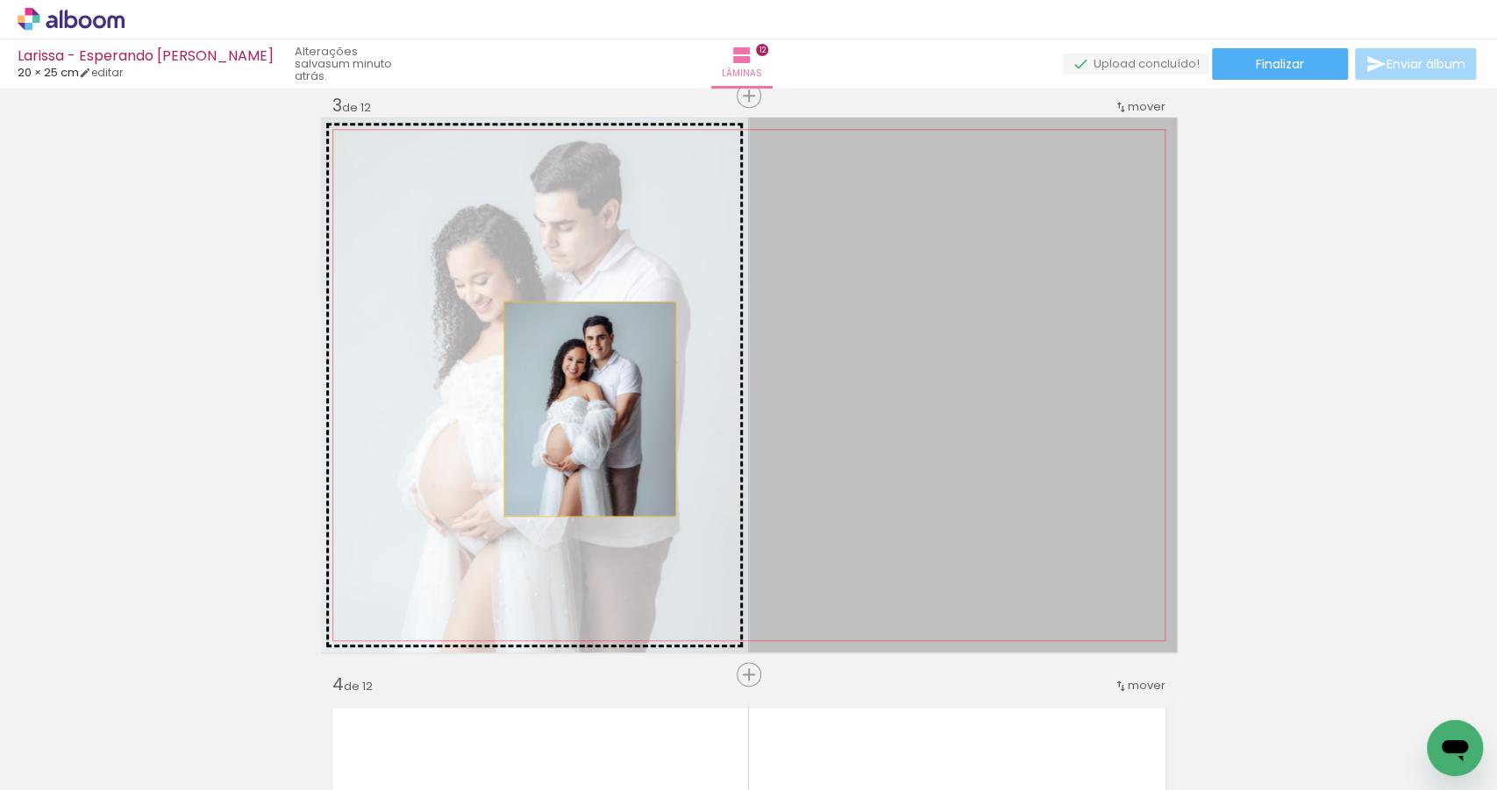
drag, startPoint x: 974, startPoint y: 413, endPoint x: 577, endPoint y: 400, distance: 397.4
click at [0, 0] on slot at bounding box center [0, 0] width 0 height 0
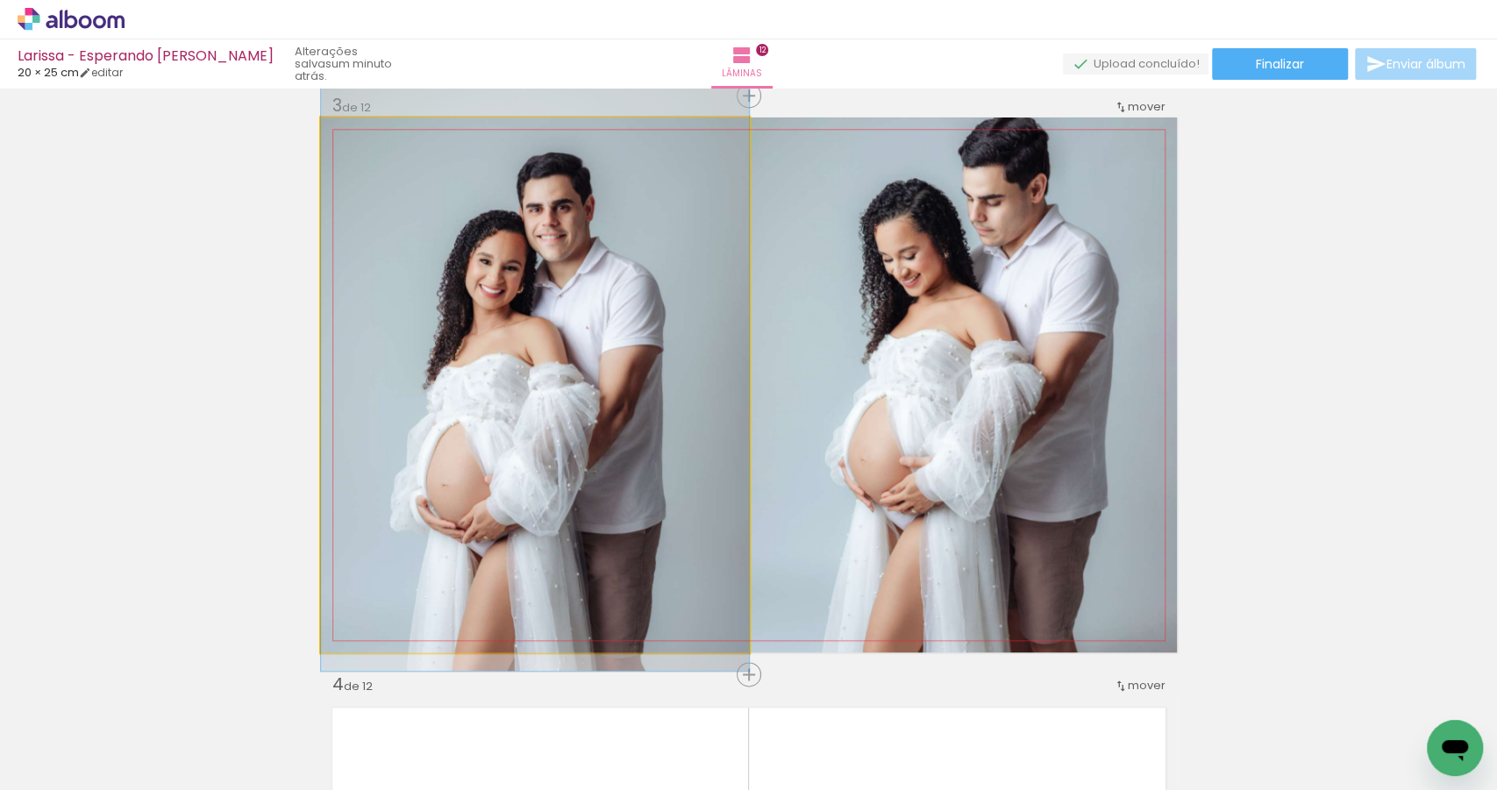
drag, startPoint x: 598, startPoint y: 420, endPoint x: 606, endPoint y: 384, distance: 36.8
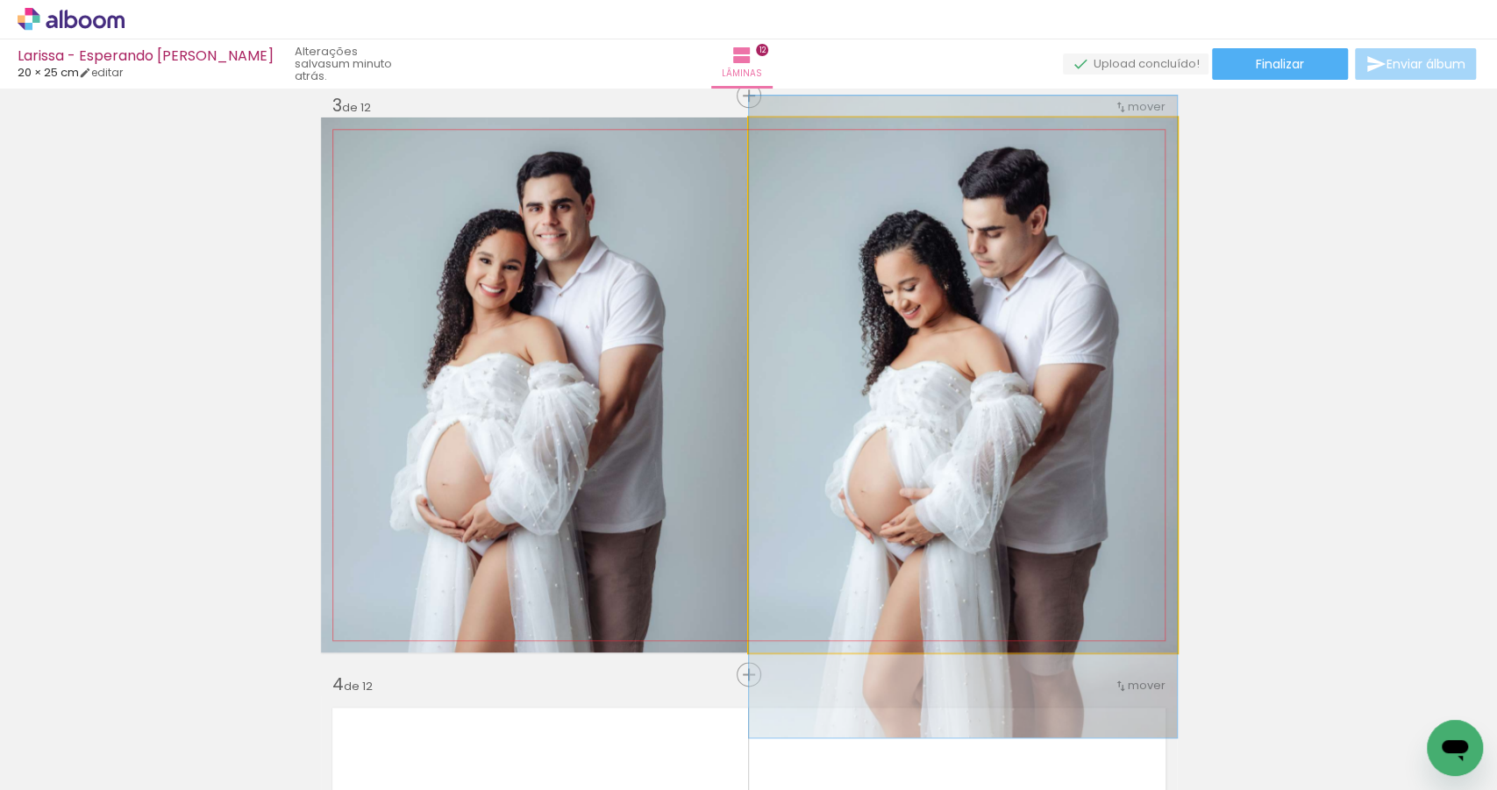
drag, startPoint x: 1095, startPoint y: 379, endPoint x: 1093, endPoint y: 409, distance: 29.9
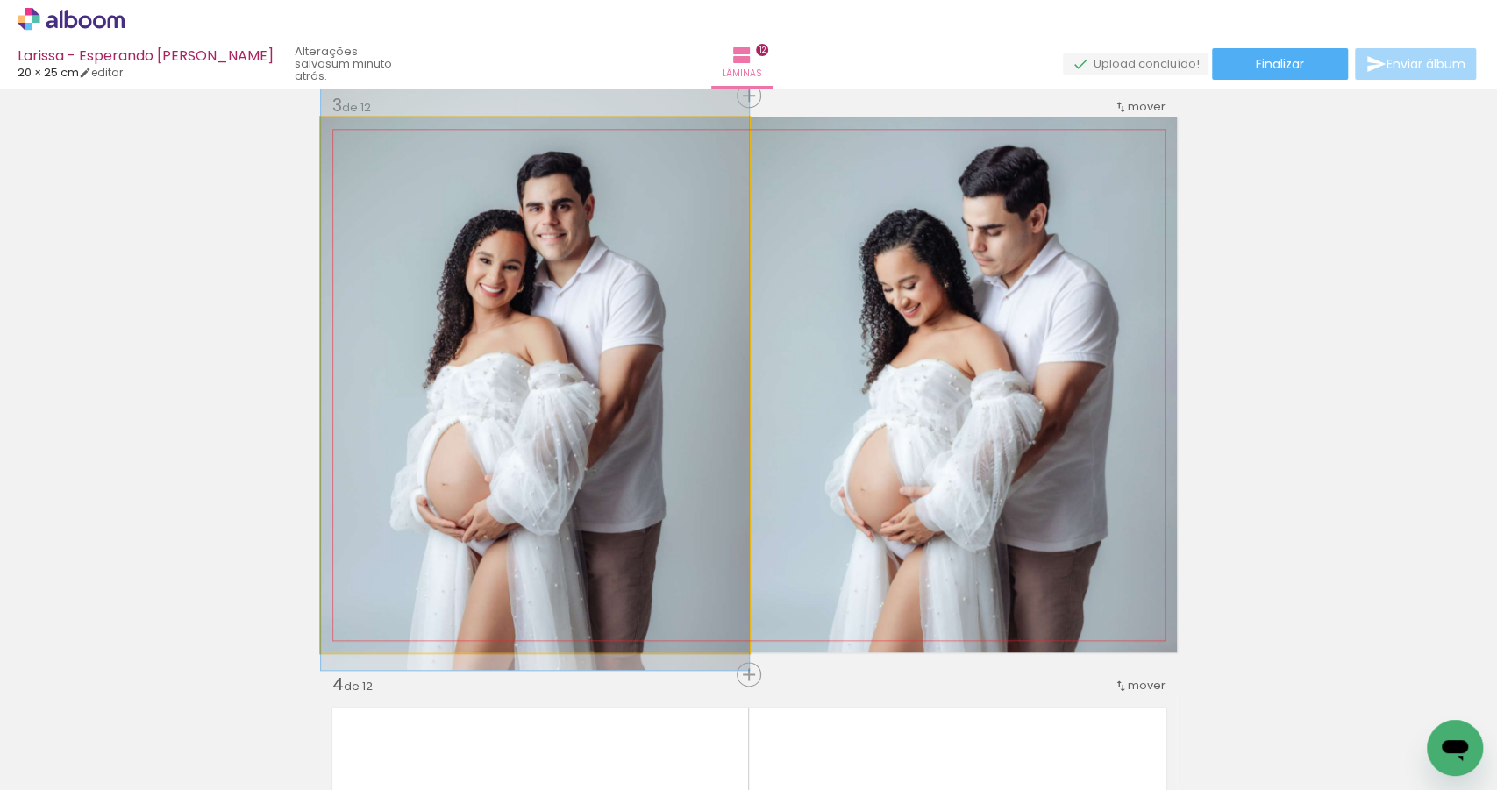
click at [644, 444] on quentale-photo at bounding box center [535, 385] width 428 height 535
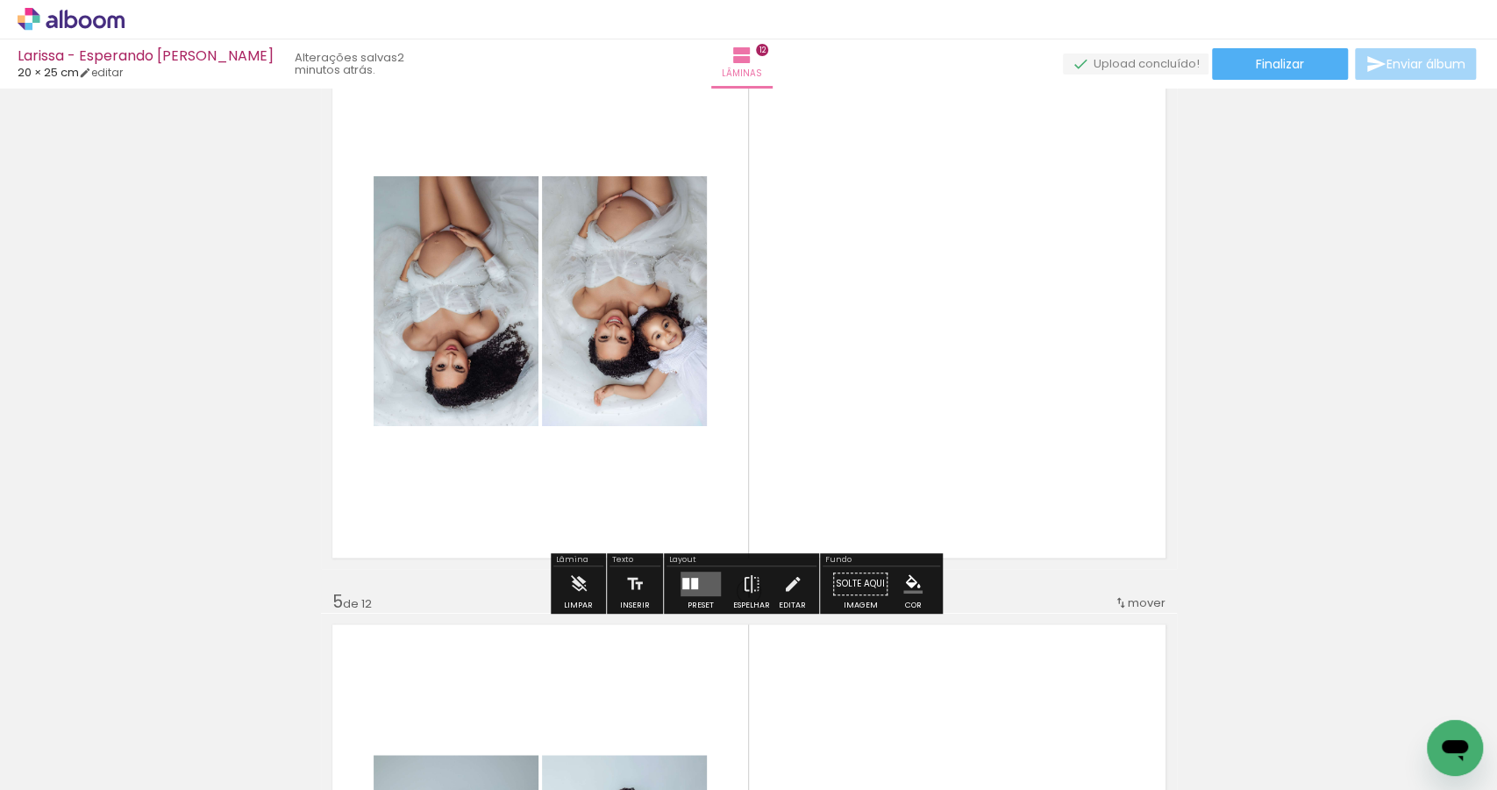
scroll to position [1843, 0]
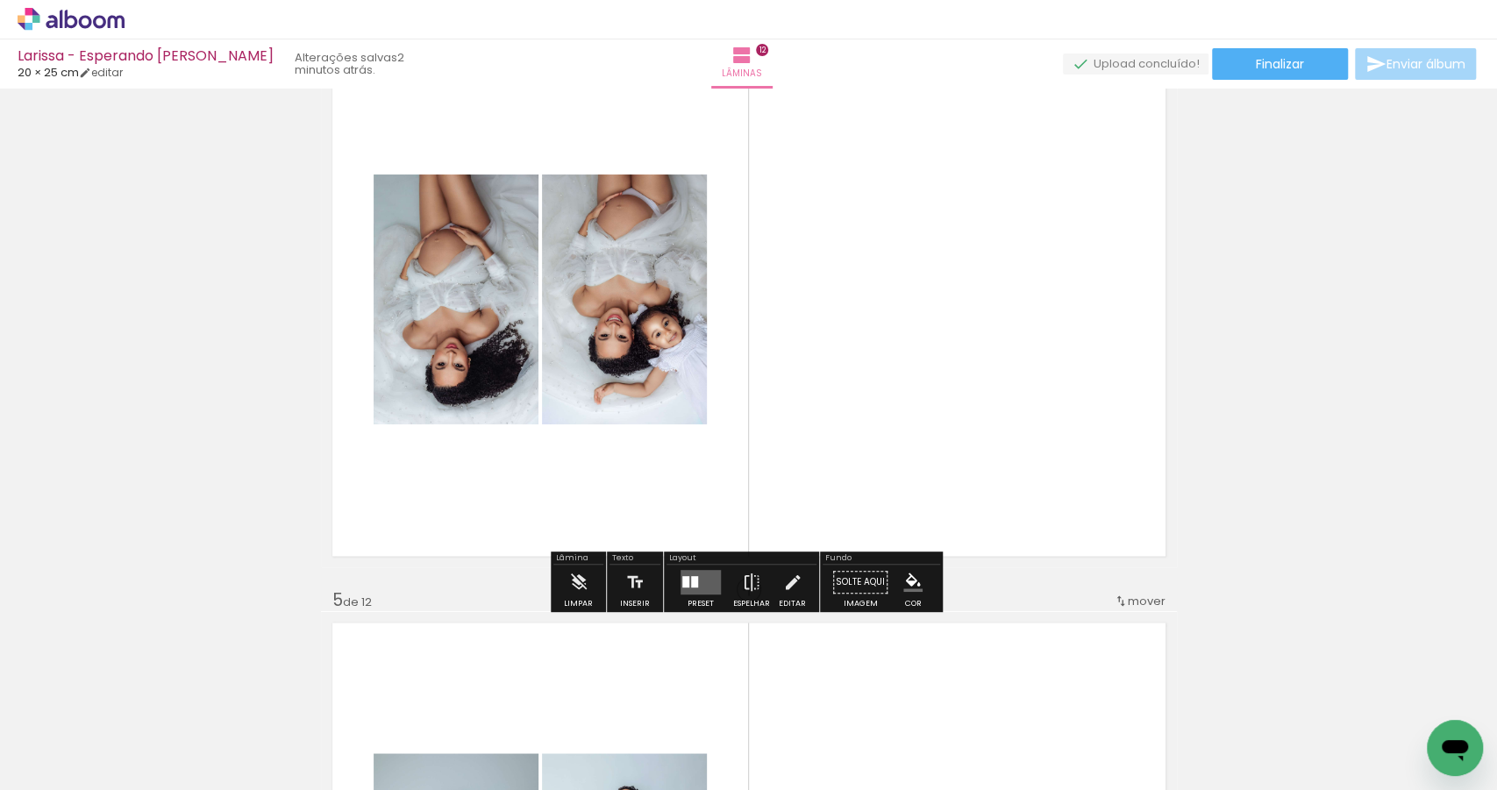
click at [698, 573] on quentale-layouter at bounding box center [700, 582] width 40 height 25
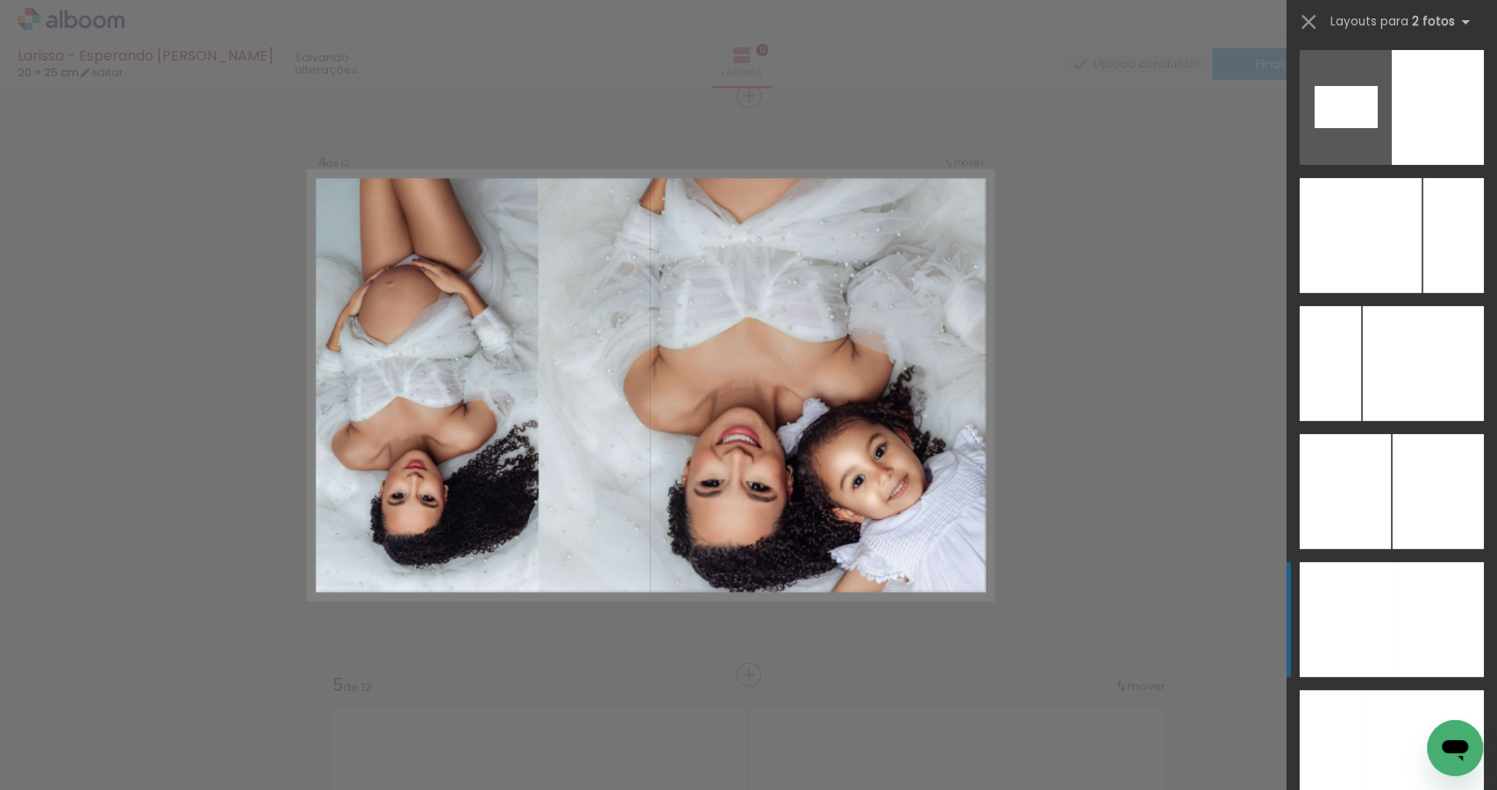
scroll to position [9309, 0]
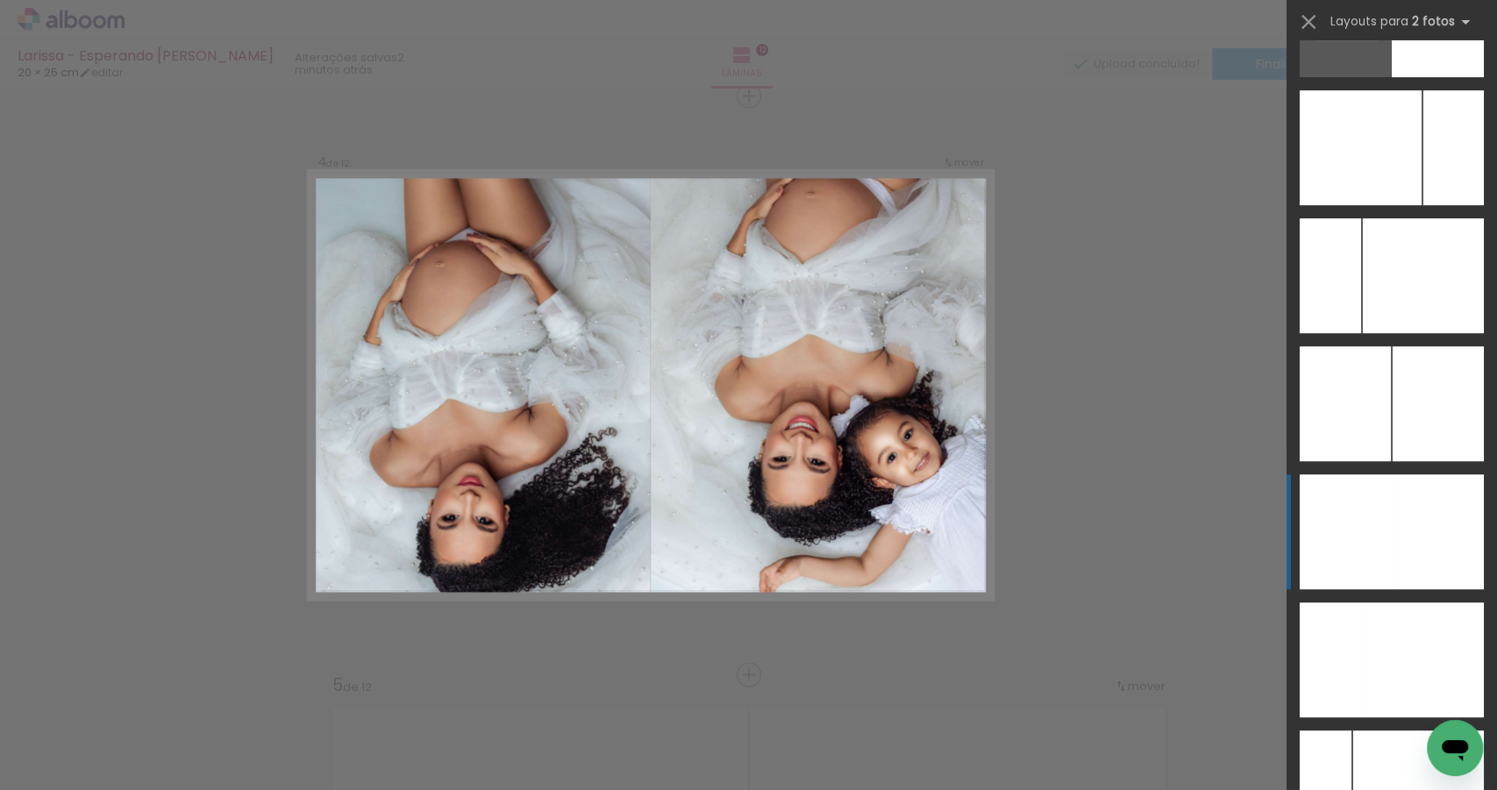
click at [1423, 205] on div at bounding box center [1453, 147] width 61 height 115
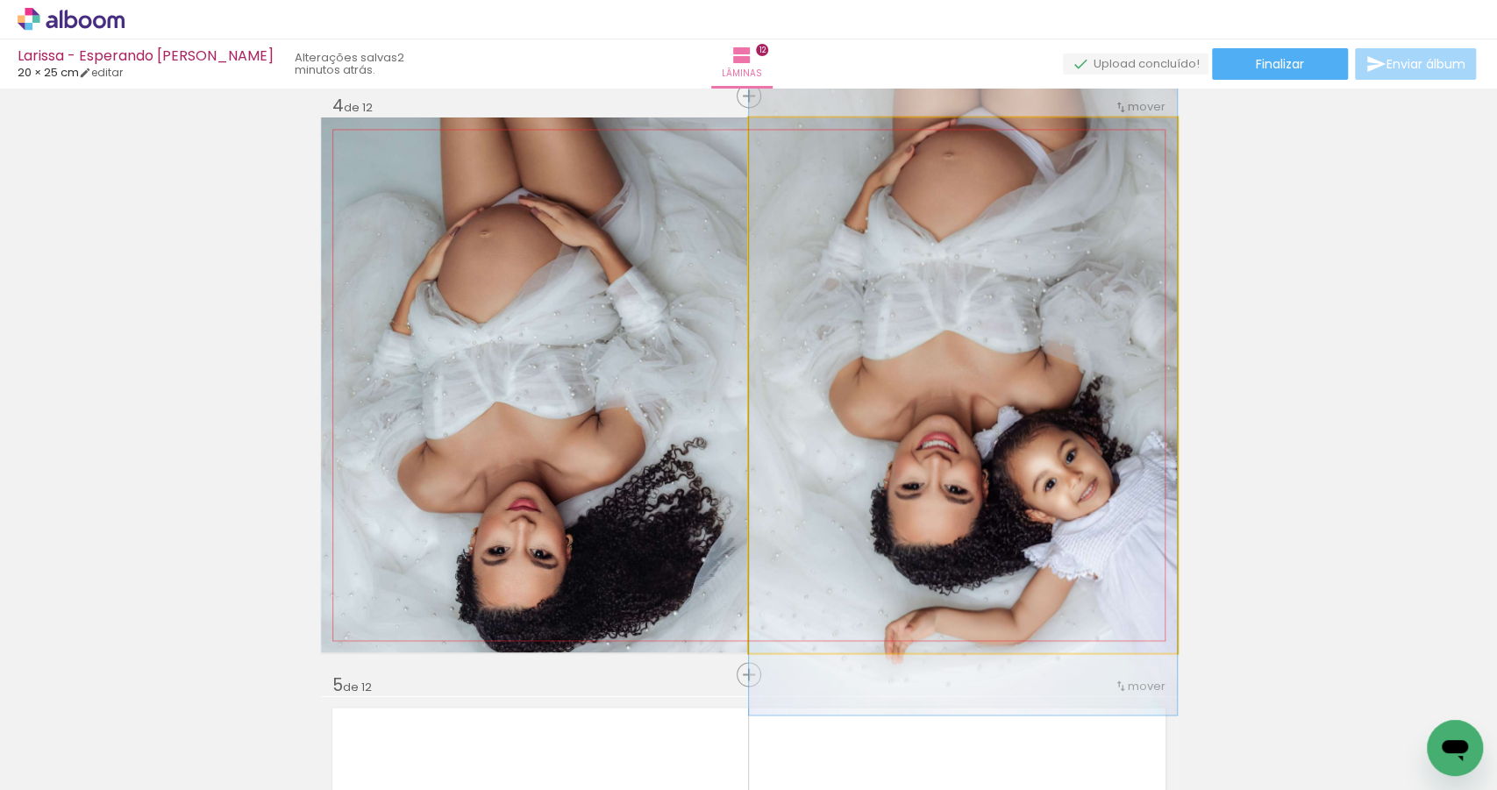
drag, startPoint x: 965, startPoint y: 462, endPoint x: 965, endPoint y: 471, distance: 8.8
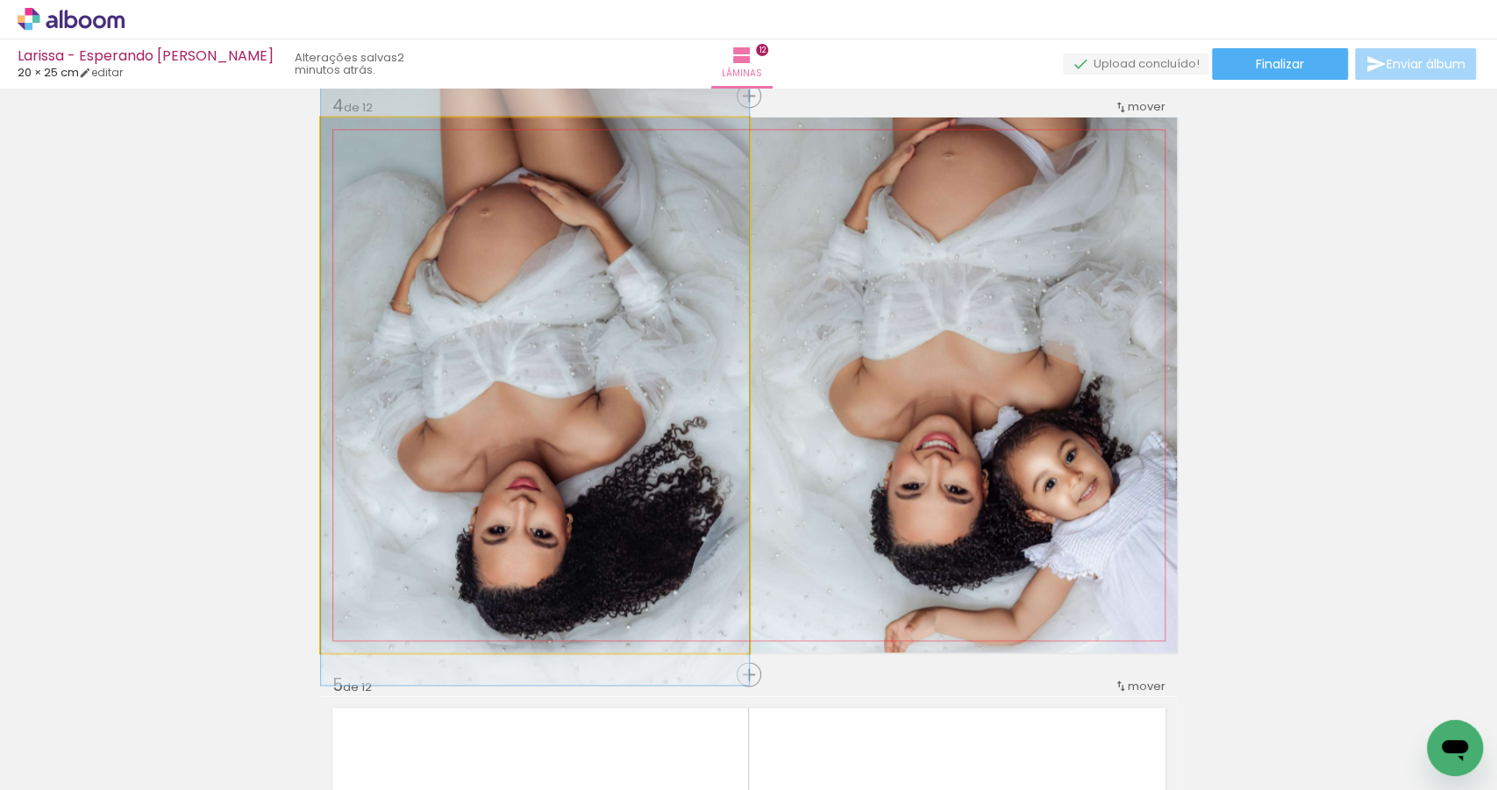
drag, startPoint x: 570, startPoint y: 312, endPoint x: 592, endPoint y: 291, distance: 30.4
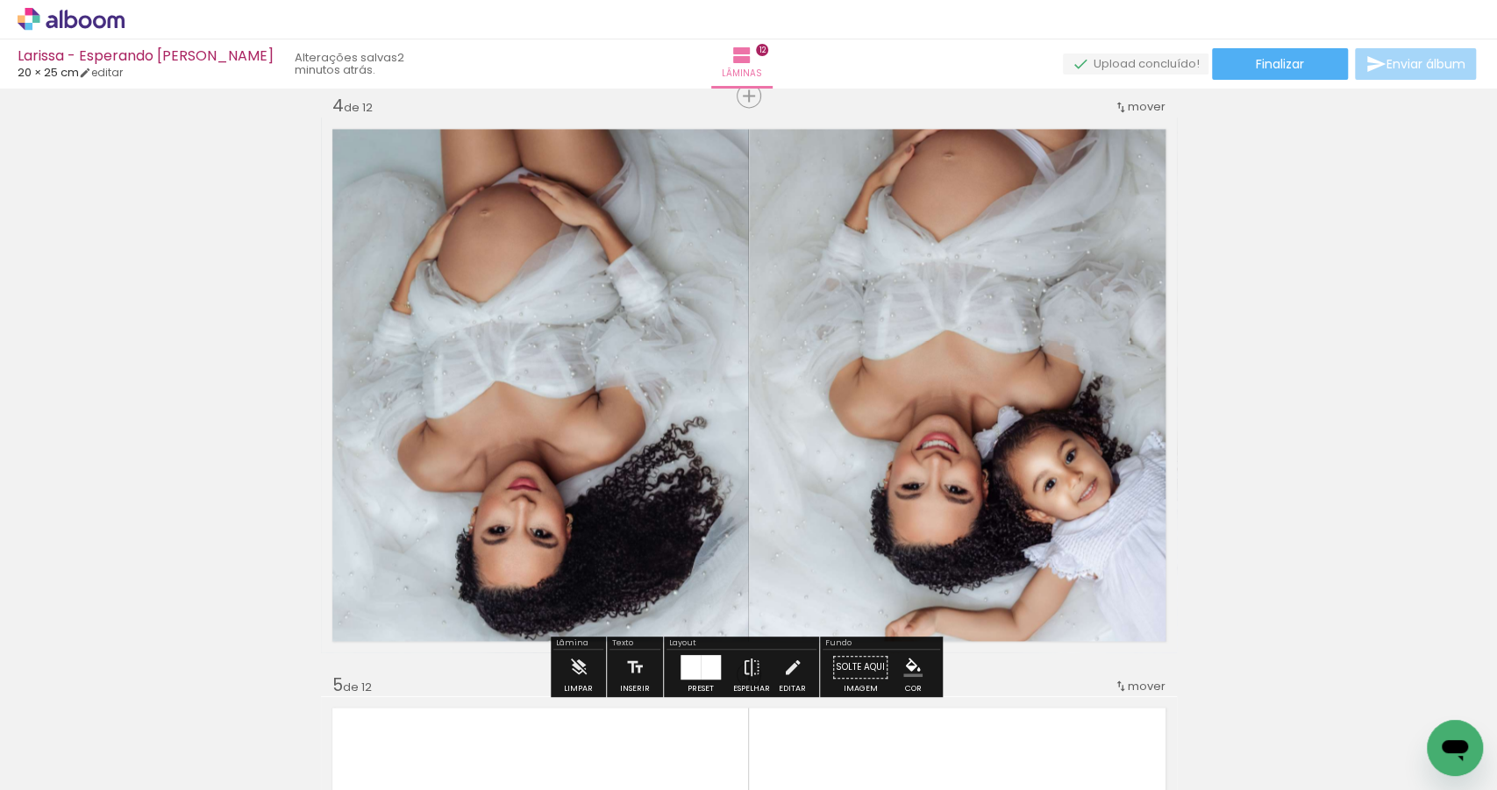
click at [701, 661] on div at bounding box center [711, 667] width 20 height 25
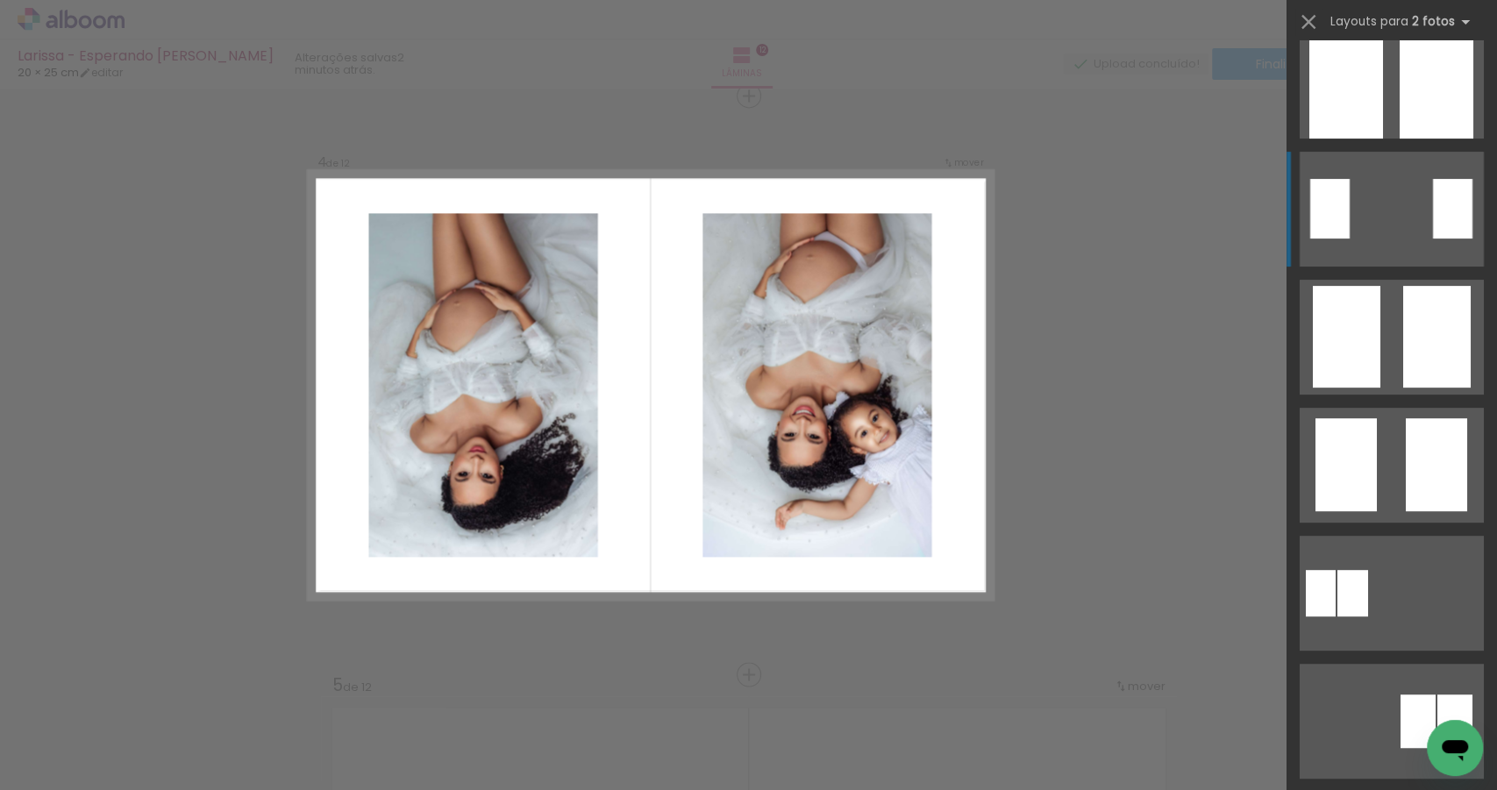
scroll to position [283, 0]
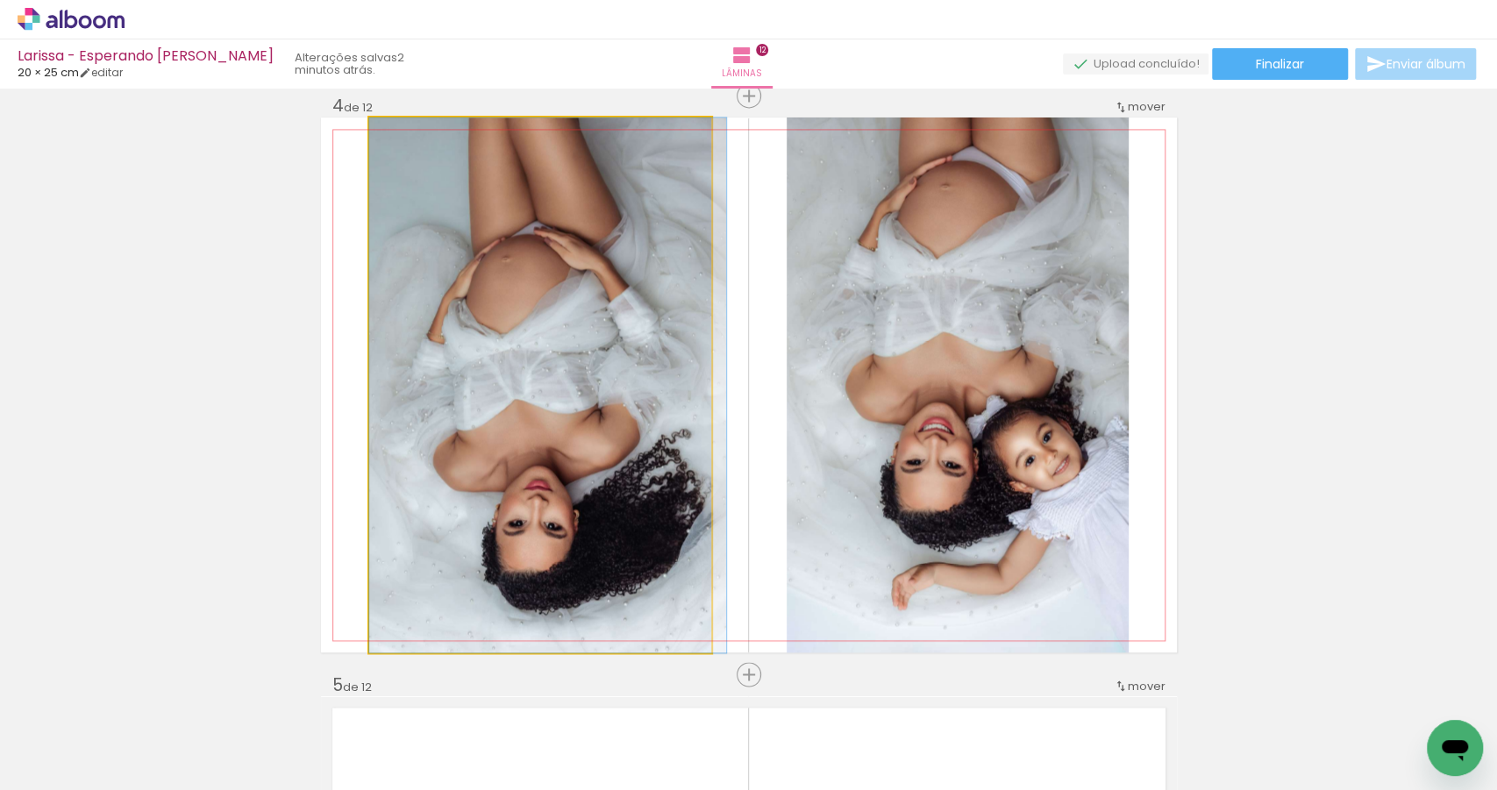
drag, startPoint x: 623, startPoint y: 354, endPoint x: 640, endPoint y: 363, distance: 19.6
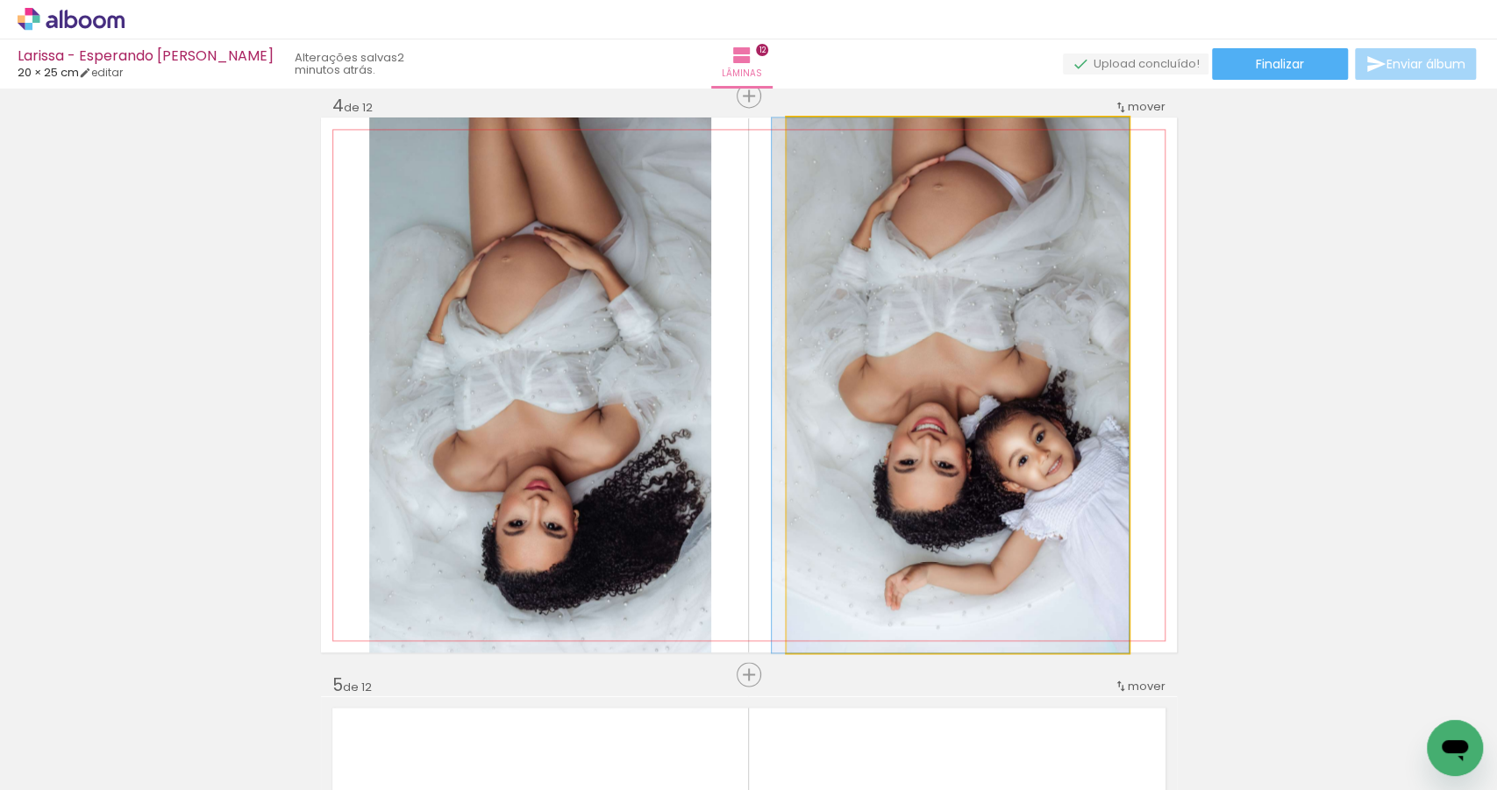
drag, startPoint x: 988, startPoint y: 399, endPoint x: 969, endPoint y: 401, distance: 19.4
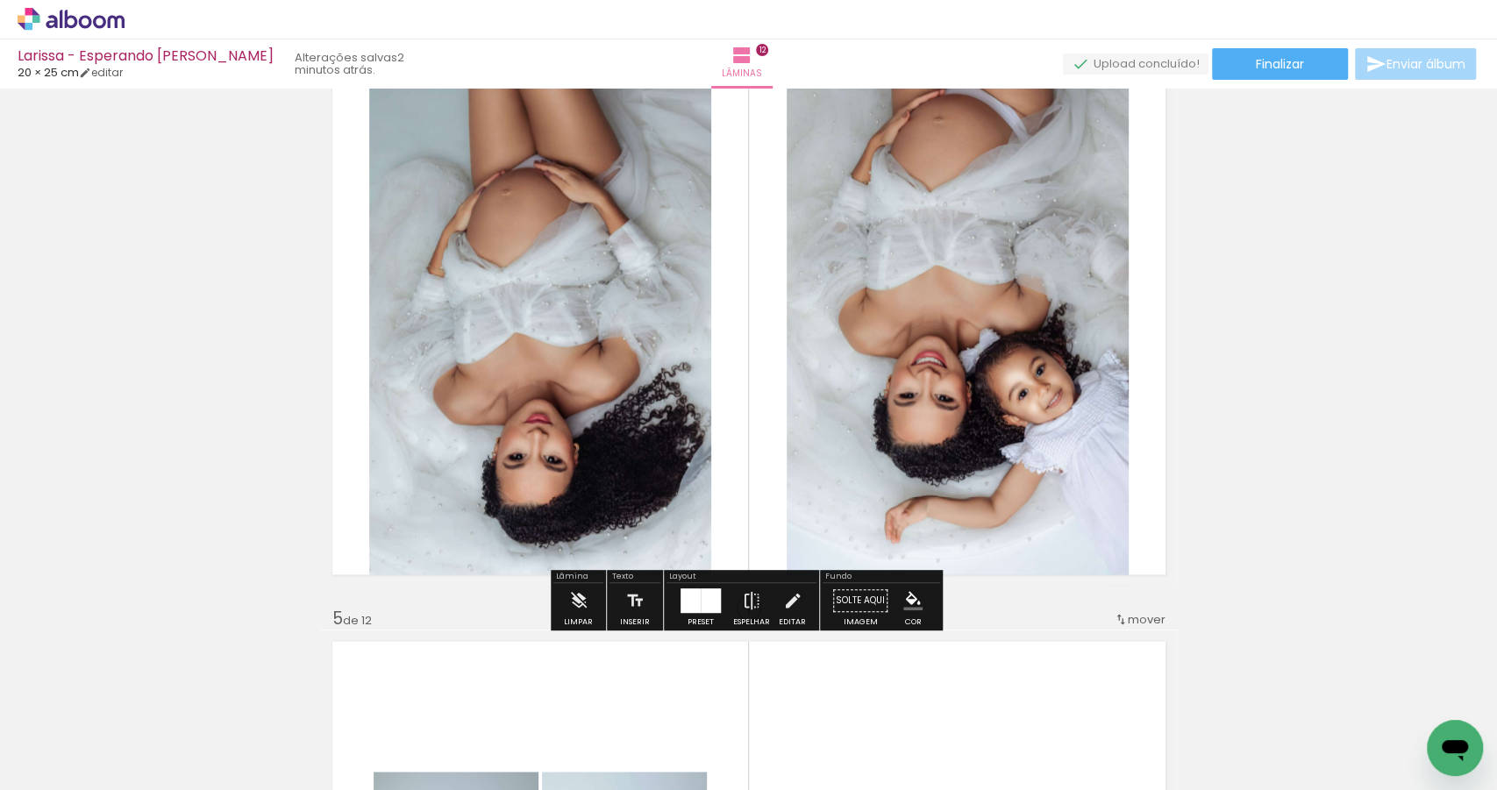
scroll to position [1786, 0]
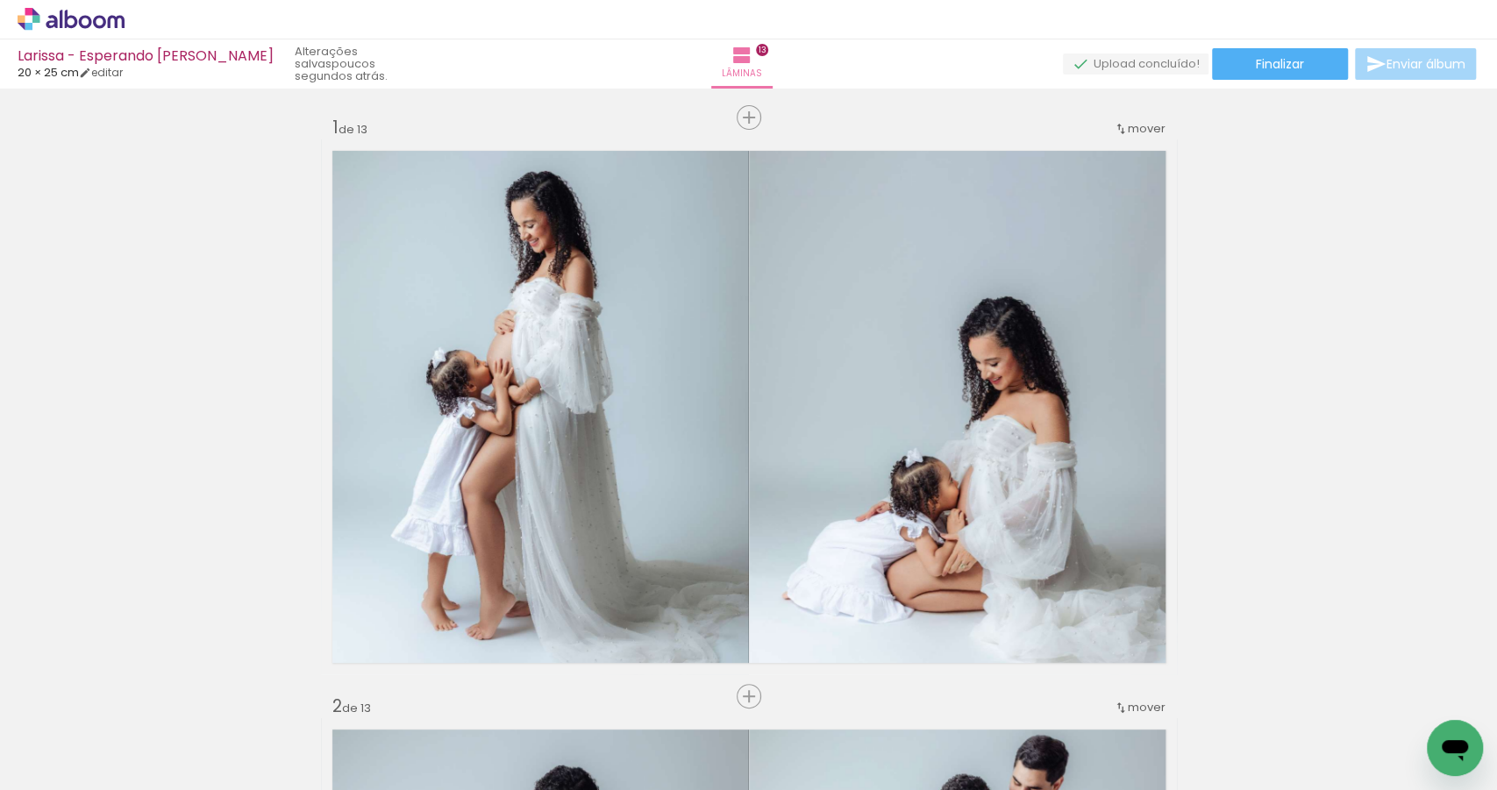
scroll to position [0, 1107]
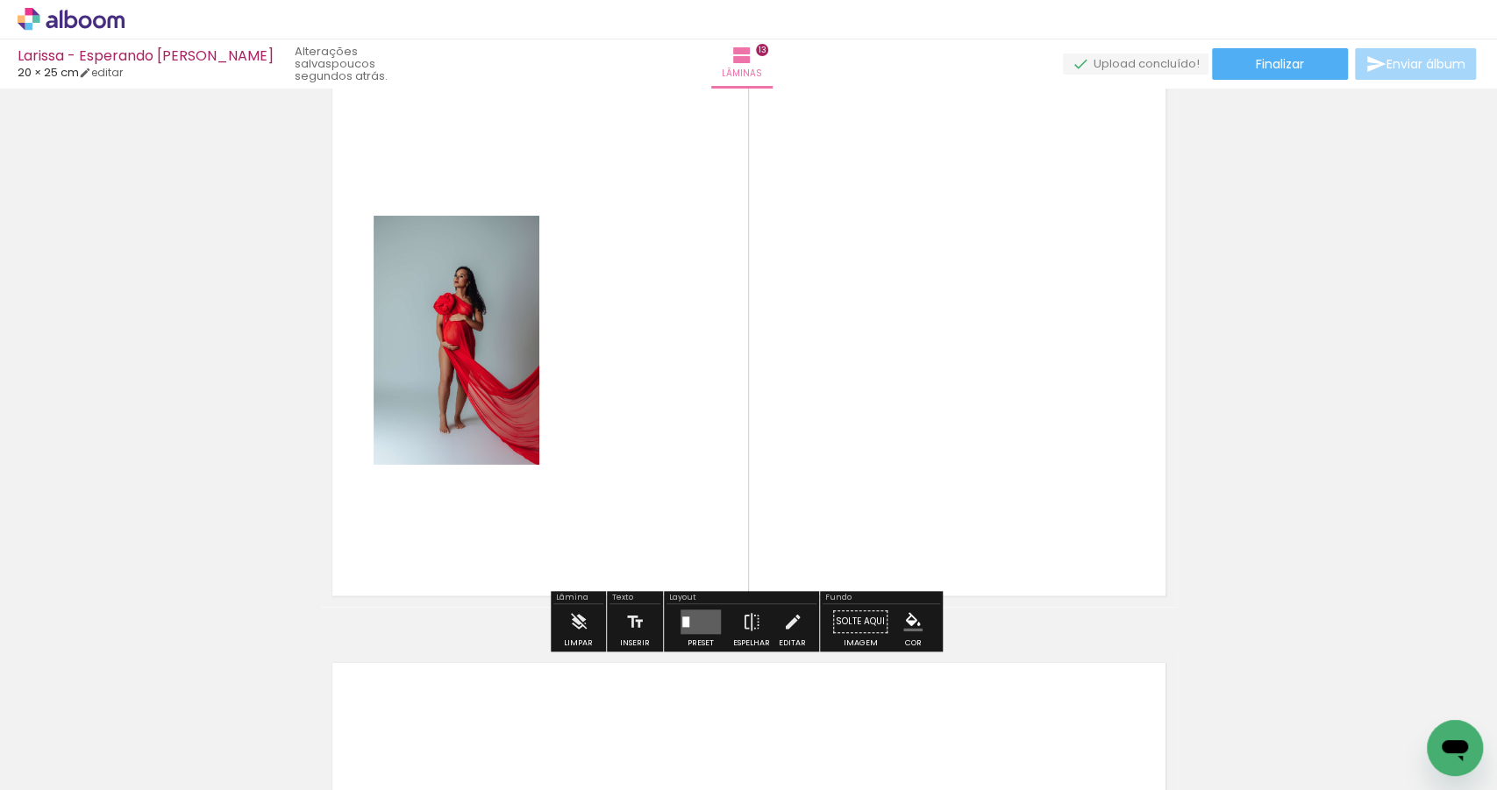
click at [59, 773] on span "Adicionar Fotos" at bounding box center [62, 766] width 53 height 19
click at [0, 0] on input "file" at bounding box center [0, 0] width 0 height 0
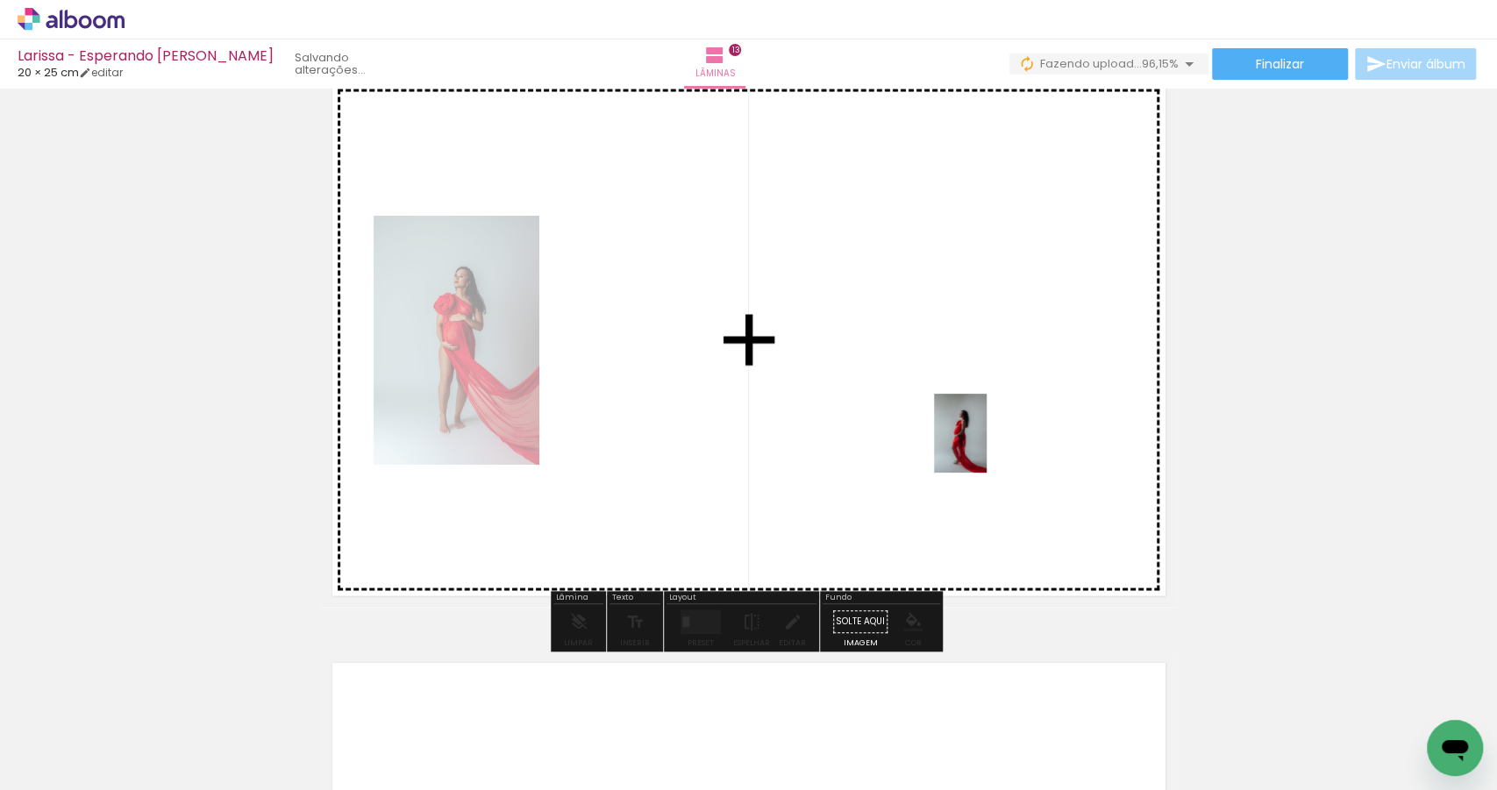
drag, startPoint x: 1418, startPoint y: 708, endPoint x: 957, endPoint y: 415, distance: 546.4
click at [957, 415] on quentale-workspace at bounding box center [748, 395] width 1497 height 790
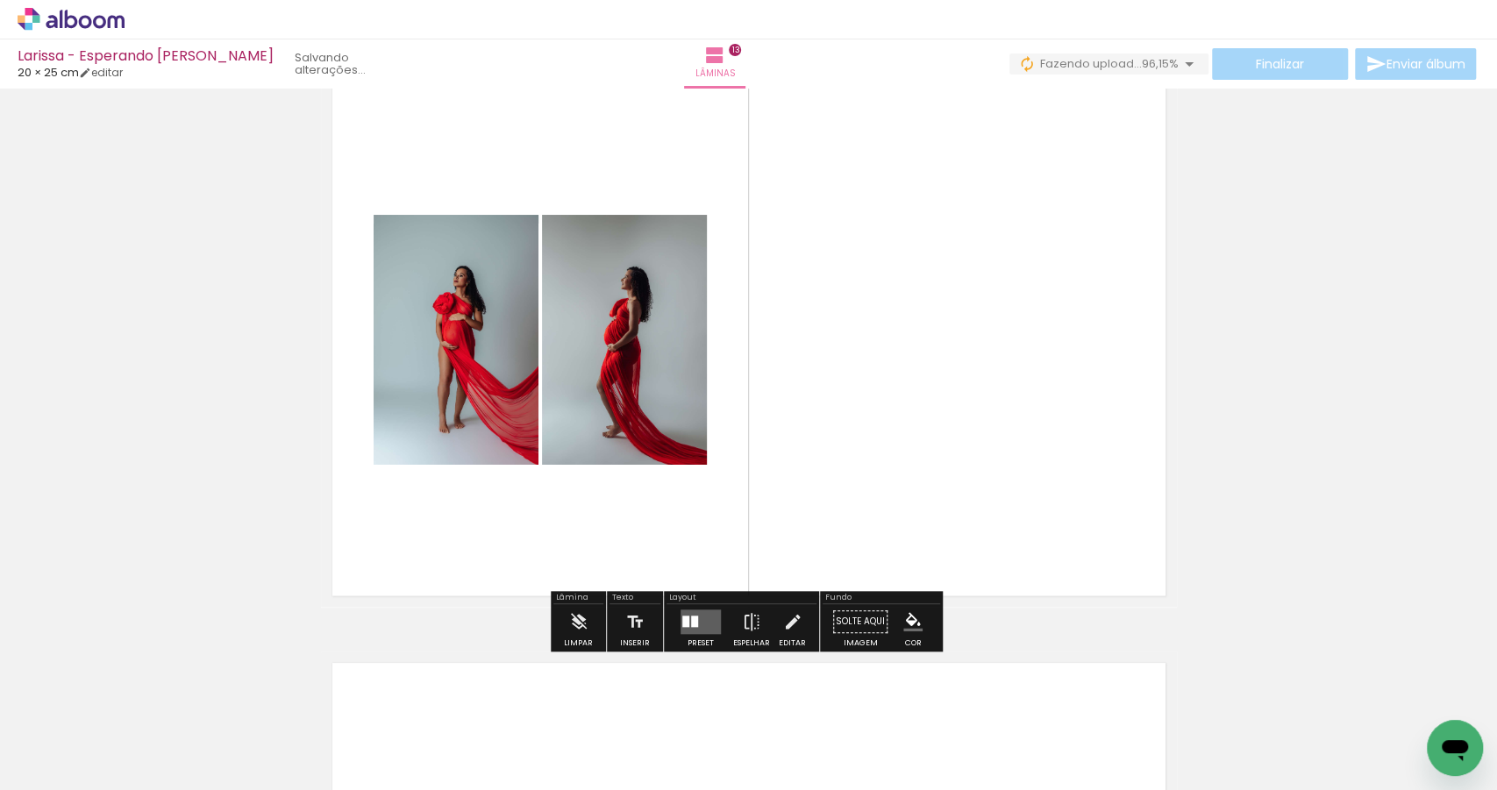
click at [707, 627] on quentale-layouter at bounding box center [700, 622] width 40 height 25
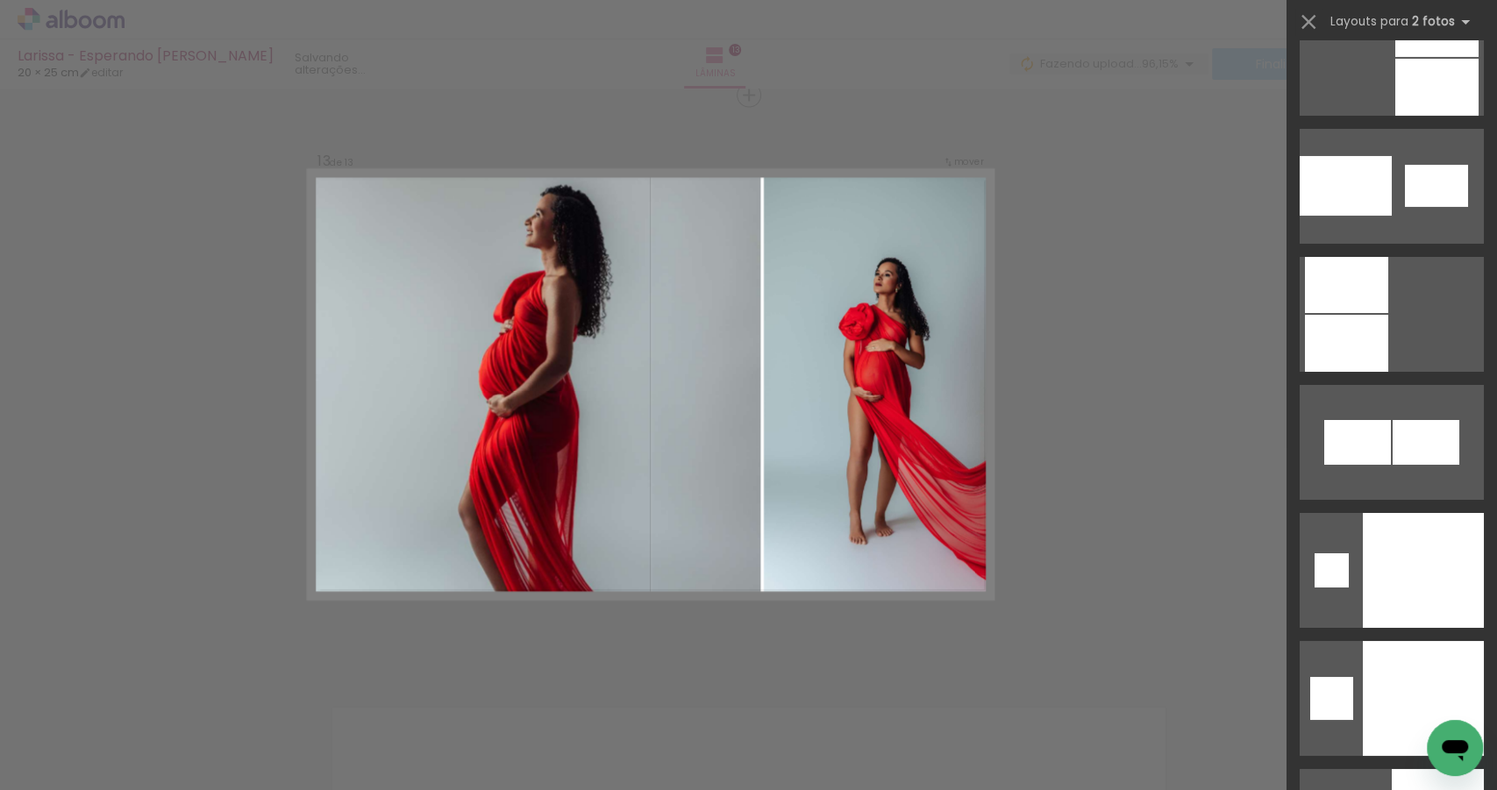
scroll to position [9184, 0]
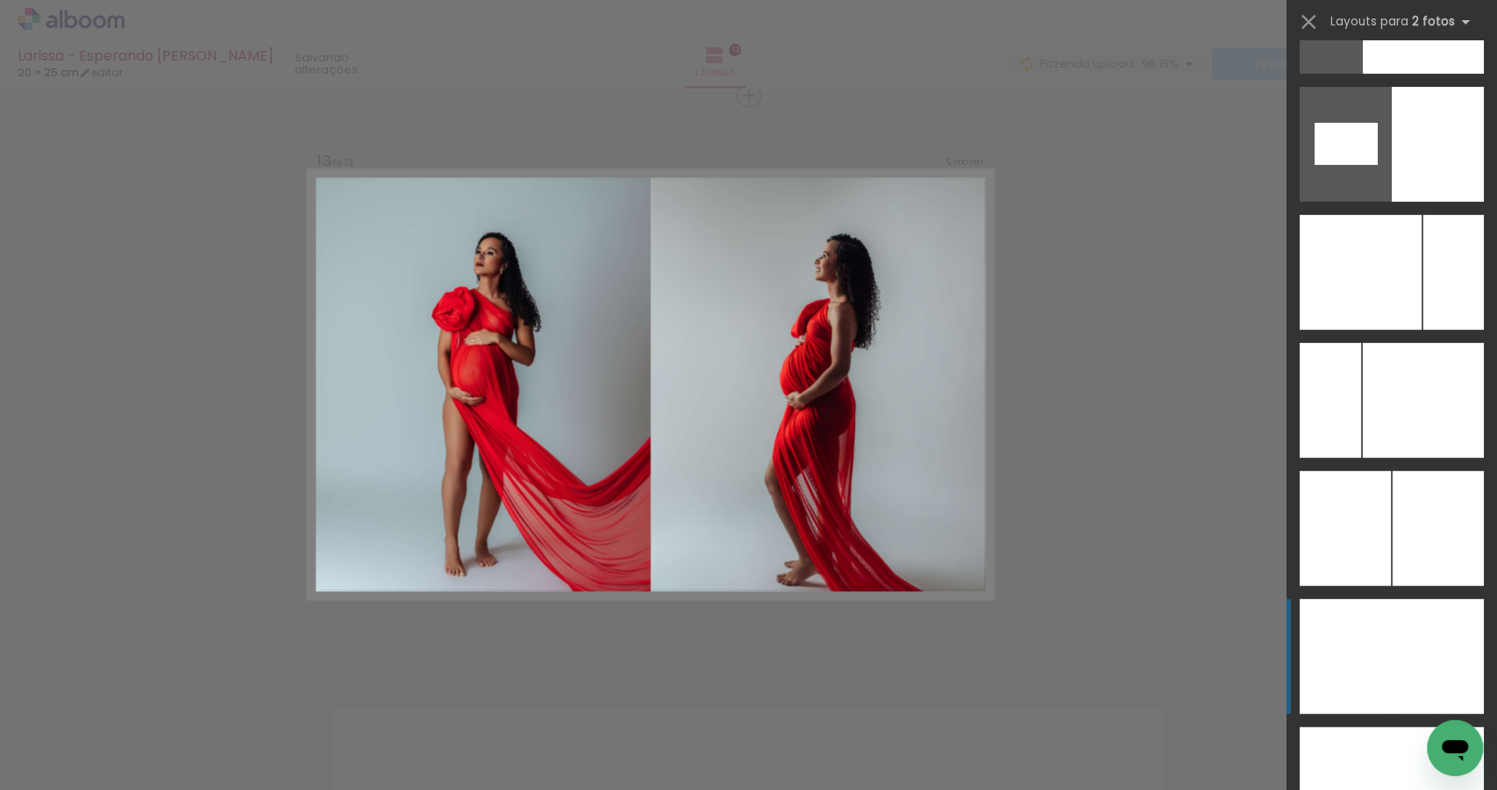
drag, startPoint x: 1396, startPoint y: 635, endPoint x: 1384, endPoint y: 631, distance: 12.8
click at [1423, 330] on div at bounding box center [1453, 272] width 61 height 115
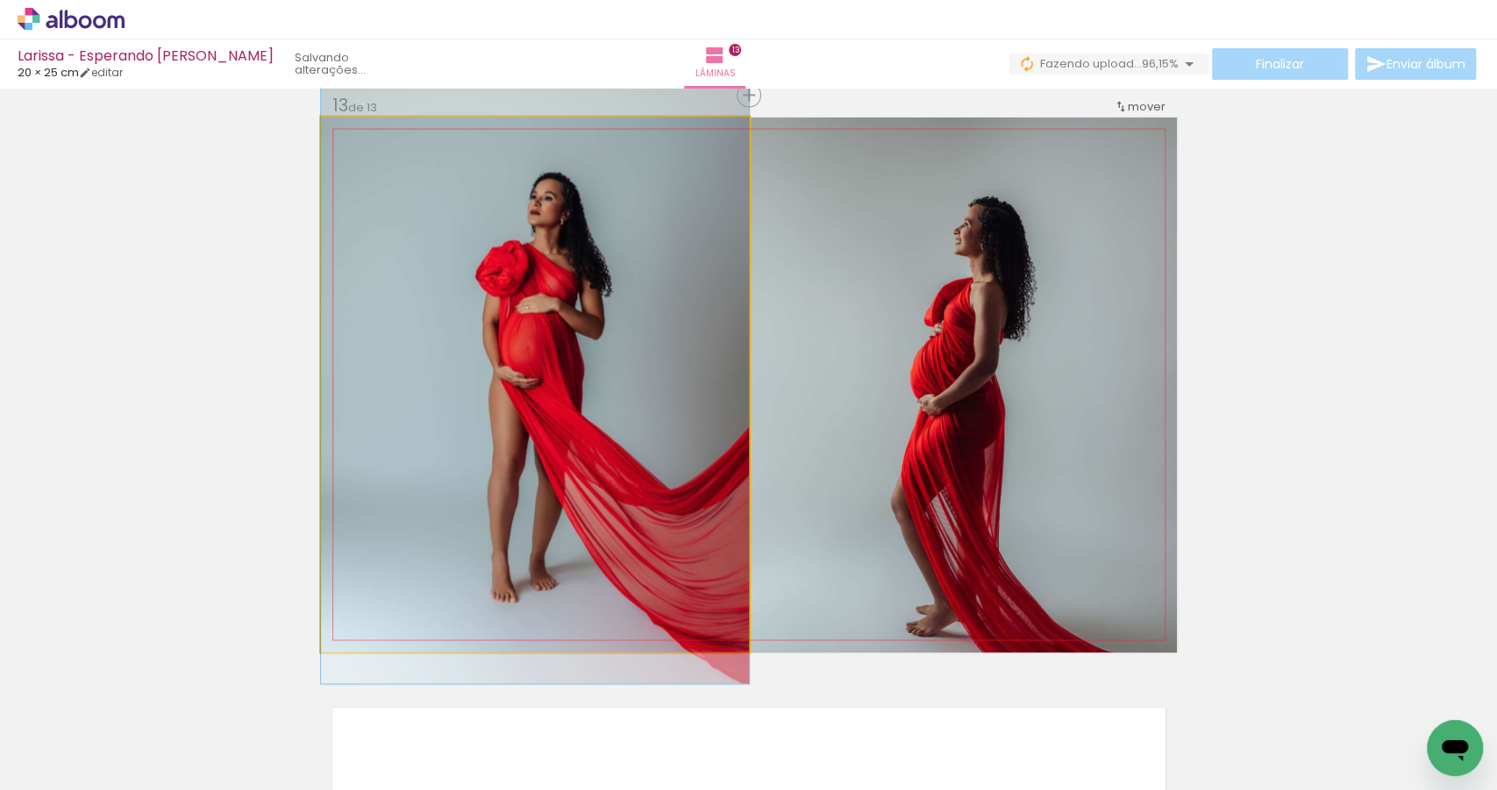
drag, startPoint x: 589, startPoint y: 452, endPoint x: 559, endPoint y: 431, distance: 37.0
click at [617, 434] on quentale-photo at bounding box center [535, 385] width 428 height 535
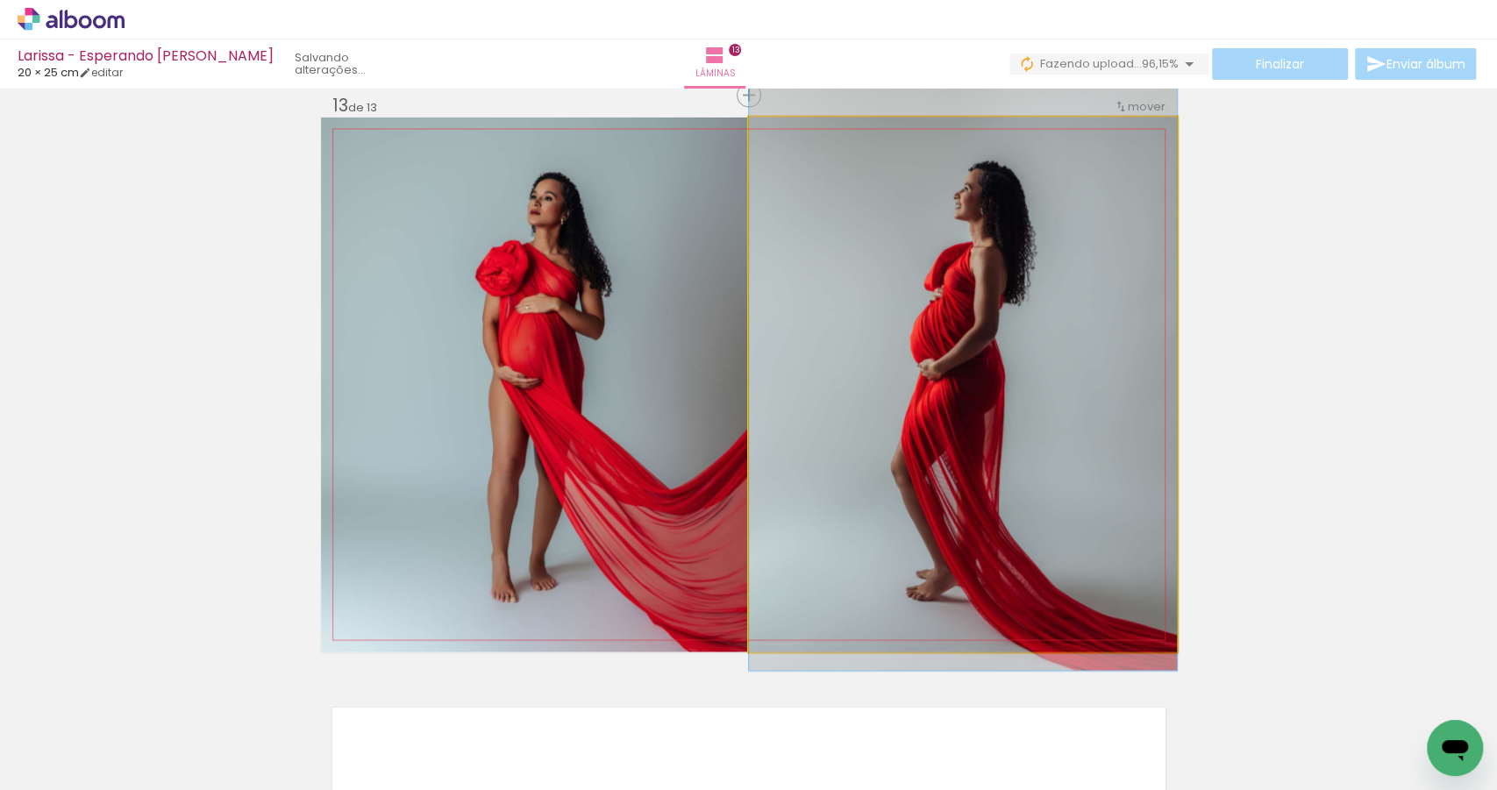
drag, startPoint x: 905, startPoint y: 445, endPoint x: 903, endPoint y: 410, distance: 35.1
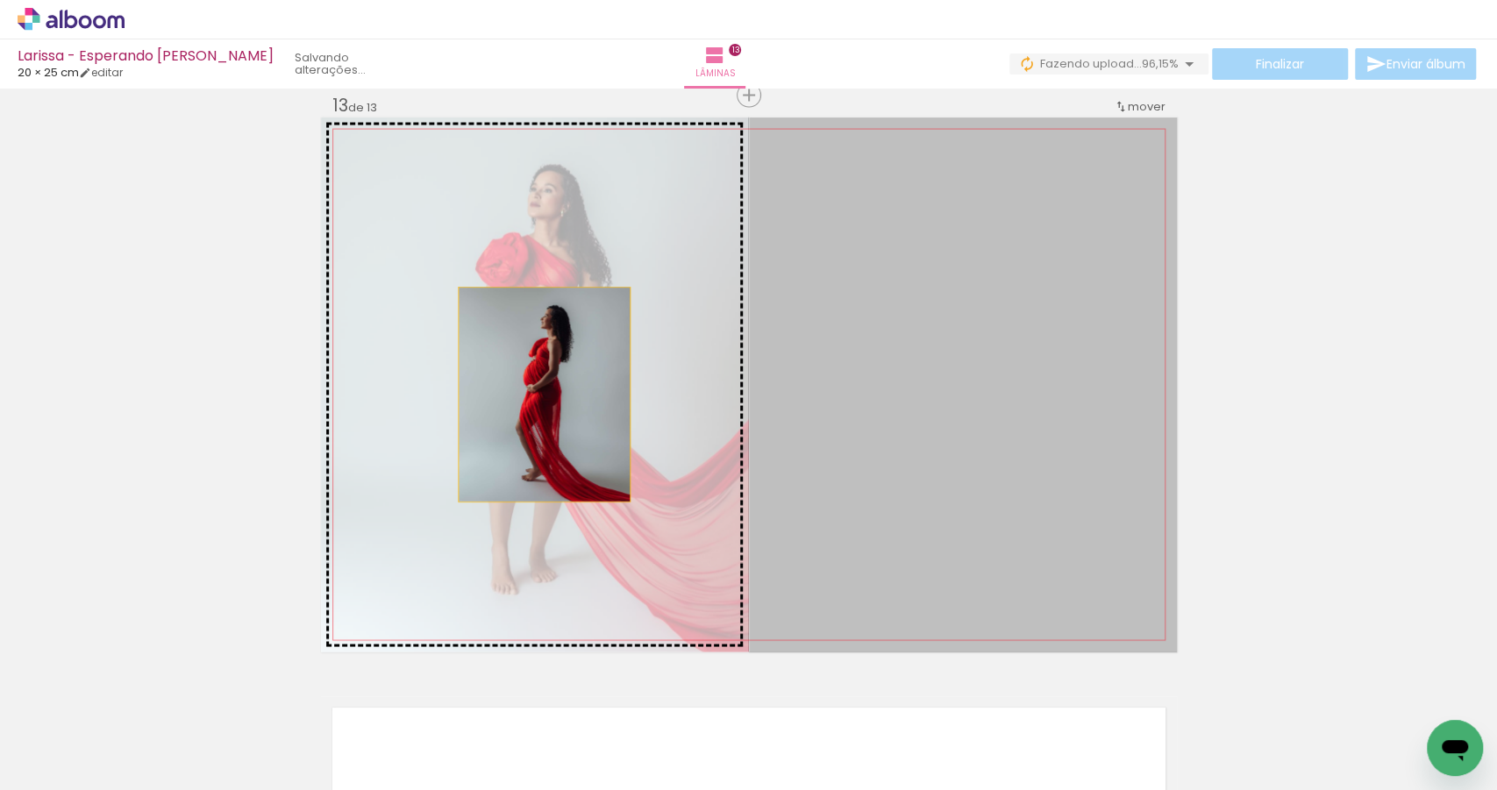
drag, startPoint x: 865, startPoint y: 395, endPoint x: 516, endPoint y: 395, distance: 349.0
click at [0, 0] on slot at bounding box center [0, 0] width 0 height 0
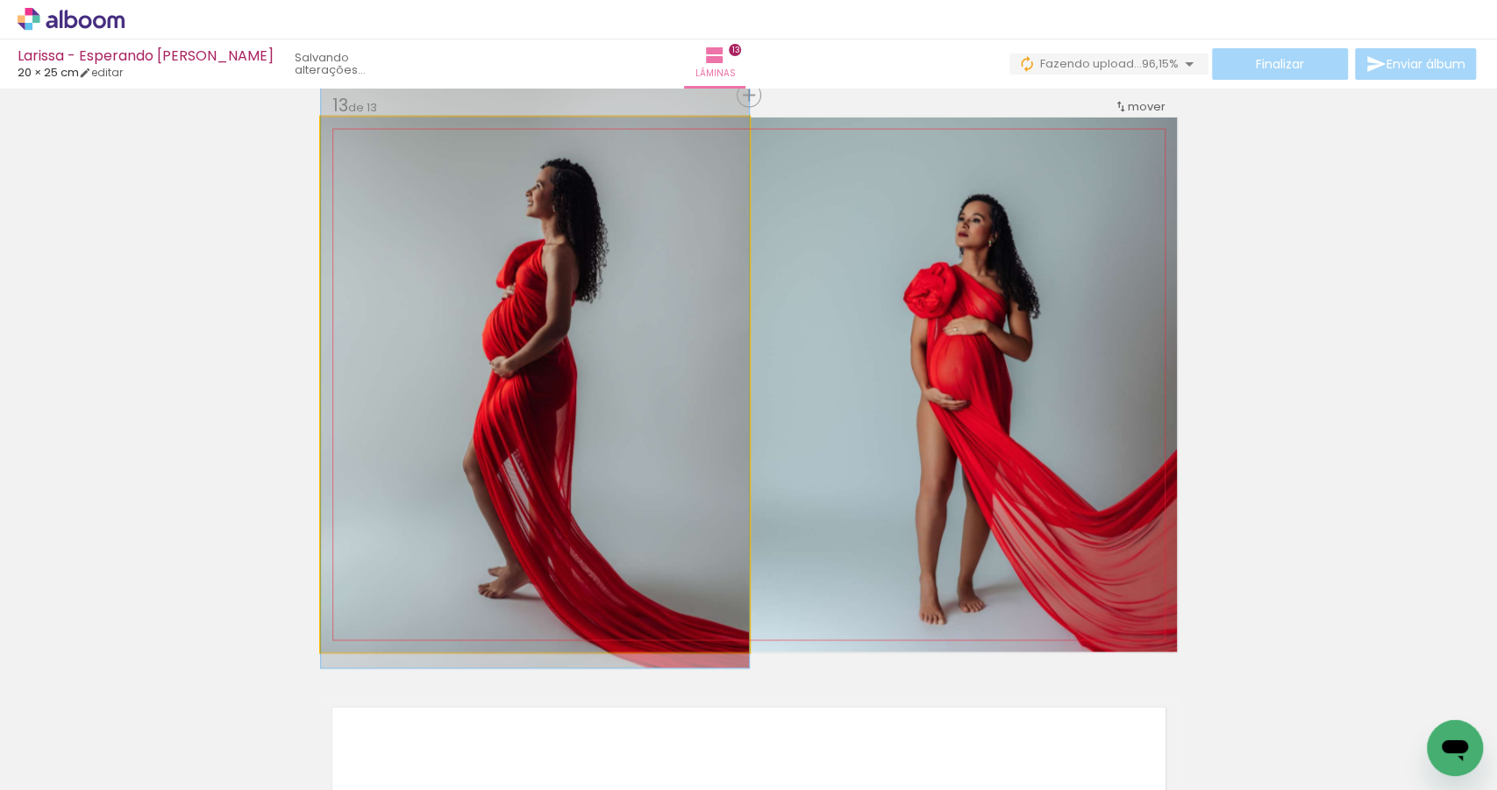
drag, startPoint x: 590, startPoint y: 402, endPoint x: 592, endPoint y: 365, distance: 37.7
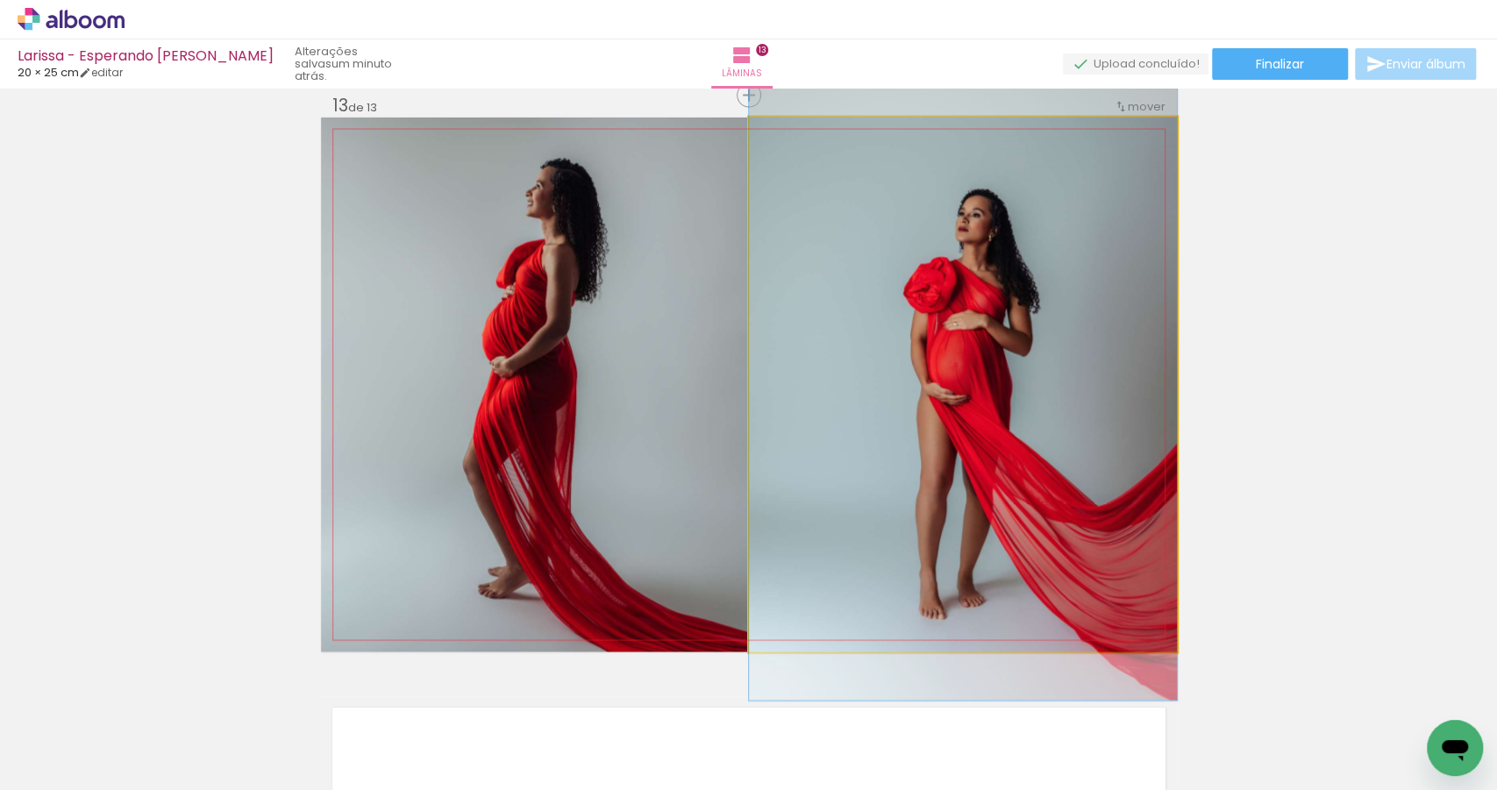
drag, startPoint x: 914, startPoint y: 393, endPoint x: 900, endPoint y: 390, distance: 14.3
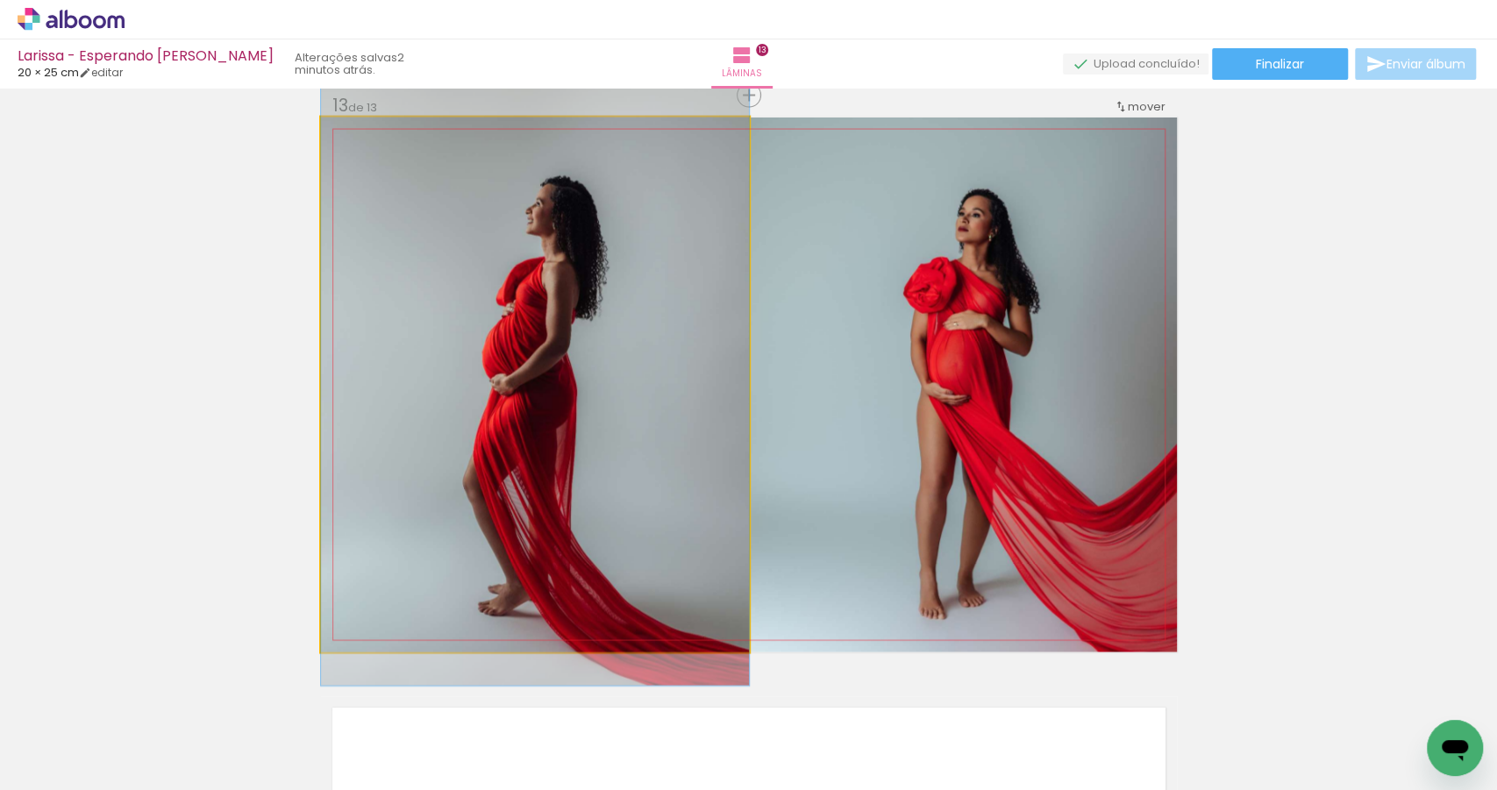
drag, startPoint x: 403, startPoint y: 336, endPoint x: 412, endPoint y: 353, distance: 19.6
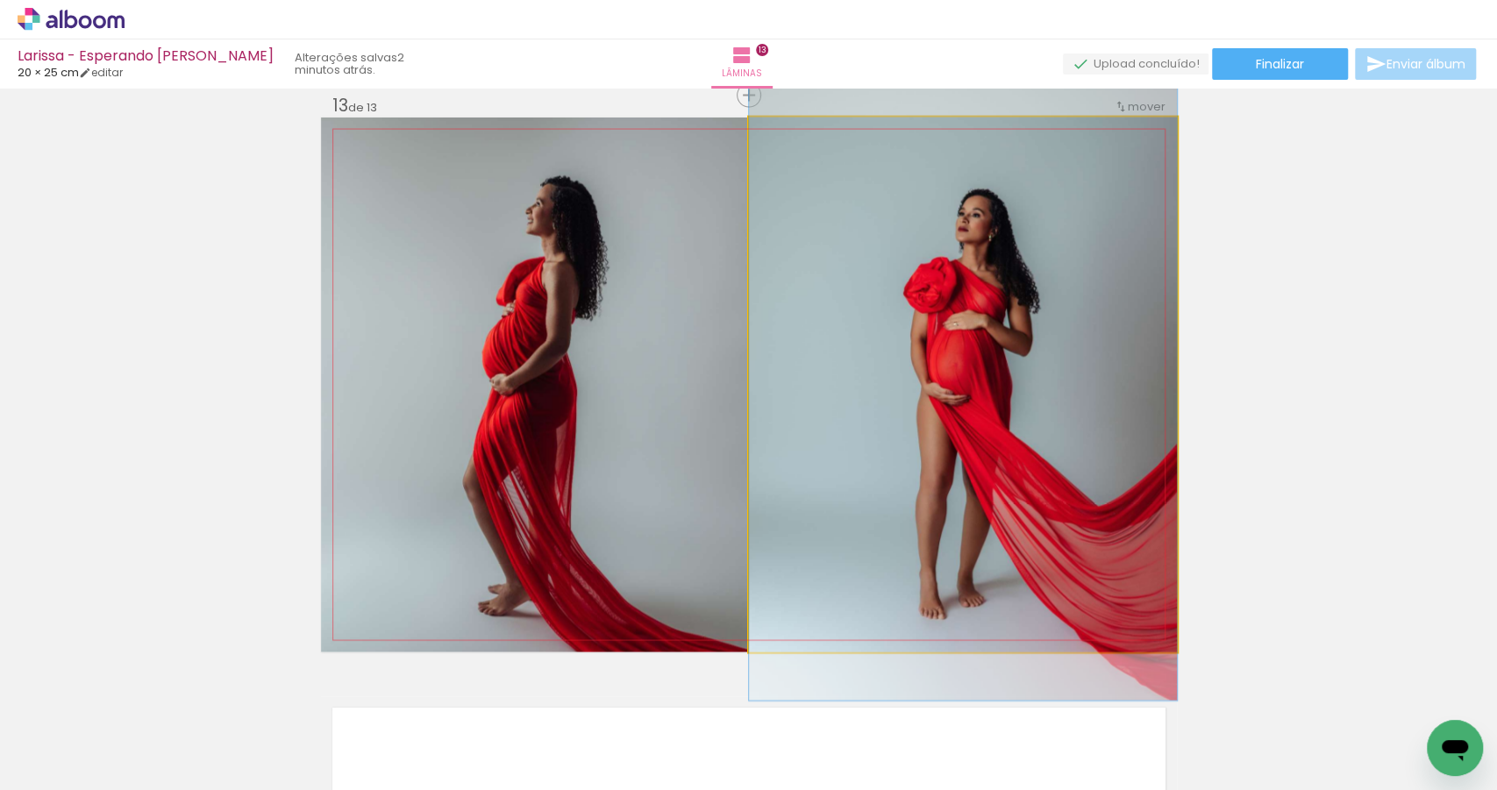
click at [887, 310] on quentale-photo at bounding box center [963, 385] width 428 height 535
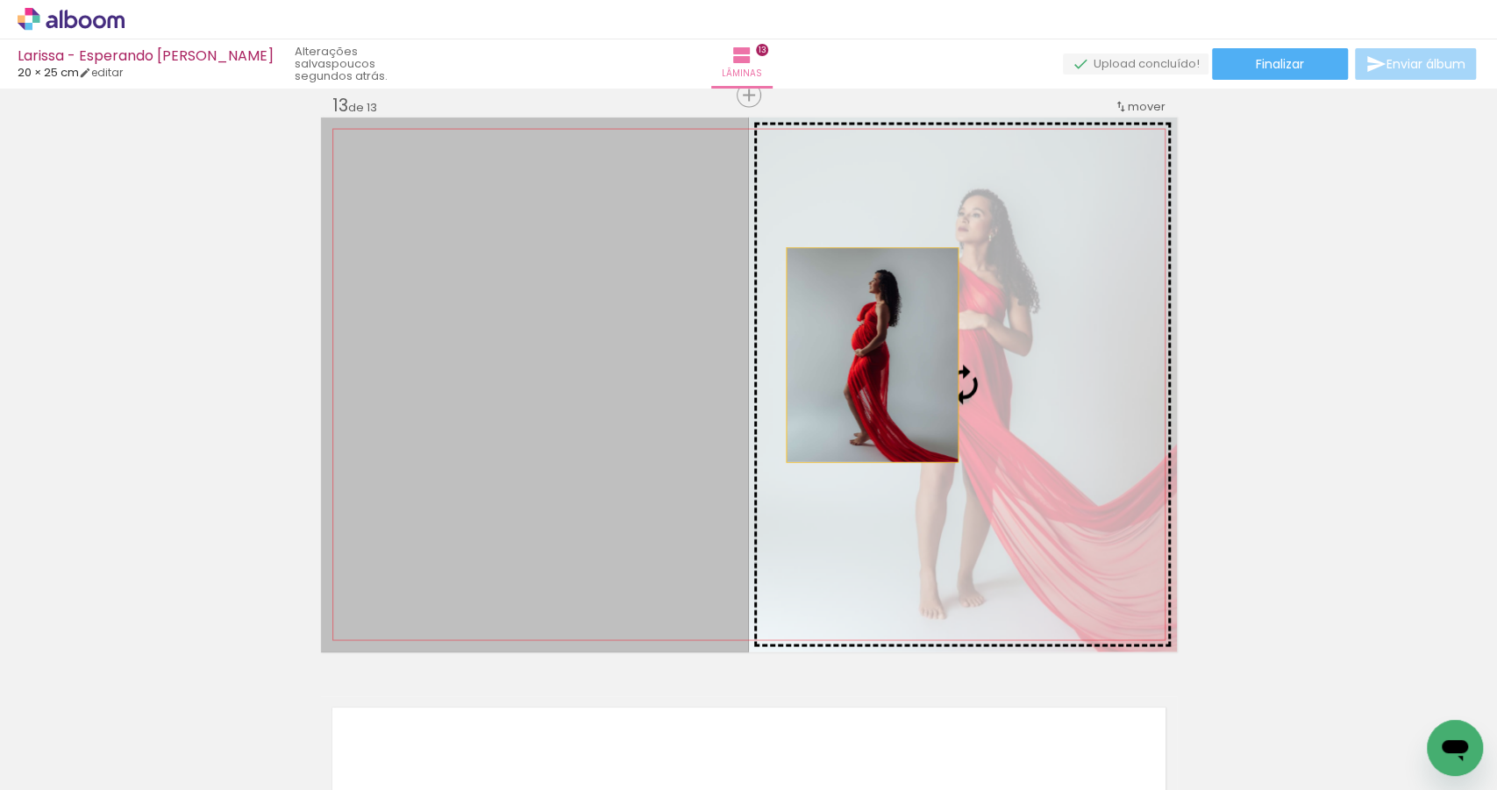
drag, startPoint x: 507, startPoint y: 367, endPoint x: 867, endPoint y: 355, distance: 360.6
click at [0, 0] on slot at bounding box center [0, 0] width 0 height 0
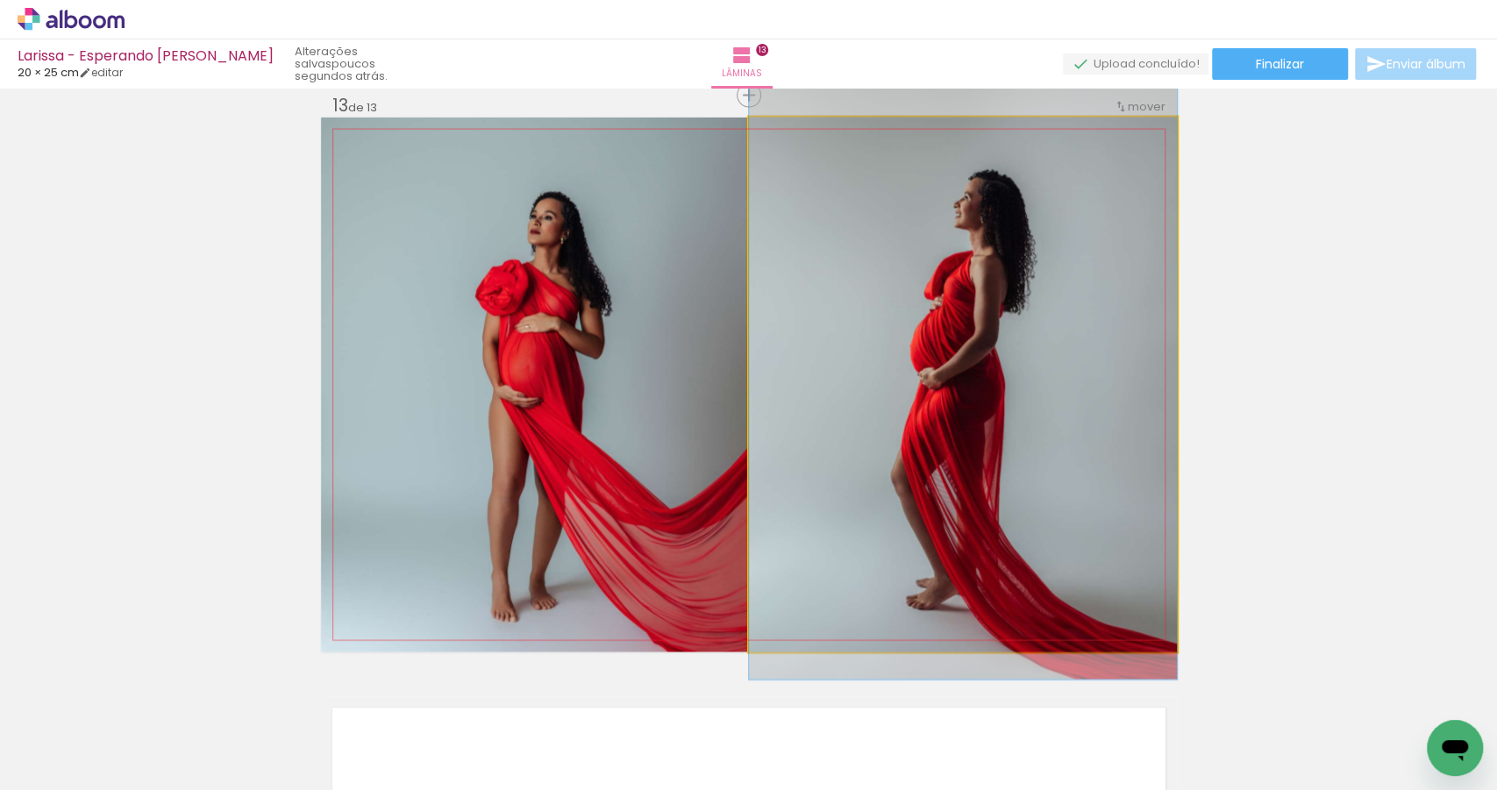
drag, startPoint x: 936, startPoint y: 446, endPoint x: 939, endPoint y: 420, distance: 26.5
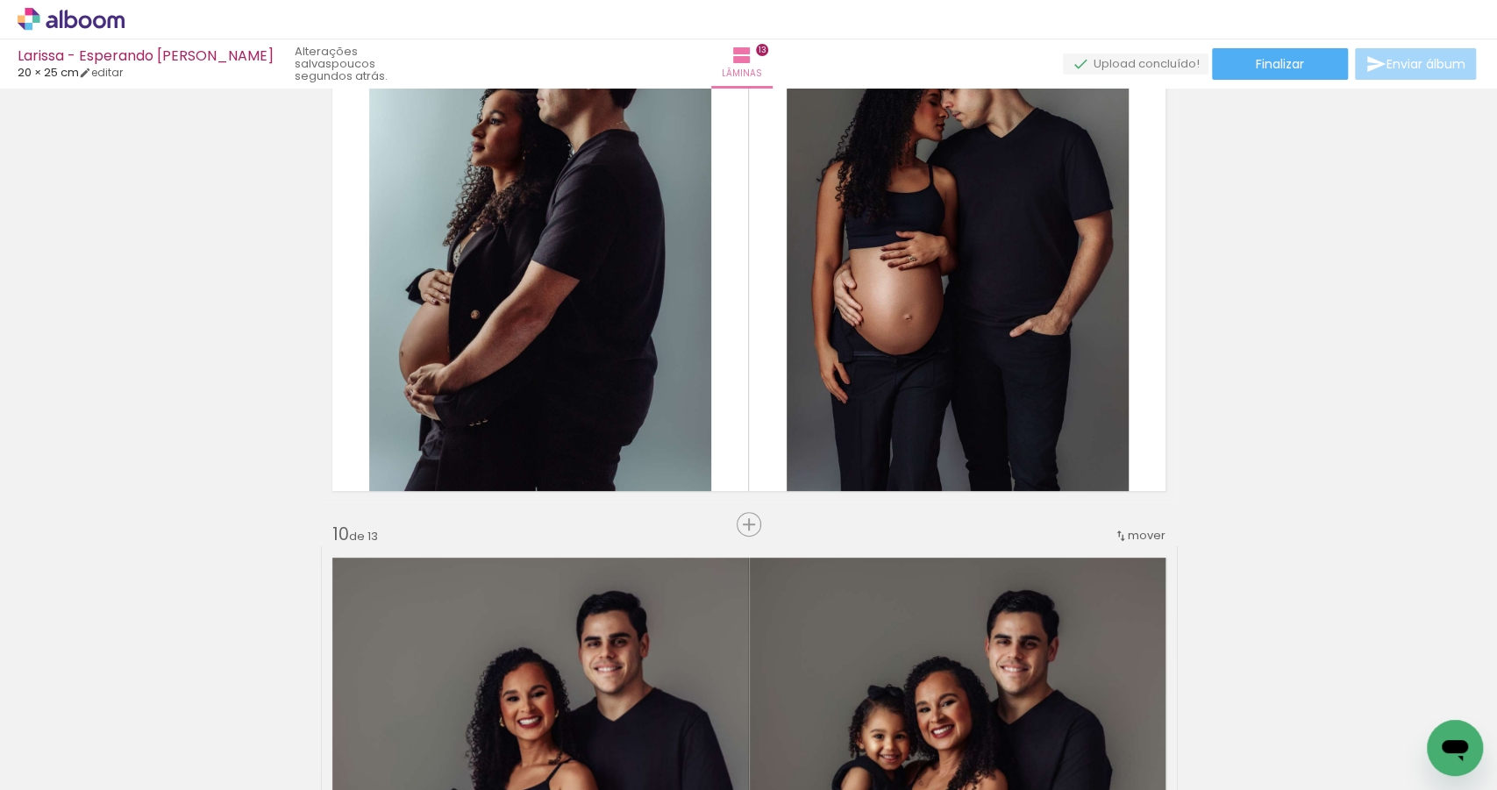
scroll to position [4711, 0]
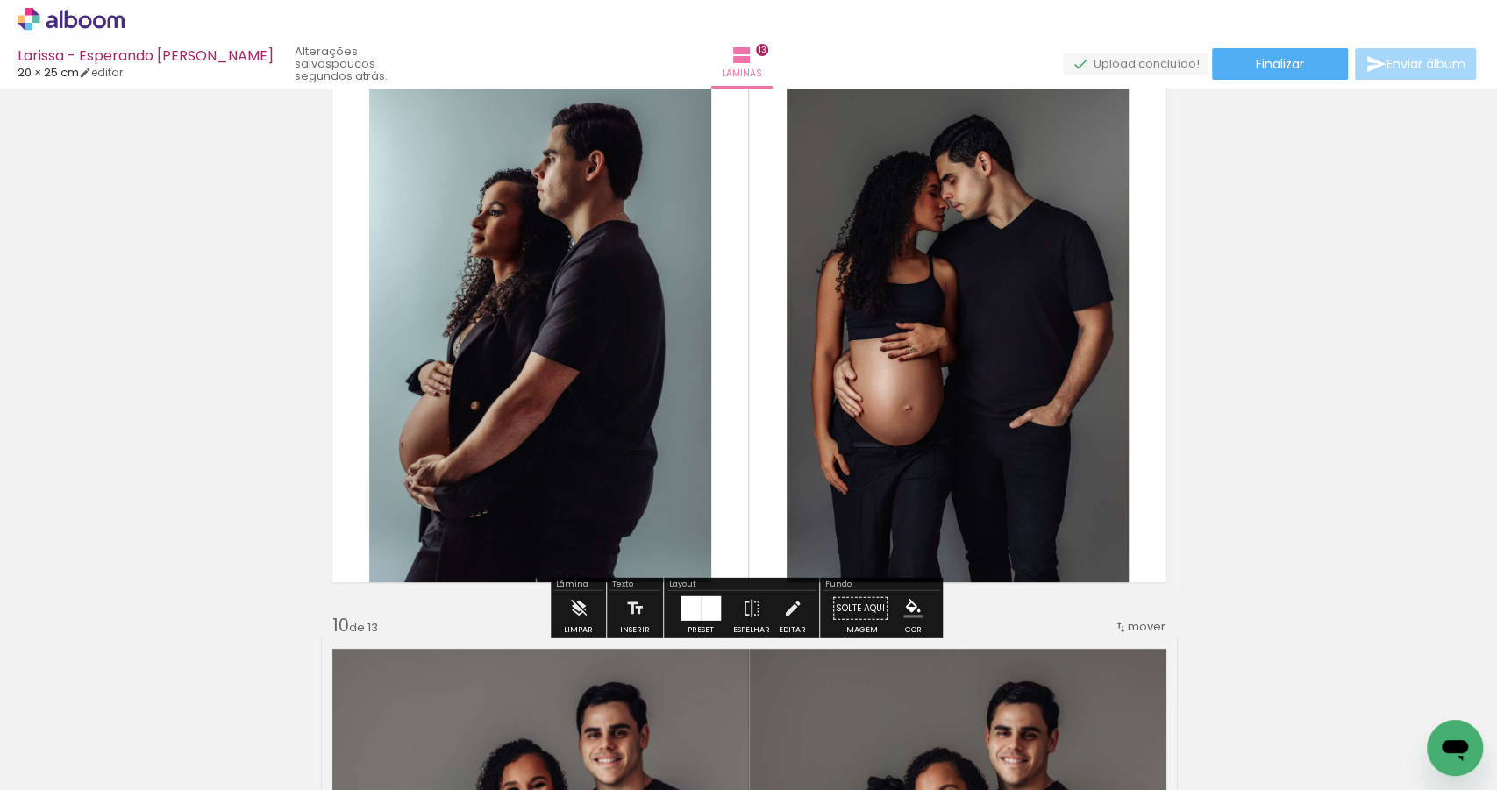
click at [701, 608] on div at bounding box center [711, 608] width 20 height 25
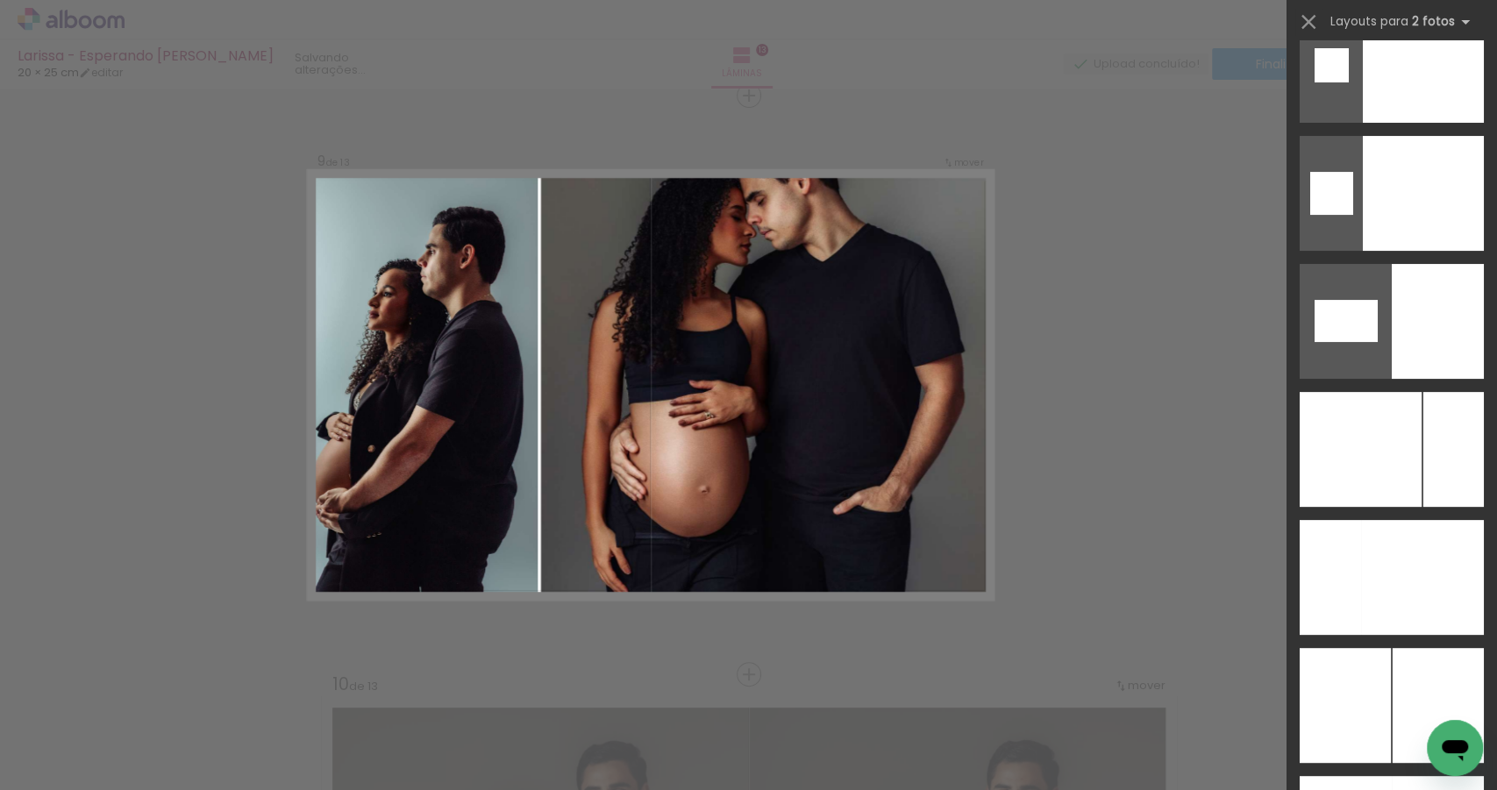
scroll to position [9369, 0]
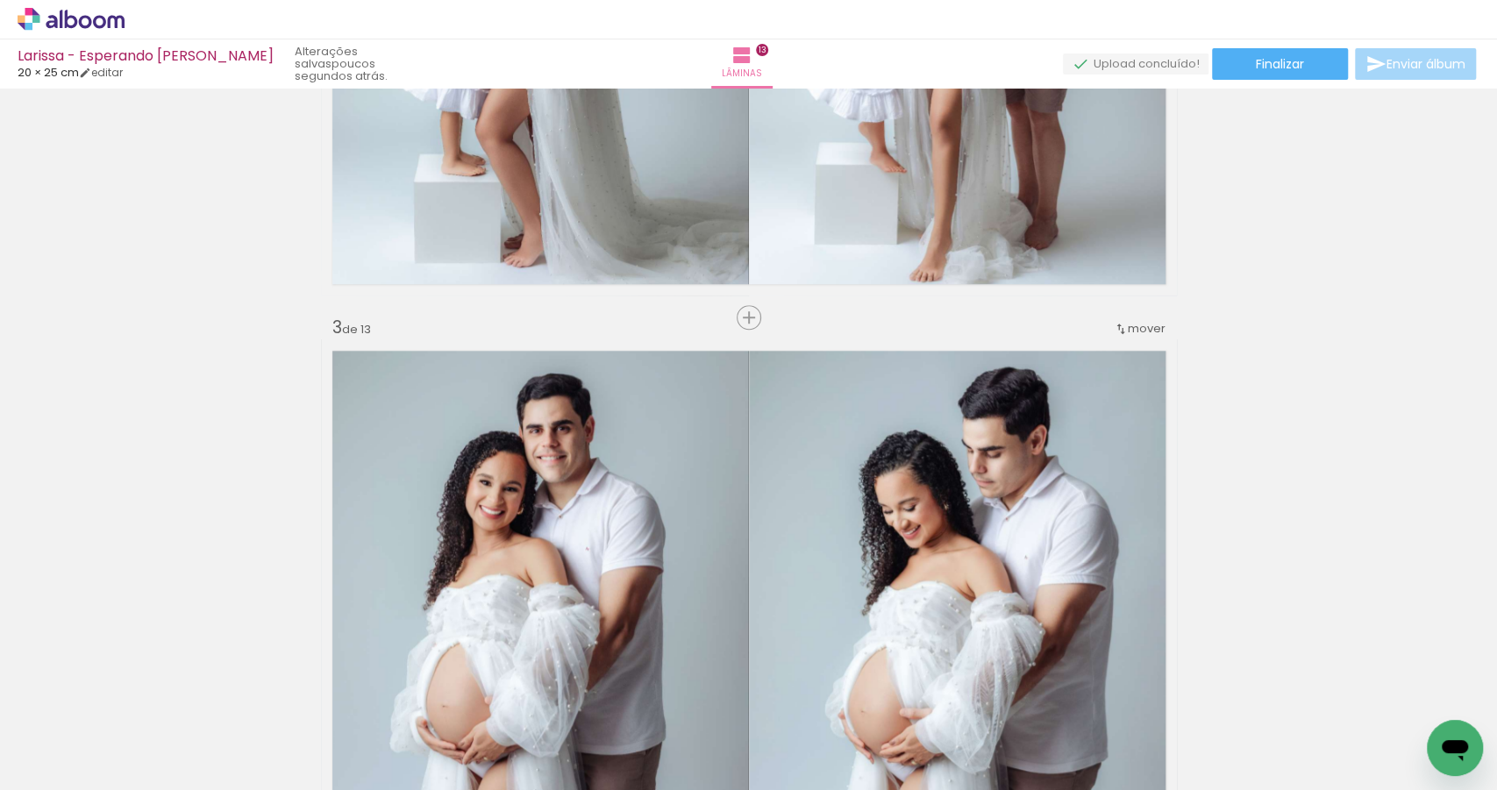
scroll to position [0, 0]
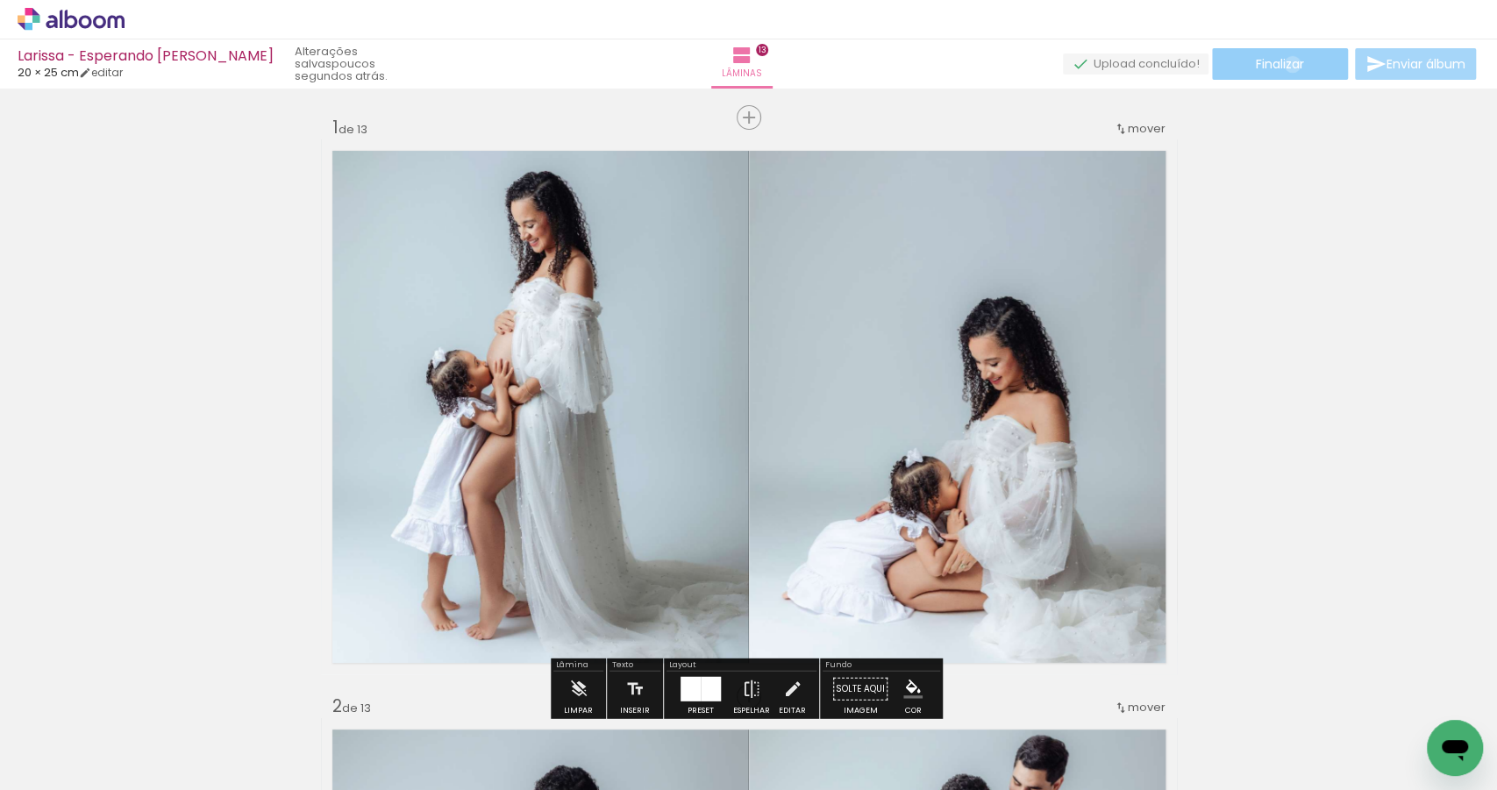
click at [1286, 64] on span "Finalizar" at bounding box center [1280, 64] width 48 height 12
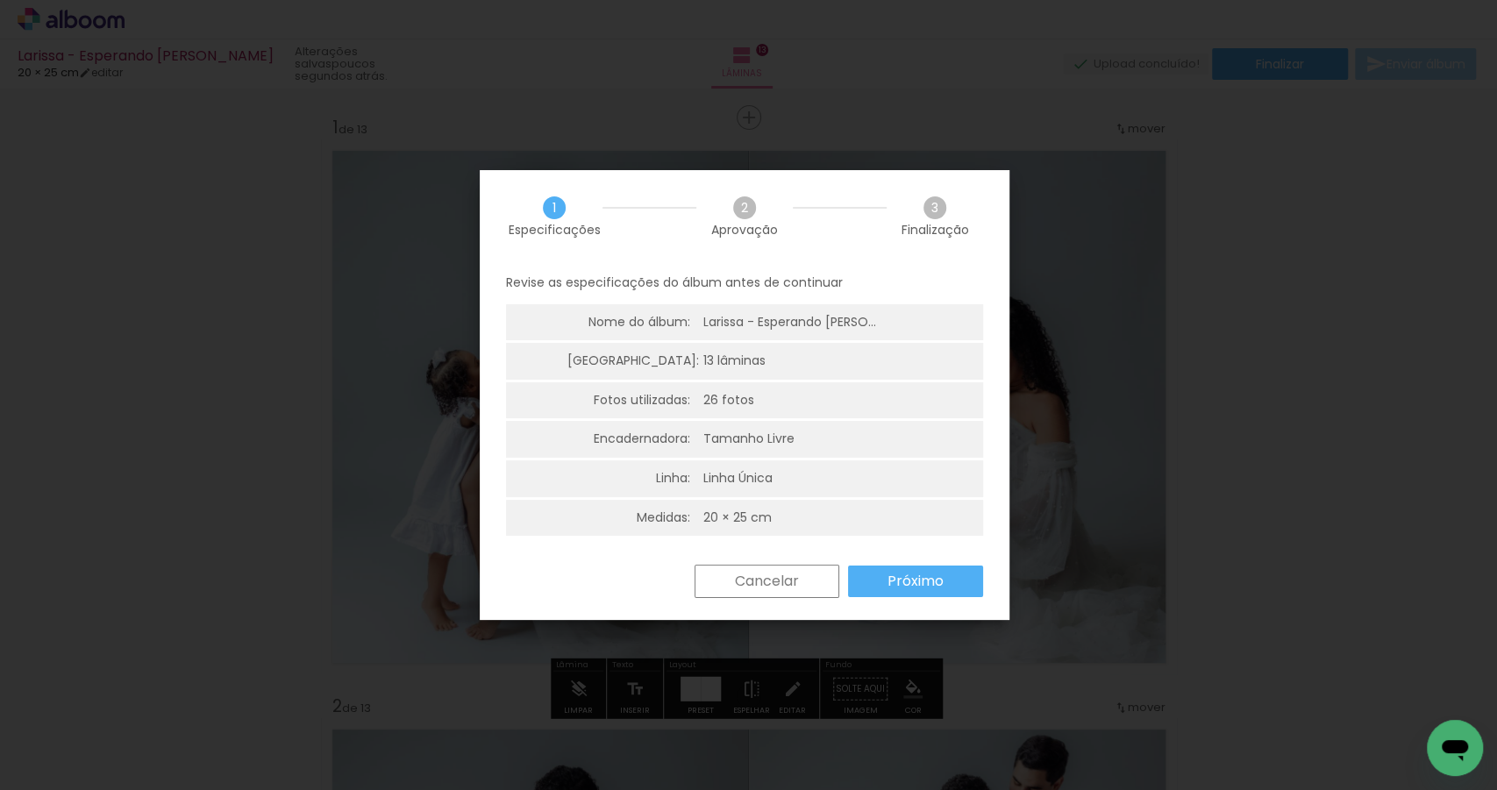
click at [894, 592] on paper-button "Próximo" at bounding box center [915, 582] width 135 height 32
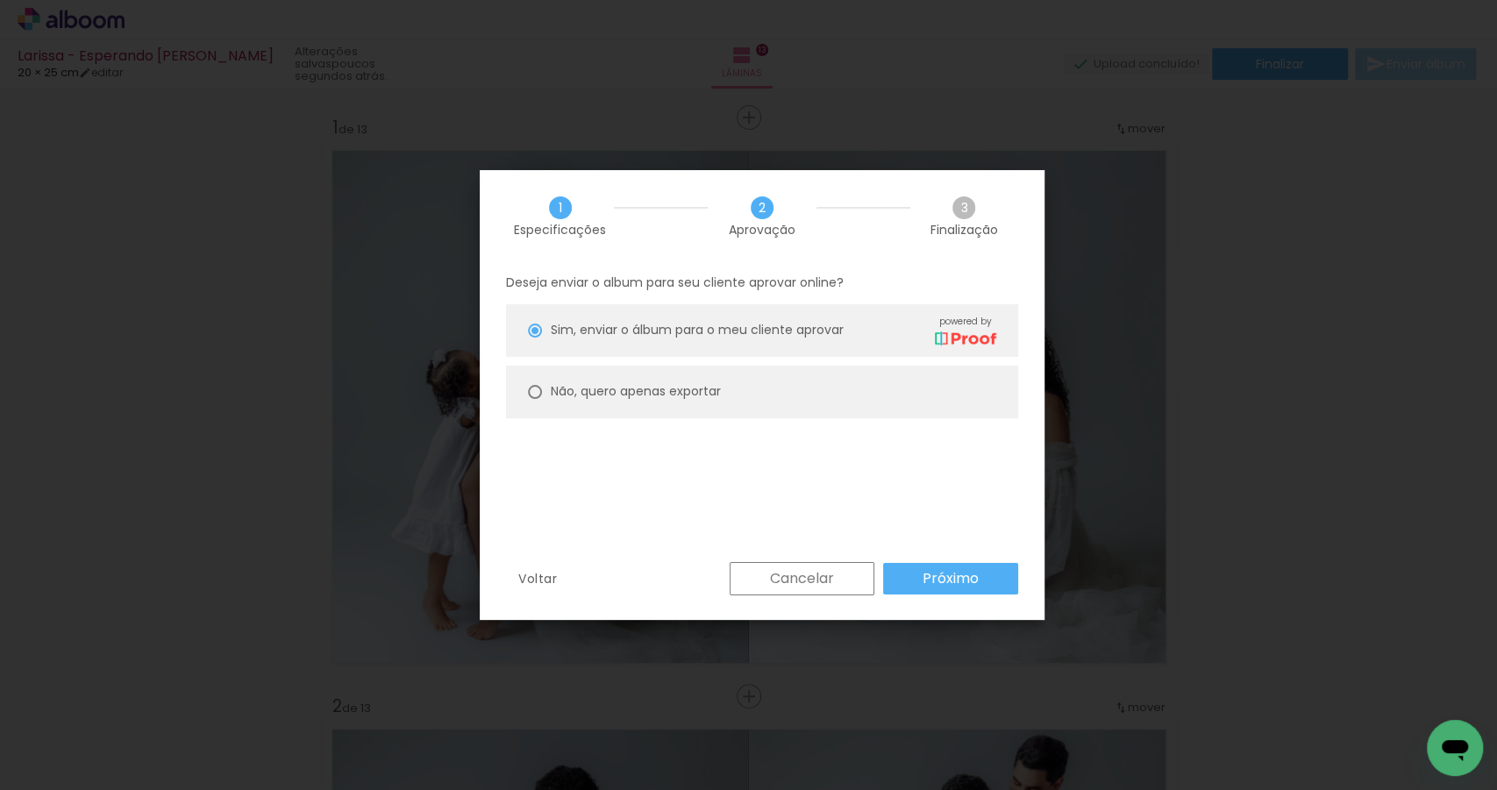
click at [0, 0] on slot "Não, quero apenas exportar" at bounding box center [0, 0] width 0 height 0
type paper-radio-button "on"
click at [979, 581] on paper-button "Próximo" at bounding box center [950, 579] width 135 height 32
type input "Alta, 300 DPI"
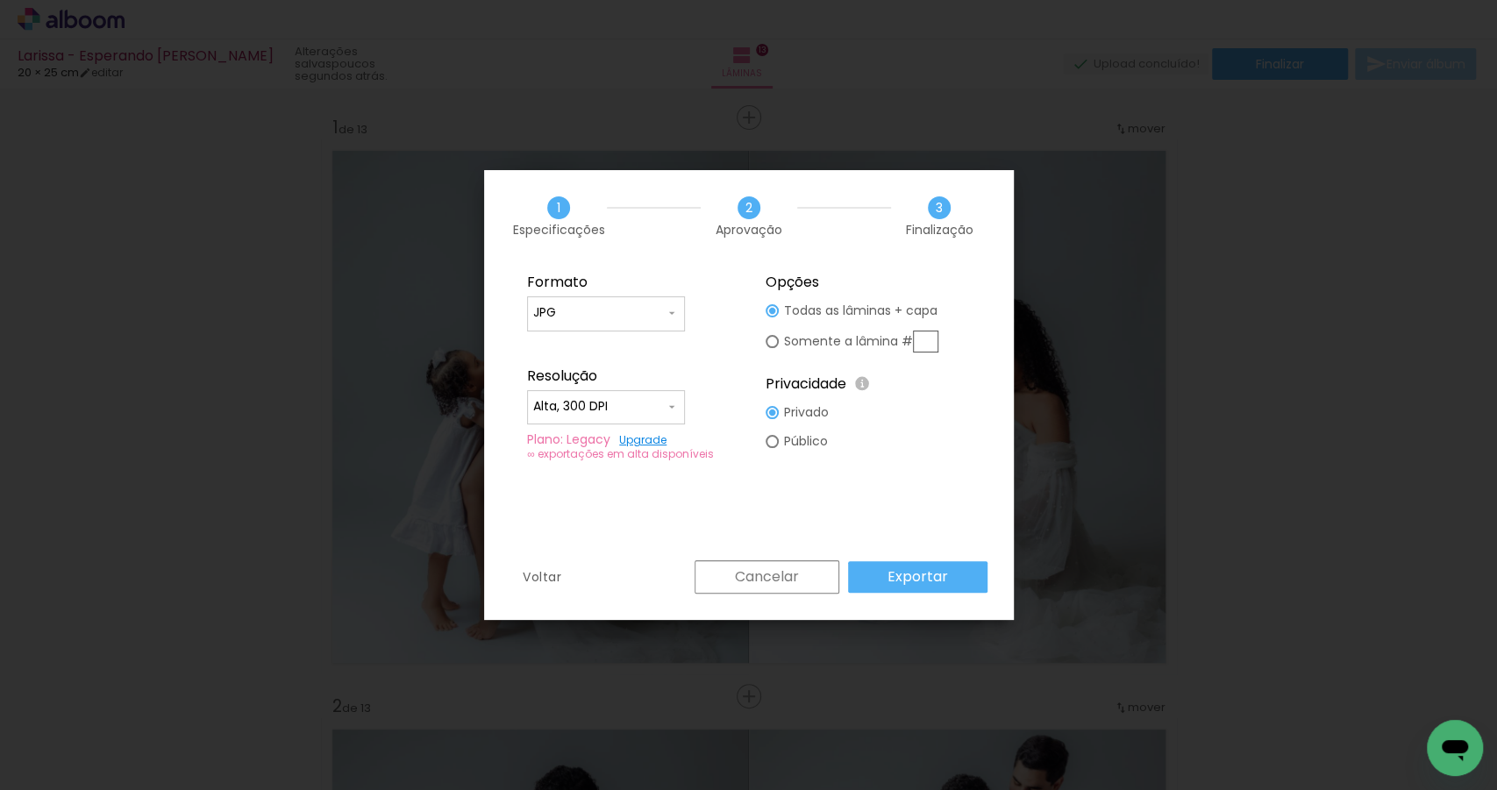
click at [954, 580] on paper-button "Exportar" at bounding box center [917, 577] width 139 height 32
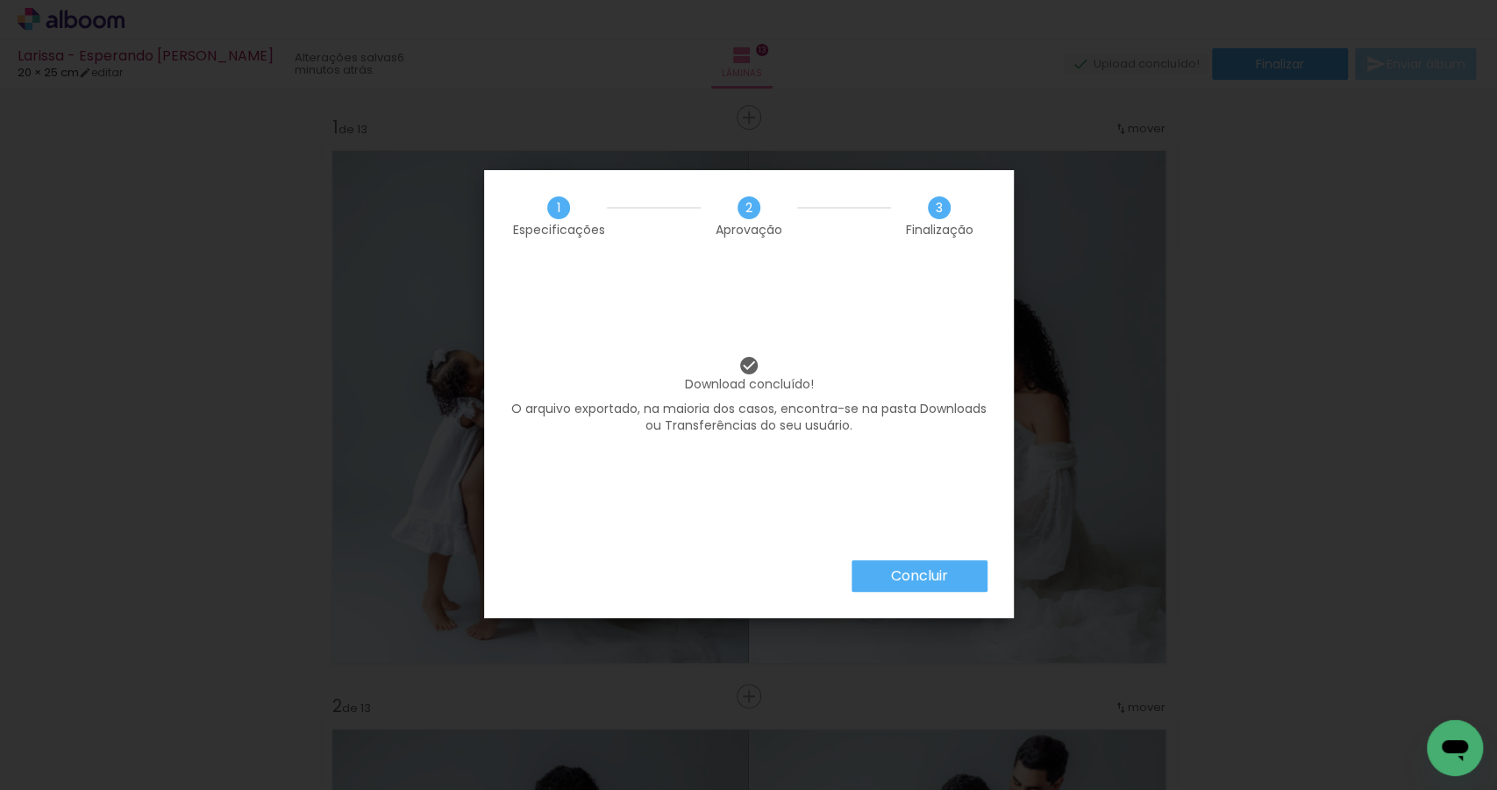
scroll to position [0, 1206]
click at [0, 0] on slot "Concluir" at bounding box center [0, 0] width 0 height 0
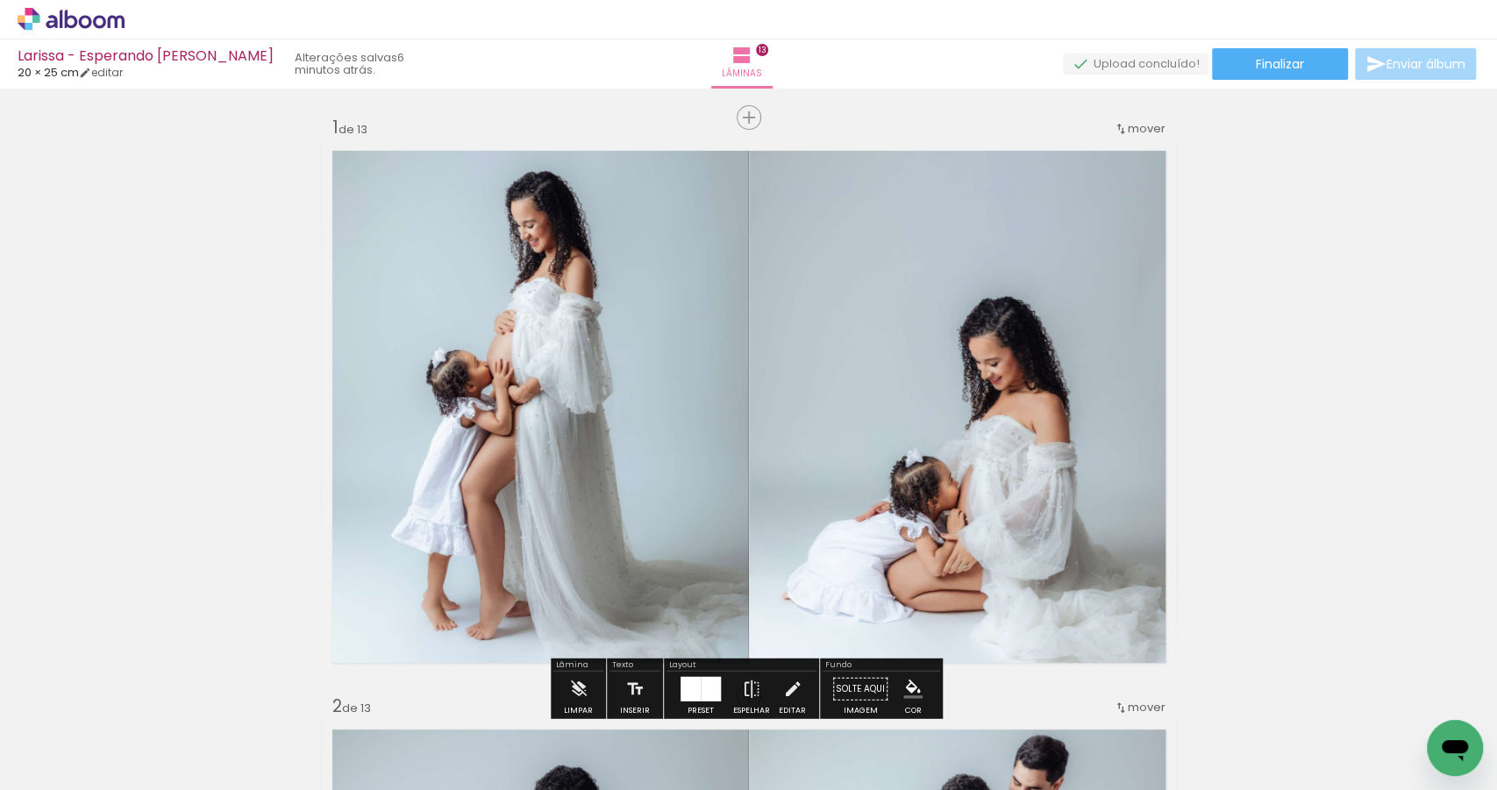
click at [82, 765] on span "Adicionar Fotos" at bounding box center [62, 766] width 53 height 19
click at [0, 0] on input "file" at bounding box center [0, 0] width 0 height 0
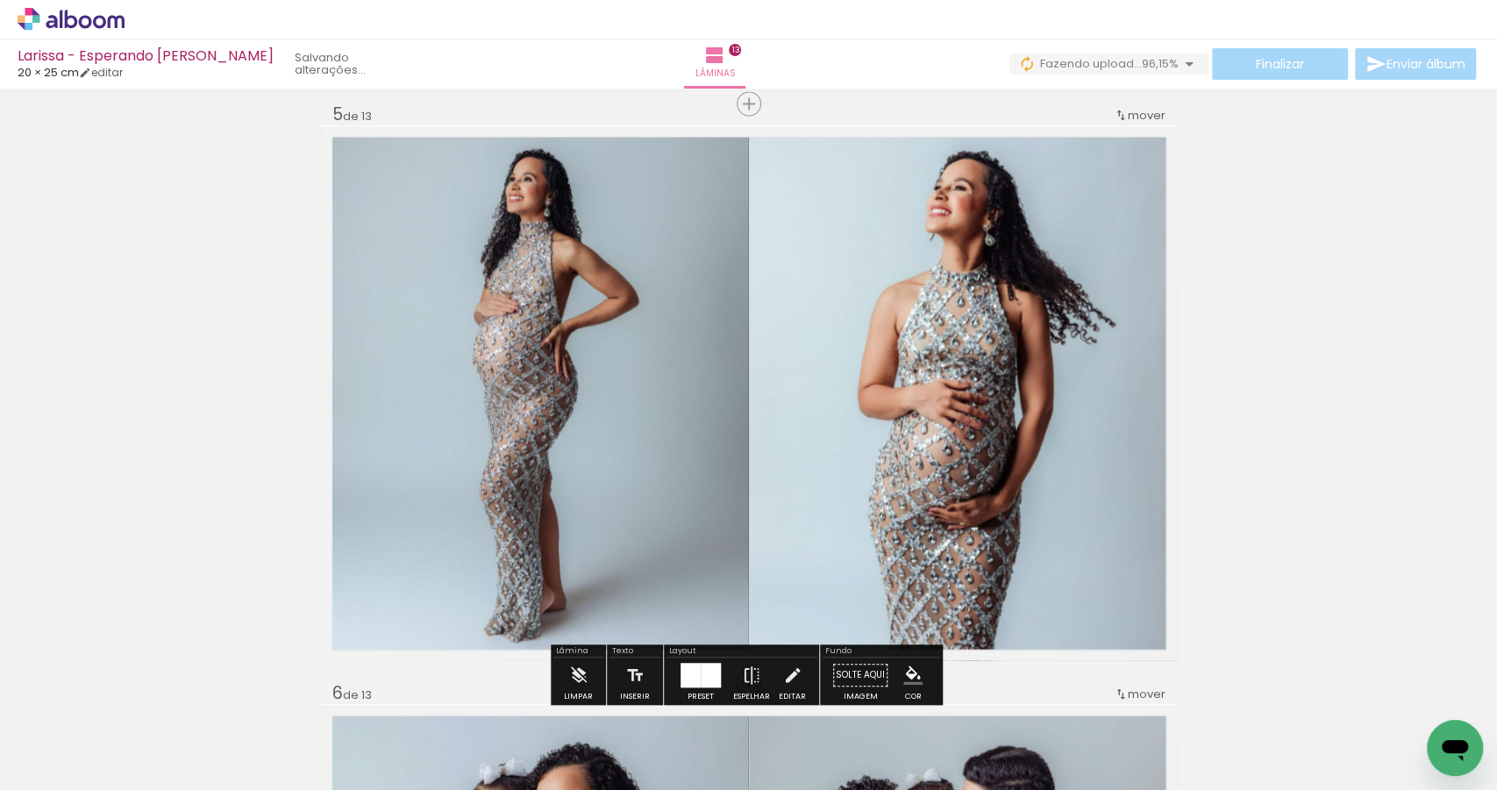
scroll to position [2871, 0]
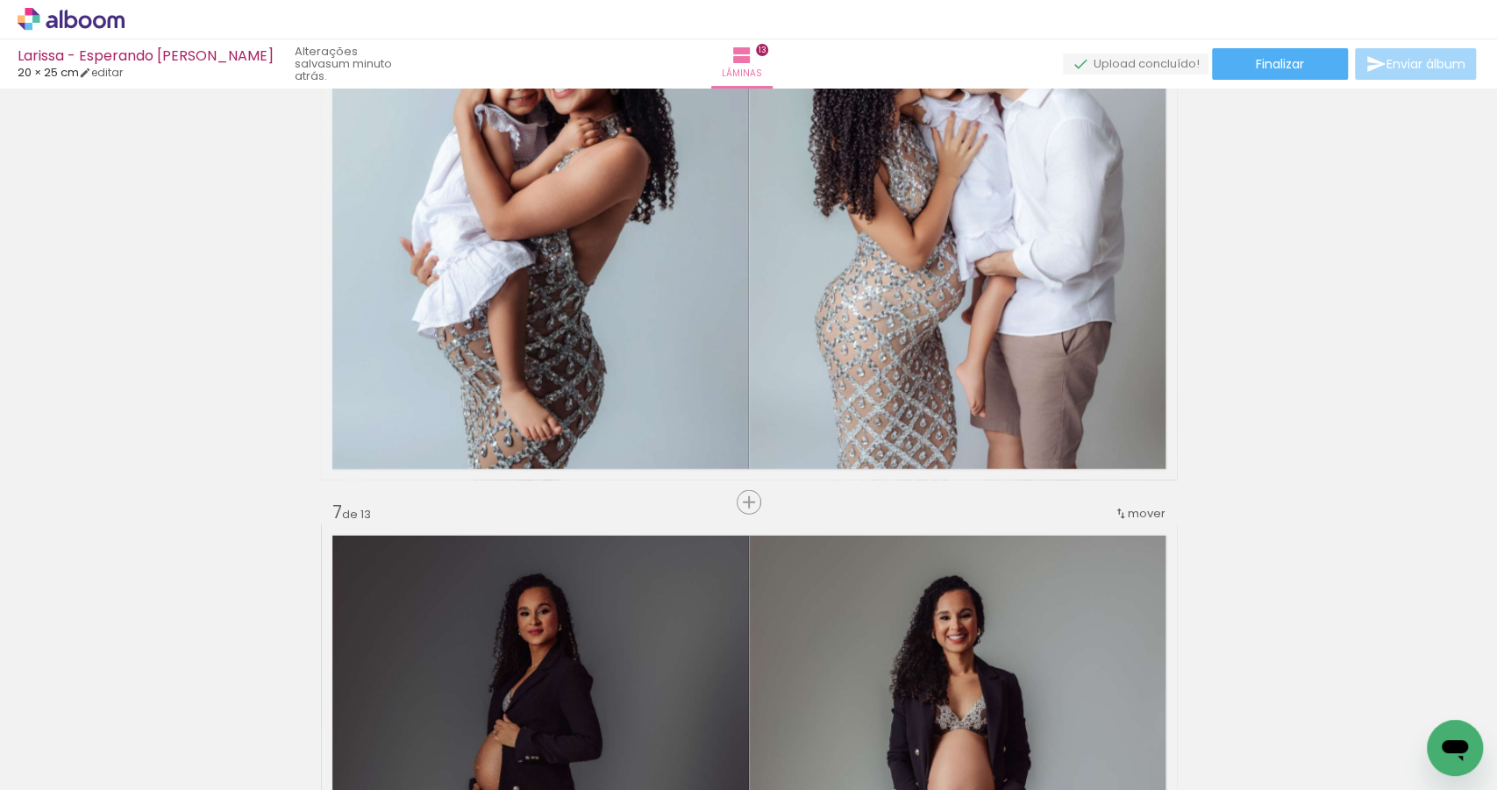
scroll to position [3092, 0]
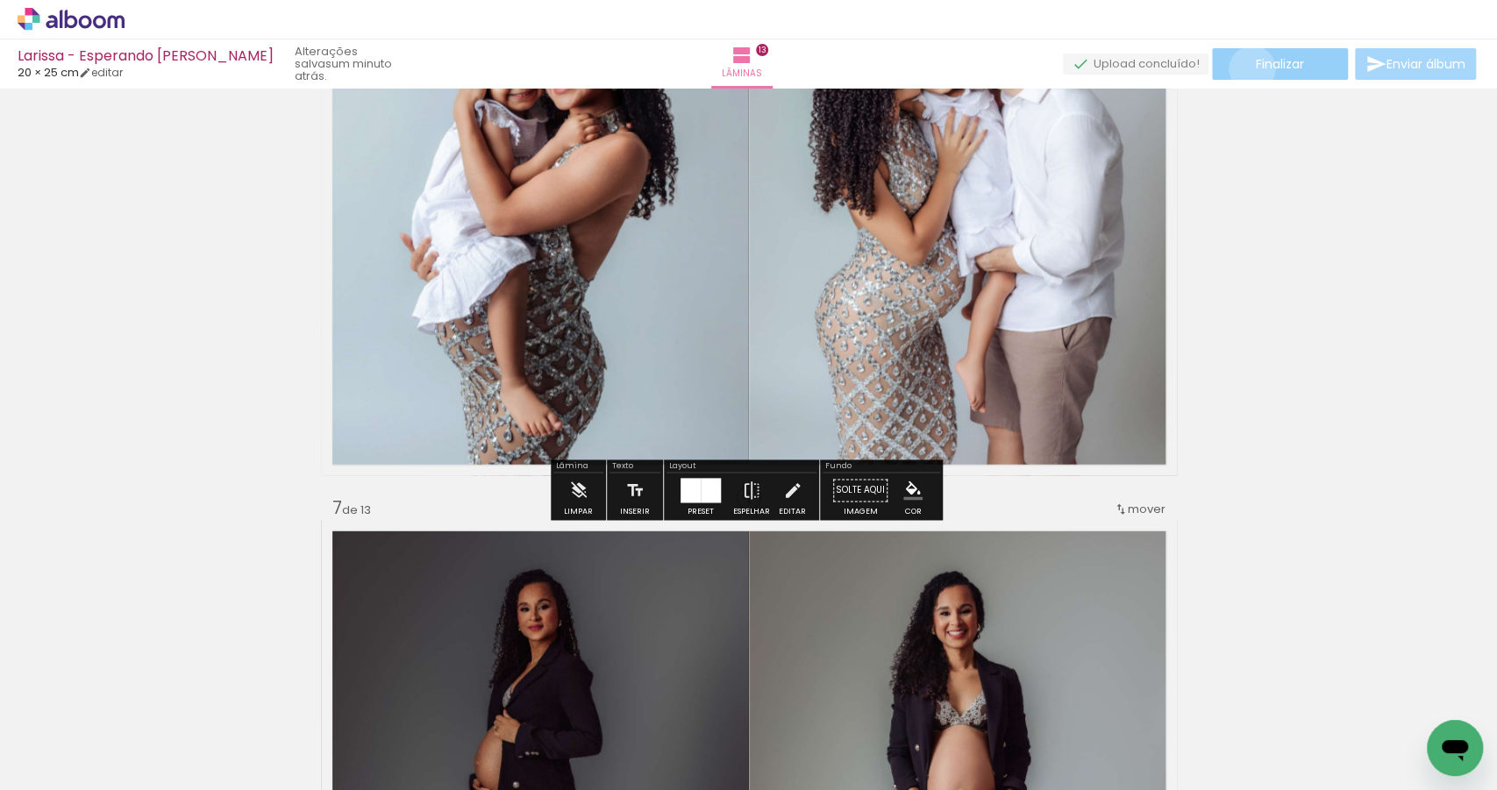
click at [1245, 68] on paper-button "Finalizar" at bounding box center [1280, 64] width 136 height 32
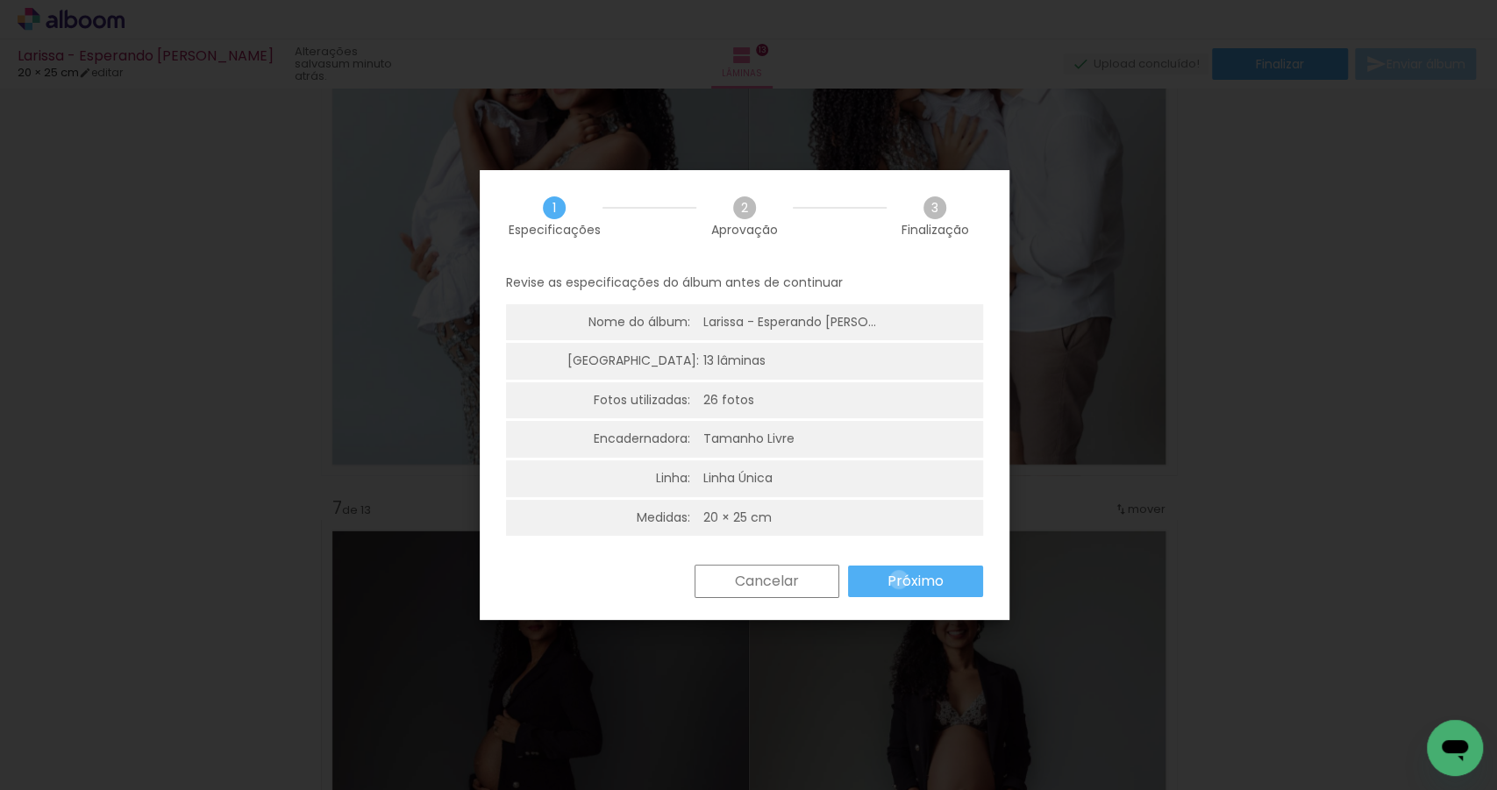
click at [0, 0] on slot "Próximo" at bounding box center [0, 0] width 0 height 0
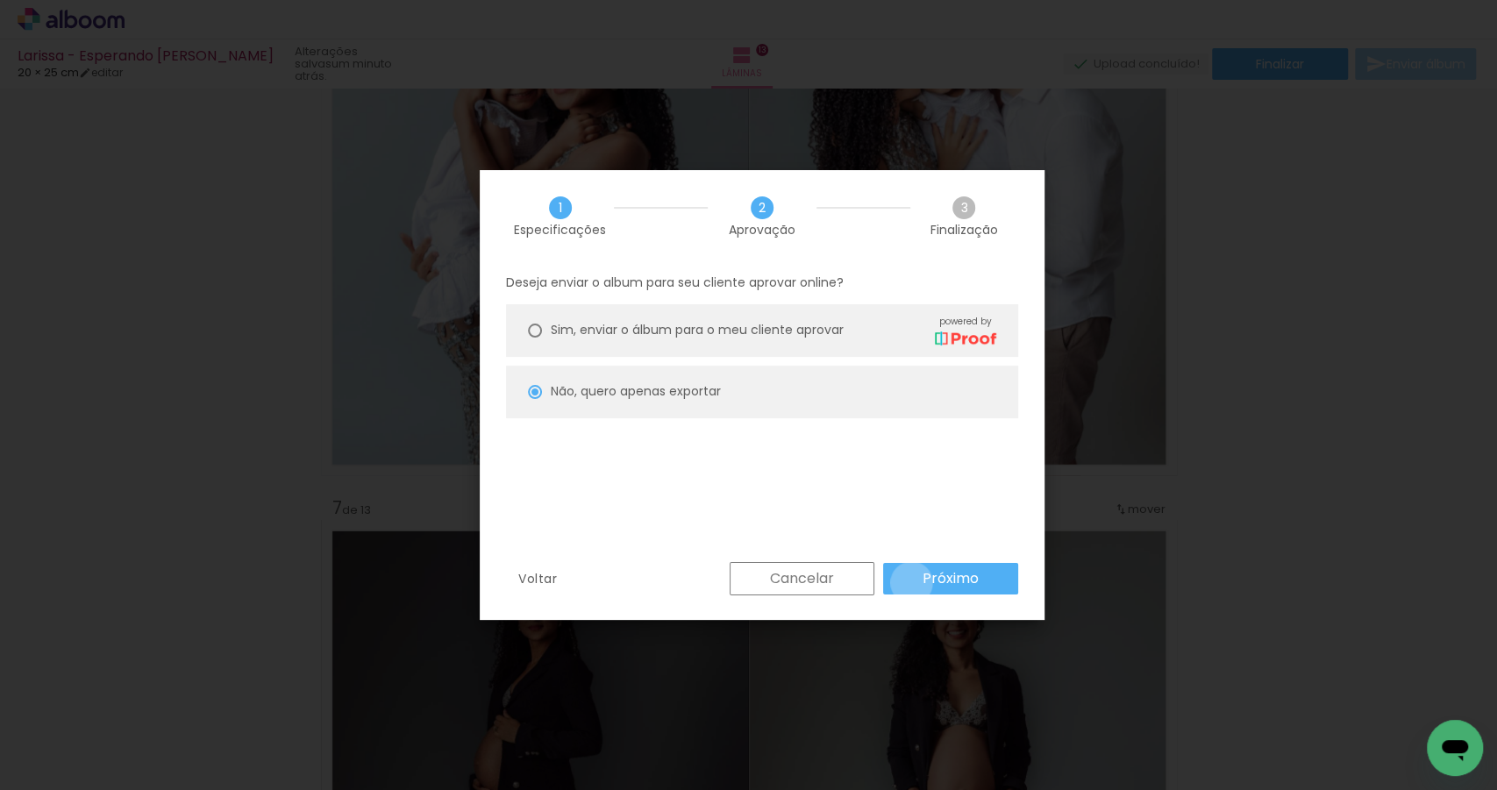
click at [912, 582] on paper-button "Próximo" at bounding box center [950, 579] width 135 height 32
type input "Alta, 300 DPI"
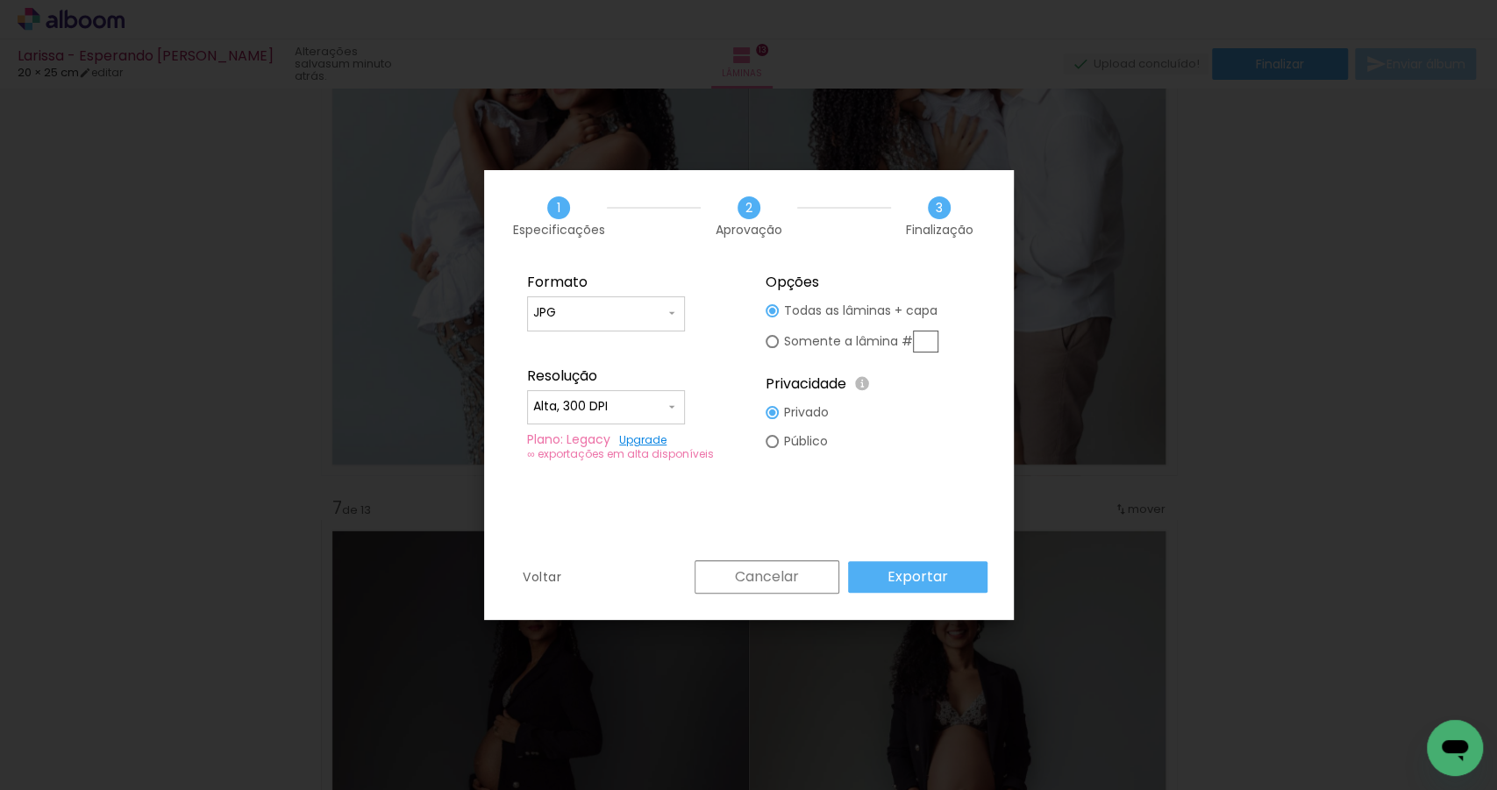
click at [924, 340] on input "text" at bounding box center [925, 342] width 25 height 22
type paper-radio-button "on"
type input "6"
click at [0, 0] on slot "Exportar" at bounding box center [0, 0] width 0 height 0
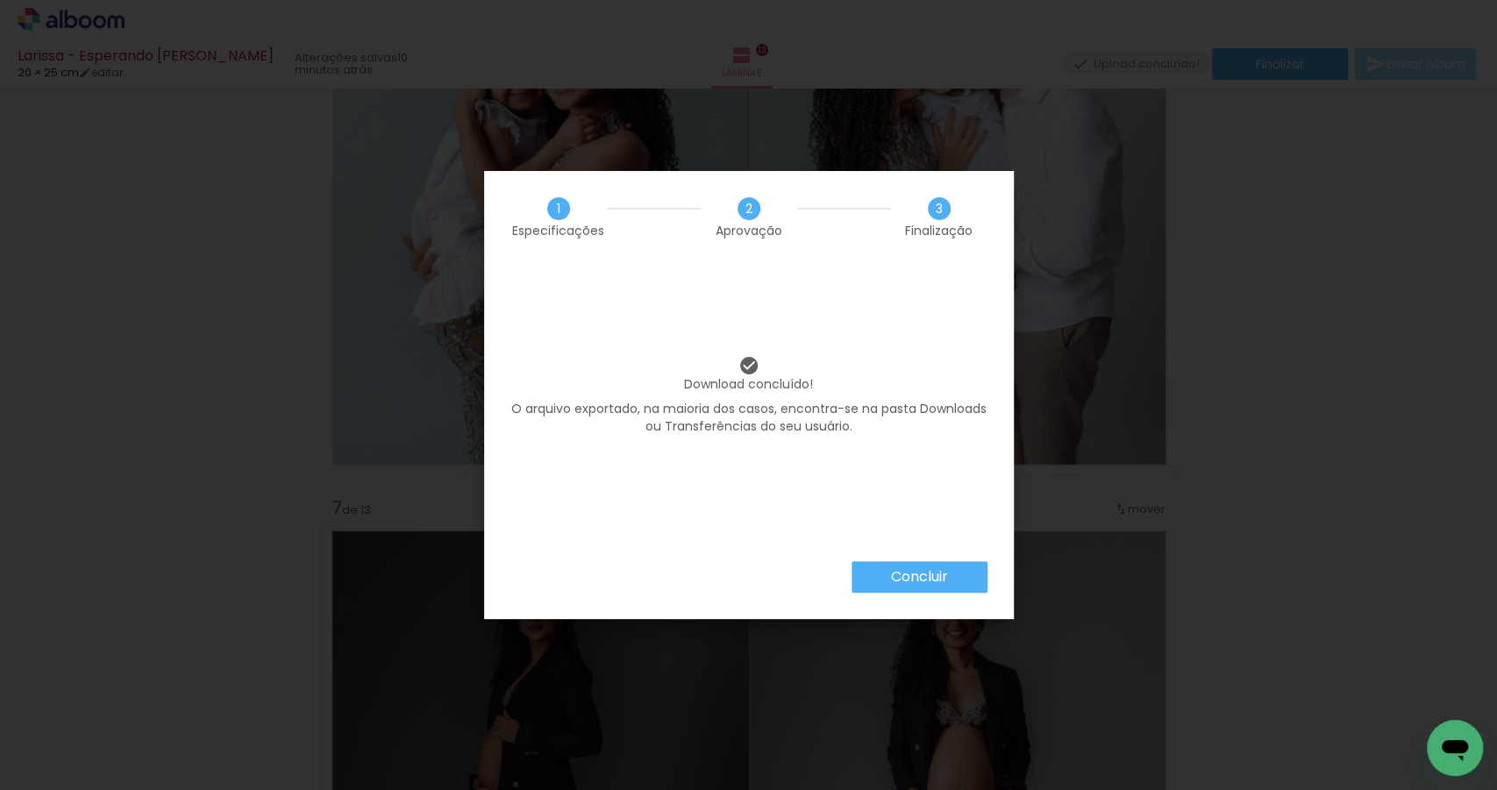
scroll to position [0, 1206]
click at [0, 0] on slot "Concluir" at bounding box center [0, 0] width 0 height 0
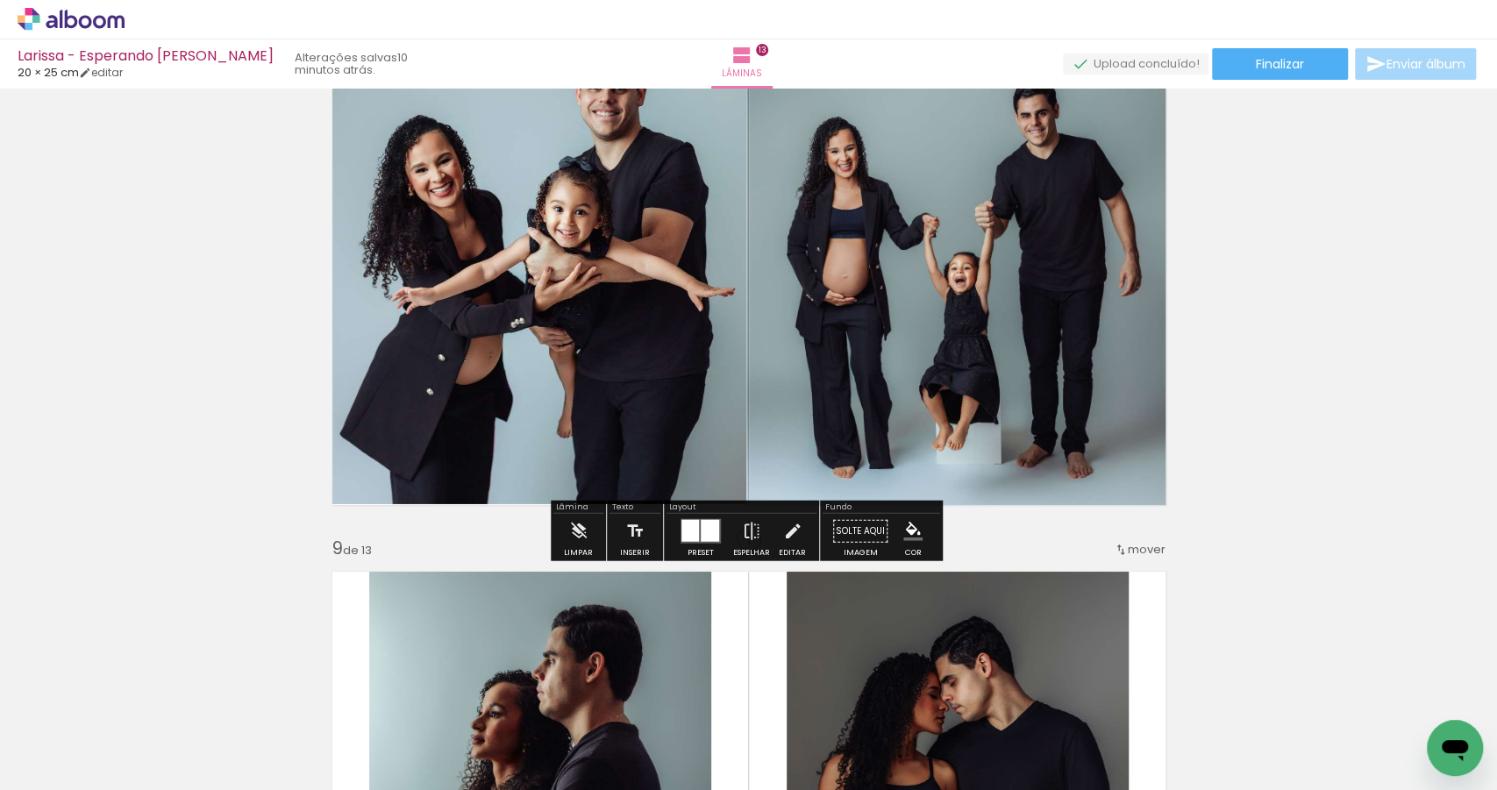
scroll to position [4177, 0]
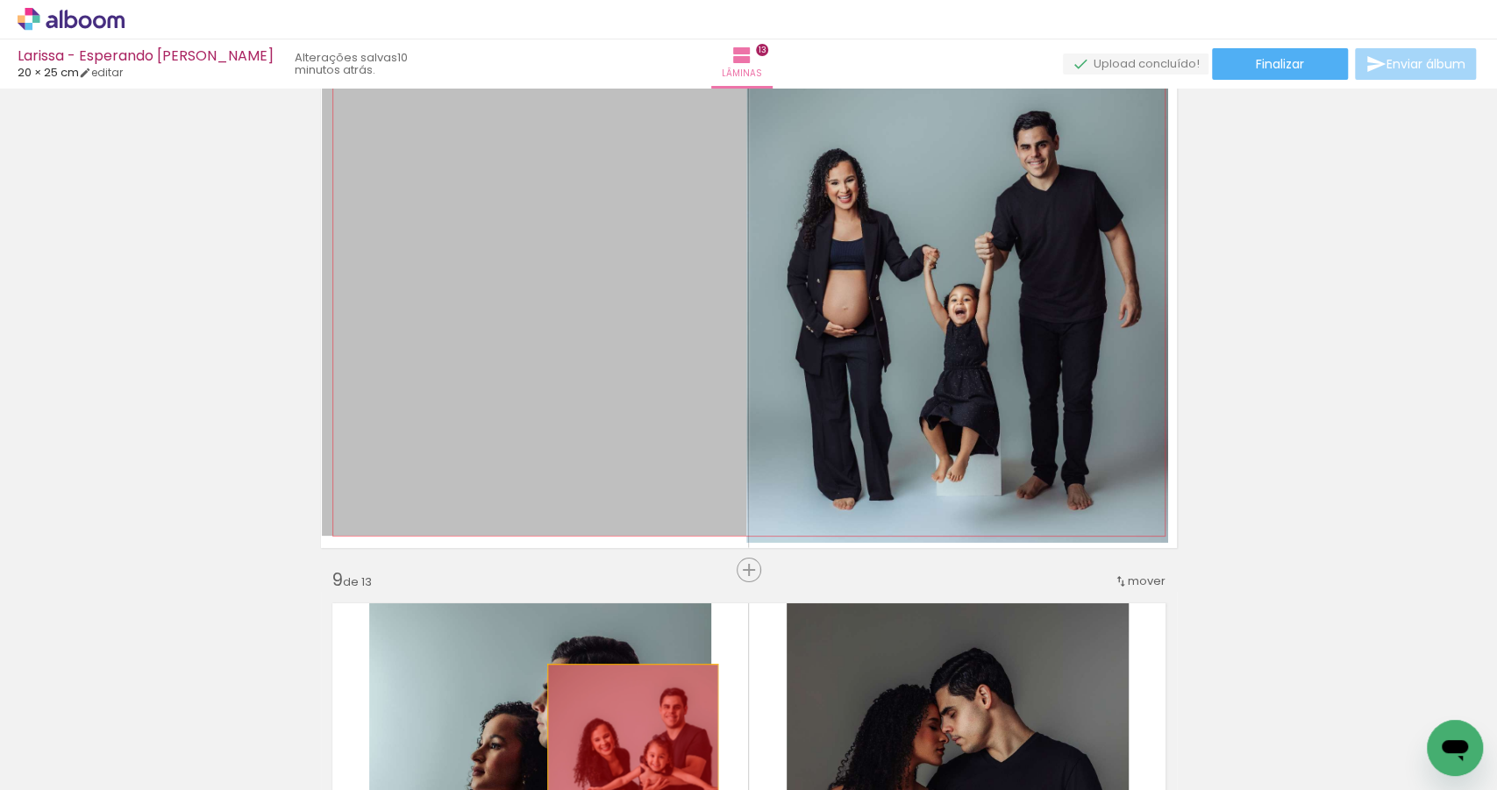
drag, startPoint x: 596, startPoint y: 303, endPoint x: 694, endPoint y: 673, distance: 382.0
click at [630, 766] on quentale-workspace at bounding box center [748, 395] width 1497 height 790
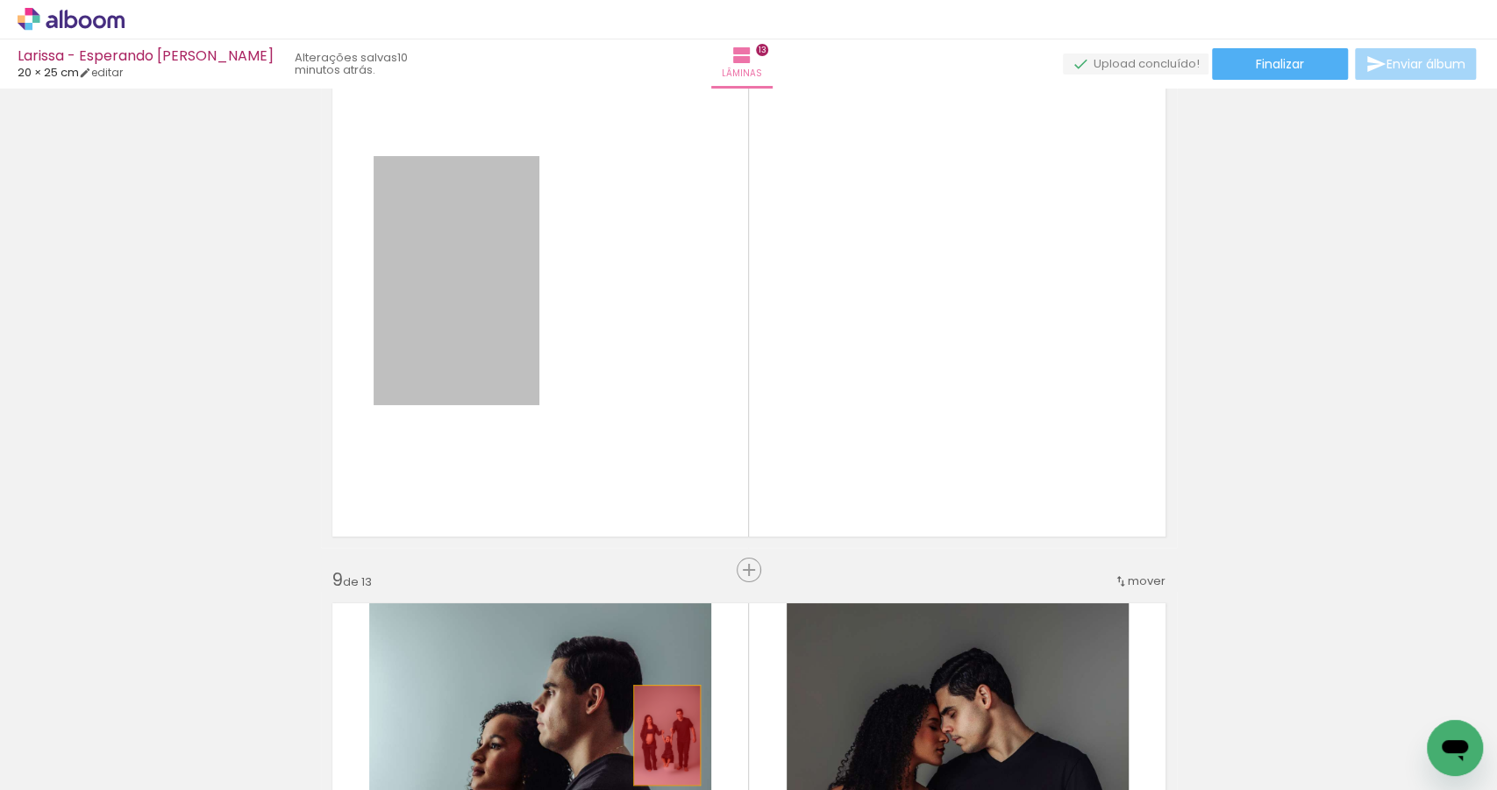
drag, startPoint x: 488, startPoint y: 310, endPoint x: 662, endPoint y: 735, distance: 458.9
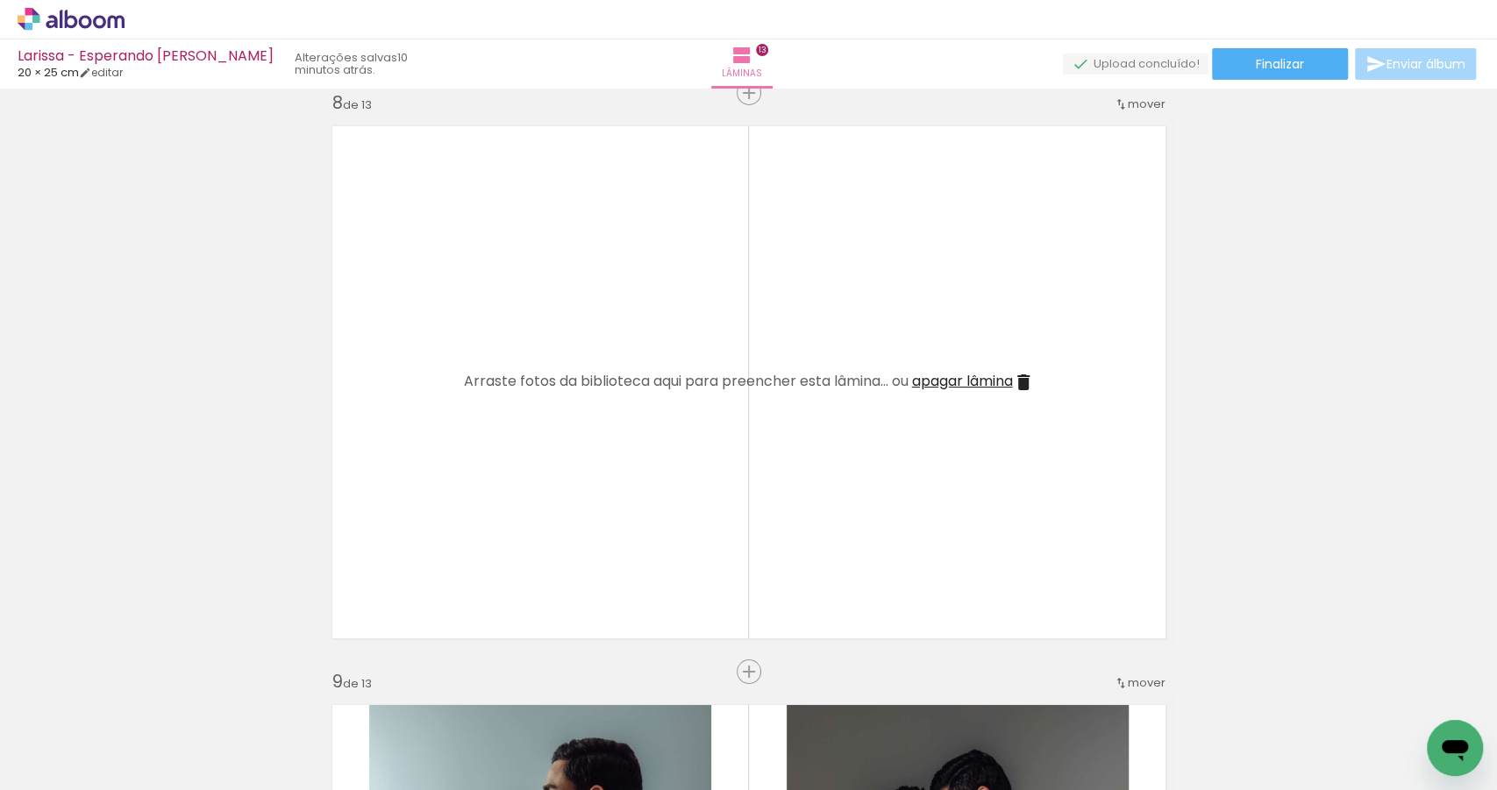
scroll to position [4180, 0]
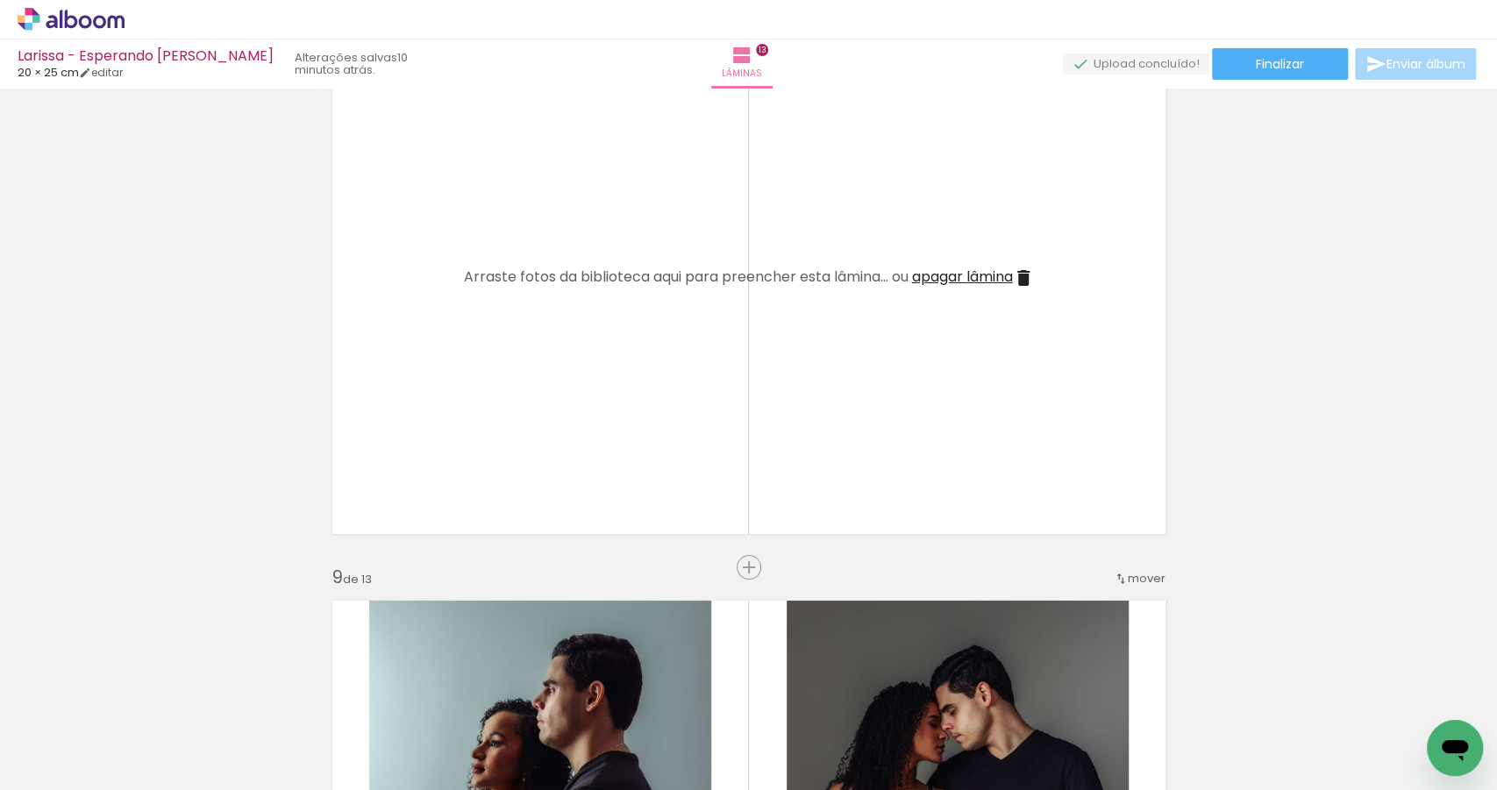
click at [64, 771] on span "Adicionar Fotos" at bounding box center [62, 766] width 53 height 19
click at [0, 0] on input "file" at bounding box center [0, 0] width 0 height 0
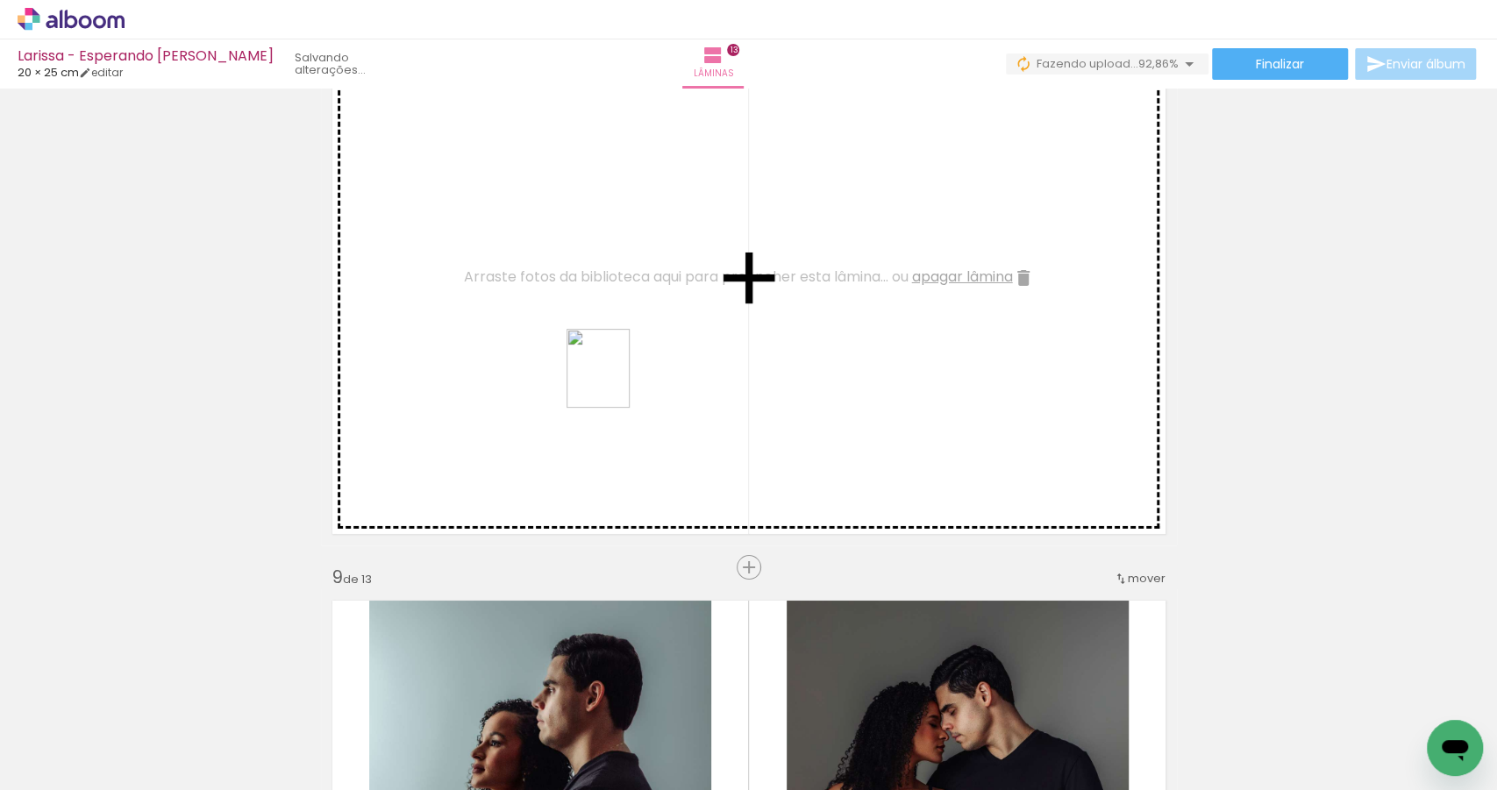
drag, startPoint x: 1412, startPoint y: 723, endPoint x: 596, endPoint y: 381, distance: 884.6
click at [596, 381] on quentale-workspace at bounding box center [748, 395] width 1497 height 790
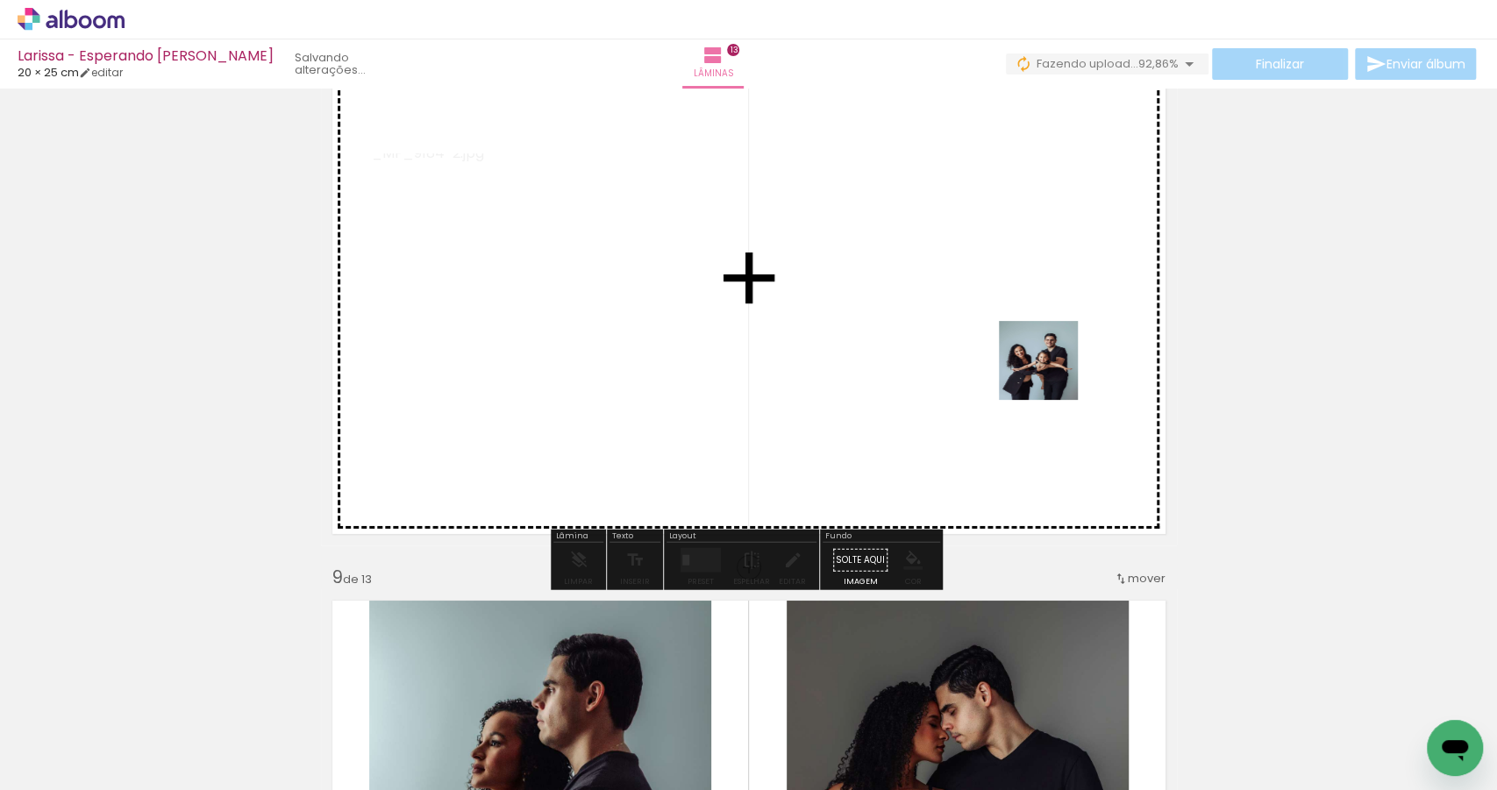
drag, startPoint x: 1316, startPoint y: 734, endPoint x: 971, endPoint y: 303, distance: 552.0
click at [971, 303] on quentale-workspace at bounding box center [748, 395] width 1497 height 790
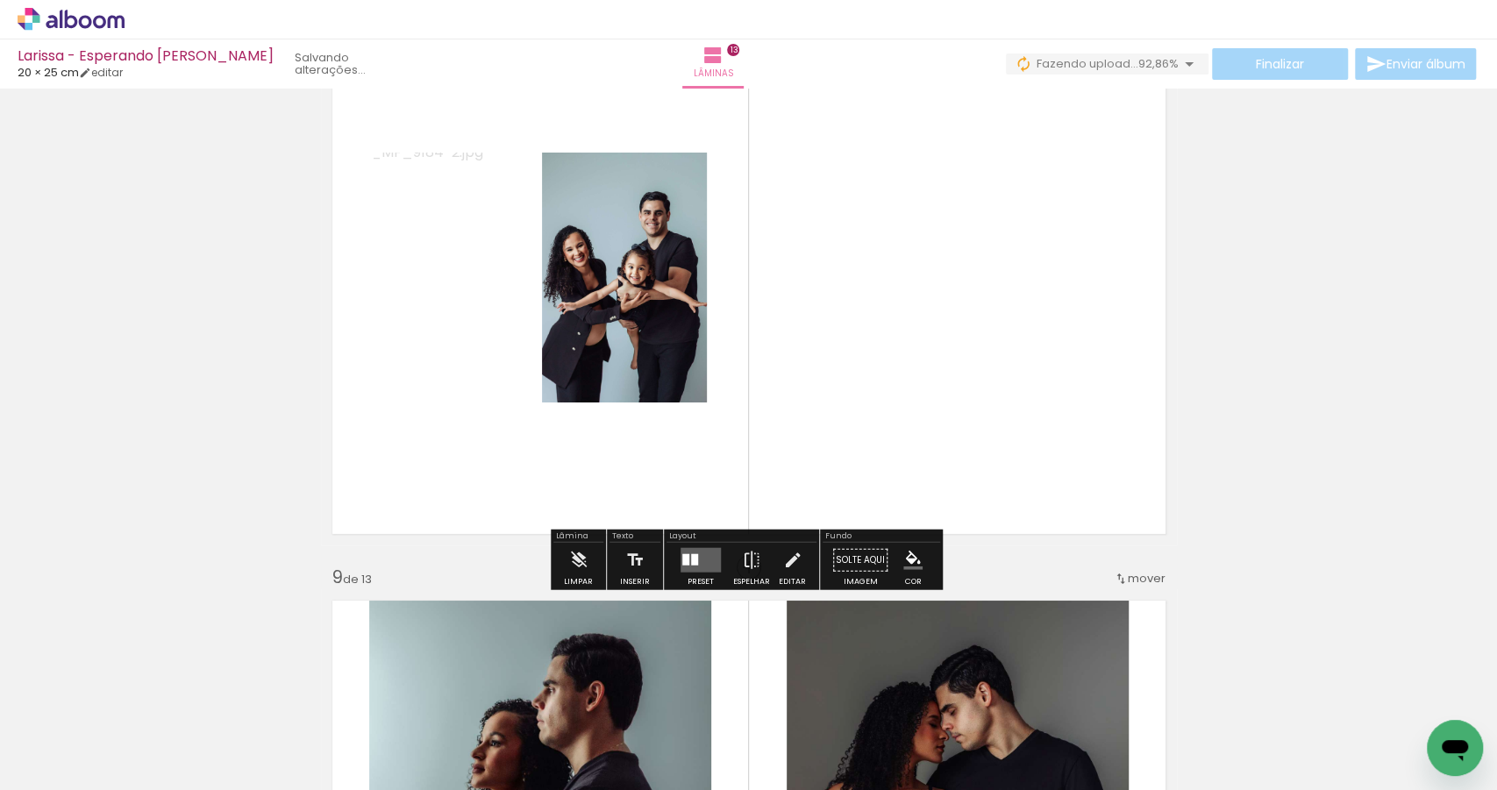
drag, startPoint x: 691, startPoint y: 561, endPoint x: 919, endPoint y: 561, distance: 228.0
click at [691, 561] on div at bounding box center [694, 559] width 7 height 11
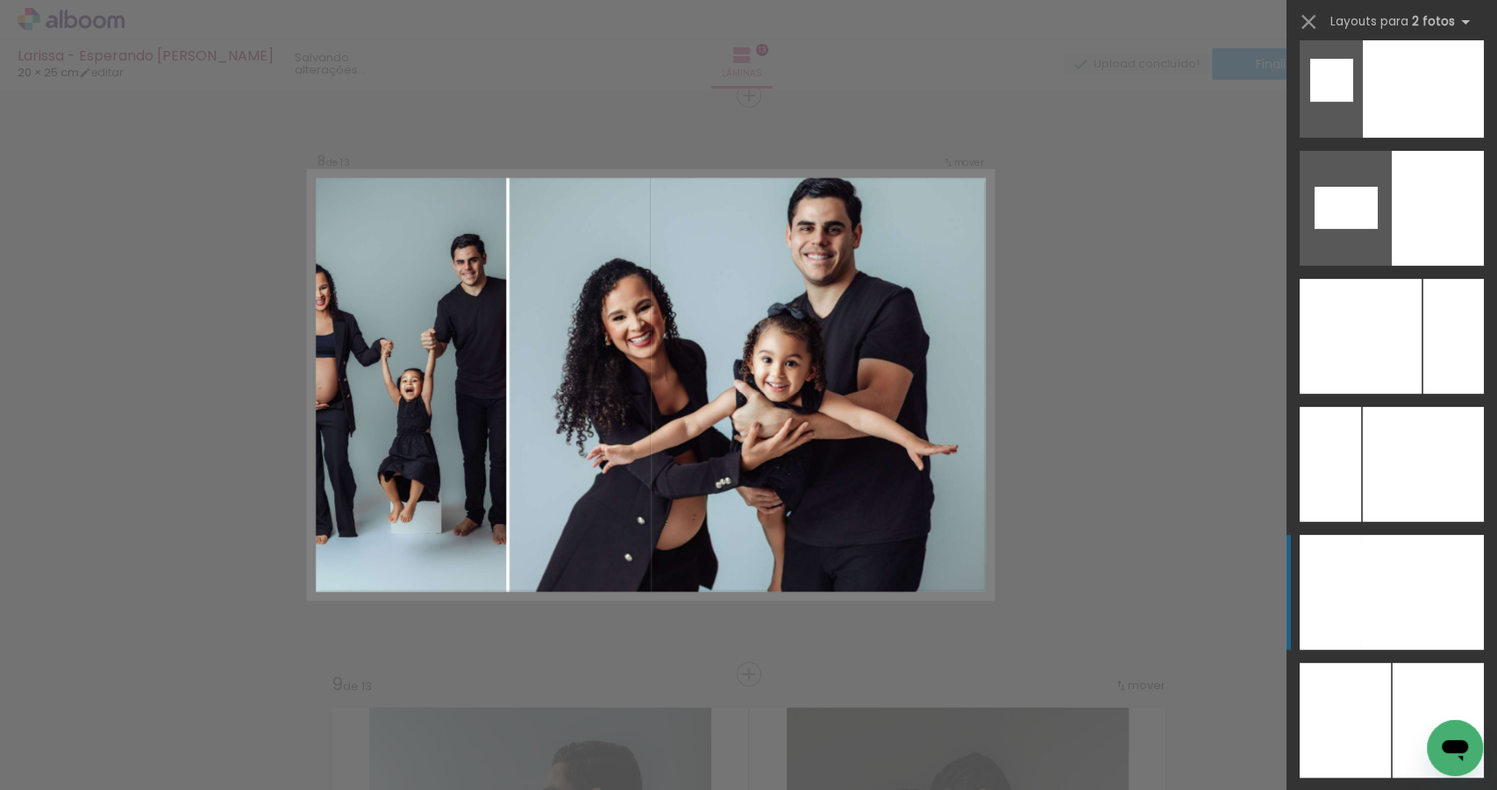
scroll to position [9388, 0]
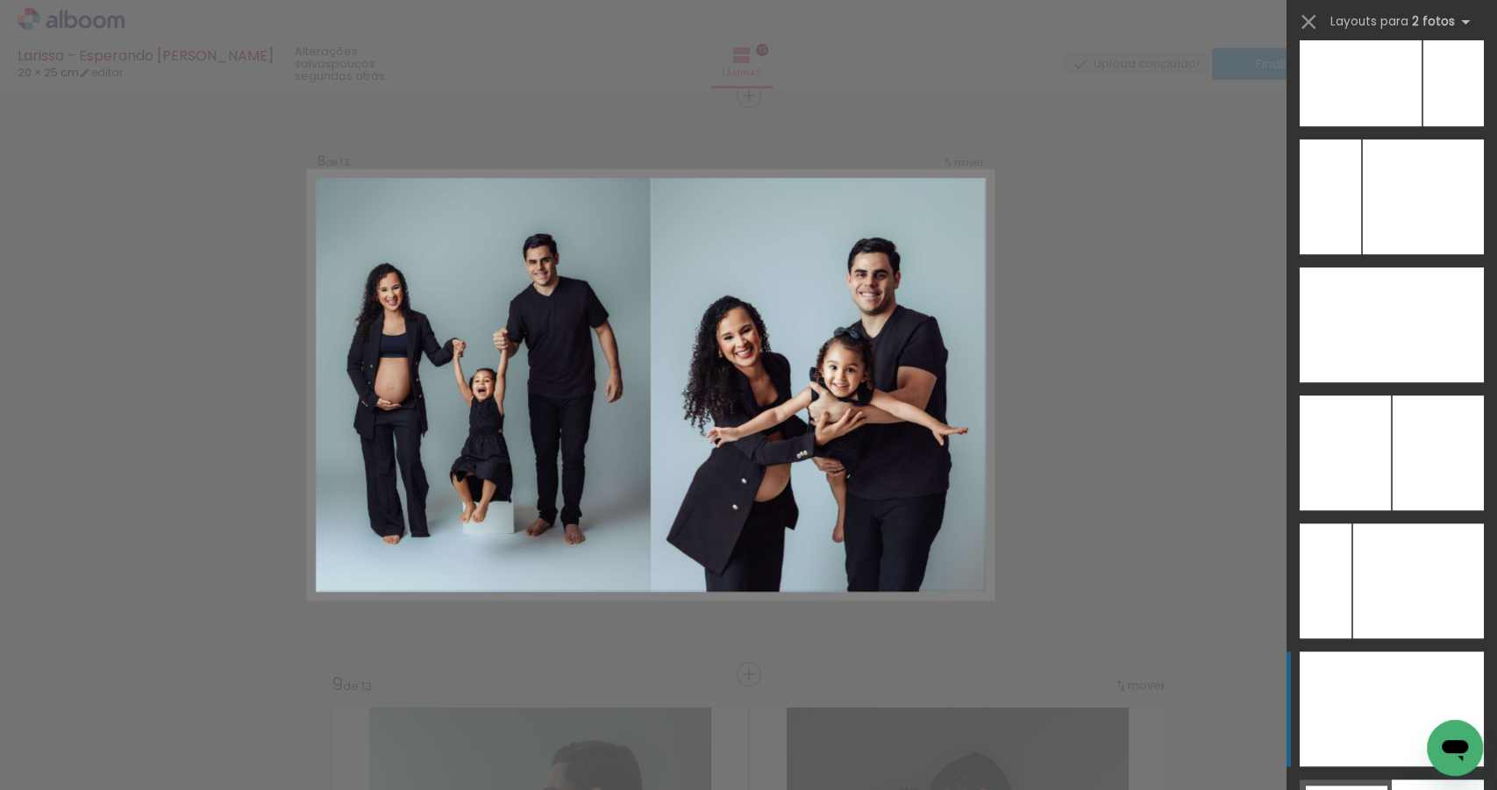
click at [1423, 126] on div at bounding box center [1453, 68] width 61 height 115
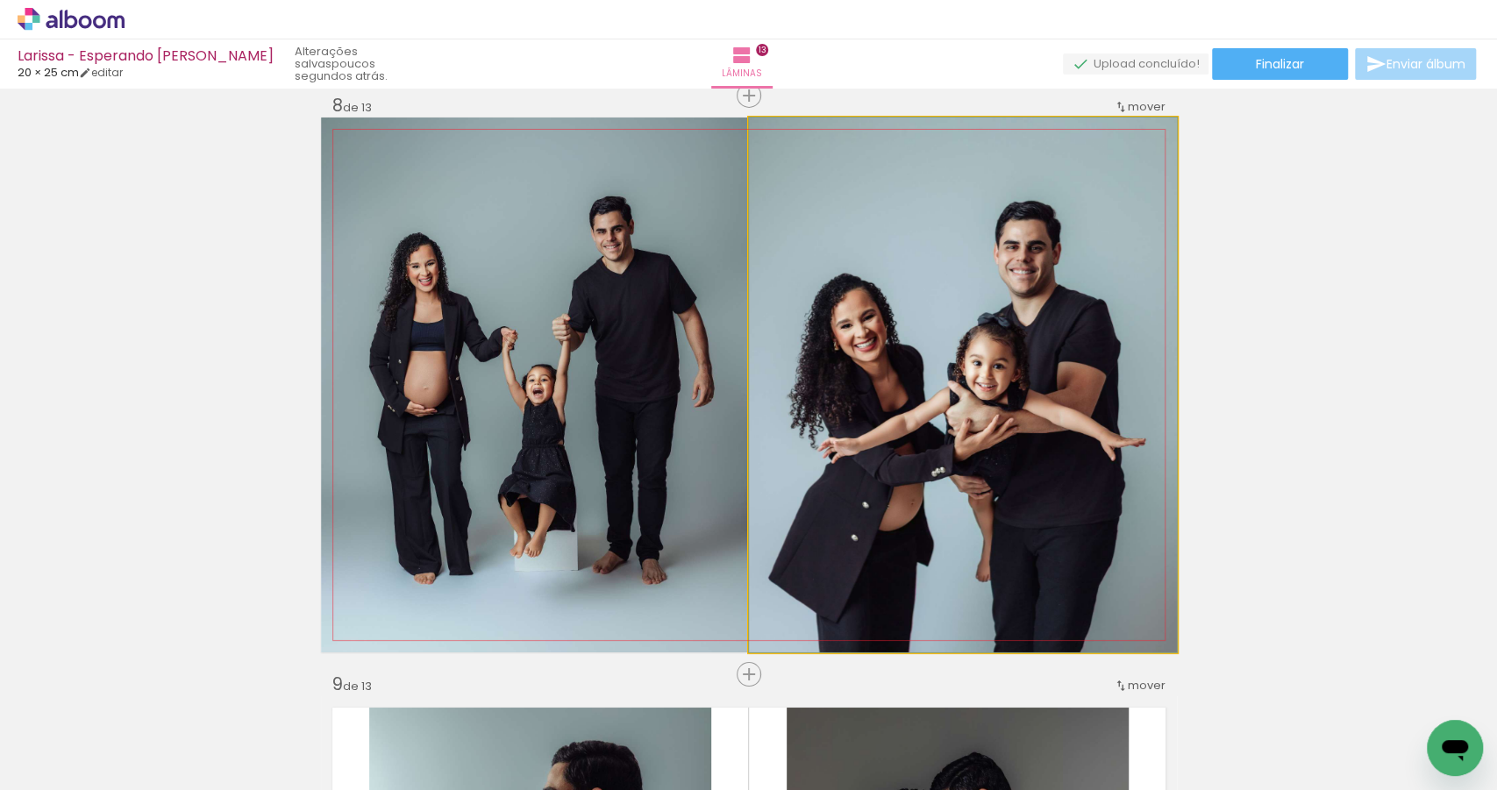
drag, startPoint x: 1039, startPoint y: 475, endPoint x: 1045, endPoint y: 467, distance: 10.0
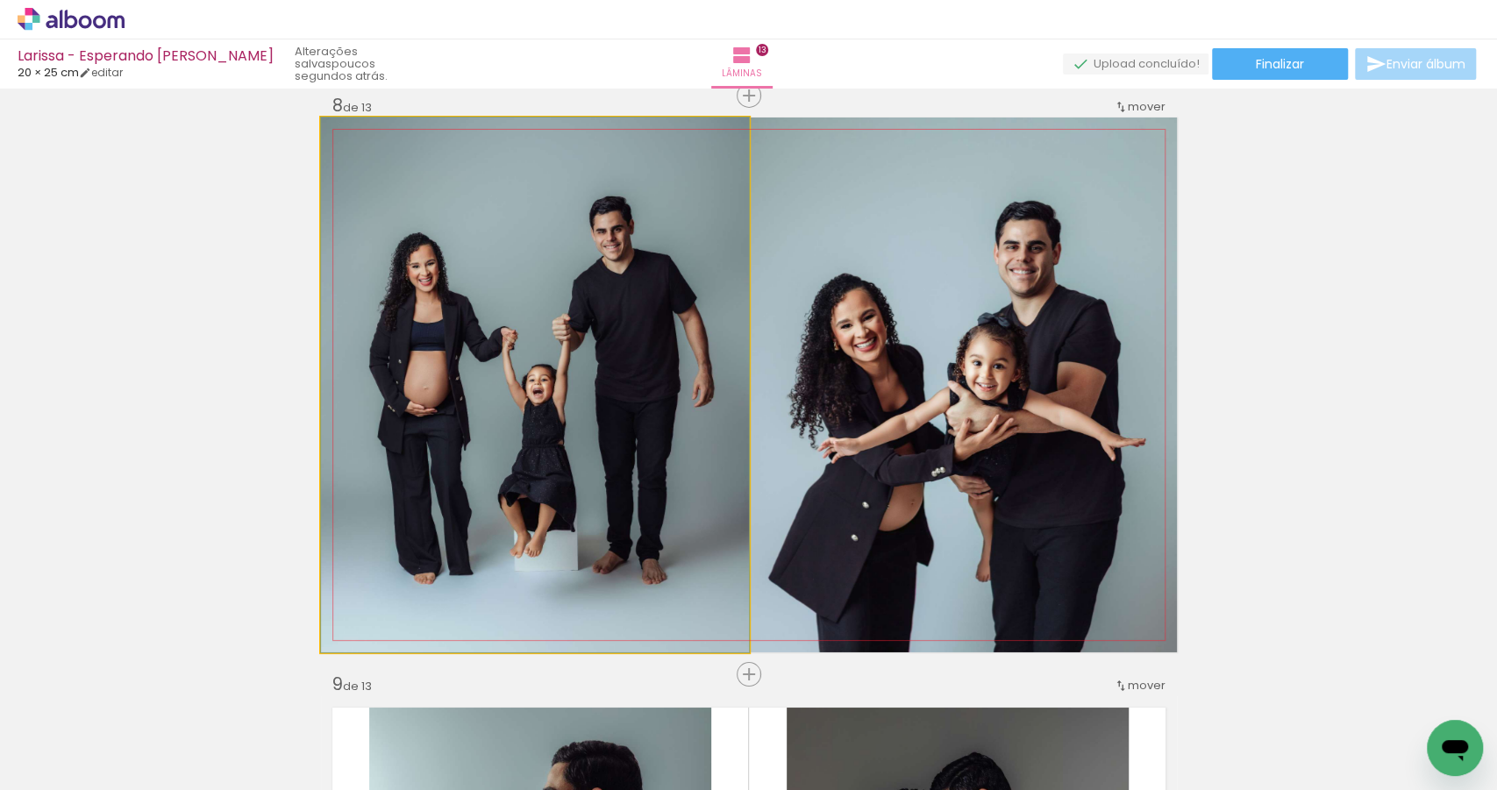
drag, startPoint x: 693, startPoint y: 436, endPoint x: 705, endPoint y: 464, distance: 30.6
drag, startPoint x: 621, startPoint y: 395, endPoint x: 629, endPoint y: 430, distance: 36.0
click at [622, 393] on quentale-photo at bounding box center [535, 385] width 428 height 535
drag, startPoint x: 562, startPoint y: 391, endPoint x: 581, endPoint y: 393, distance: 19.4
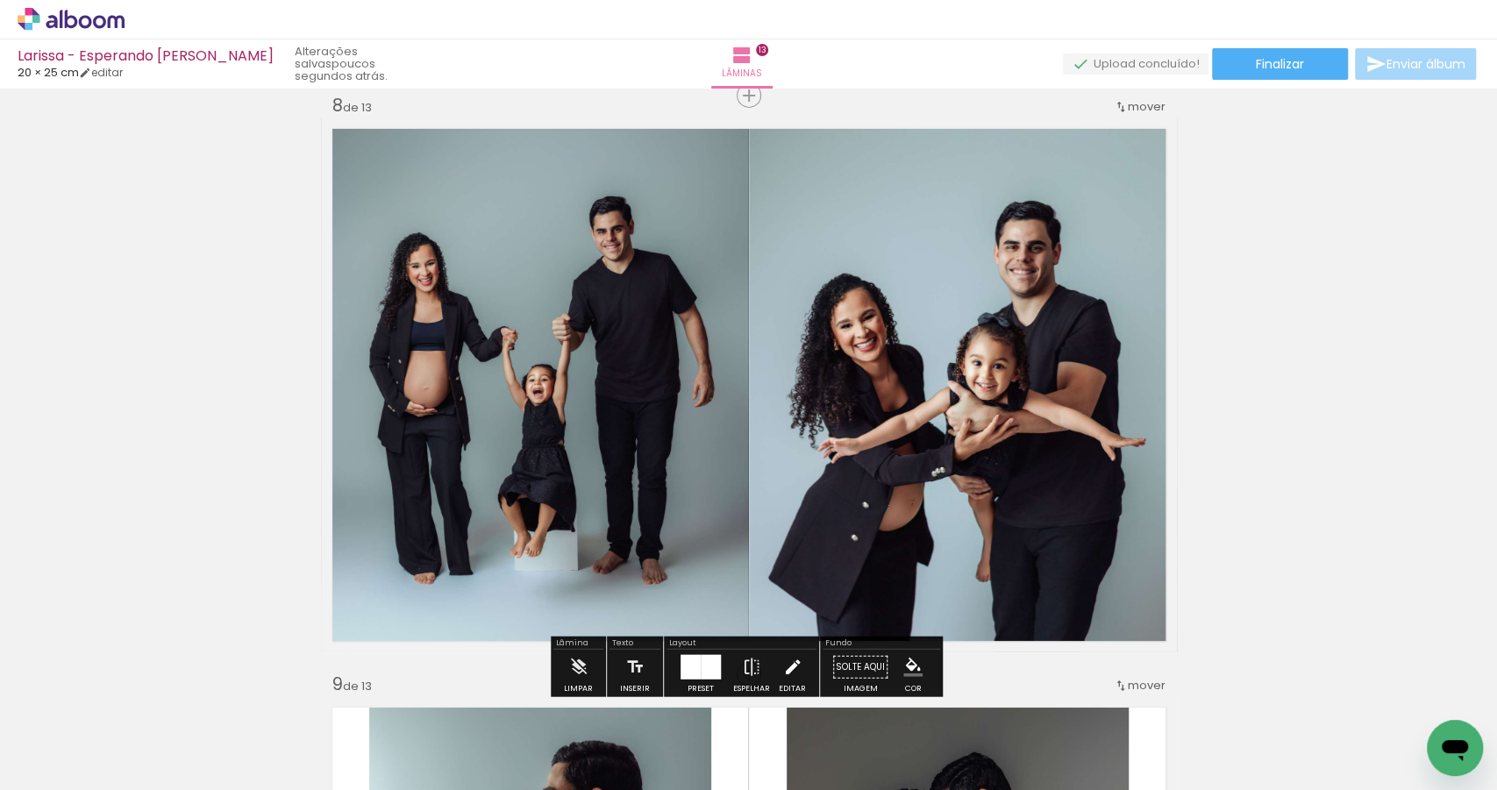
click at [789, 661] on iron-icon at bounding box center [792, 667] width 19 height 35
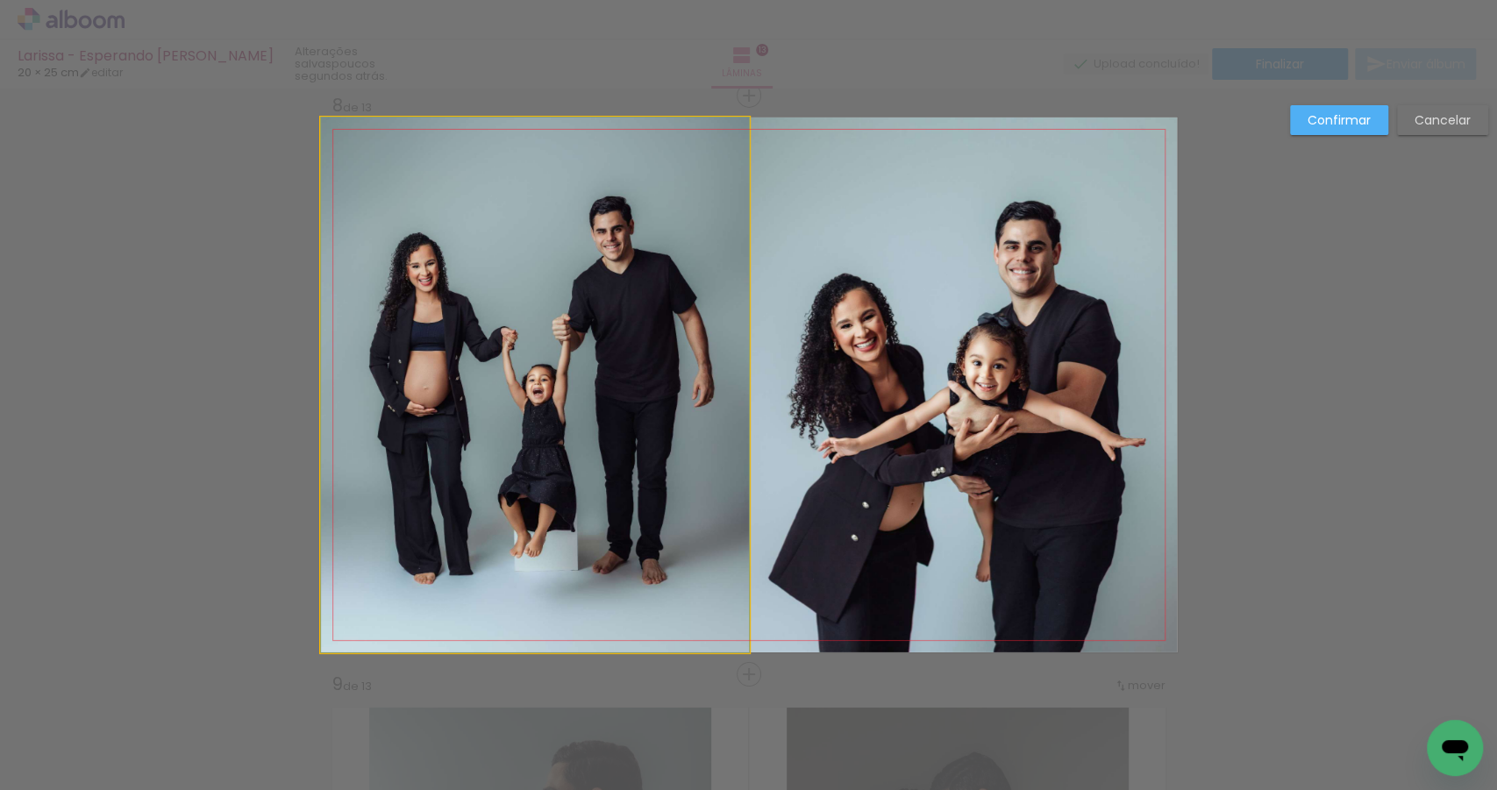
click at [565, 459] on quentale-photo at bounding box center [535, 385] width 428 height 535
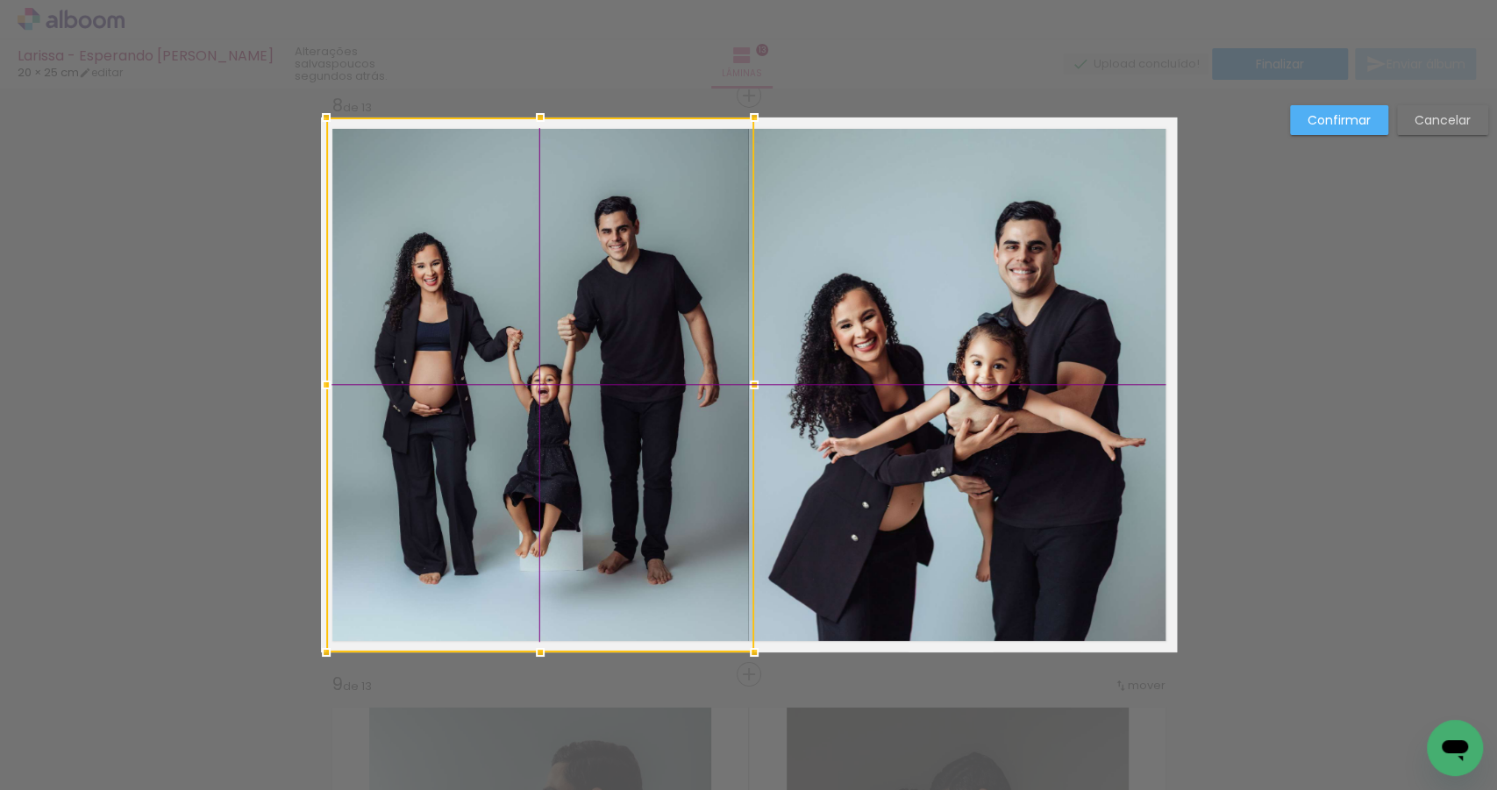
click at [563, 398] on div at bounding box center [540, 385] width 428 height 535
click at [822, 379] on quentale-photo at bounding box center [963, 385] width 428 height 535
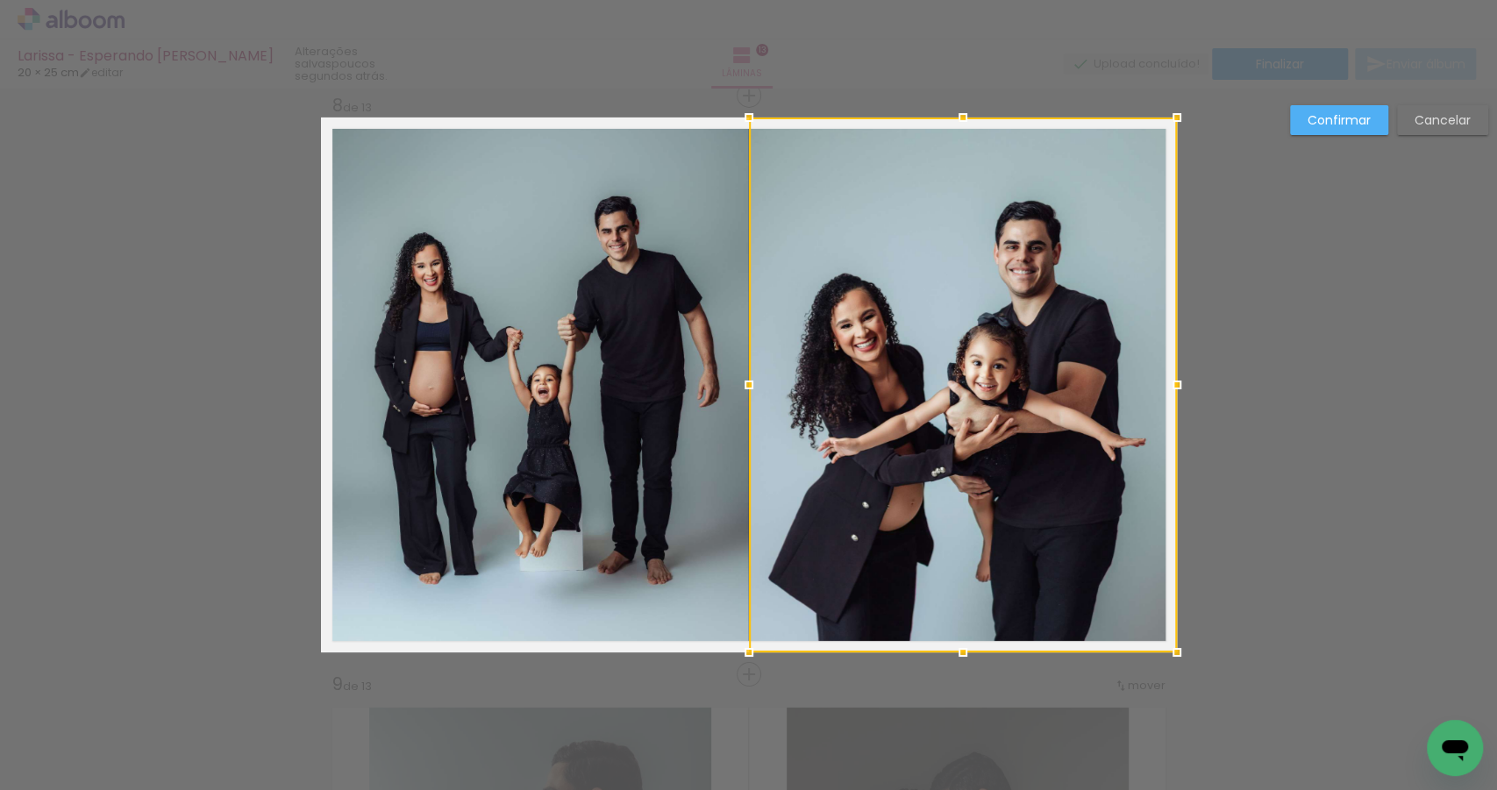
click at [1318, 129] on paper-button "Confirmar" at bounding box center [1339, 120] width 98 height 30
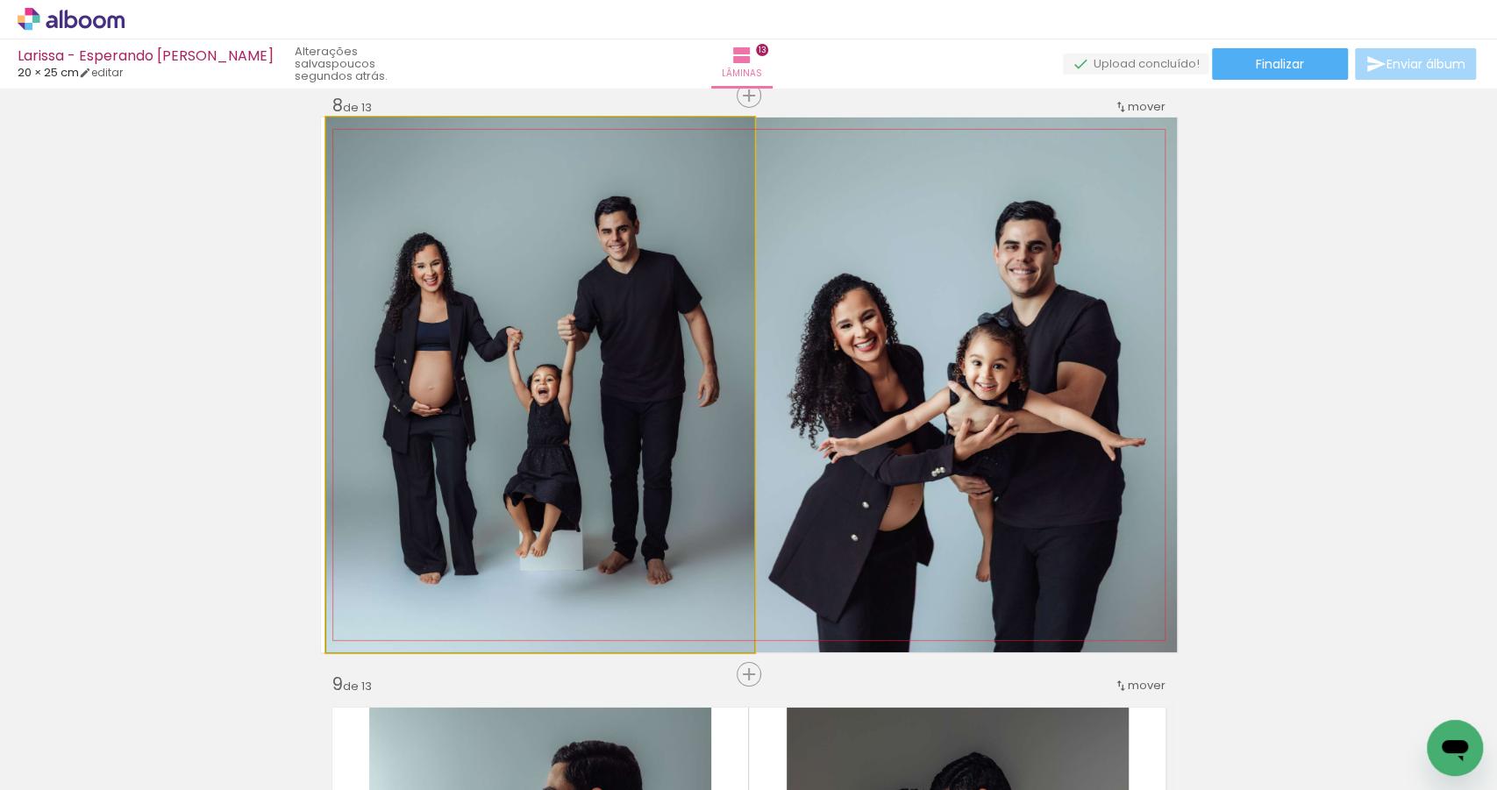
click at [639, 296] on quentale-photo at bounding box center [540, 385] width 428 height 535
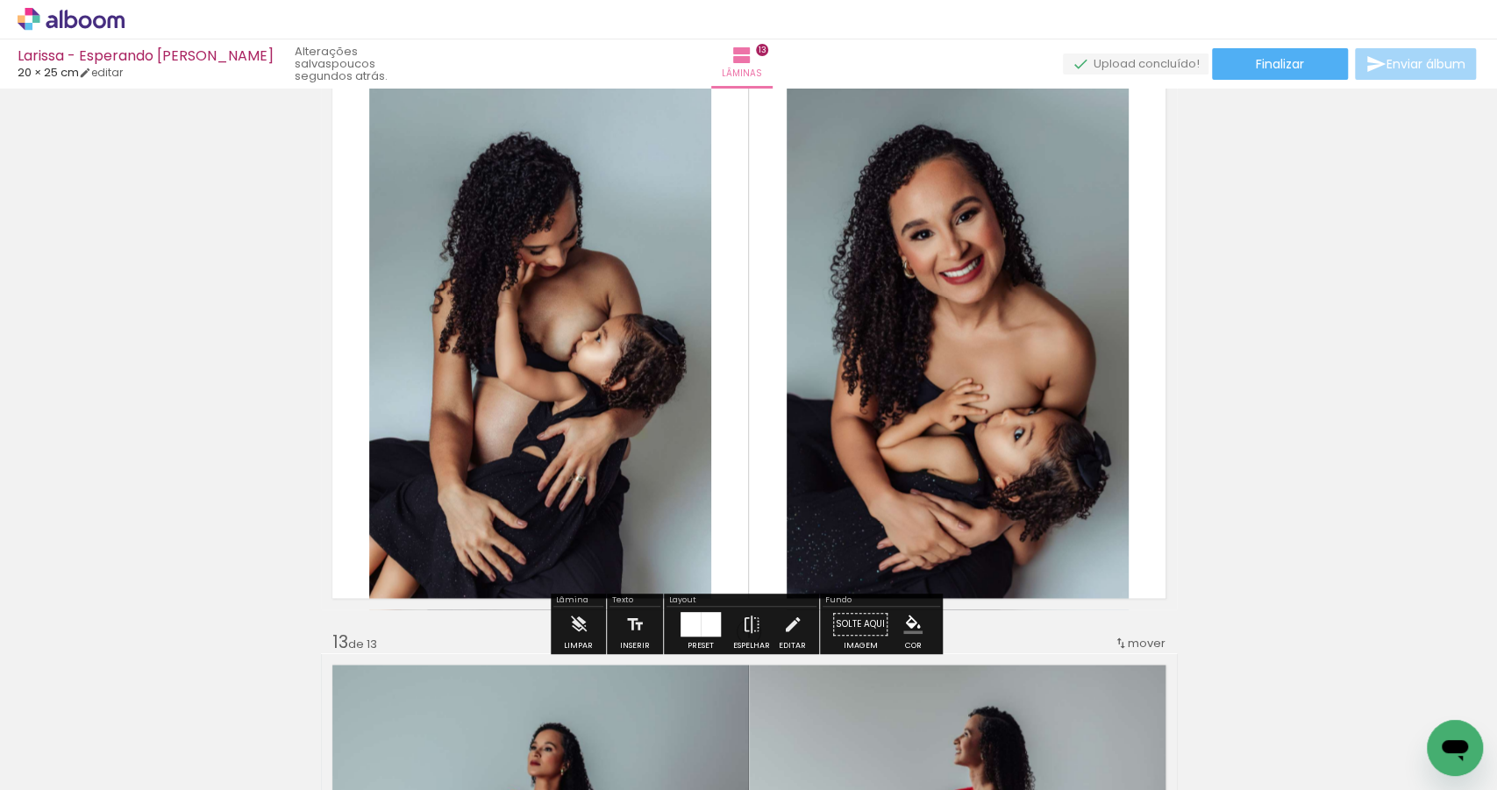
scroll to position [6620, 0]
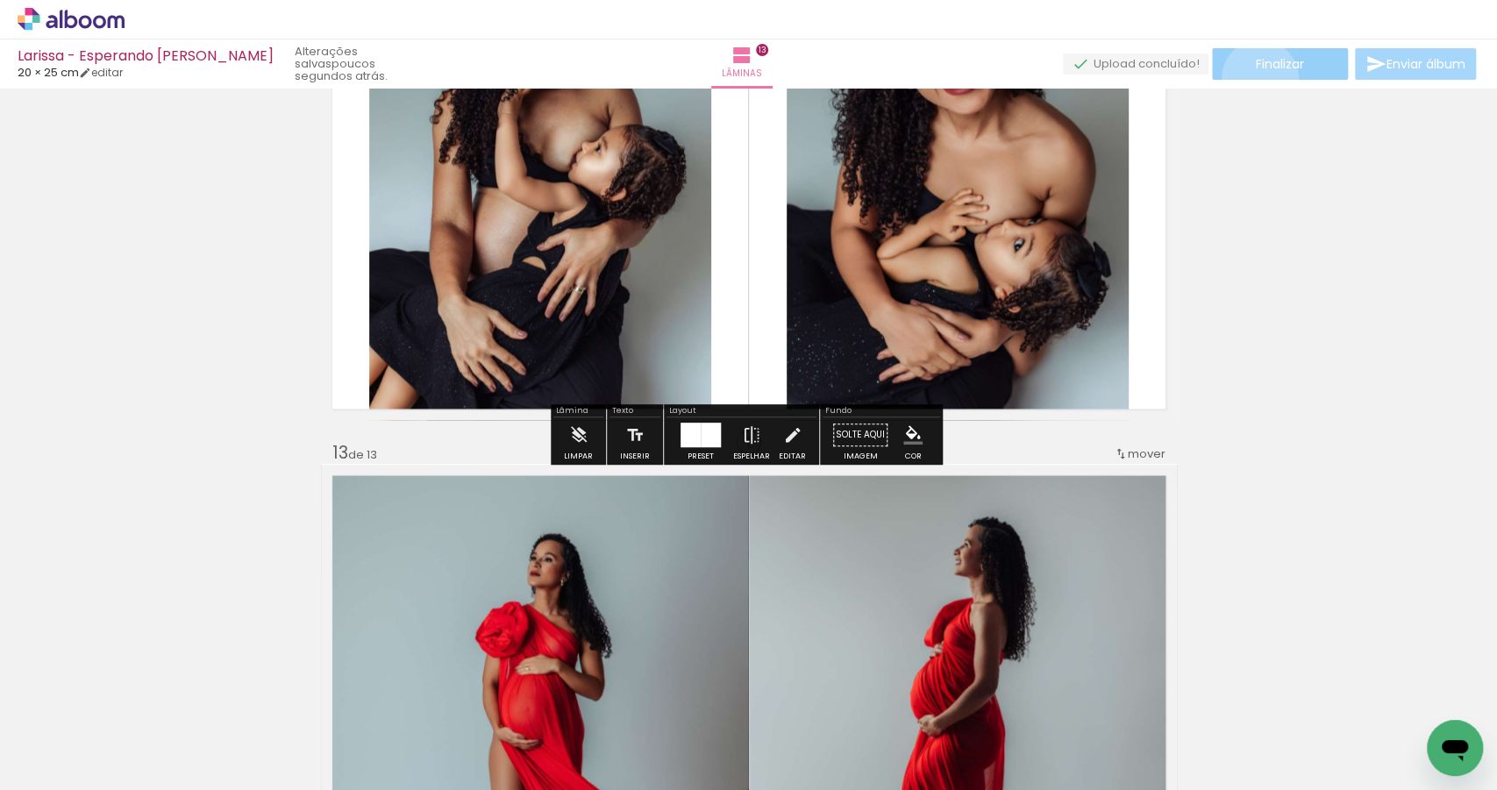
click at [1253, 78] on paper-button "Finalizar" at bounding box center [1280, 64] width 136 height 32
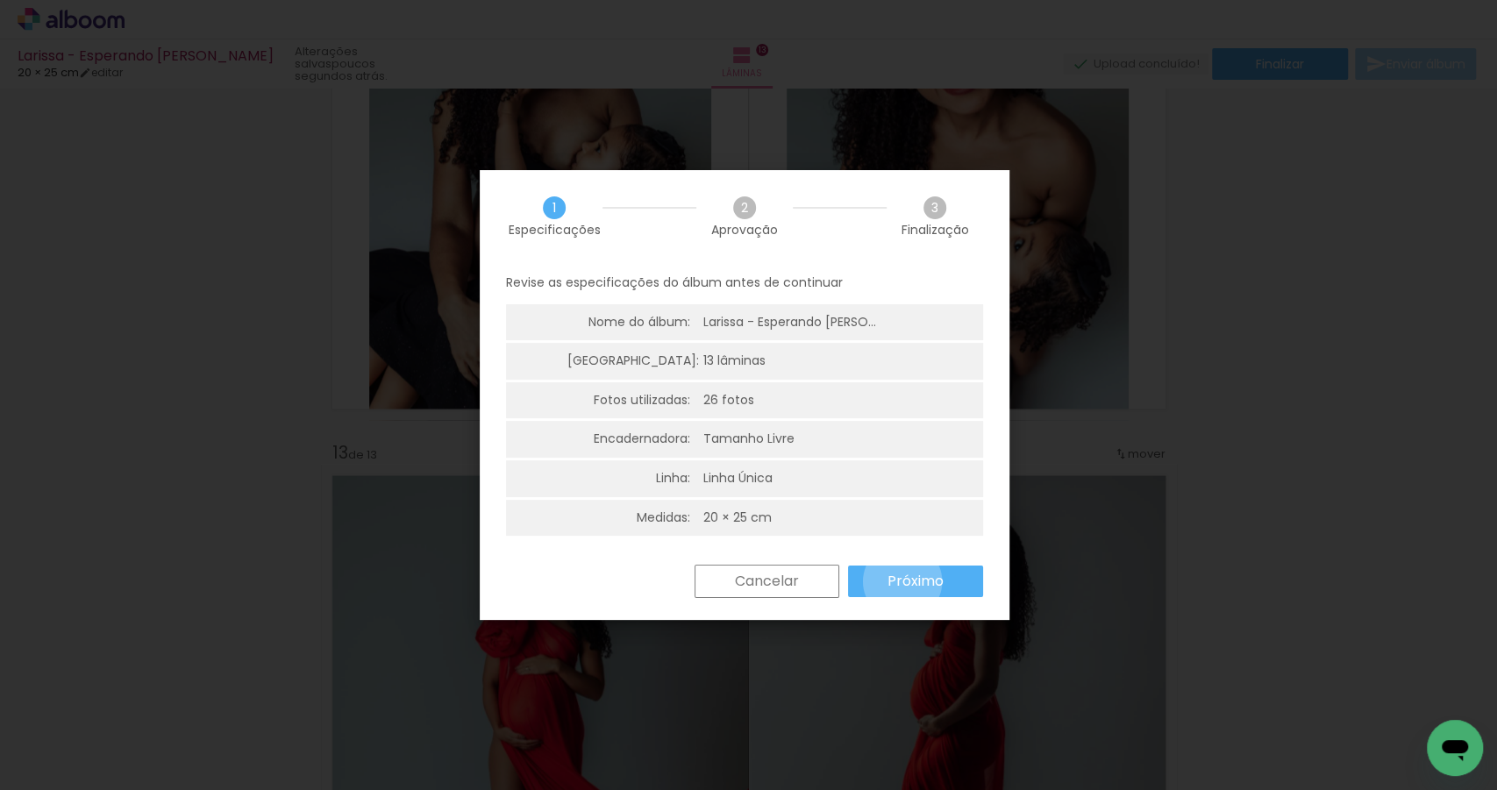
click at [0, 0] on slot "Próximo" at bounding box center [0, 0] width 0 height 0
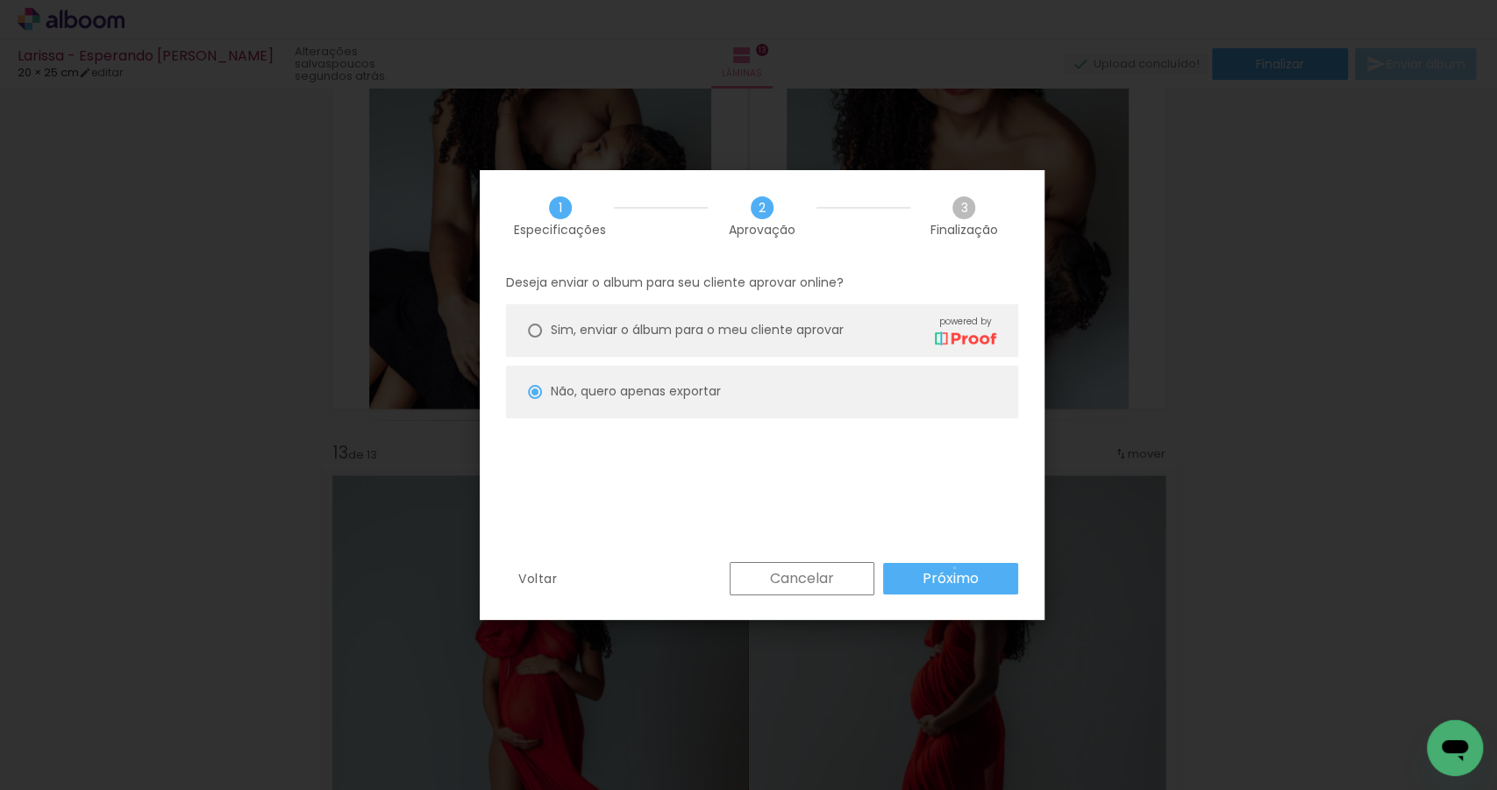
click at [0, 0] on slot "Próximo" at bounding box center [0, 0] width 0 height 0
type input "Alta, 300 DPI"
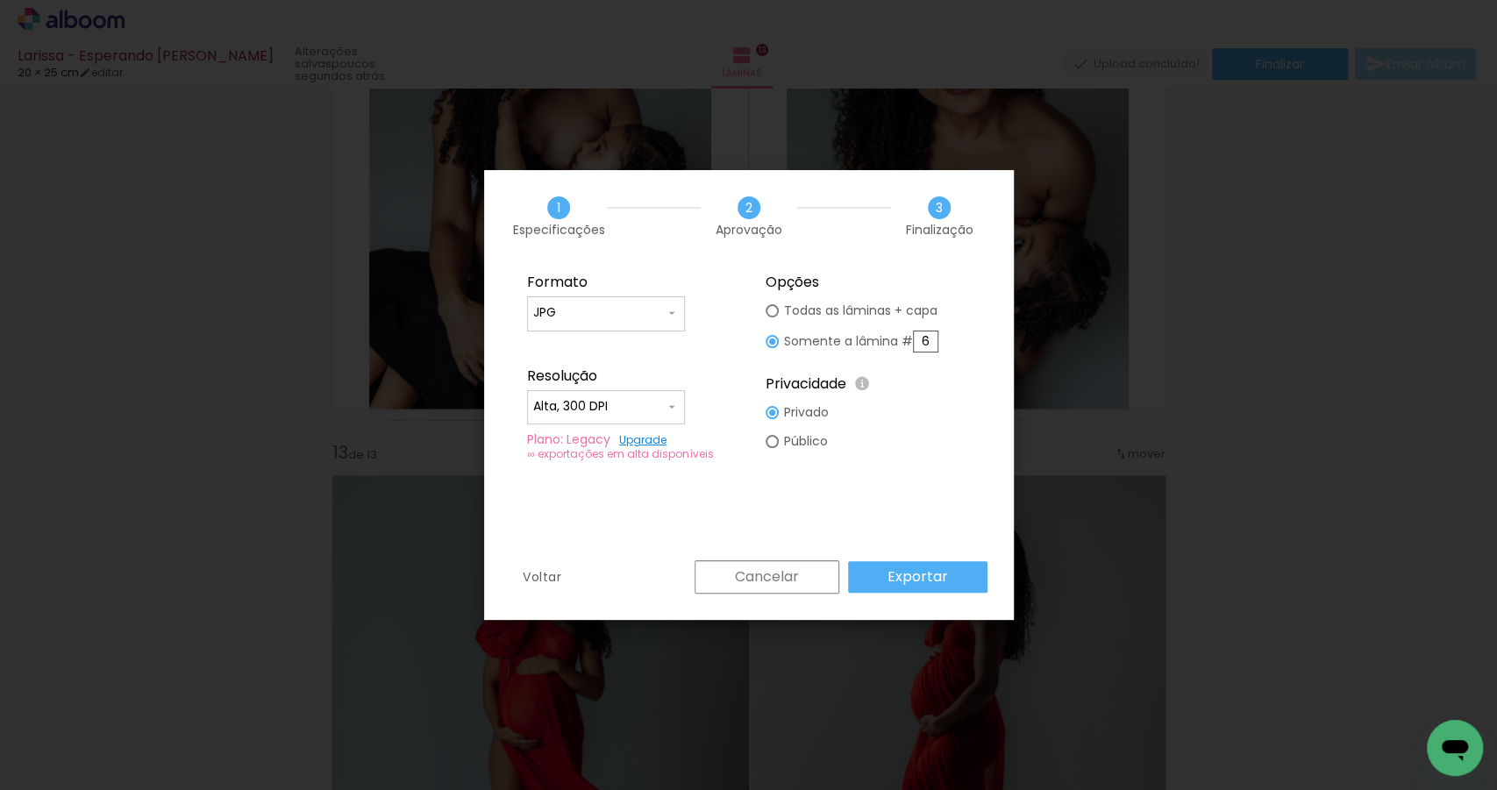
click at [918, 342] on input "6" at bounding box center [925, 342] width 25 height 22
type paper-radio-button "on"
type input "8"
click at [0, 0] on slot "Exportar" at bounding box center [0, 0] width 0 height 0
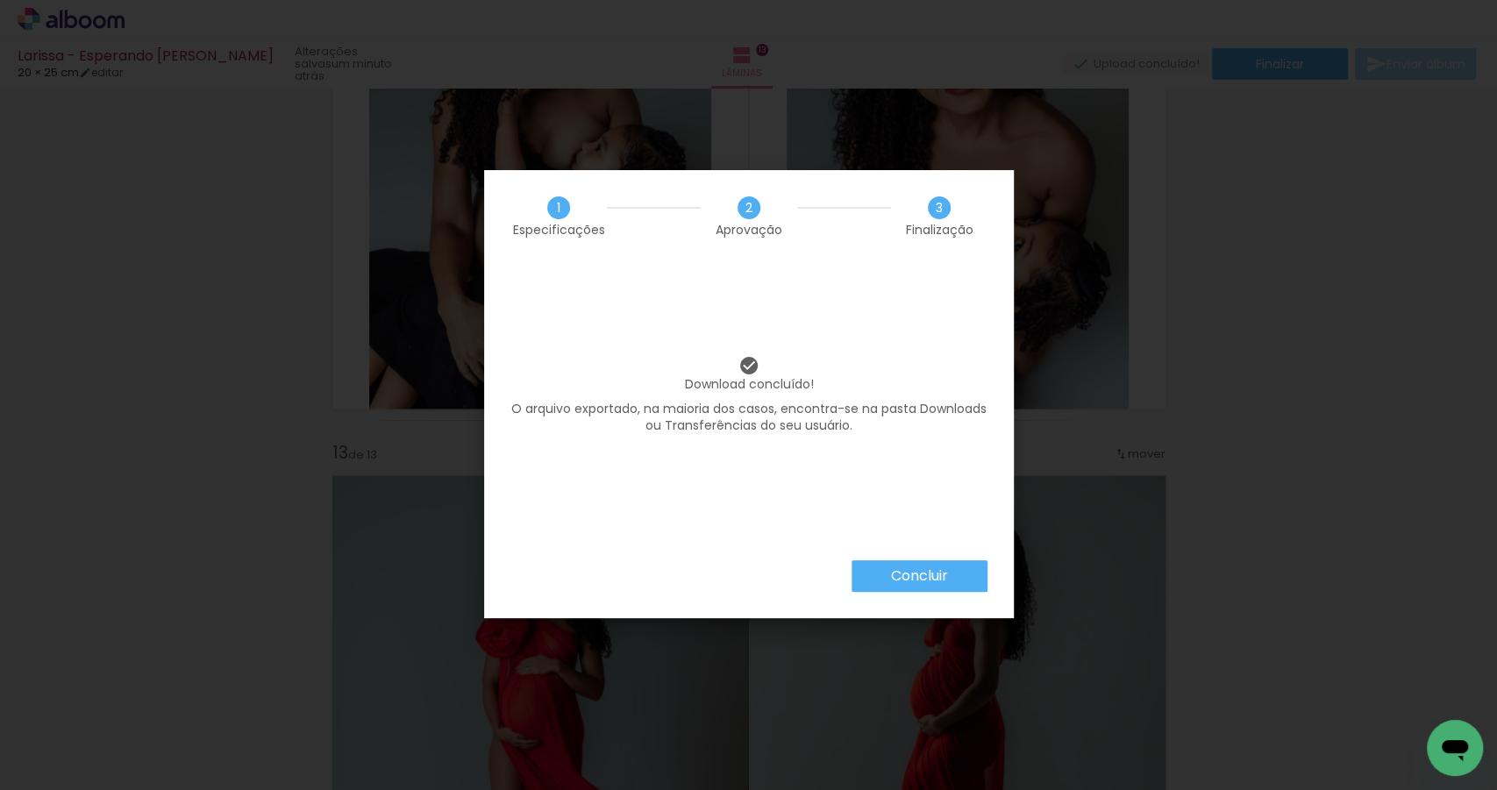
scroll to position [0, 1402]
drag, startPoint x: 919, startPoint y: 580, endPoint x: 913, endPoint y: 529, distance: 52.1
click at [0, 0] on slot "Concluir" at bounding box center [0, 0] width 0 height 0
